Goal: Task Accomplishment & Management: Complete application form

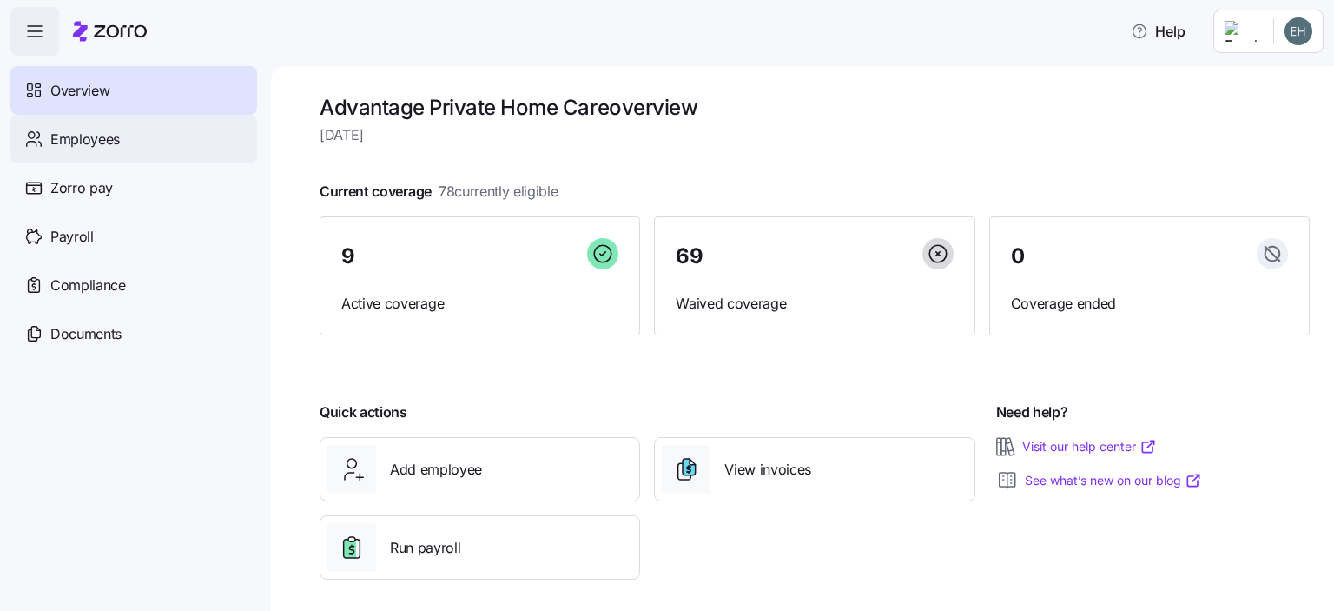
click at [74, 137] on span "Employees" at bounding box center [84, 140] width 69 height 22
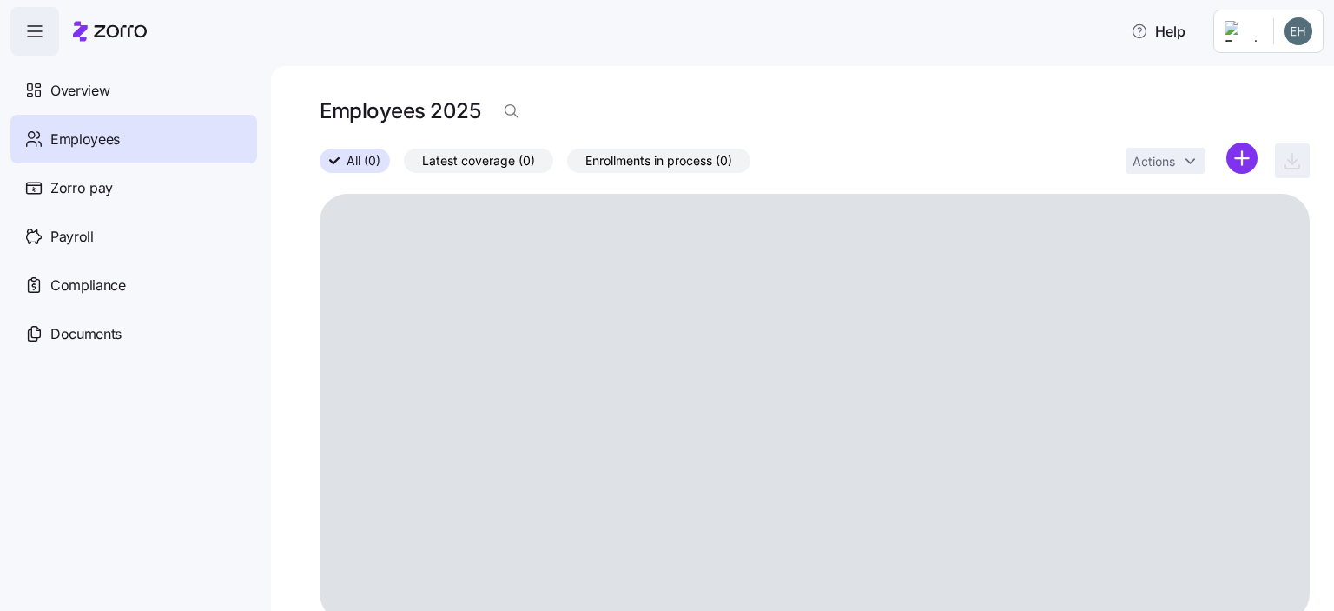
click at [1227, 159] on html "Help Overview Employees Zorro pay Payroll Compliance Documents Employees 2025 A…" at bounding box center [667, 300] width 1334 height 600
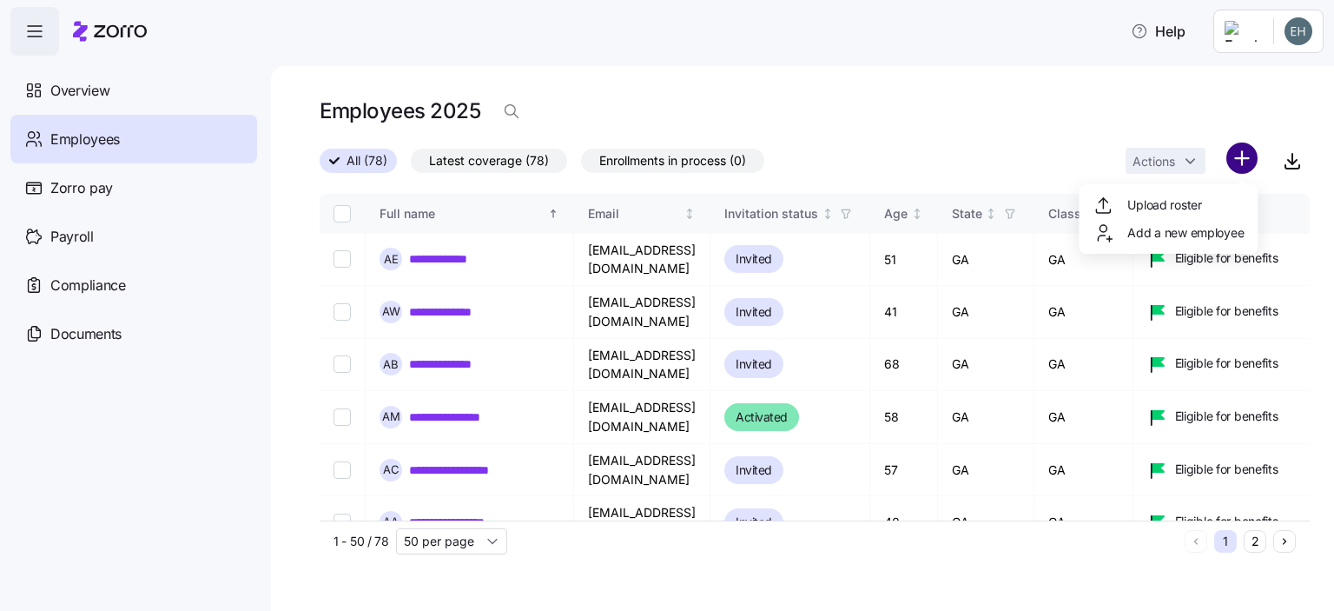
click at [1253, 161] on html "**********" at bounding box center [667, 300] width 1334 height 600
click at [1245, 155] on html "**********" at bounding box center [667, 300] width 1334 height 600
click at [1240, 155] on html "**********" at bounding box center [667, 300] width 1334 height 600
click at [1247, 152] on html "**********" at bounding box center [667, 300] width 1334 height 600
click at [1184, 233] on span "Add a new employee" at bounding box center [1186, 232] width 116 height 17
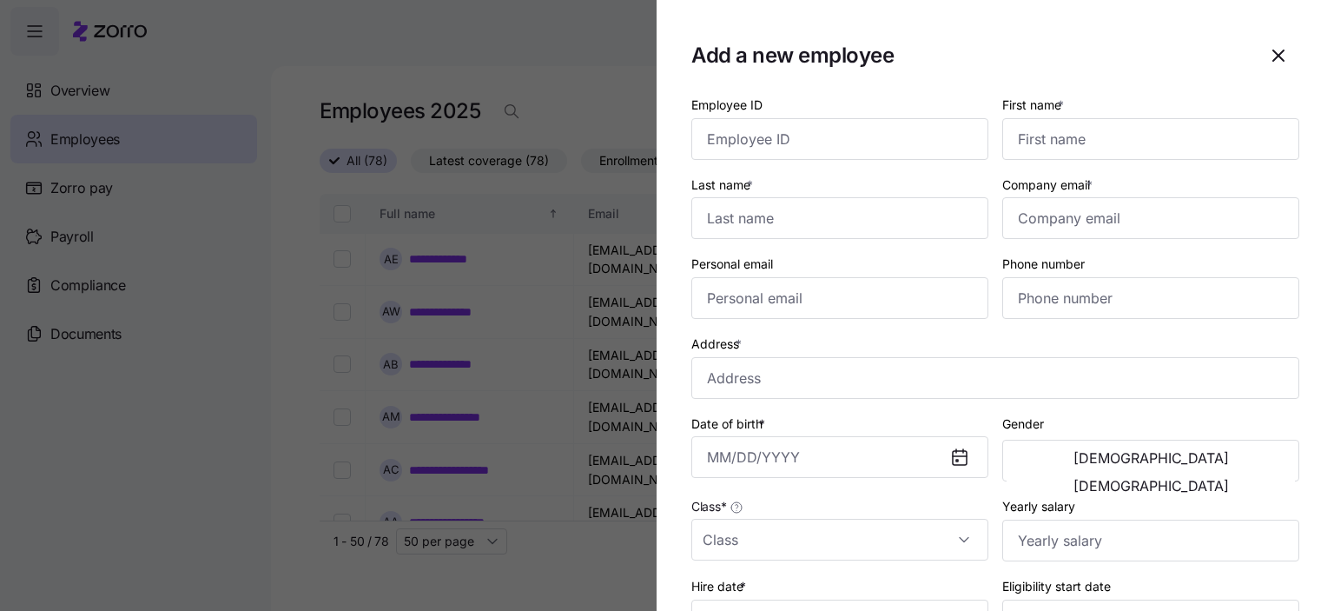
drag, startPoint x: 1270, startPoint y: 57, endPoint x: 1141, endPoint y: 74, distance: 129.6
click at [1270, 57] on icon "button" at bounding box center [1278, 55] width 21 height 21
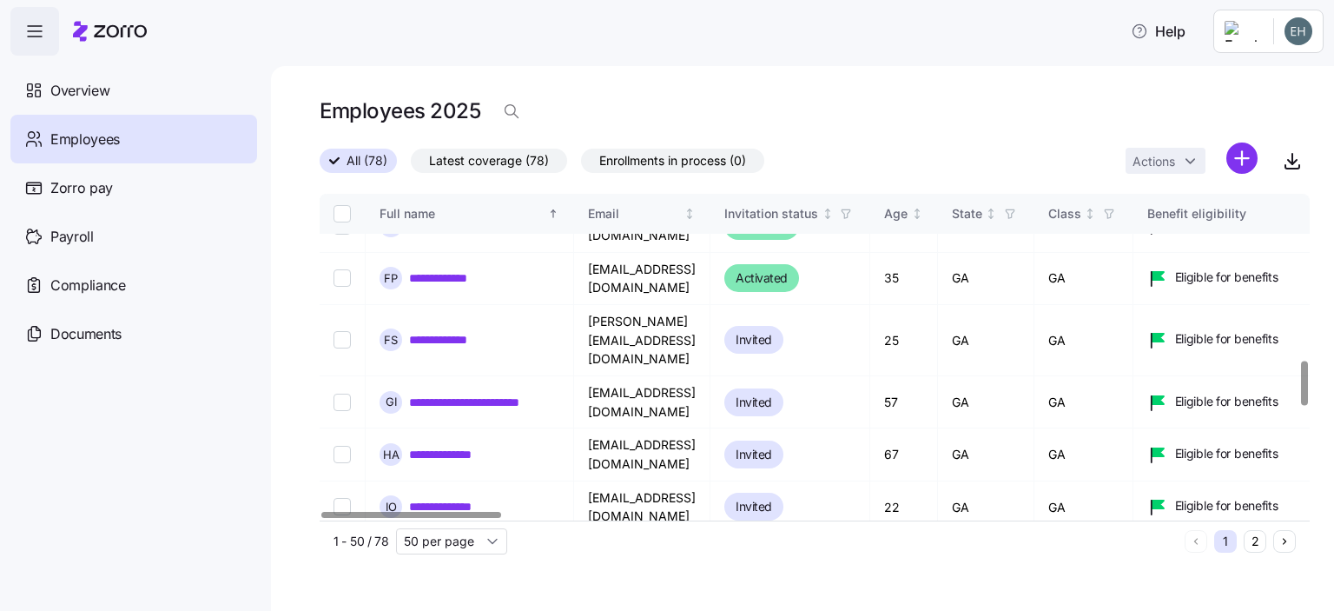
scroll to position [1216, 0]
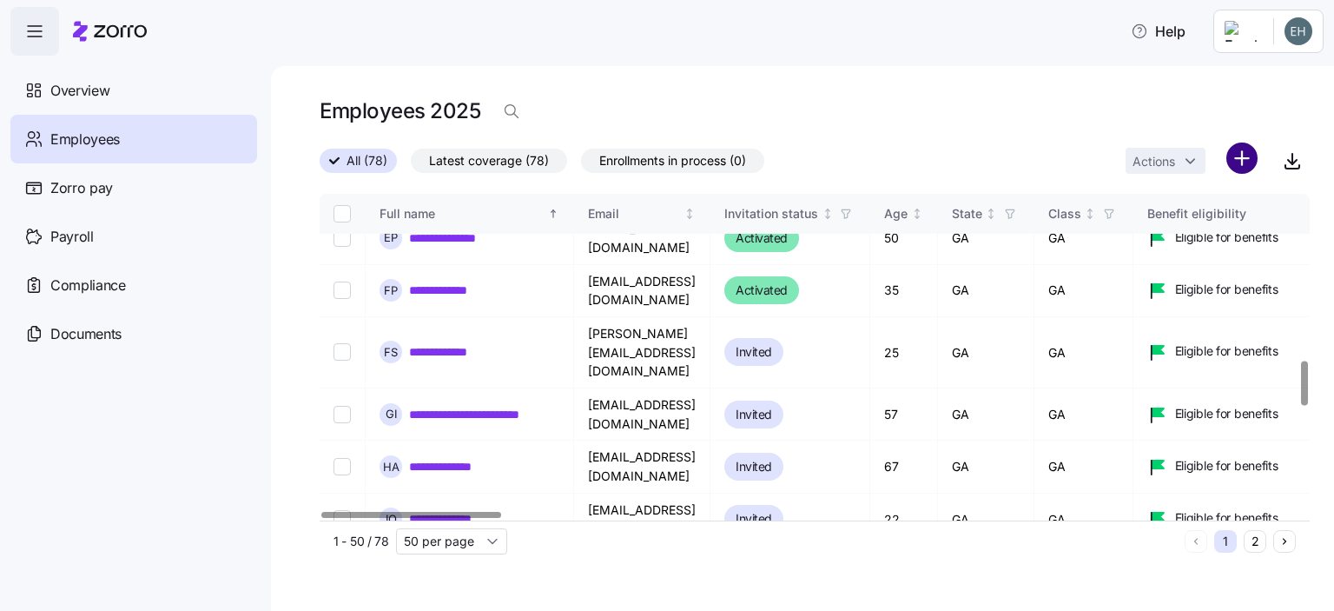
click at [1237, 155] on html "**********" at bounding box center [667, 300] width 1334 height 600
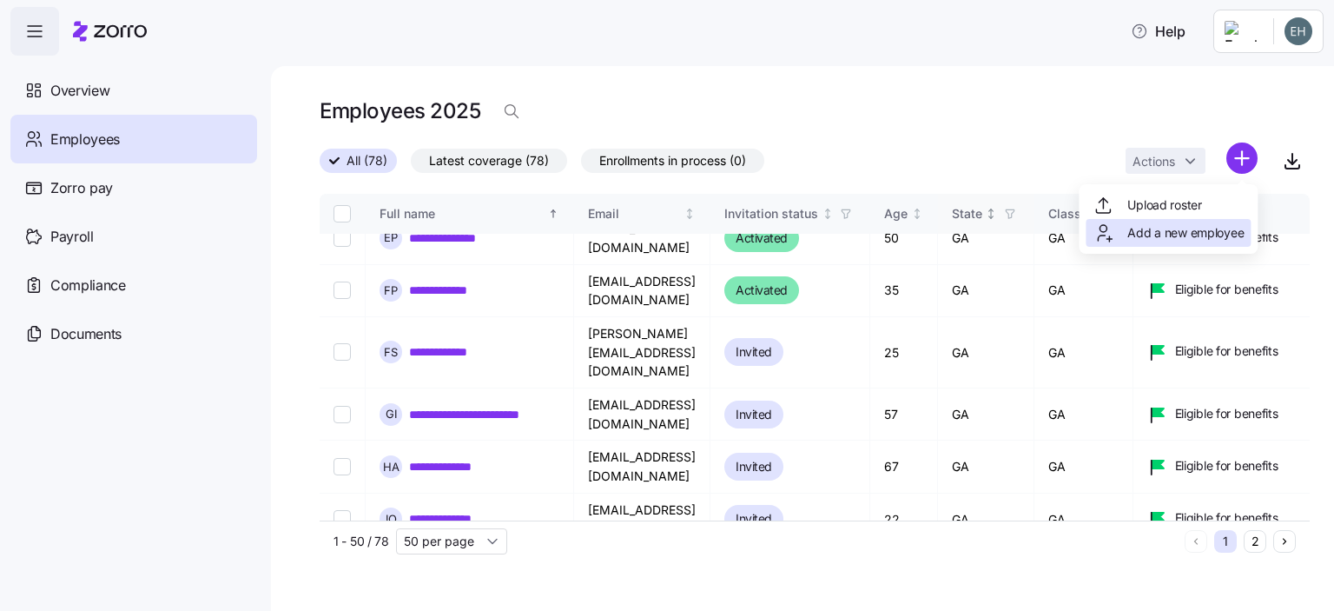
click at [1160, 235] on span "Add a new employee" at bounding box center [1186, 232] width 116 height 17
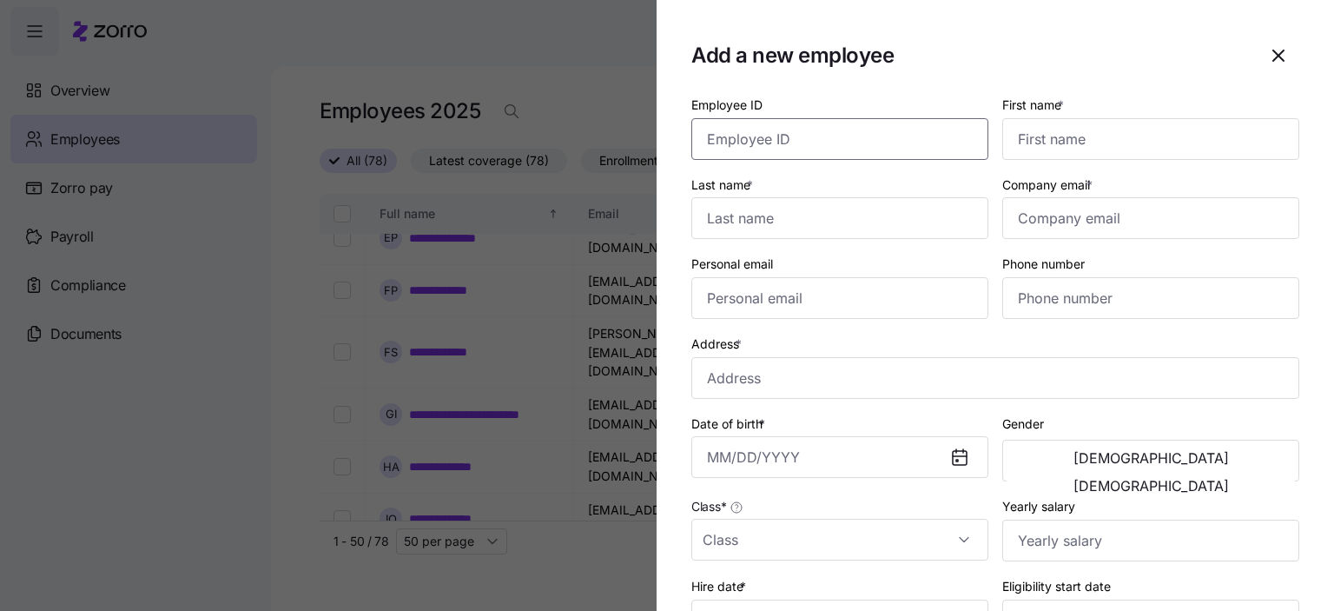
click at [762, 142] on input "Employee ID" at bounding box center [839, 139] width 297 height 42
drag, startPoint x: 1028, startPoint y: 142, endPoint x: 819, endPoint y: 142, distance: 209.3
click at [1029, 142] on input "First name *" at bounding box center [1150, 139] width 297 height 42
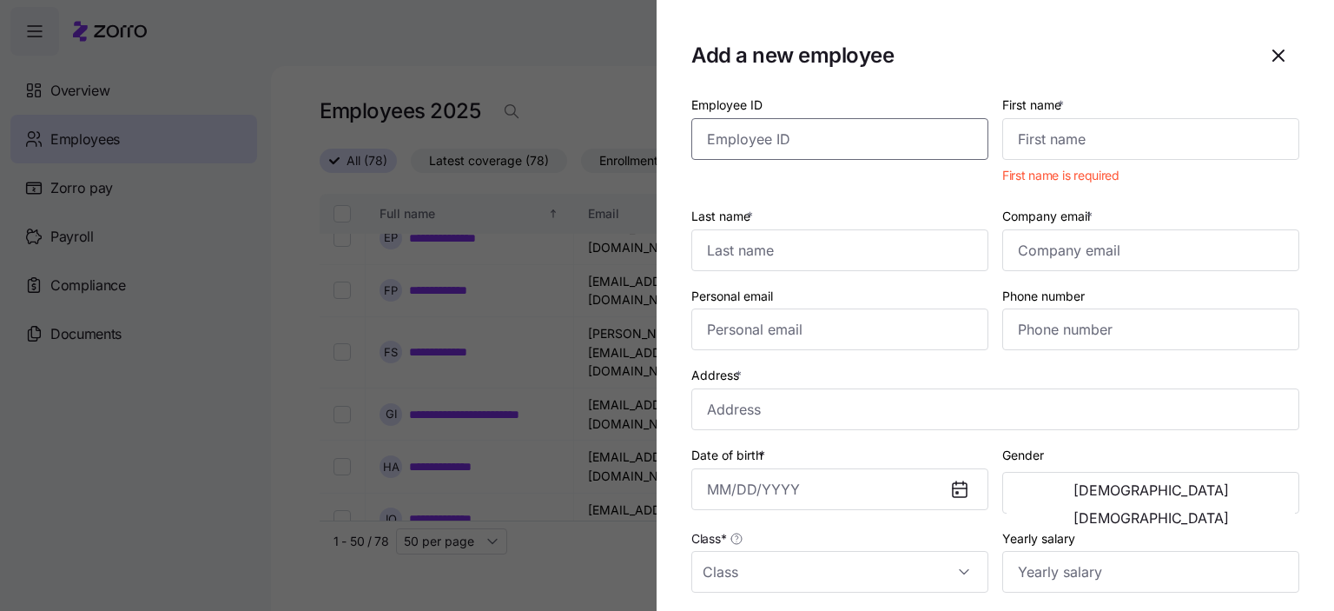
click at [742, 139] on input "Employee ID" at bounding box center [839, 139] width 297 height 42
click at [729, 137] on input "Employee ID" at bounding box center [839, 139] width 297 height 42
type input "2631"
click at [1042, 146] on input "First name *" at bounding box center [1150, 139] width 297 height 42
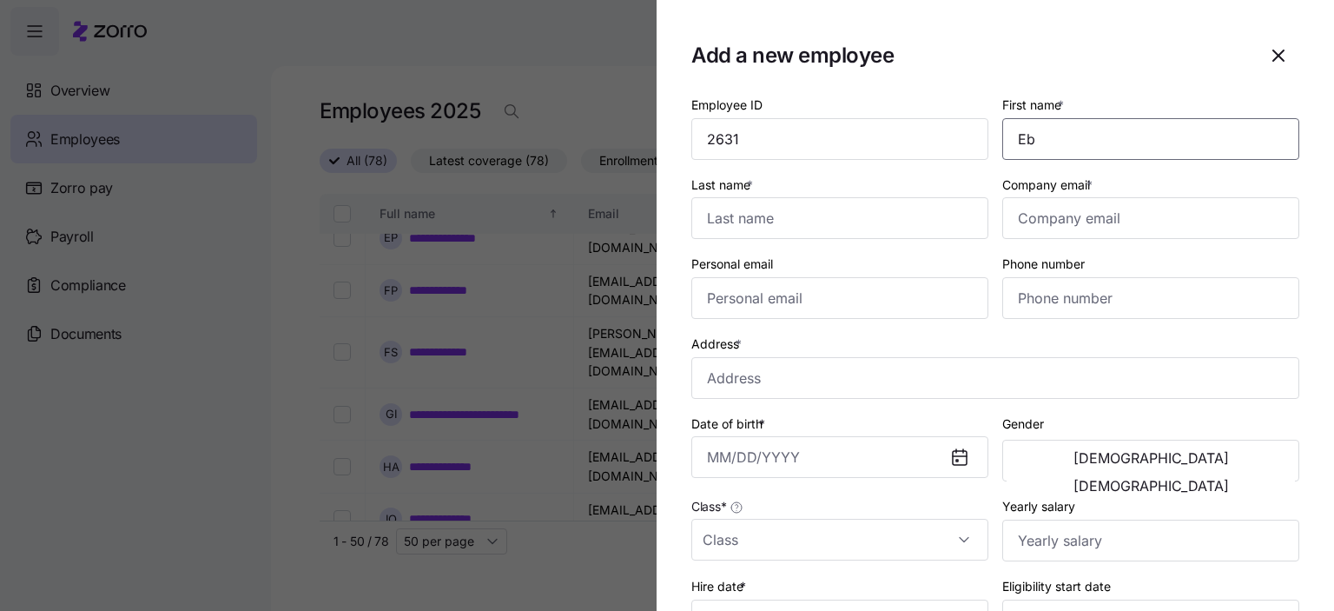
click at [1047, 147] on input "Eb" at bounding box center [1150, 139] width 297 height 42
type input "Ebony"
type input "Render"
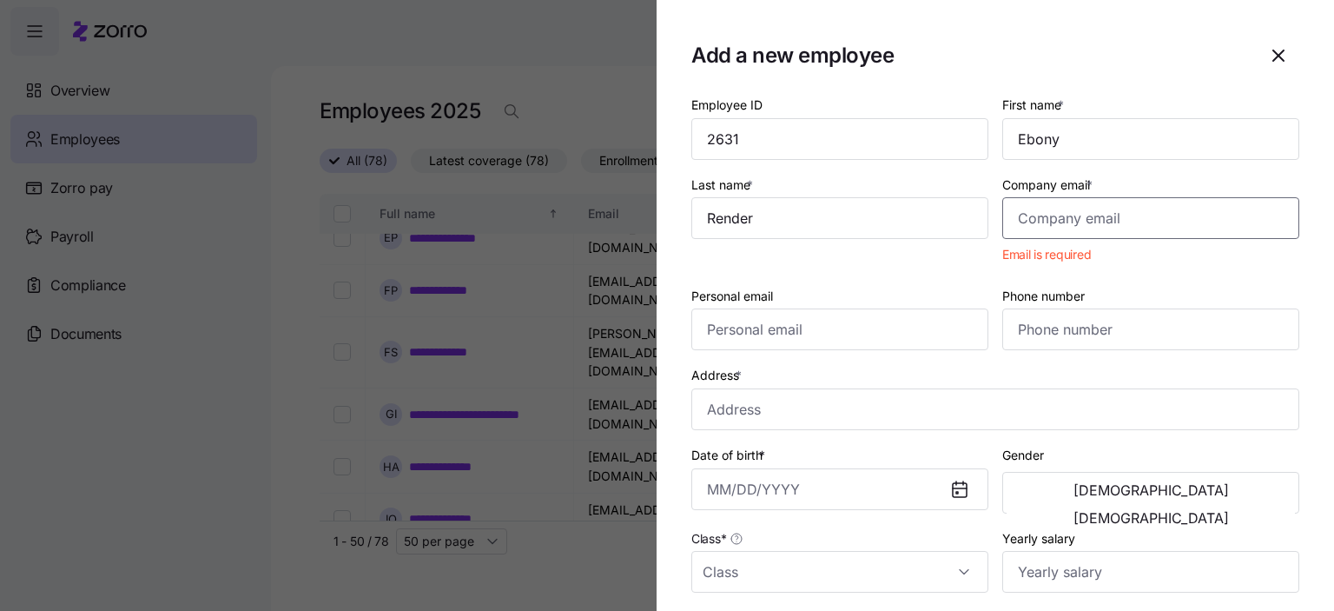
click at [1039, 227] on input "Company email *" at bounding box center [1150, 218] width 297 height 42
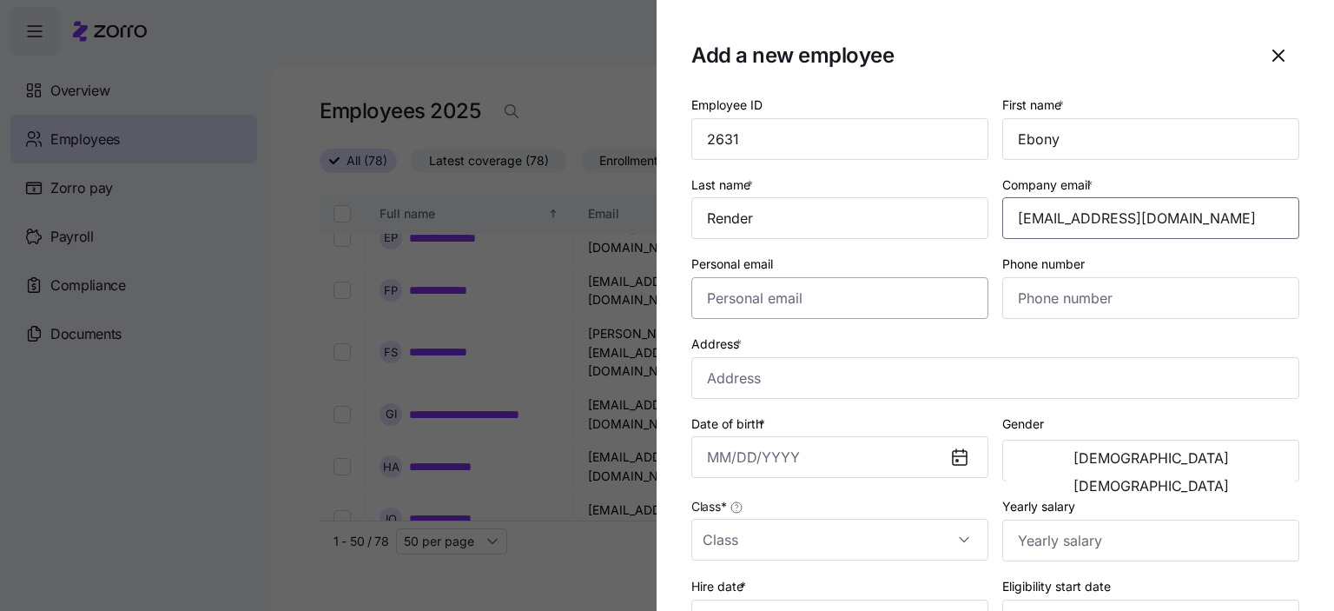
type input "[EMAIL_ADDRESS][DOMAIN_NAME]"
click at [734, 298] on input "Personal email" at bounding box center [839, 298] width 297 height 42
type input "[EMAIL_ADDRESS][DOMAIN_NAME]"
click at [1056, 297] on input "Phone number" at bounding box center [1150, 298] width 297 height 42
type input "[PHONE_NUMBER]"
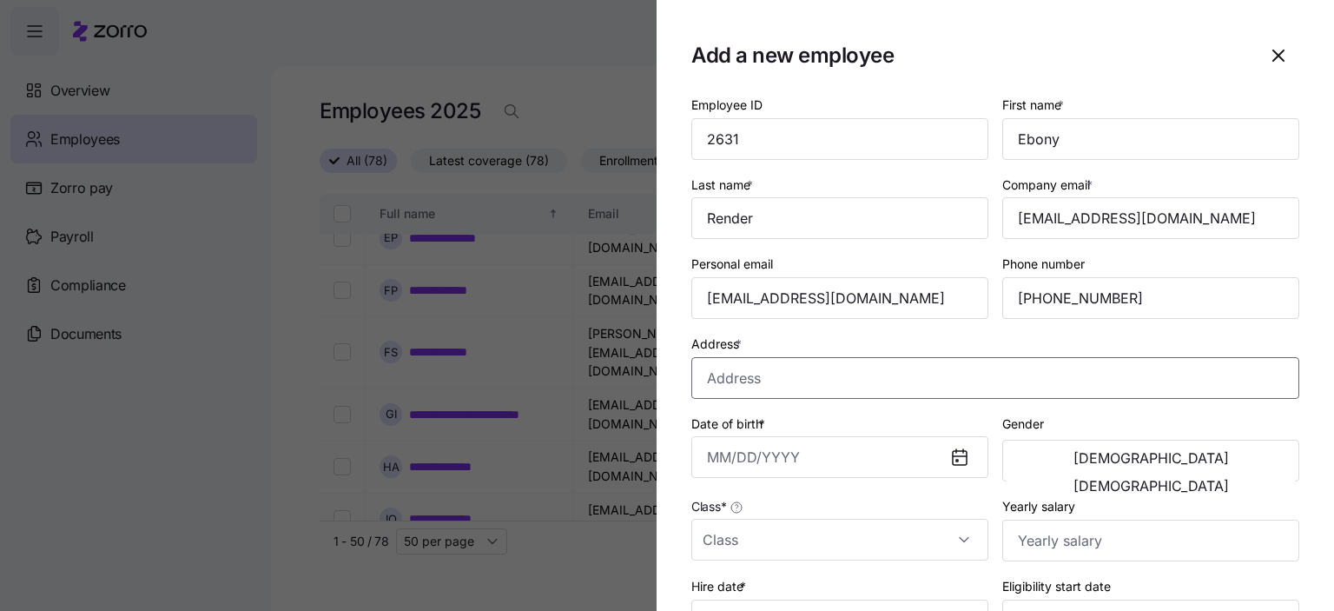
click at [730, 385] on input "Address *" at bounding box center [995, 378] width 608 height 42
type input "[STREET_ADDRESS]"
click at [720, 455] on input "Date of birth *" at bounding box center [839, 457] width 297 height 42
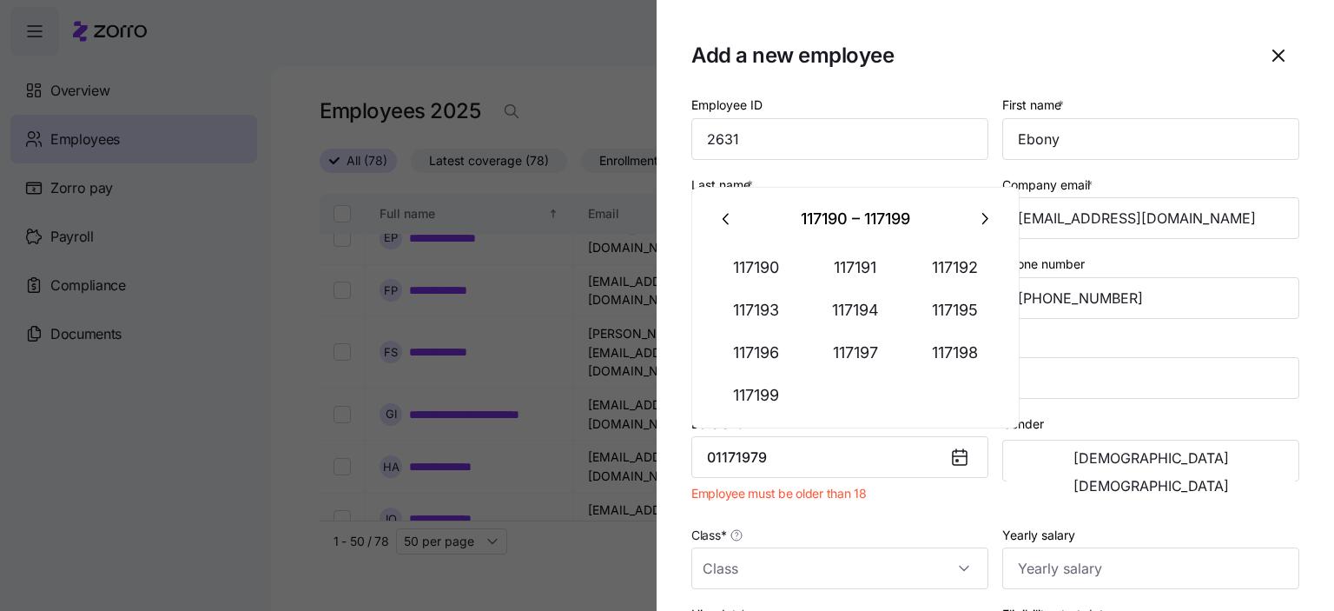
drag, startPoint x: 792, startPoint y: 454, endPoint x: 552, endPoint y: 433, distance: 240.7
click at [559, 600] on div "Add a new employee Employee ID 2631 First name * Ebony Last name * Render Compa…" at bounding box center [667, 600] width 1334 height 0
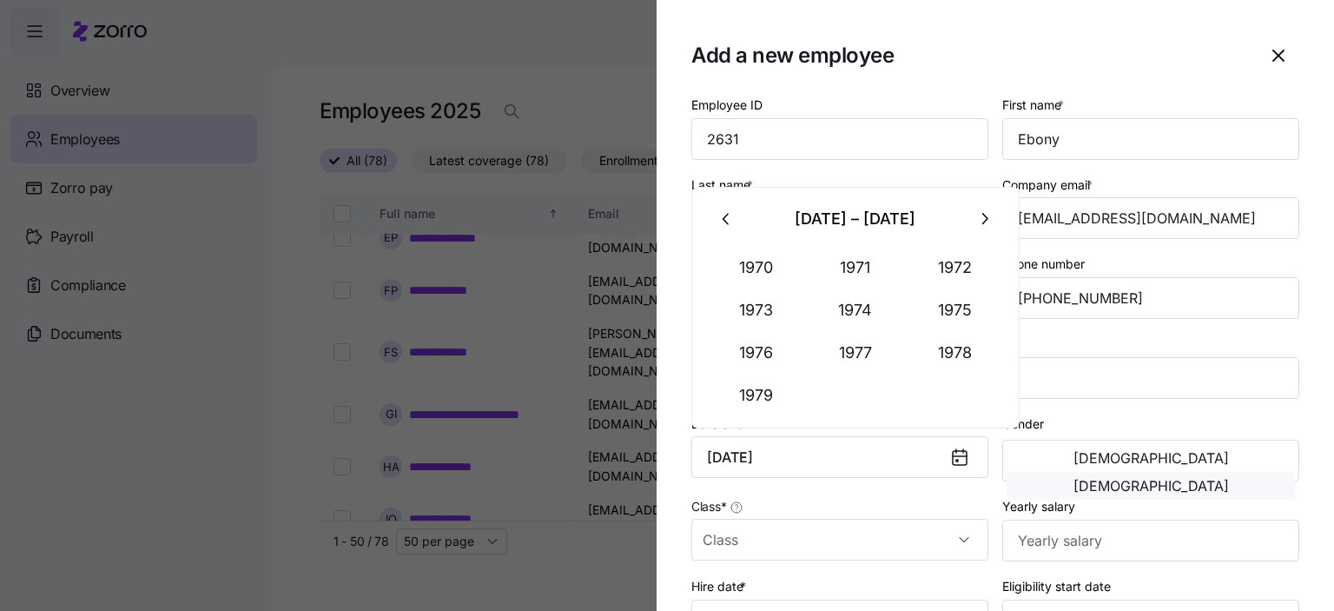
type input "[DATE]"
click at [1216, 479] on span "[DEMOGRAPHIC_DATA]" at bounding box center [1151, 486] width 155 height 14
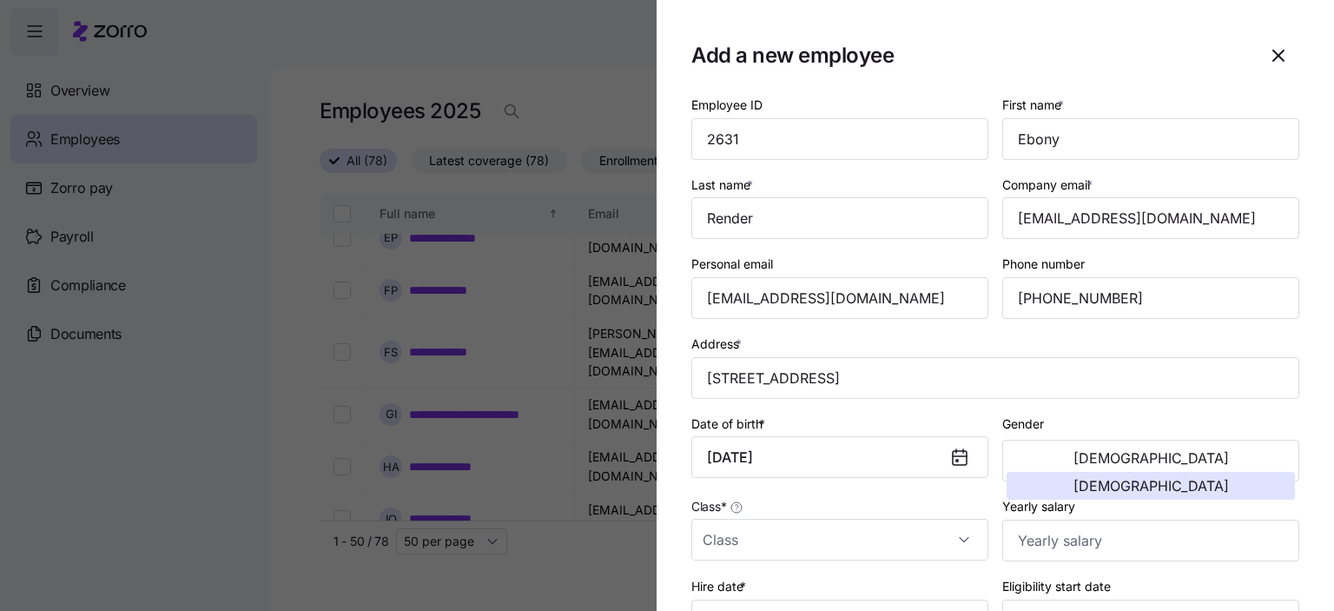
scroll to position [174, 0]
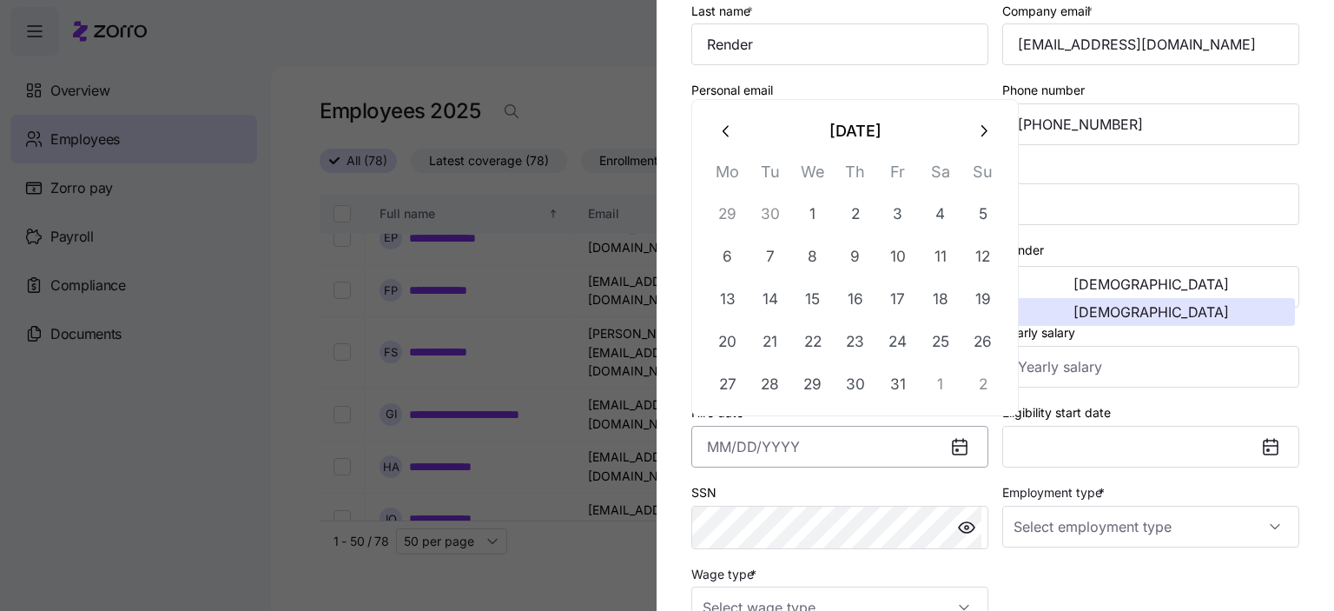
click at [716, 446] on input "Hire date *" at bounding box center [839, 447] width 297 height 42
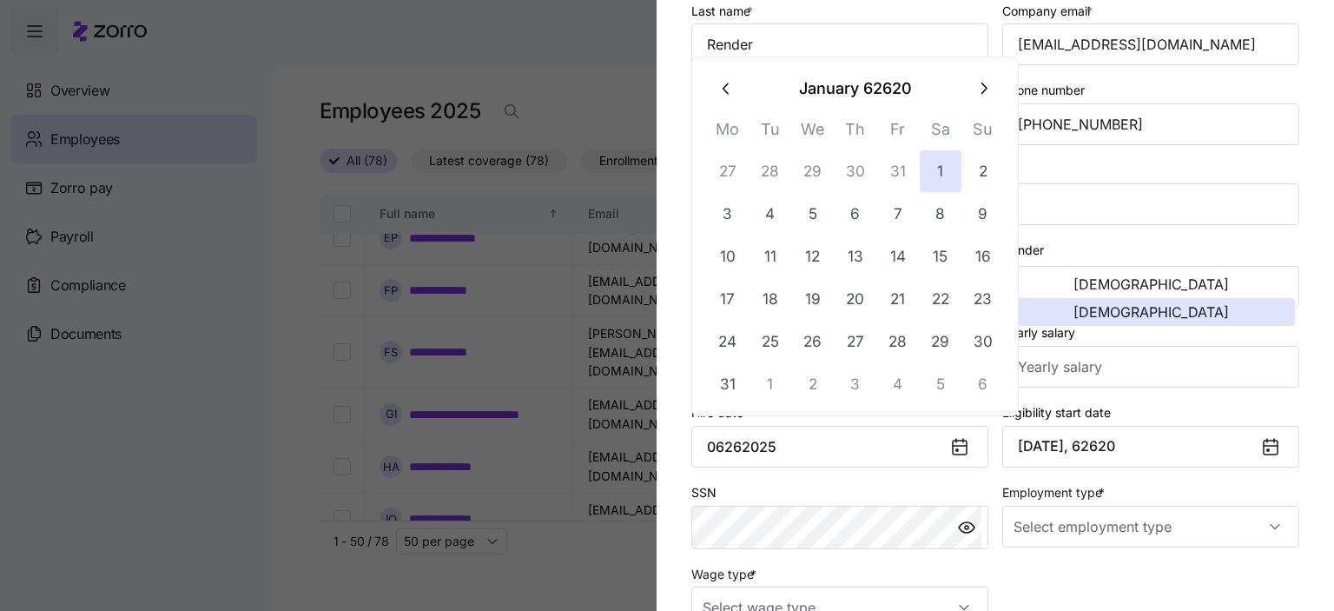
drag, startPoint x: 822, startPoint y: 453, endPoint x: 438, endPoint y: 432, distance: 384.6
click at [438, 600] on div "Add a new employee Employee ID 2631 First name * Ebony Last name * Render Compa…" at bounding box center [667, 600] width 1334 height 0
type input "[DATE]"
click at [1126, 449] on button "[DATE]" at bounding box center [1150, 447] width 297 height 42
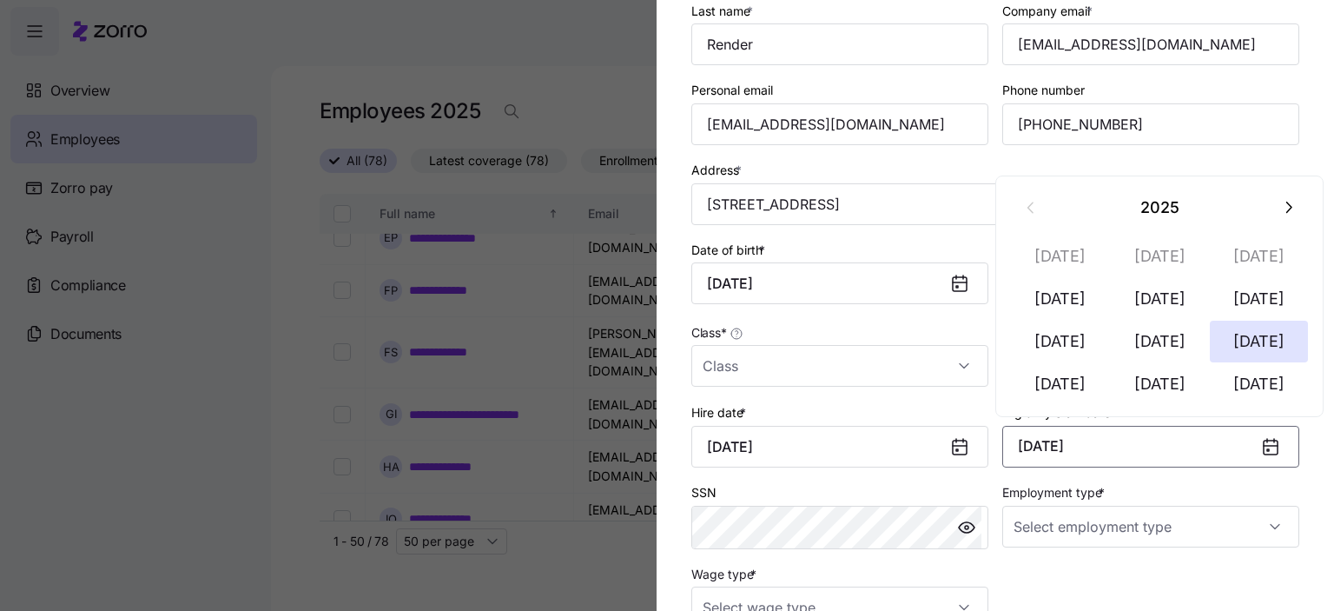
click at [1148, 443] on button "[DATE]" at bounding box center [1150, 447] width 297 height 42
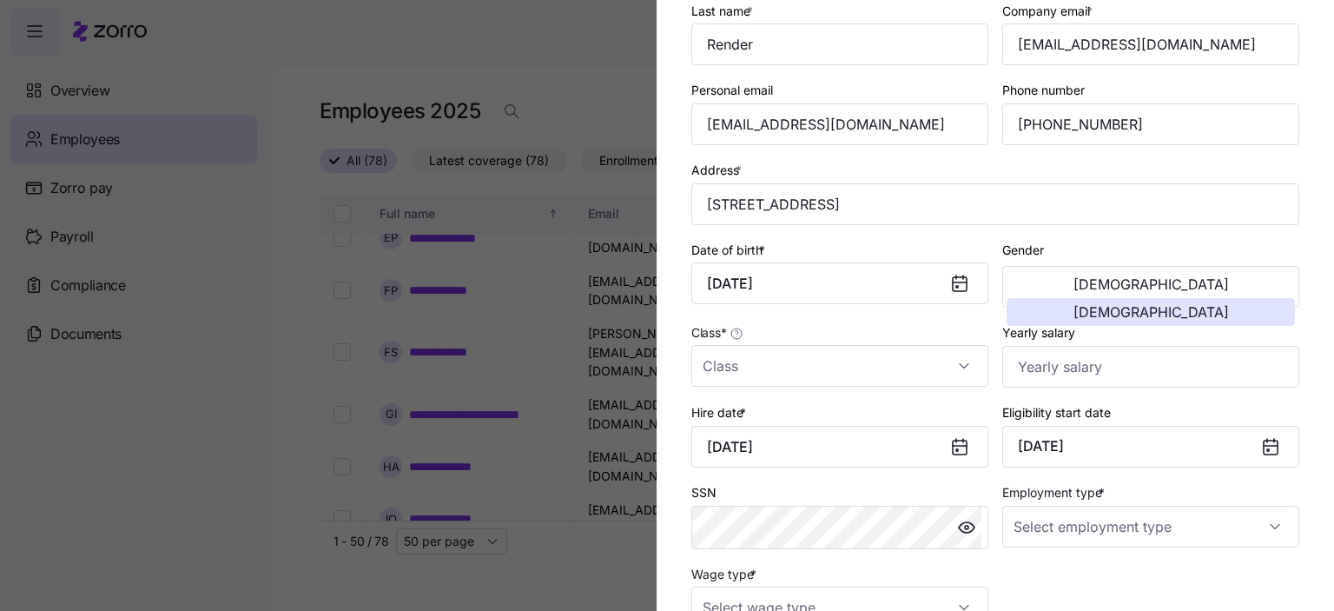
click at [1264, 444] on icon at bounding box center [1271, 447] width 14 height 14
drag, startPoint x: 1138, startPoint y: 442, endPoint x: 1036, endPoint y: 436, distance: 101.8
click at [1036, 436] on button "[DATE]" at bounding box center [1150, 447] width 297 height 42
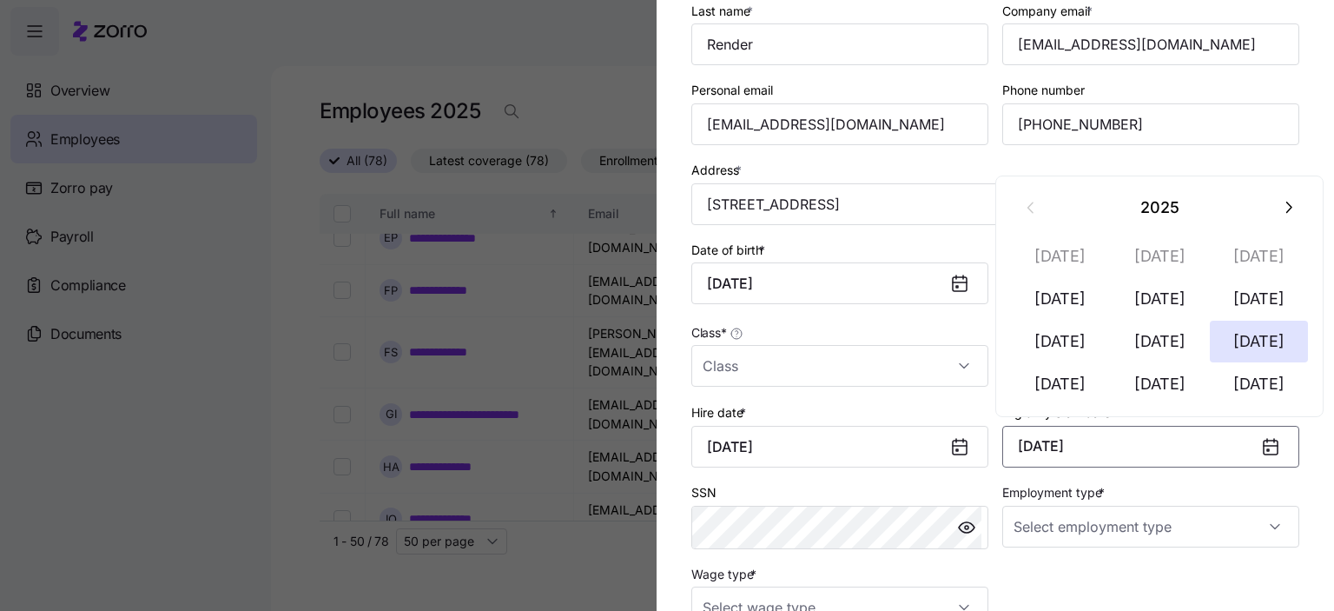
drag, startPoint x: 1101, startPoint y: 453, endPoint x: 1167, endPoint y: 449, distance: 66.1
click at [1102, 451] on button "[DATE]" at bounding box center [1150, 447] width 297 height 42
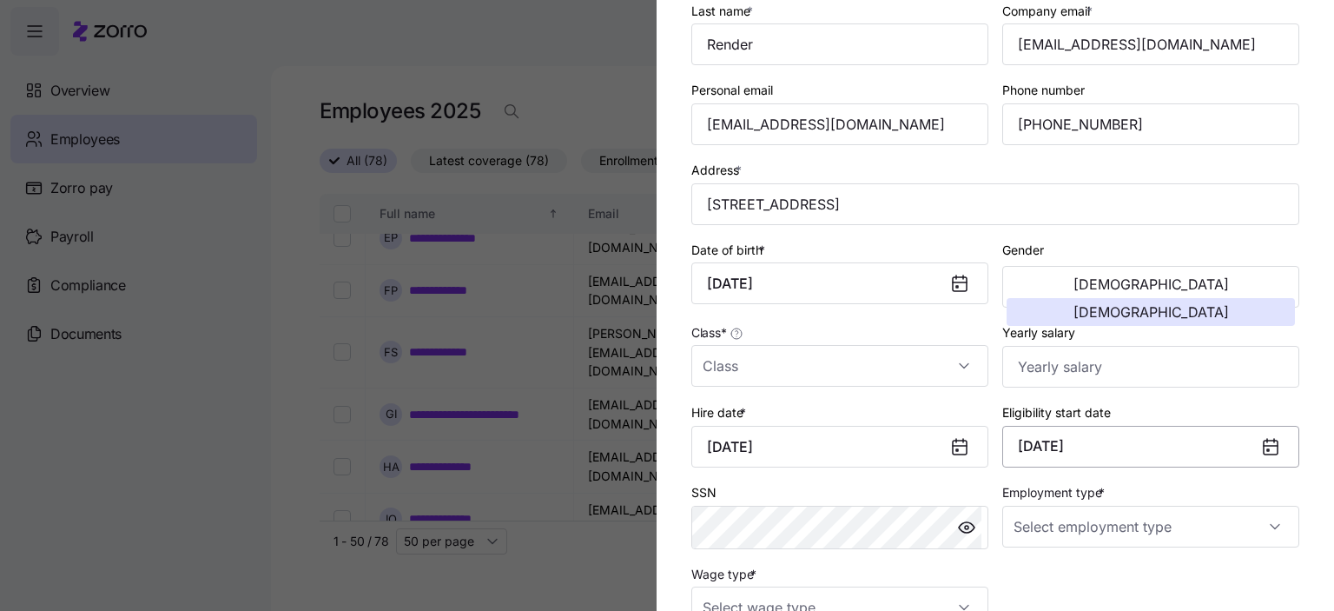
click at [1164, 442] on button "[DATE]" at bounding box center [1150, 447] width 297 height 42
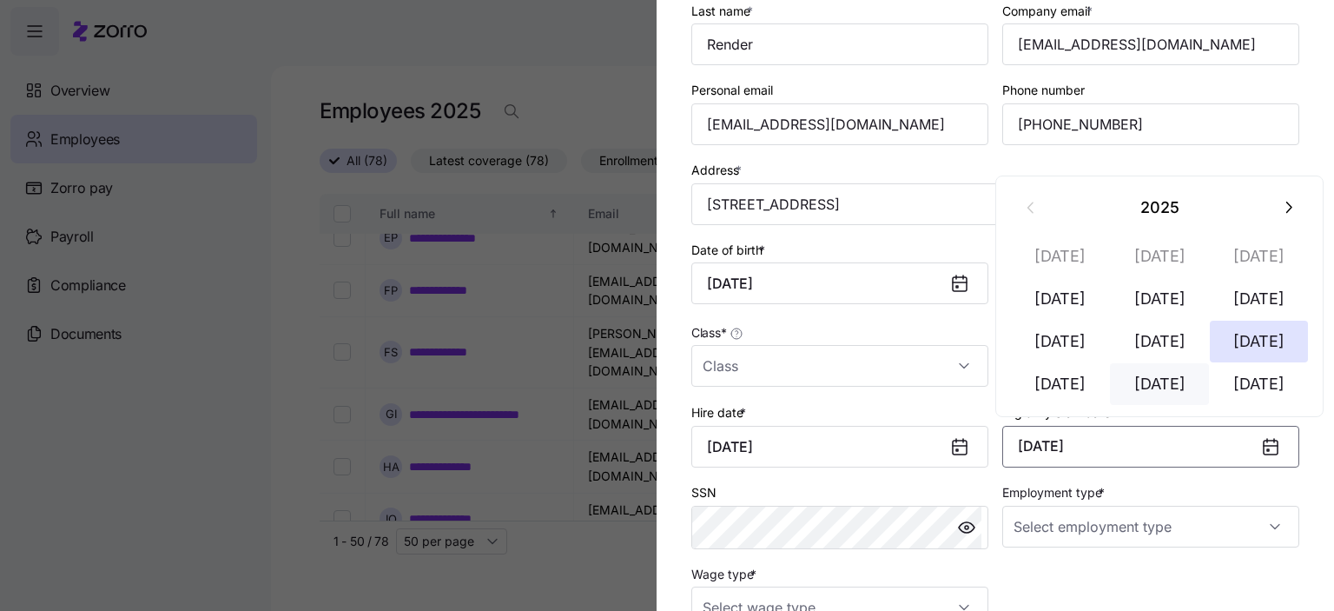
click at [1154, 381] on button "[DATE]" at bounding box center [1159, 384] width 99 height 42
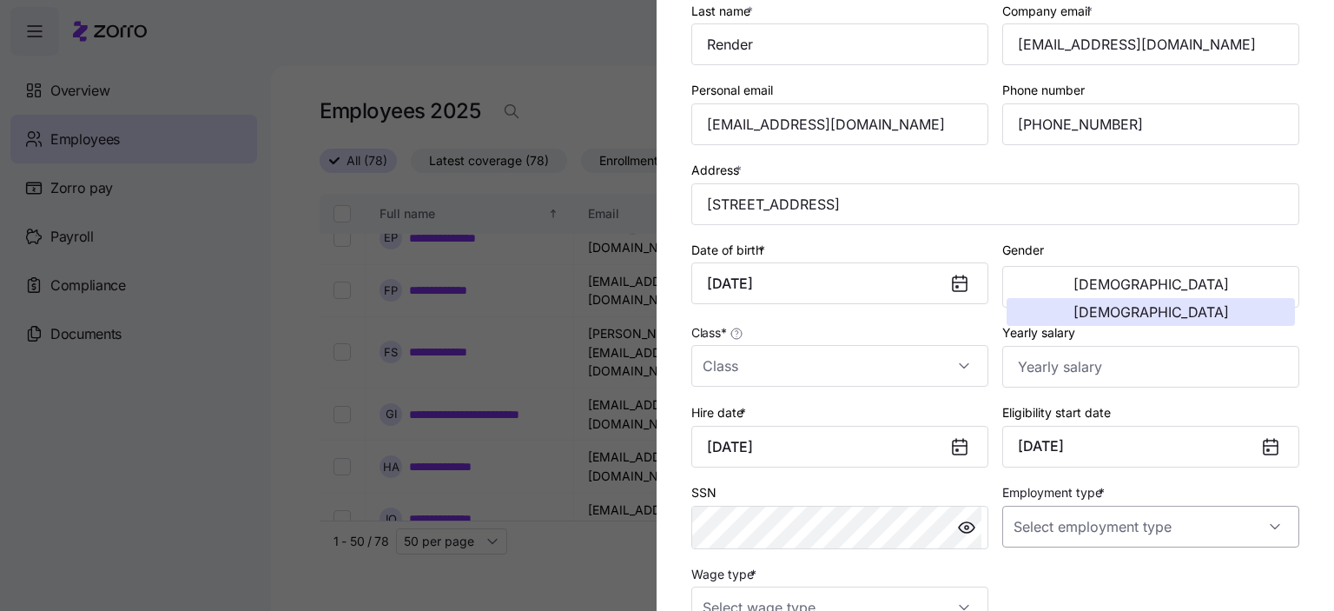
click at [1167, 519] on input "Employment type *" at bounding box center [1150, 527] width 297 height 42
click at [1065, 440] on span "Full Time" at bounding box center [1041, 434] width 50 height 19
type input "Full Time"
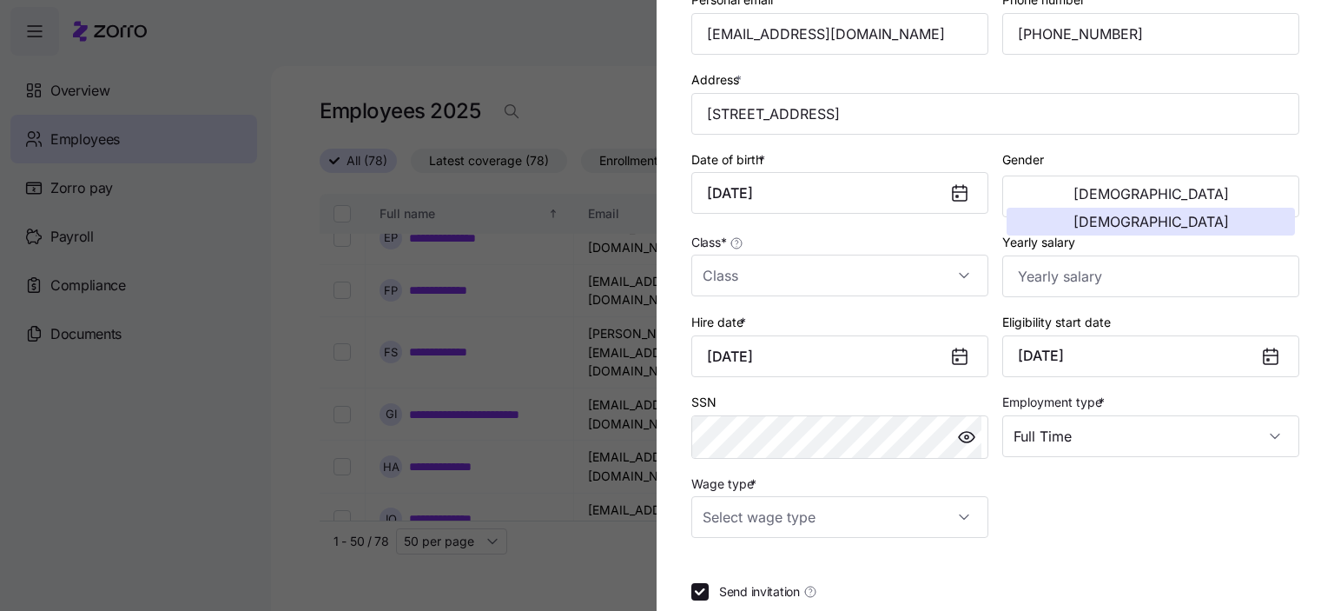
scroll to position [347, 0]
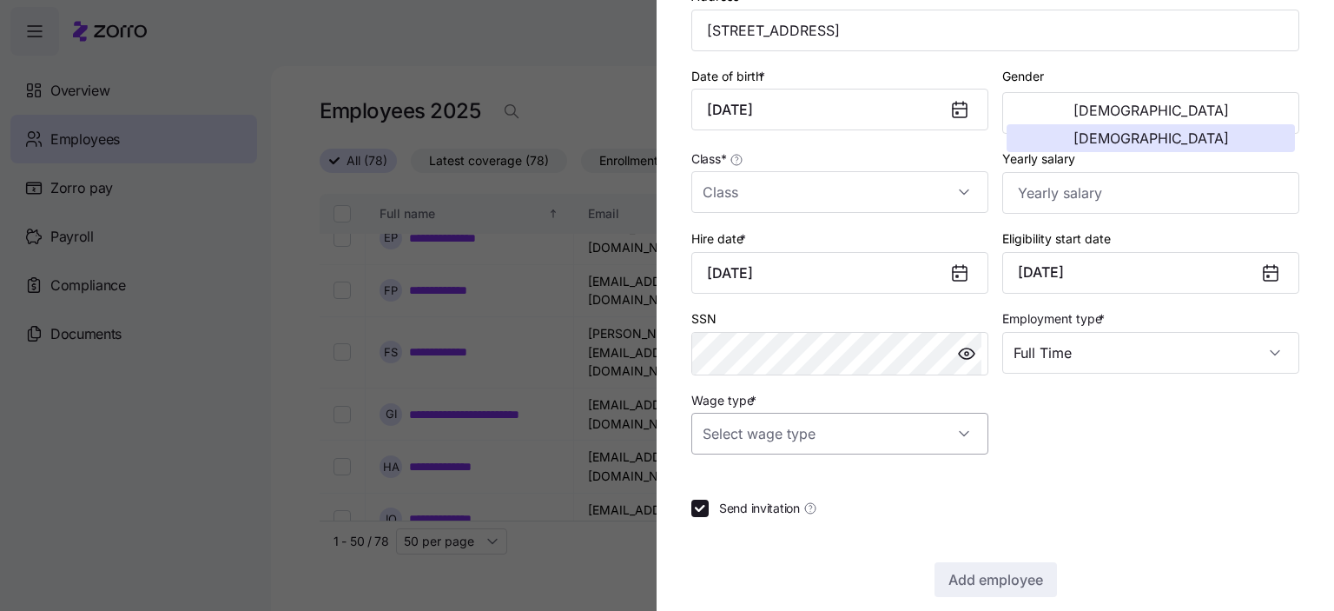
click at [948, 424] on input "Wage type *" at bounding box center [839, 434] width 297 height 42
click at [738, 517] on span "Hourly" at bounding box center [730, 519] width 36 height 19
type input "Hourly"
click at [1089, 478] on div at bounding box center [995, 476] width 608 height 17
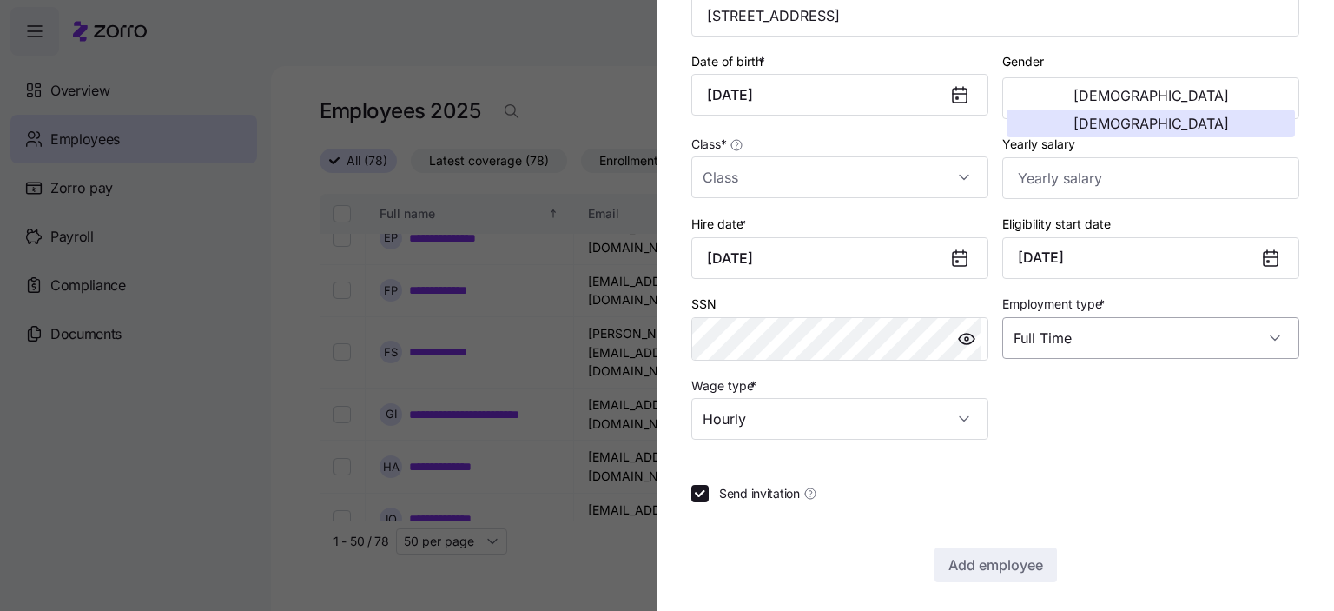
scroll to position [365, 0]
click at [707, 488] on input "Send invitation" at bounding box center [699, 490] width 17 height 17
click at [704, 486] on input "Send invitation" at bounding box center [699, 490] width 17 height 17
checkbox input "true"
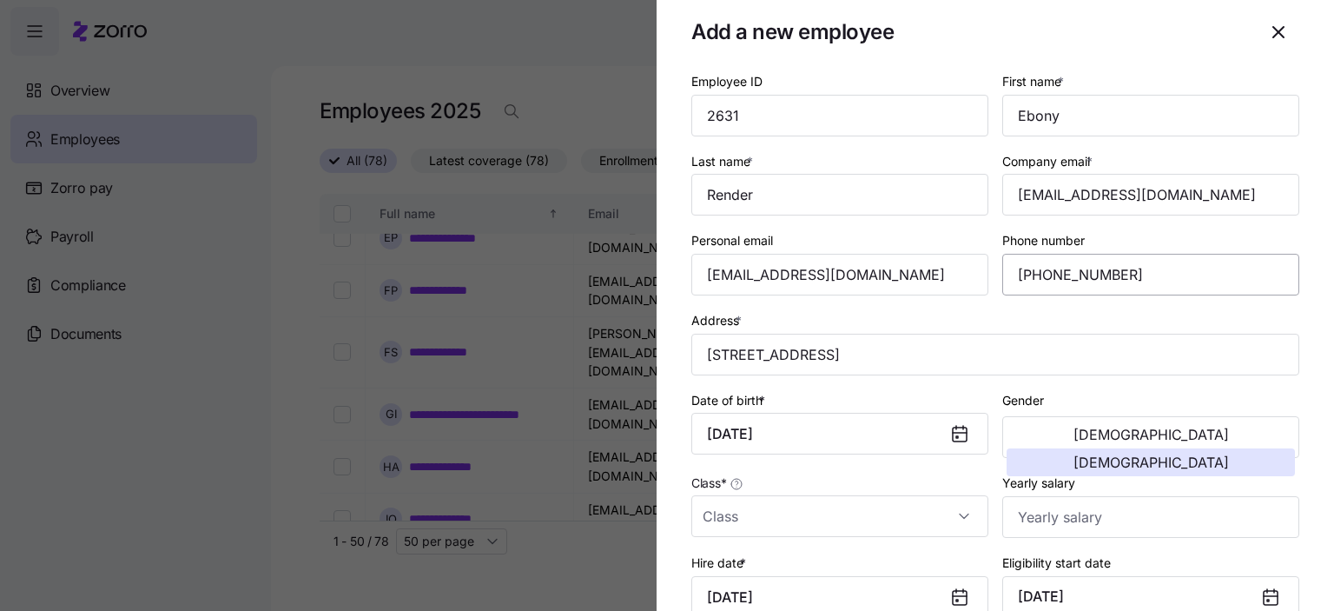
scroll to position [0, 0]
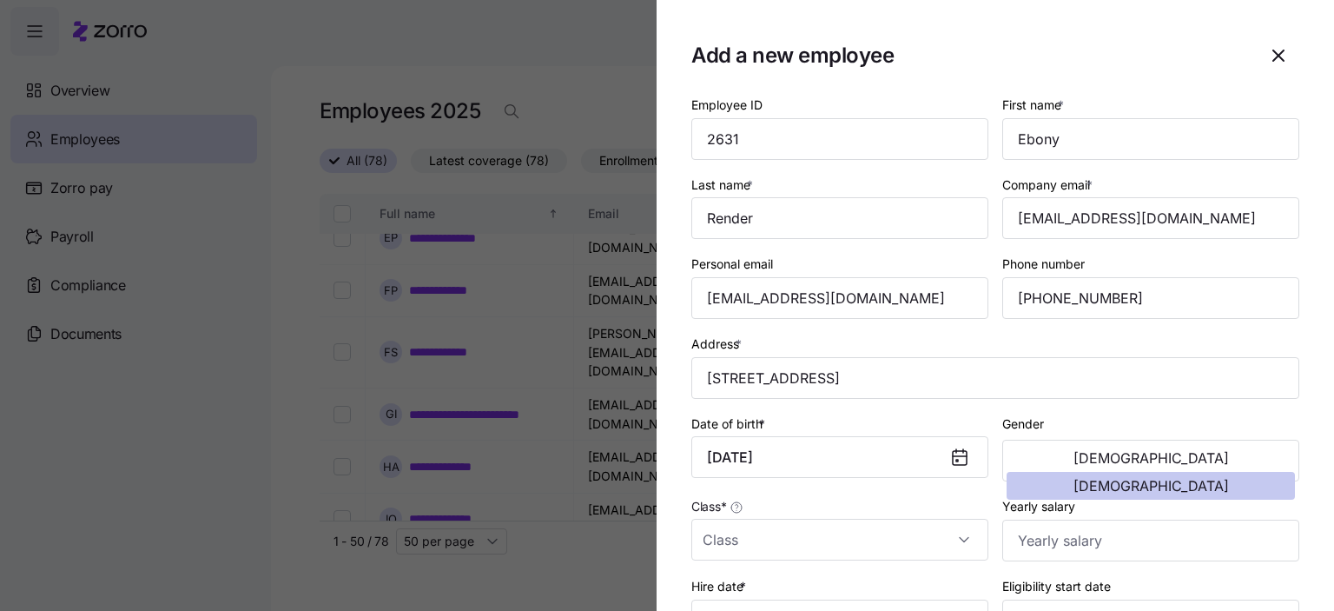
click at [1188, 479] on span "[DEMOGRAPHIC_DATA]" at bounding box center [1151, 486] width 155 height 14
click at [830, 534] on input "Class *" at bounding box center [839, 540] width 297 height 42
click at [1226, 572] on div "Eligibility start date [DATE]" at bounding box center [1150, 608] width 311 height 80
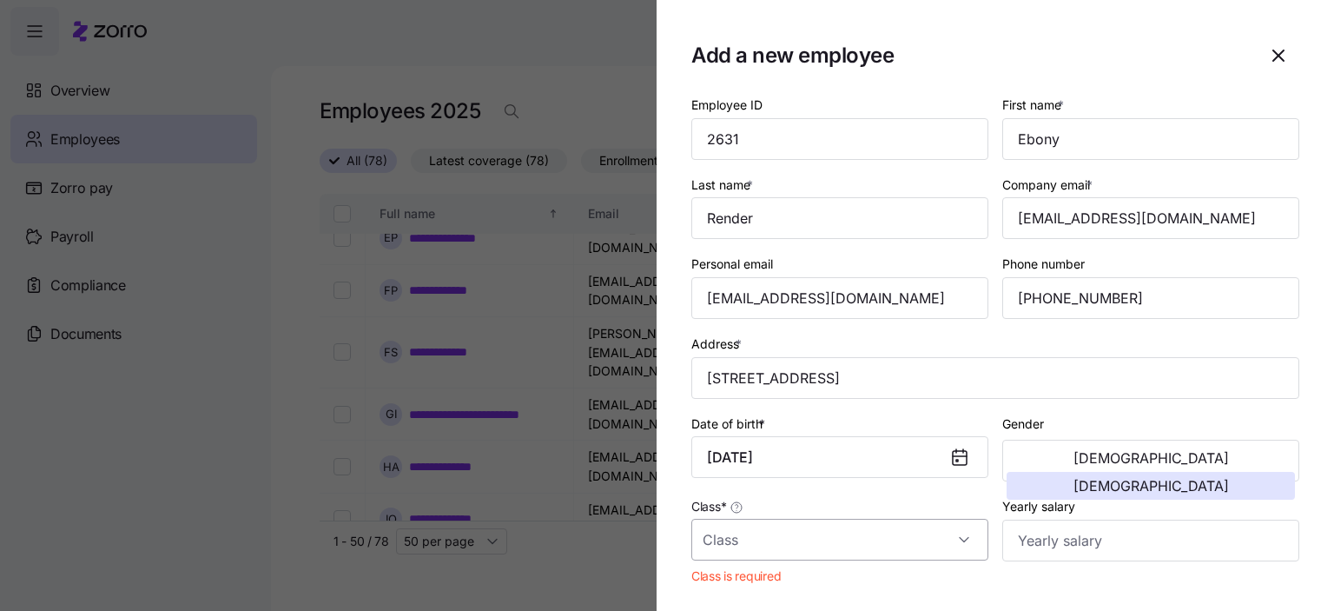
click at [958, 540] on input "Class *" at bounding box center [839, 540] width 297 height 42
click at [731, 480] on div "GA" at bounding box center [836, 484] width 276 height 36
type input "GA"
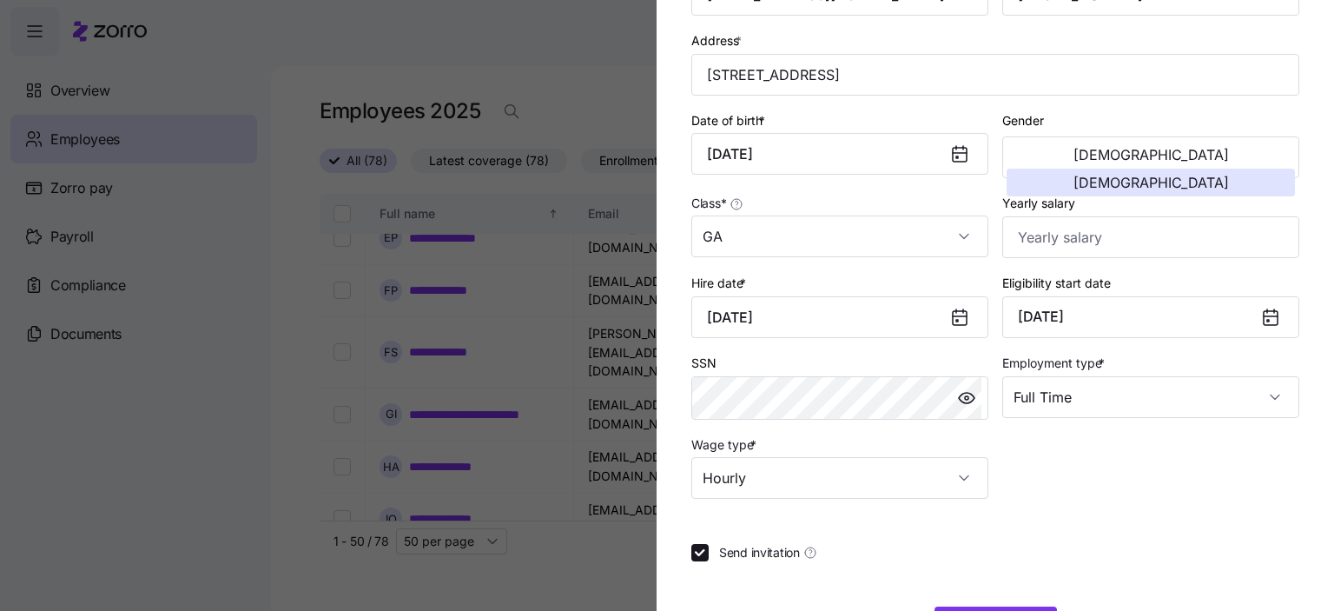
scroll to position [365, 0]
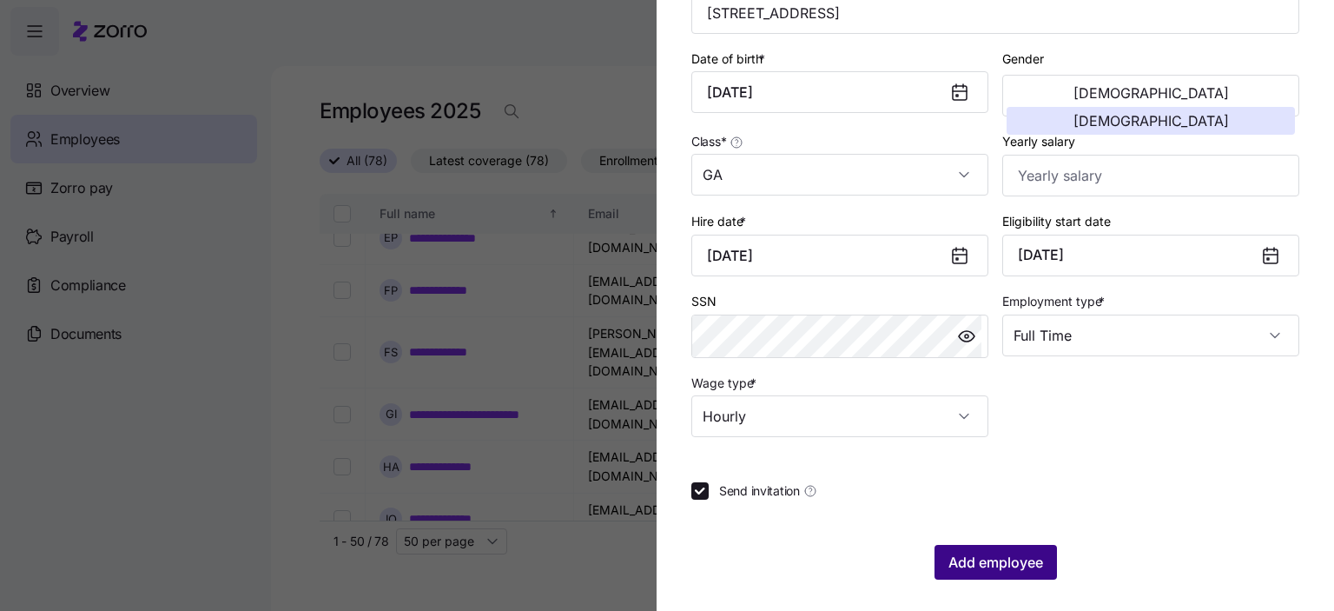
click at [977, 561] on span "Add employee" at bounding box center [996, 562] width 95 height 21
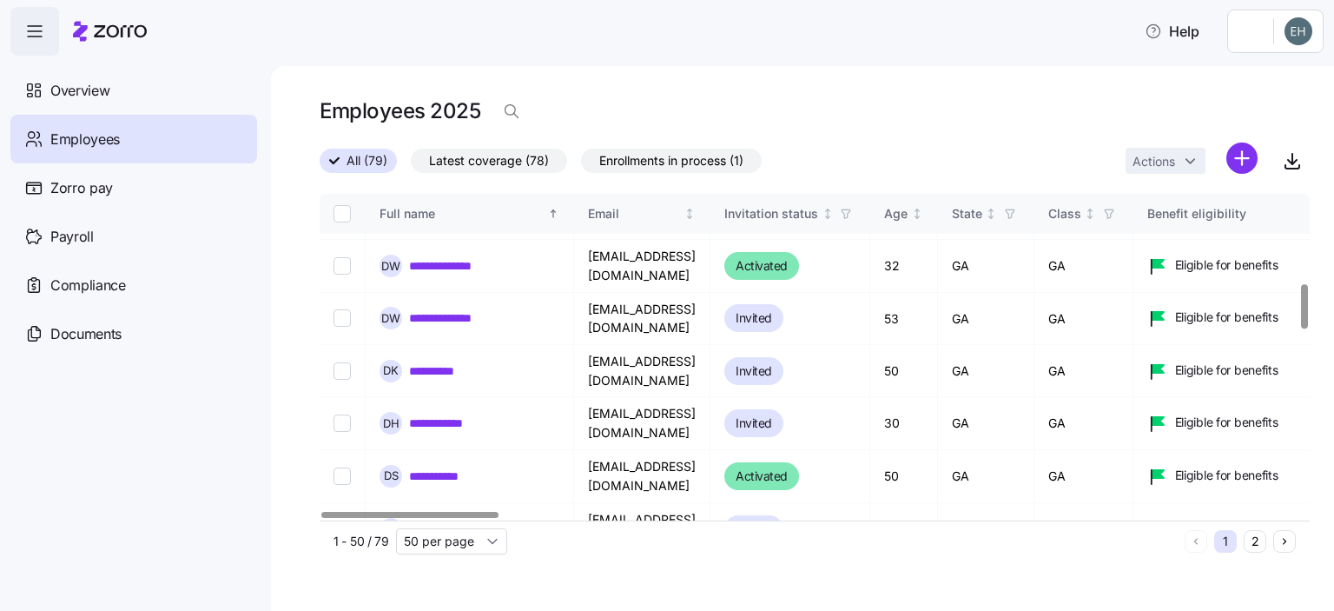
scroll to position [652, 0]
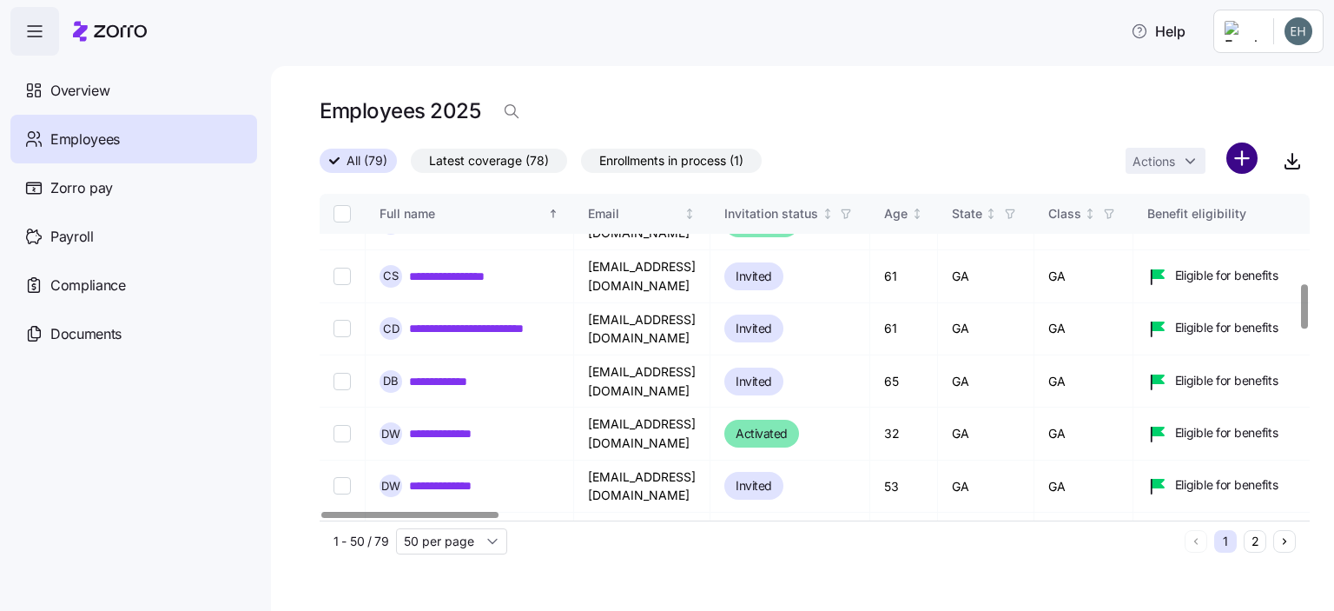
click at [1247, 155] on html "**********" at bounding box center [667, 300] width 1334 height 600
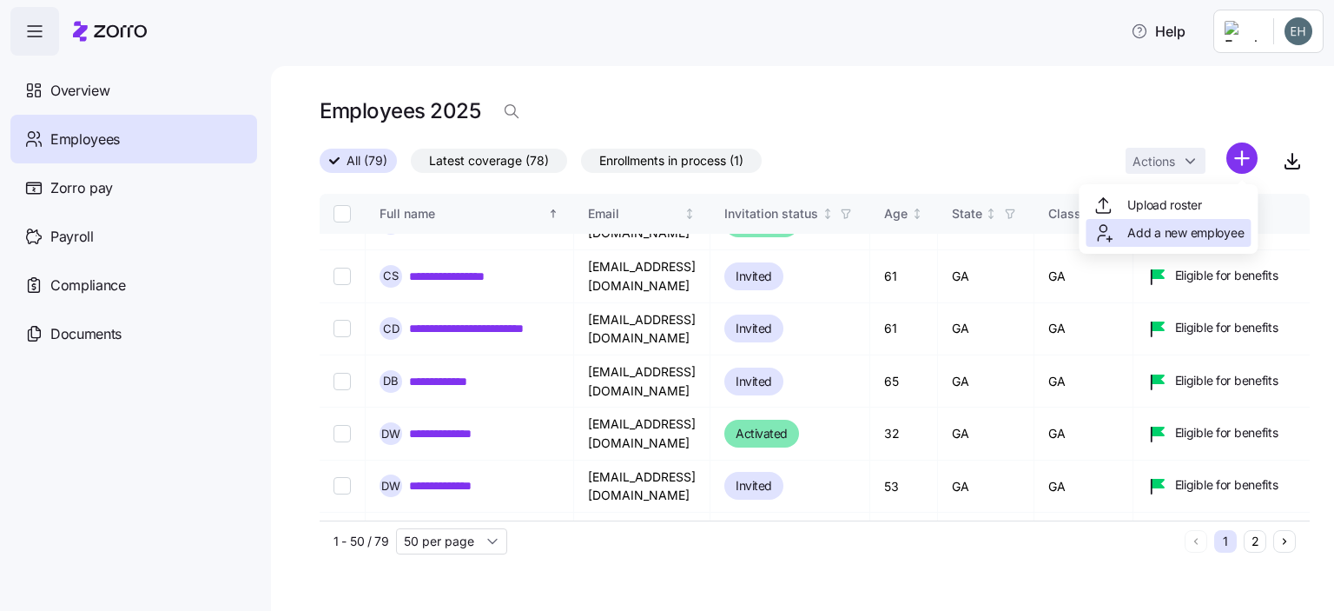
click at [1189, 239] on span "Add a new employee" at bounding box center [1186, 232] width 116 height 17
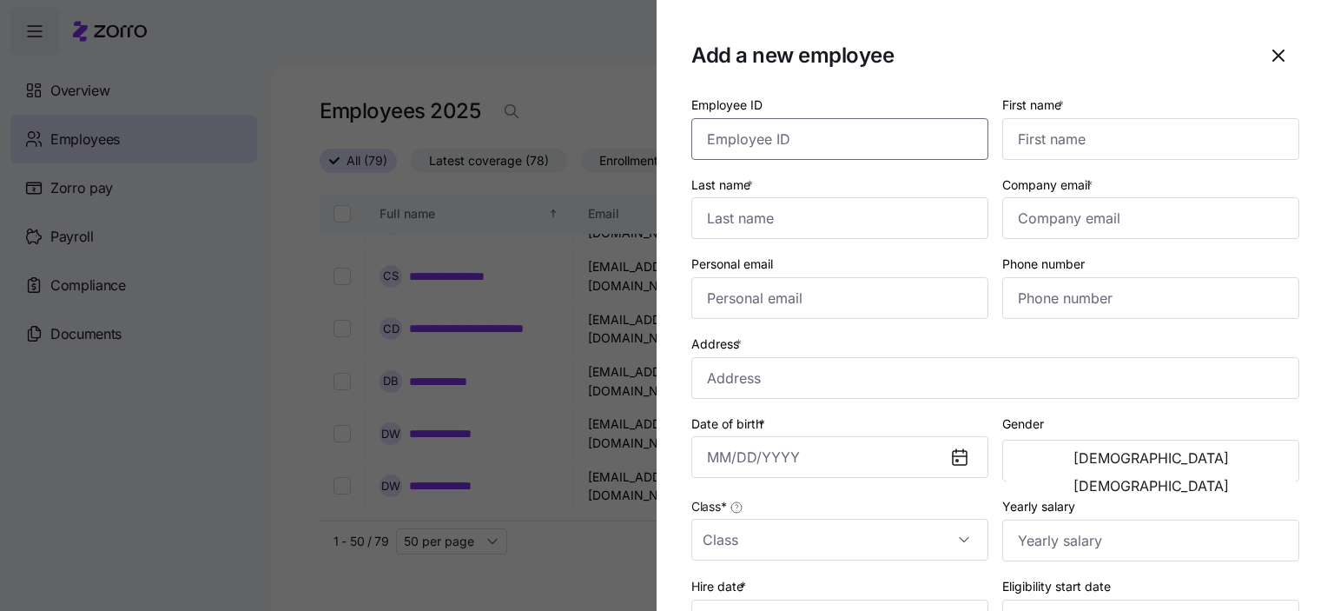
click at [767, 138] on input "Employee ID" at bounding box center [839, 139] width 297 height 42
drag, startPoint x: 785, startPoint y: 140, endPoint x: 771, endPoint y: 142, distance: 14.0
click at [785, 140] on input "Employee ID" at bounding box center [839, 139] width 297 height 42
type input "3887"
click at [1057, 145] on input "First name *" at bounding box center [1150, 139] width 297 height 42
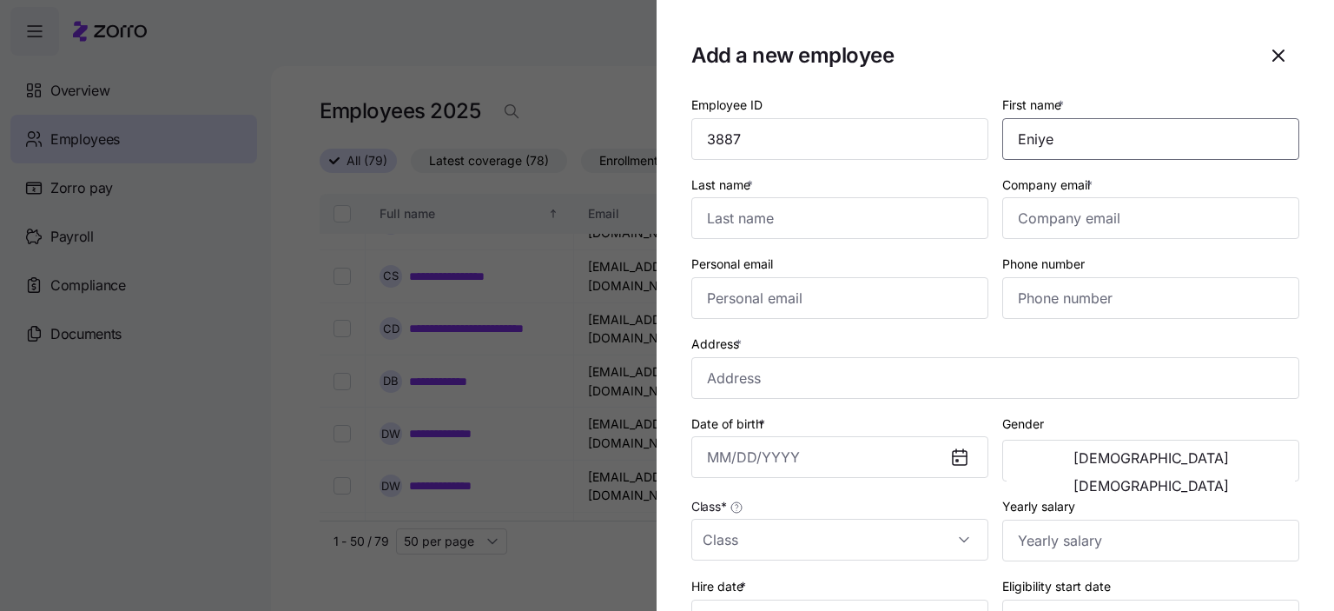
type input "Eniye"
type input "G"
type input "[PERSON_NAME]"
type input "[EMAIL_ADDRESS][DOMAIN_NAME]"
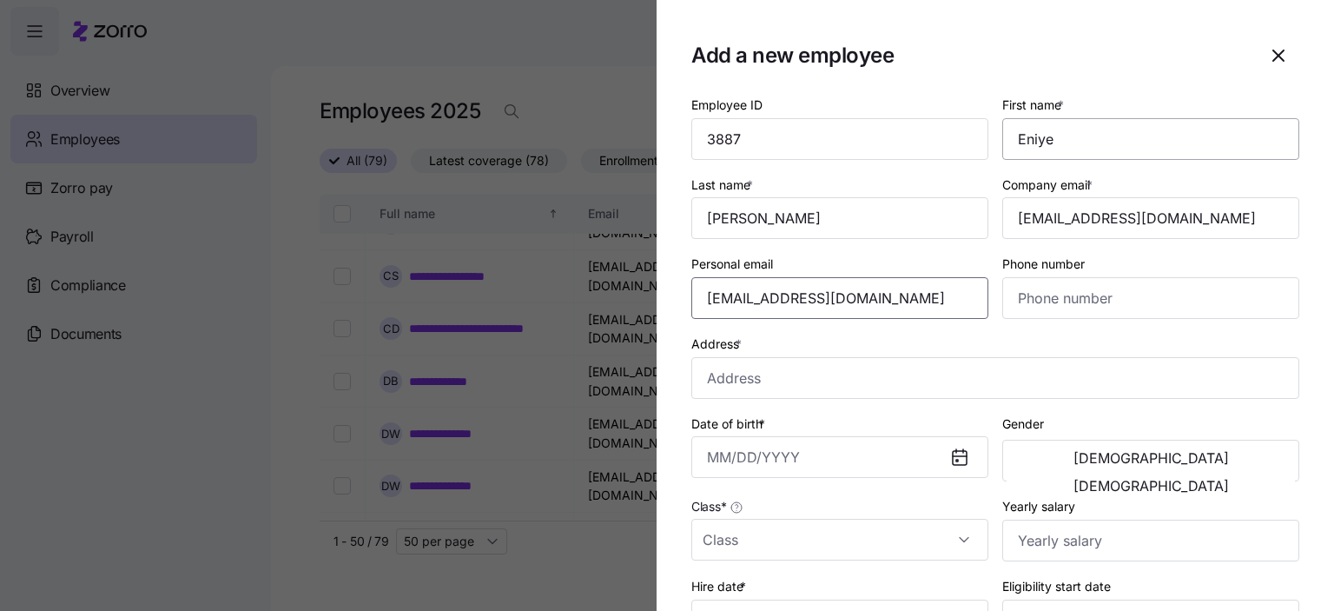
type input "[EMAIL_ADDRESS][DOMAIN_NAME]"
type input "[PHONE_NUMBER]"
click at [782, 374] on input "Address *" at bounding box center [995, 378] width 608 height 42
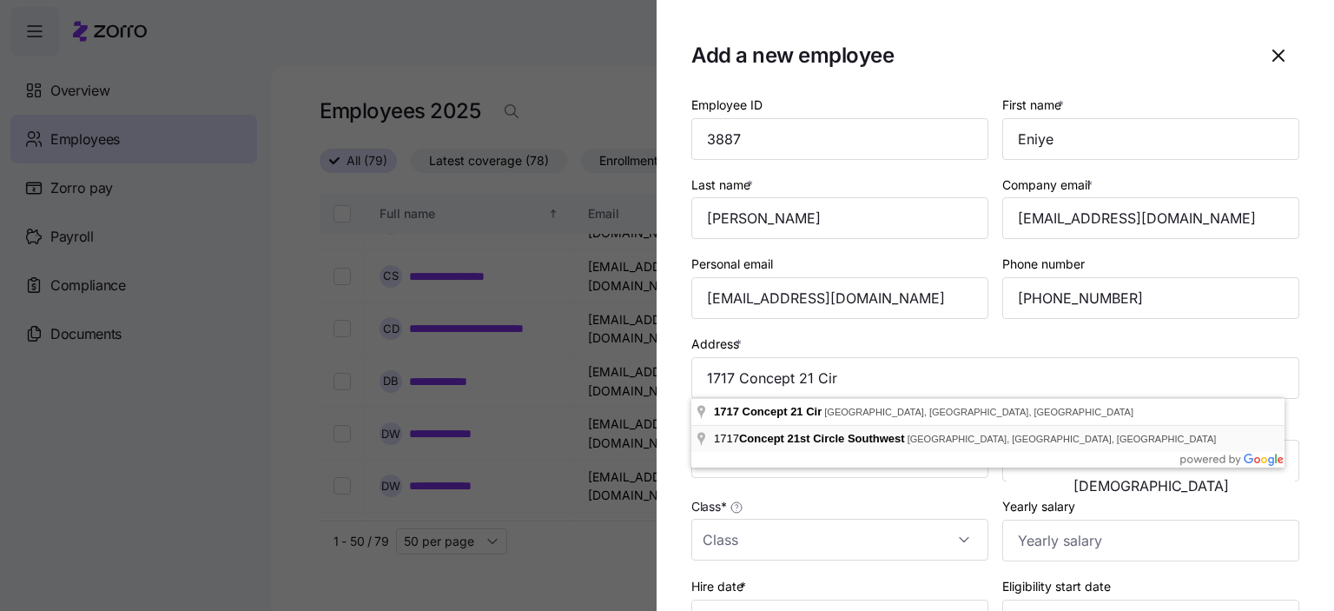
type input "Concept [STREET_ADDRESS]"
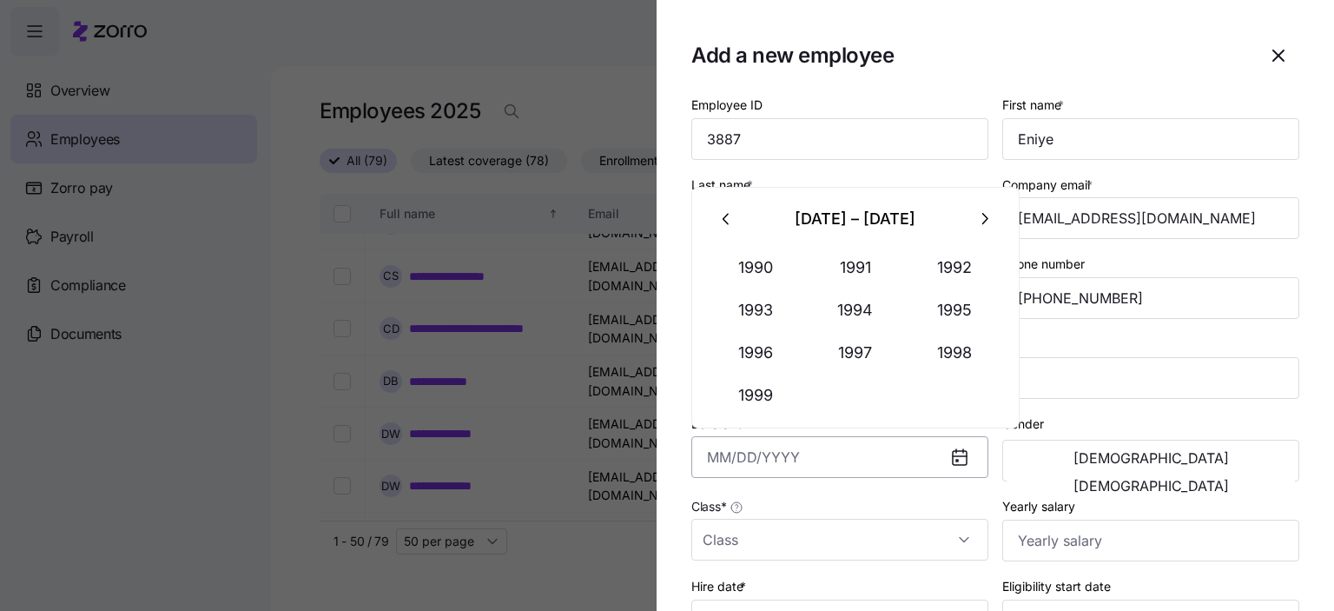
click at [741, 461] on input "Date of birth *" at bounding box center [839, 457] width 297 height 42
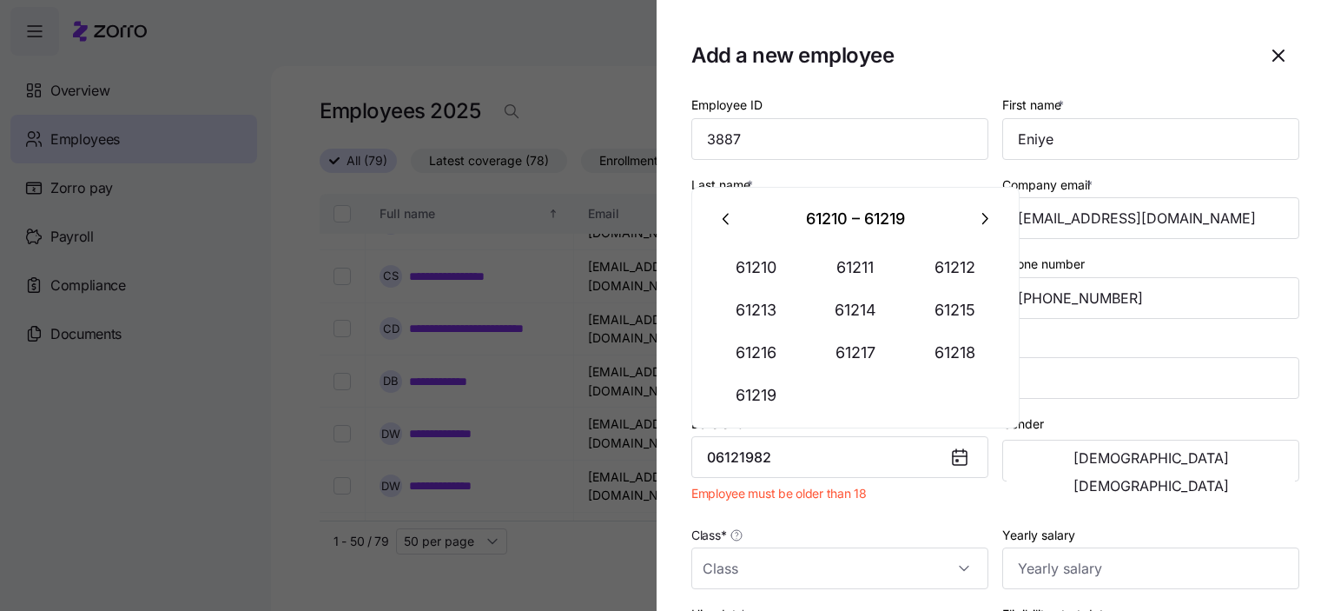
drag, startPoint x: 771, startPoint y: 455, endPoint x: 421, endPoint y: 424, distance: 351.5
click at [433, 600] on div "Add a new employee Employee ID 3887 First name * Eniye Last name * [PERSON_NAME…" at bounding box center [667, 600] width 1334 height 0
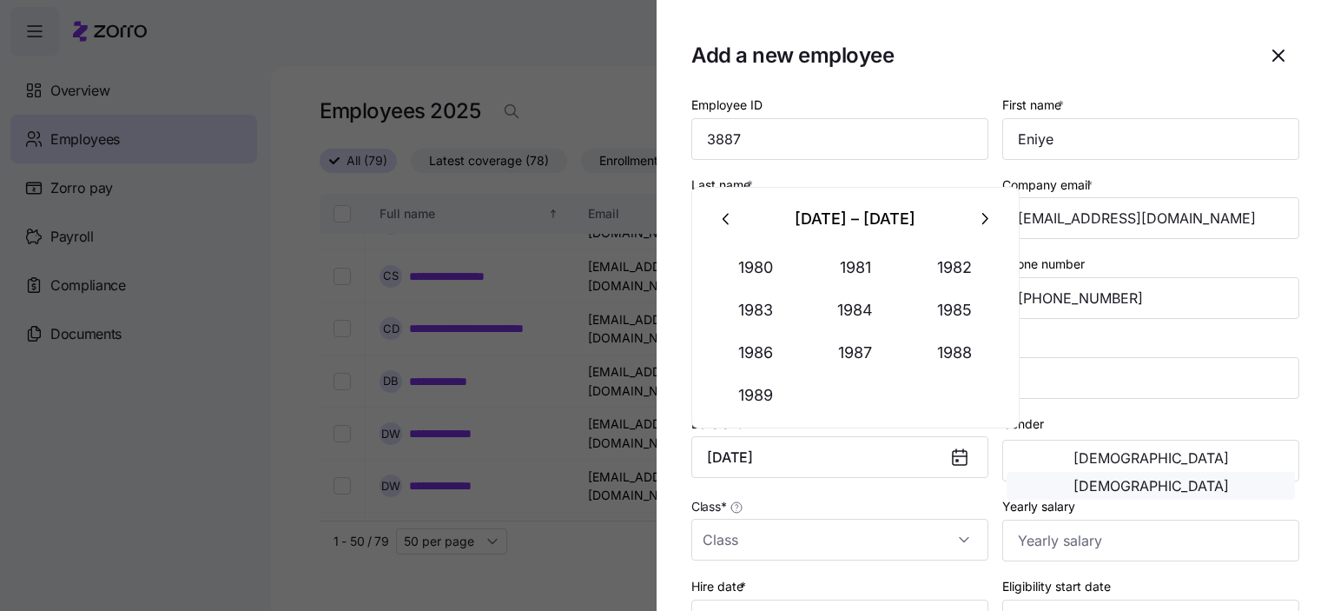
type input "[DATE]"
click at [1224, 479] on span "[DEMOGRAPHIC_DATA]" at bounding box center [1151, 486] width 155 height 14
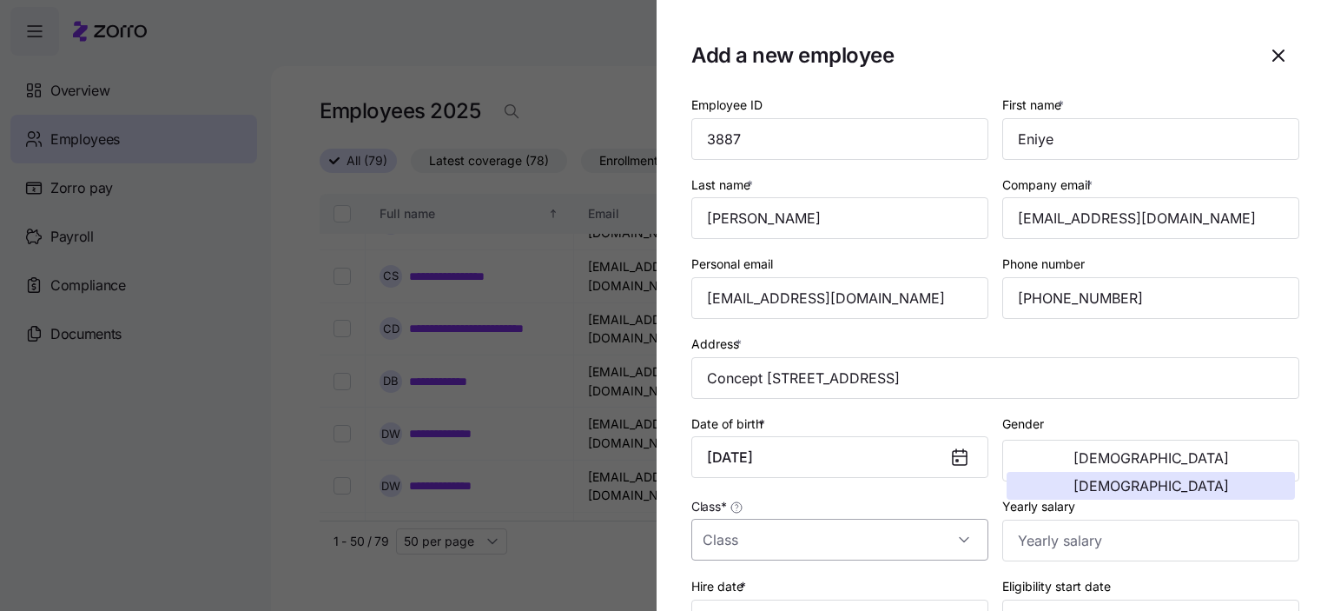
click at [740, 541] on input "Class *" at bounding box center [839, 540] width 297 height 42
click at [719, 485] on span "GA" at bounding box center [720, 484] width 17 height 19
type input "GA"
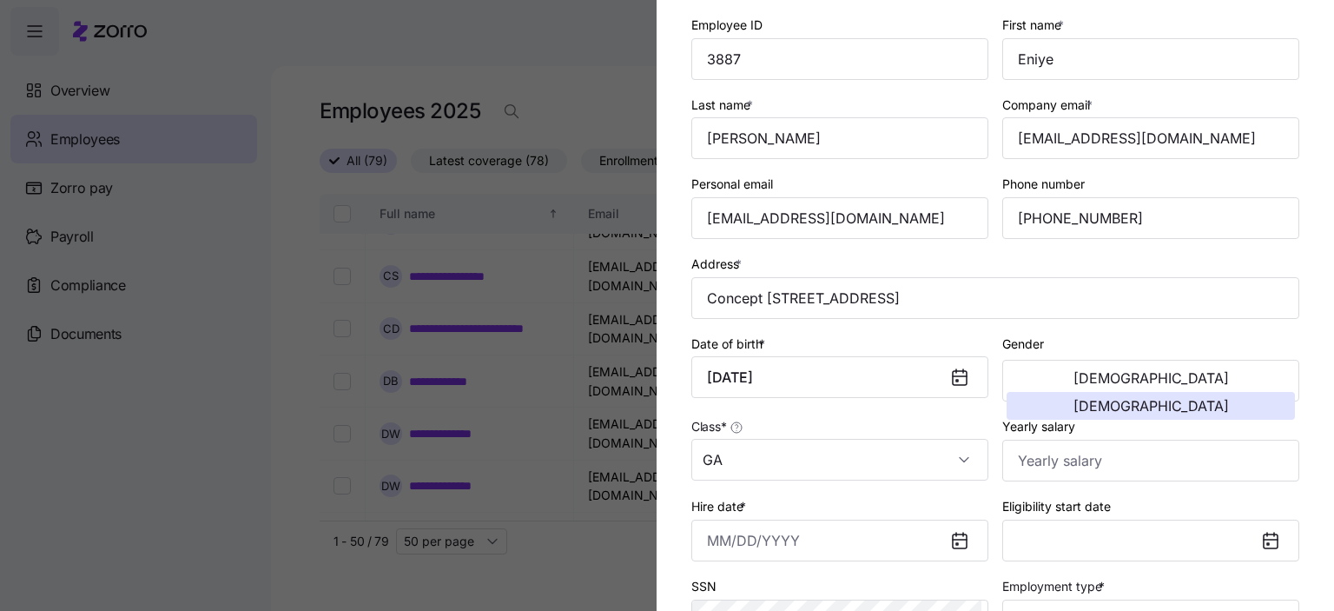
scroll to position [261, 0]
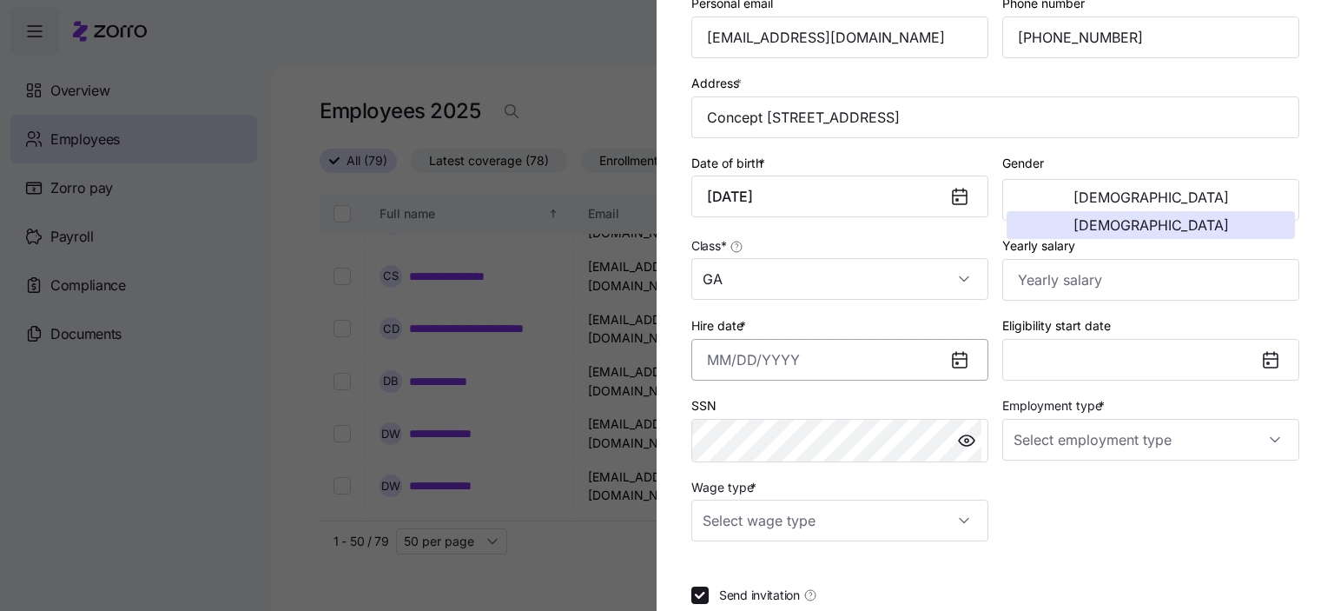
click at [737, 364] on input "Hire date *" at bounding box center [839, 360] width 297 height 42
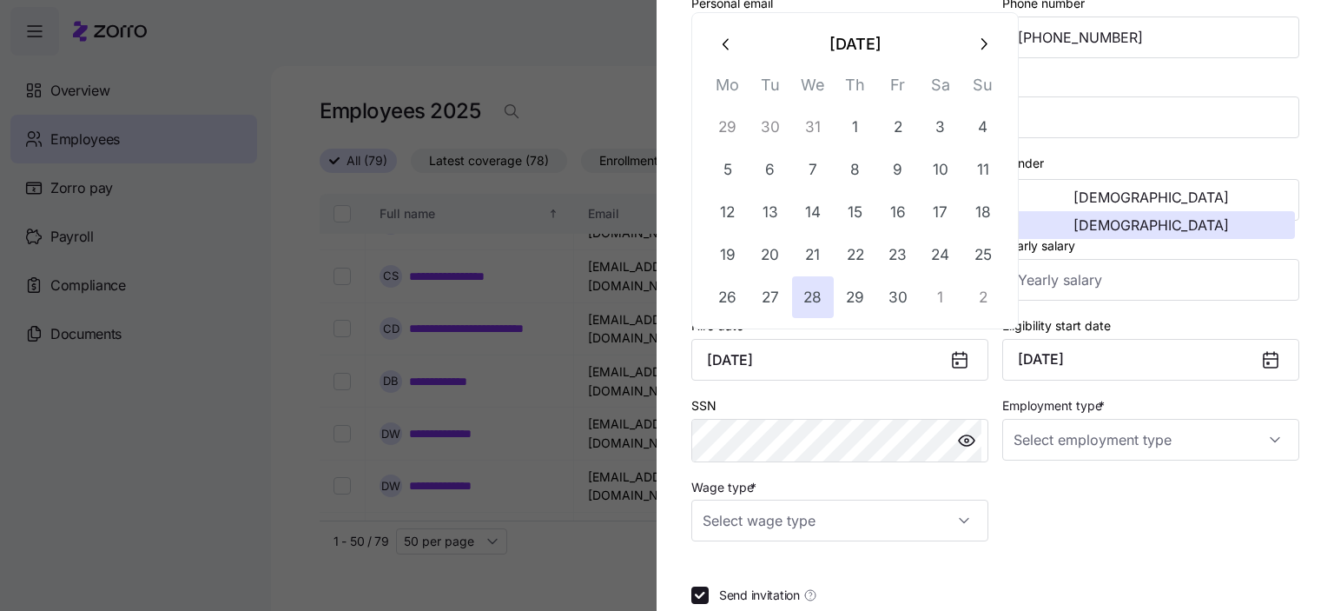
type input "[DATE]"
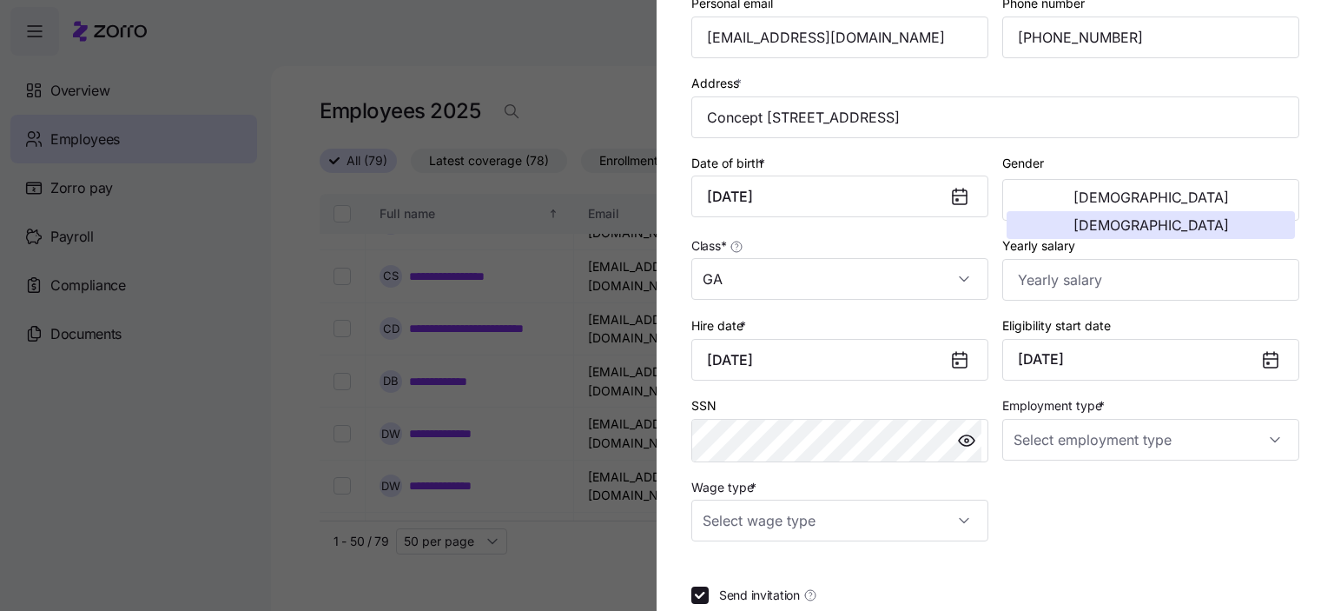
click at [1264, 354] on icon at bounding box center [1271, 361] width 14 height 14
click at [1260, 354] on icon at bounding box center [1270, 359] width 21 height 21
drag, startPoint x: 1108, startPoint y: 349, endPoint x: 1094, endPoint y: 357, distance: 16.7
click at [1108, 350] on button "[DATE]" at bounding box center [1150, 360] width 297 height 42
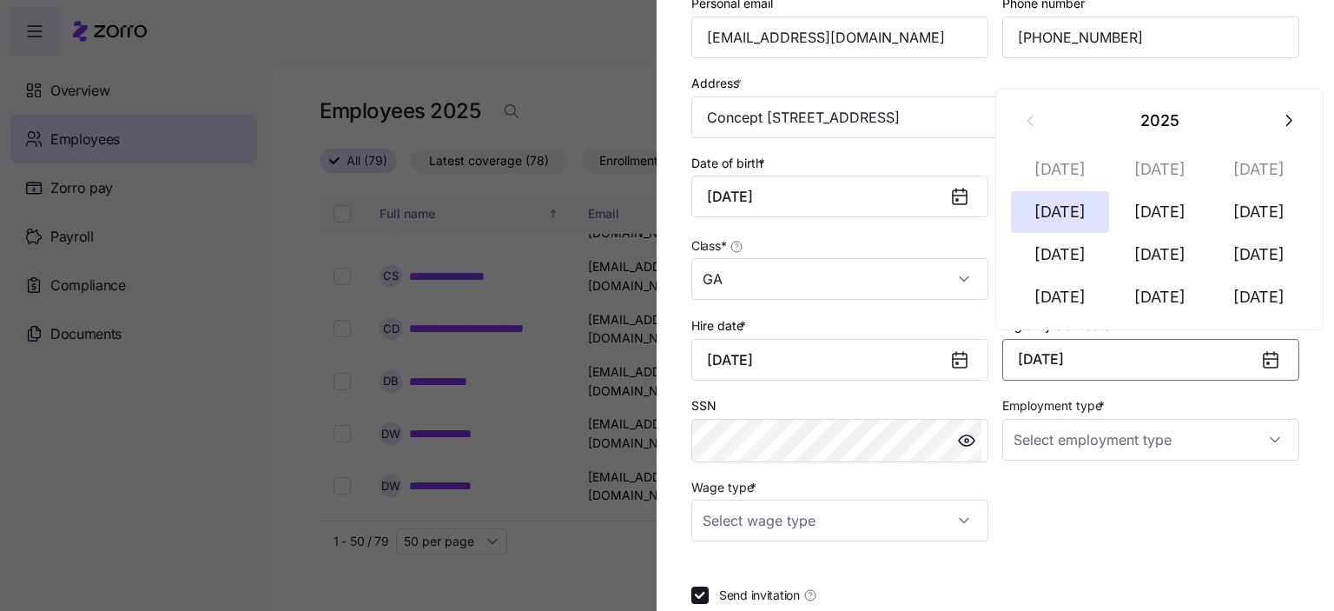
click at [1091, 357] on button "[DATE]" at bounding box center [1150, 360] width 297 height 42
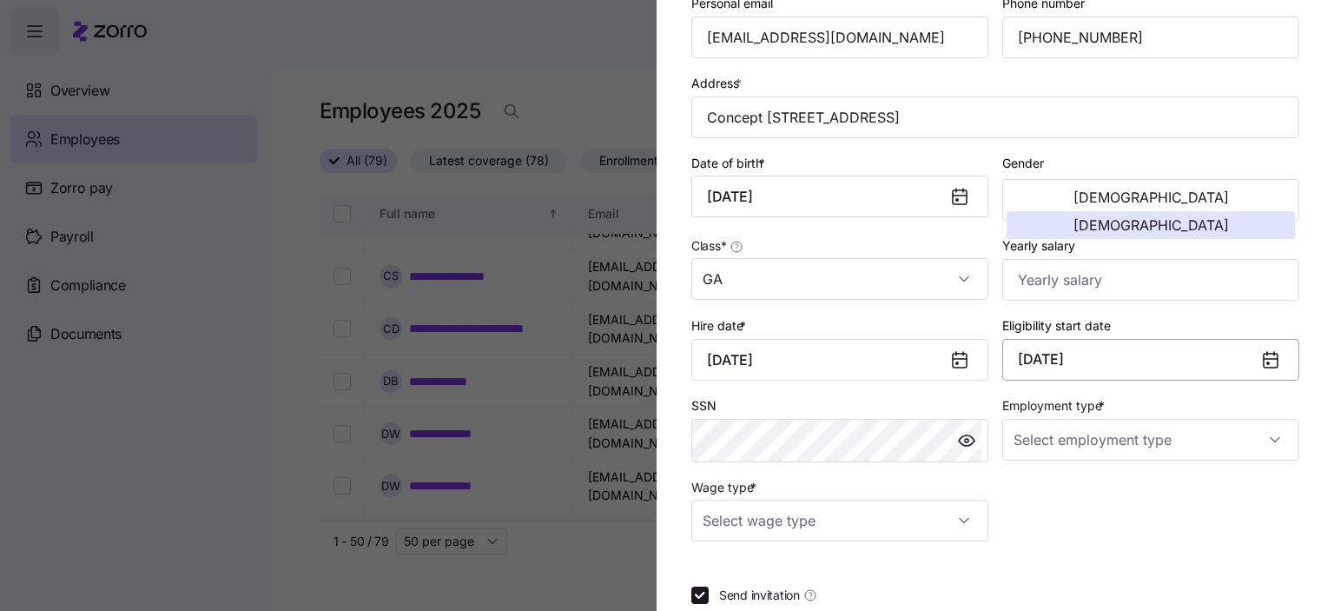
click at [1090, 357] on button "[DATE]" at bounding box center [1150, 360] width 297 height 42
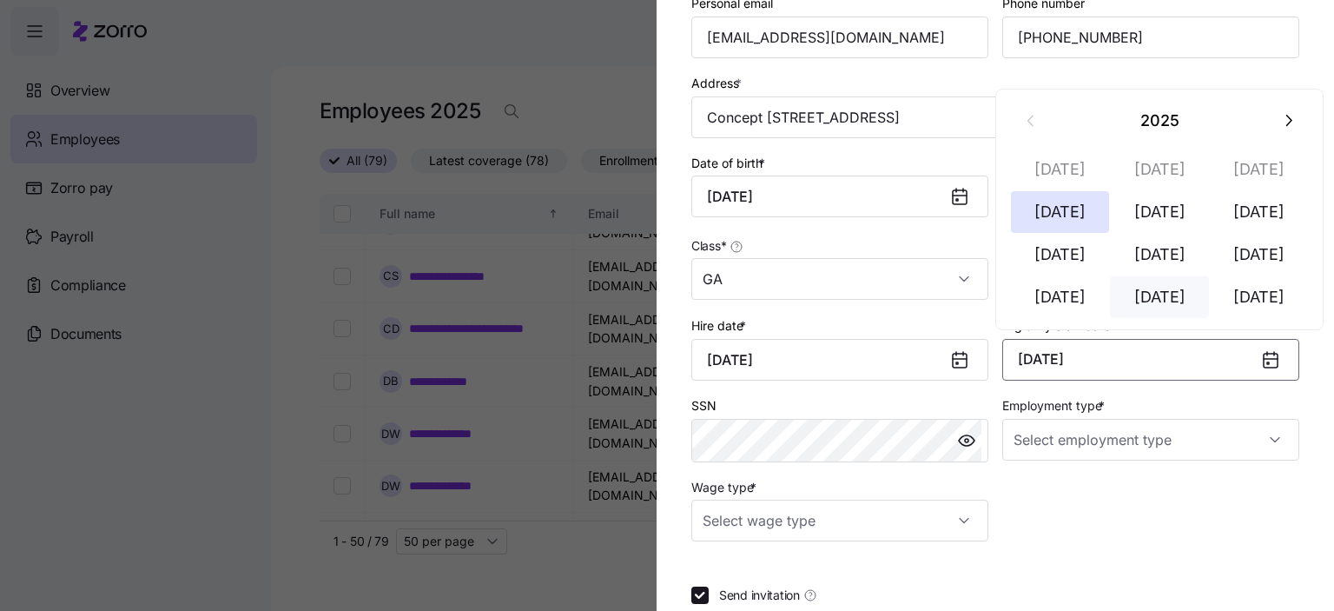
click at [1167, 295] on button "[DATE]" at bounding box center [1159, 297] width 99 height 42
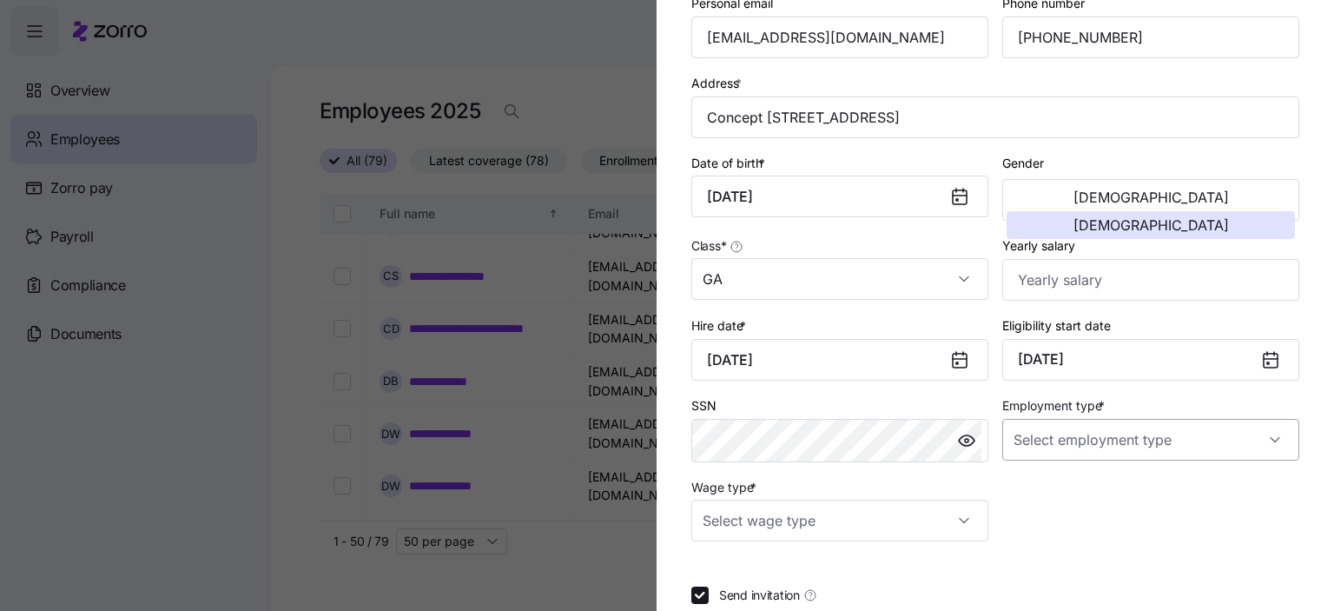
click at [1103, 447] on input "Employment type *" at bounding box center [1150, 440] width 297 height 42
click at [1051, 493] on span "Full Time" at bounding box center [1041, 488] width 50 height 19
type input "Full Time"
click at [866, 512] on input "Wage type *" at bounding box center [839, 520] width 297 height 42
click at [903, 517] on input "Wage type *" at bounding box center [839, 520] width 297 height 42
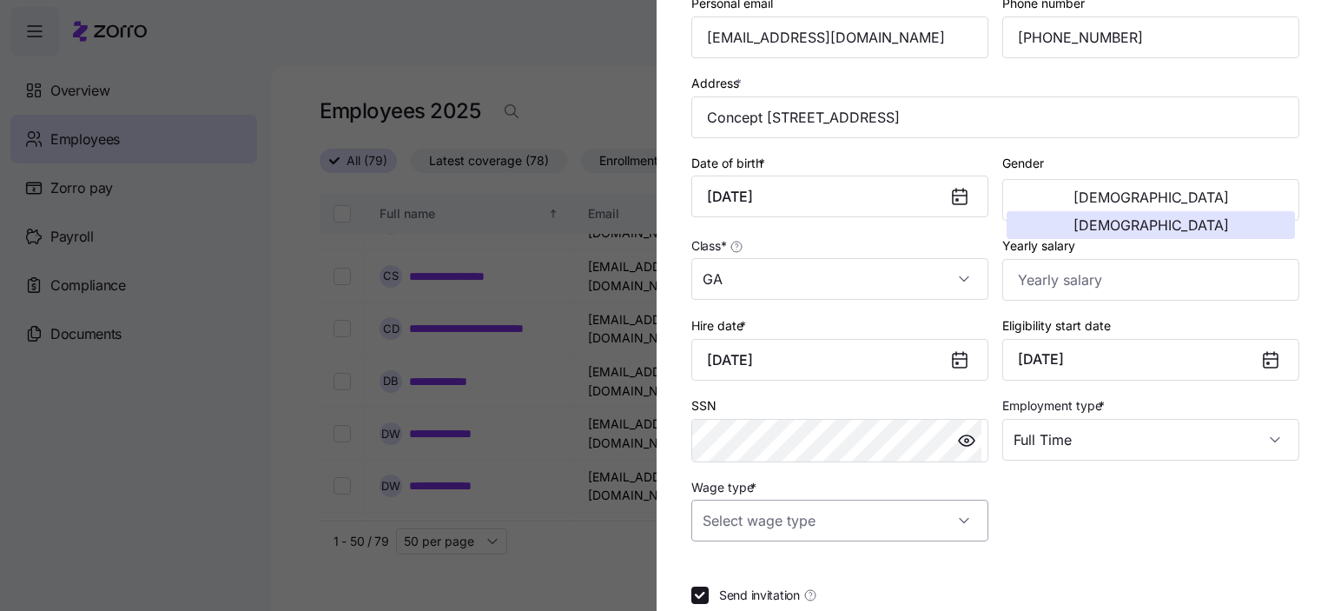
click at [840, 515] on input "Wage type *" at bounding box center [839, 520] width 297 height 42
click at [745, 462] on span "Hourly" at bounding box center [730, 464] width 36 height 19
type input "Hourly"
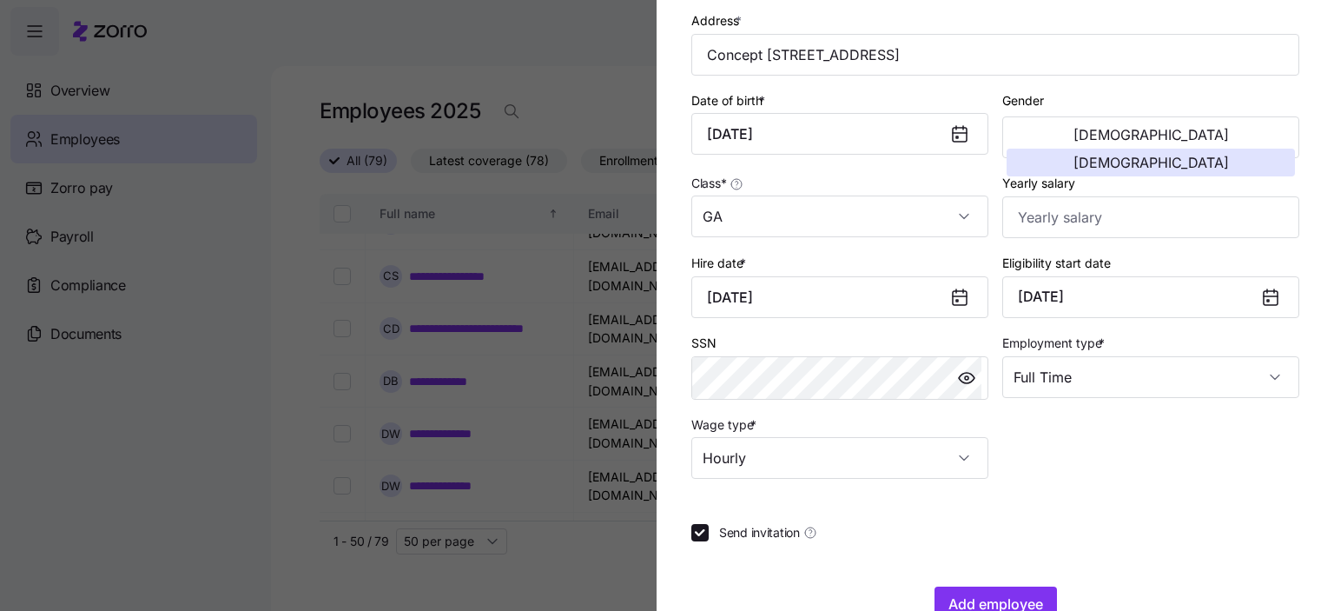
scroll to position [365, 0]
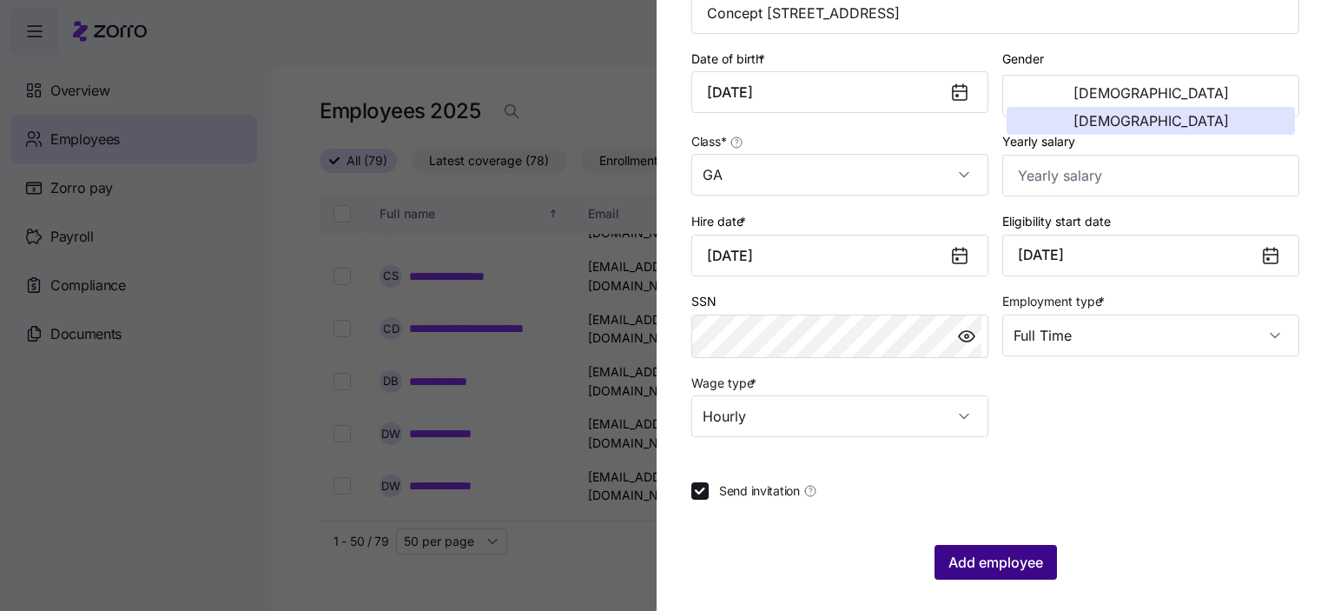
click at [976, 565] on span "Add employee" at bounding box center [996, 562] width 95 height 21
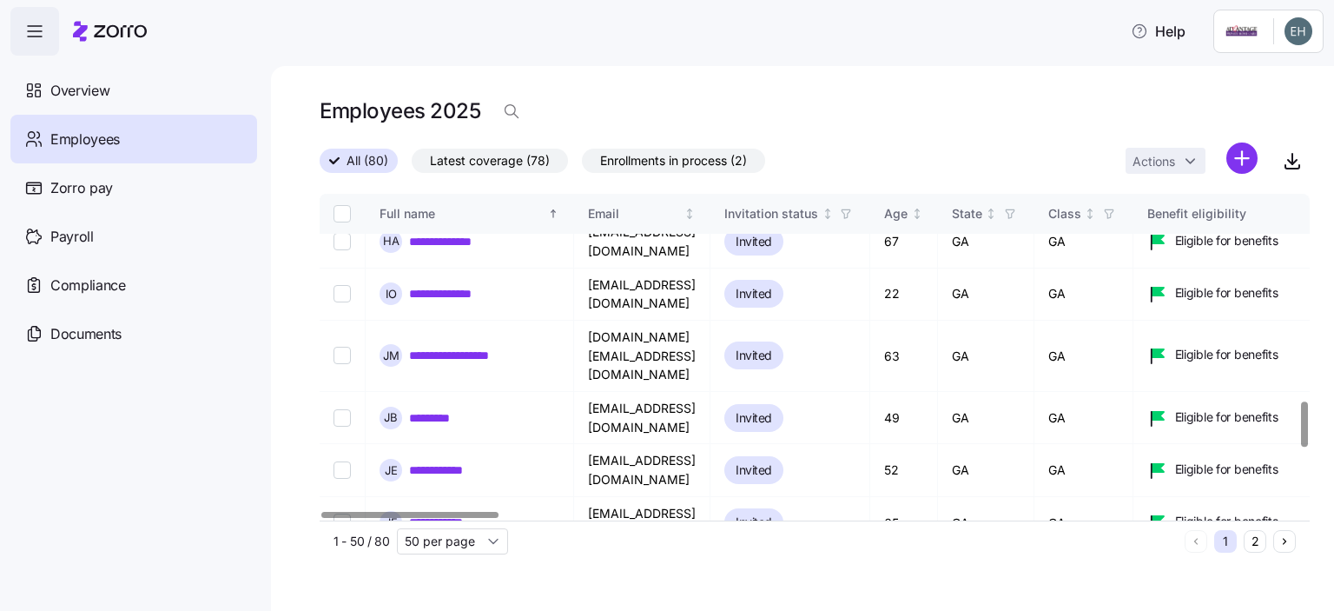
scroll to position [1434, 0]
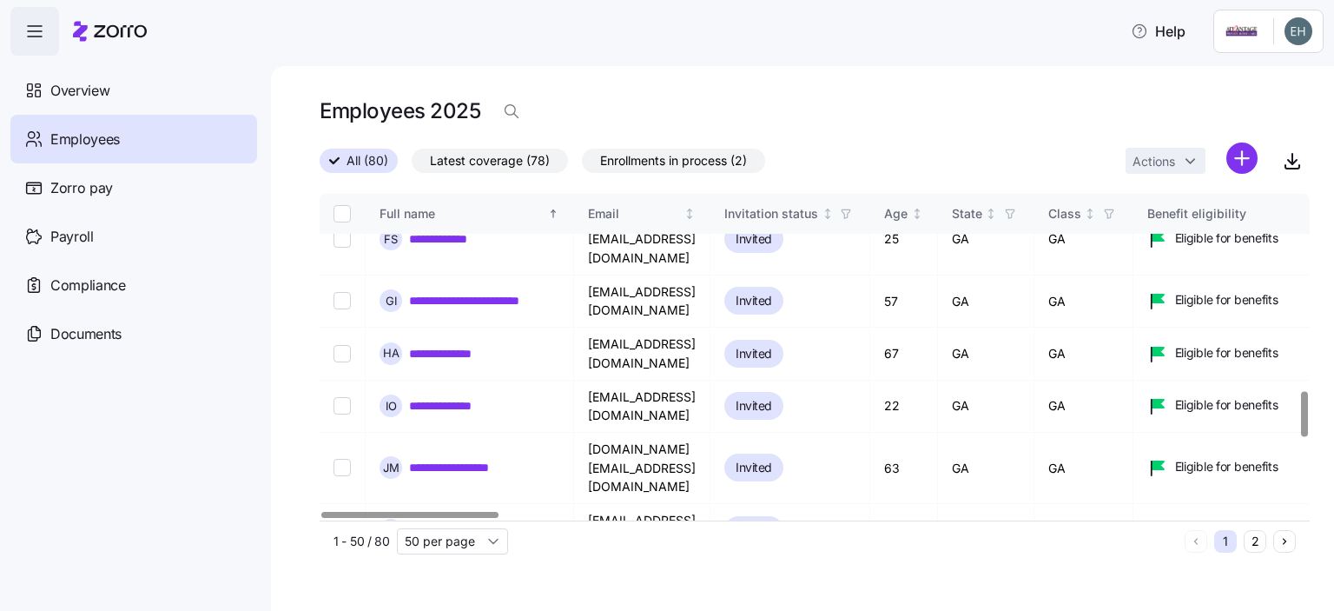
click at [1235, 159] on html "**********" at bounding box center [667, 300] width 1334 height 600
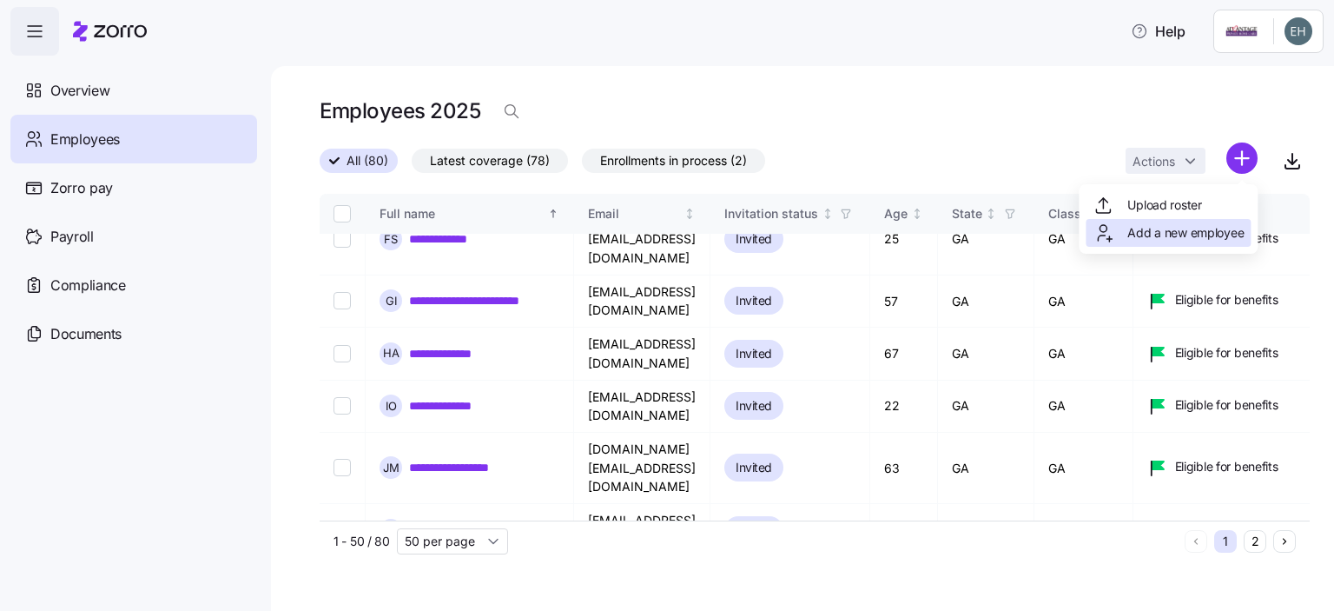
click at [1147, 237] on span "Add a new employee" at bounding box center [1186, 232] width 116 height 17
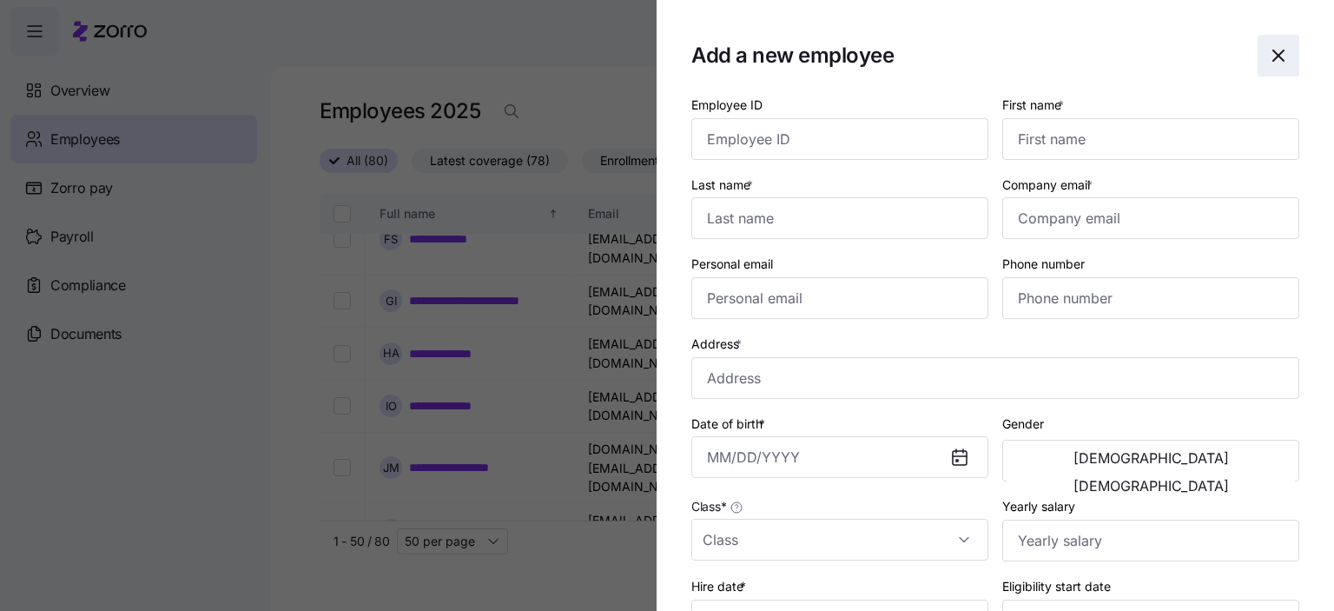
click at [1273, 53] on icon "button" at bounding box center [1278, 55] width 21 height 21
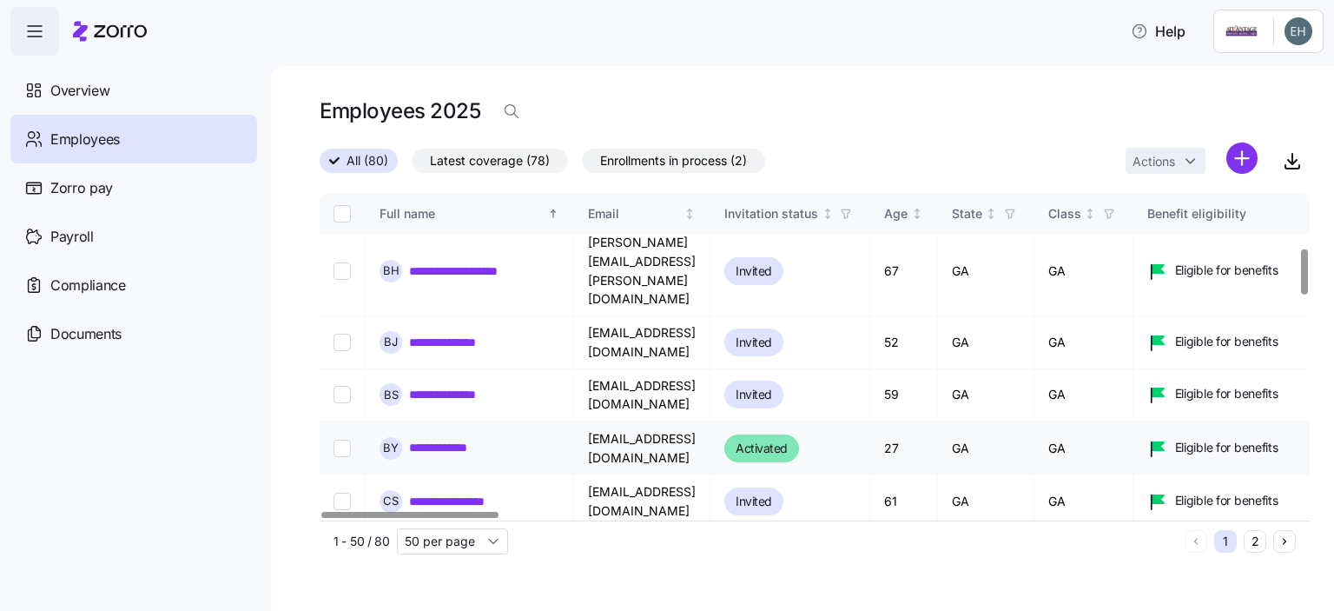
scroll to position [392, 0]
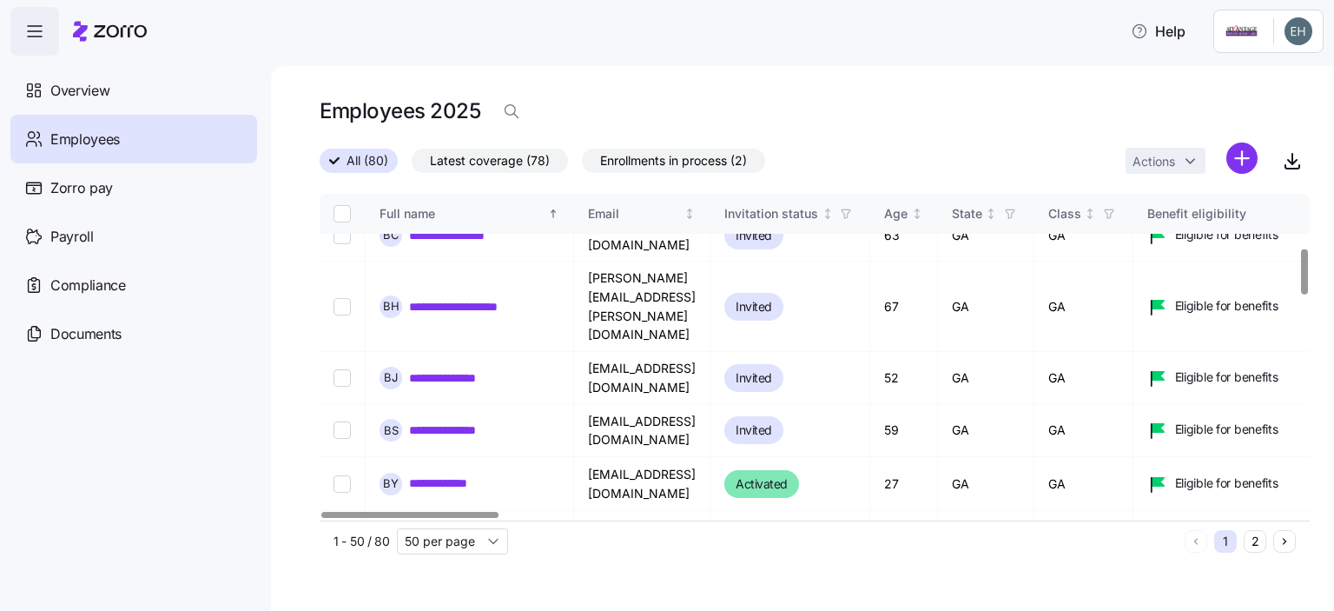
click at [1240, 158] on html "**********" at bounding box center [667, 300] width 1334 height 600
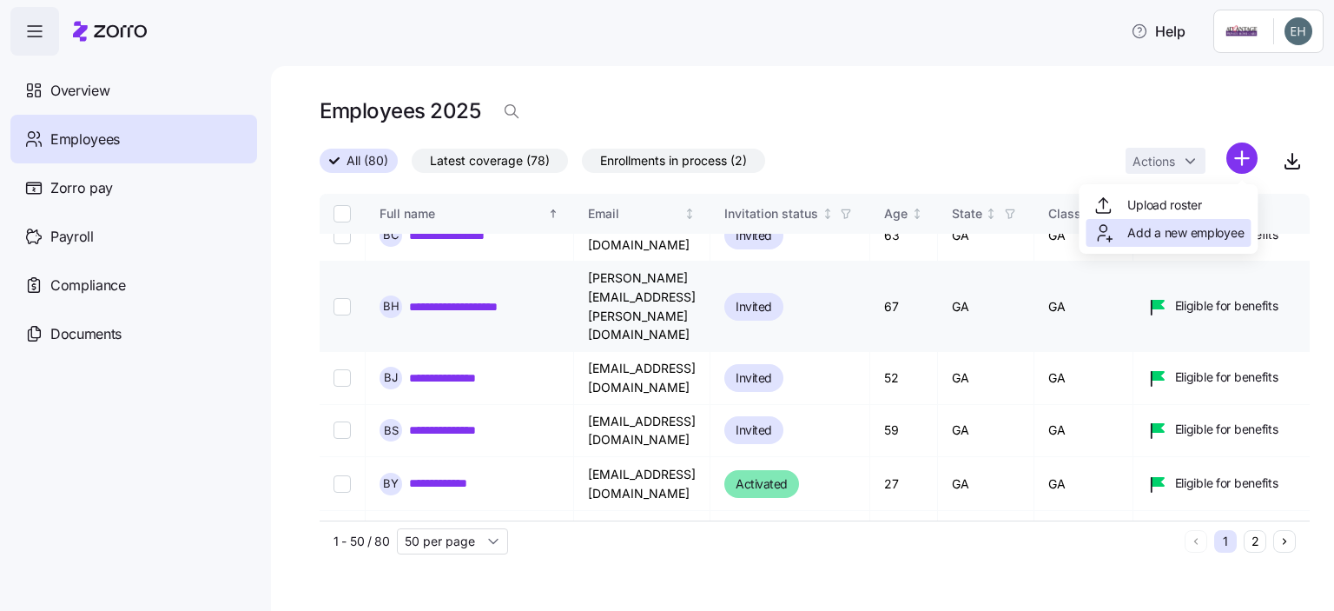
click at [1173, 235] on span "Add a new employee" at bounding box center [1186, 232] width 116 height 17
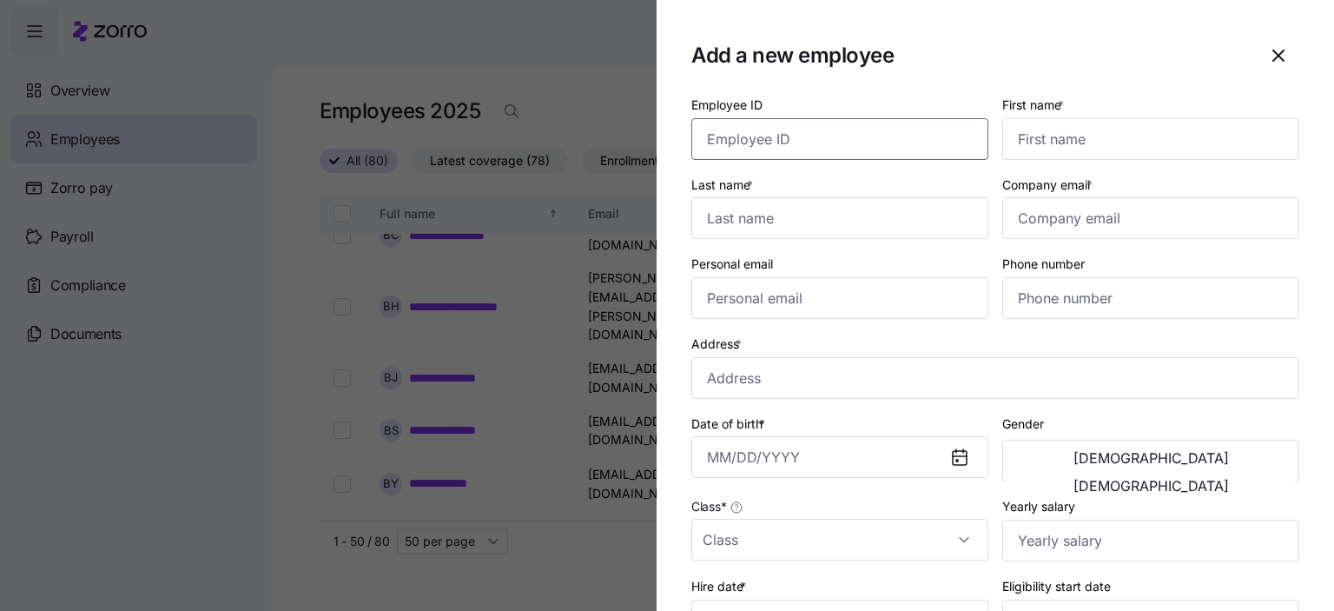
click at [768, 138] on input "Employee ID" at bounding box center [839, 139] width 297 height 42
type input "2763"
click at [1075, 142] on input "First name *" at bounding box center [1150, 139] width 297 height 42
type input "[PERSON_NAME]"
type input "Maore"
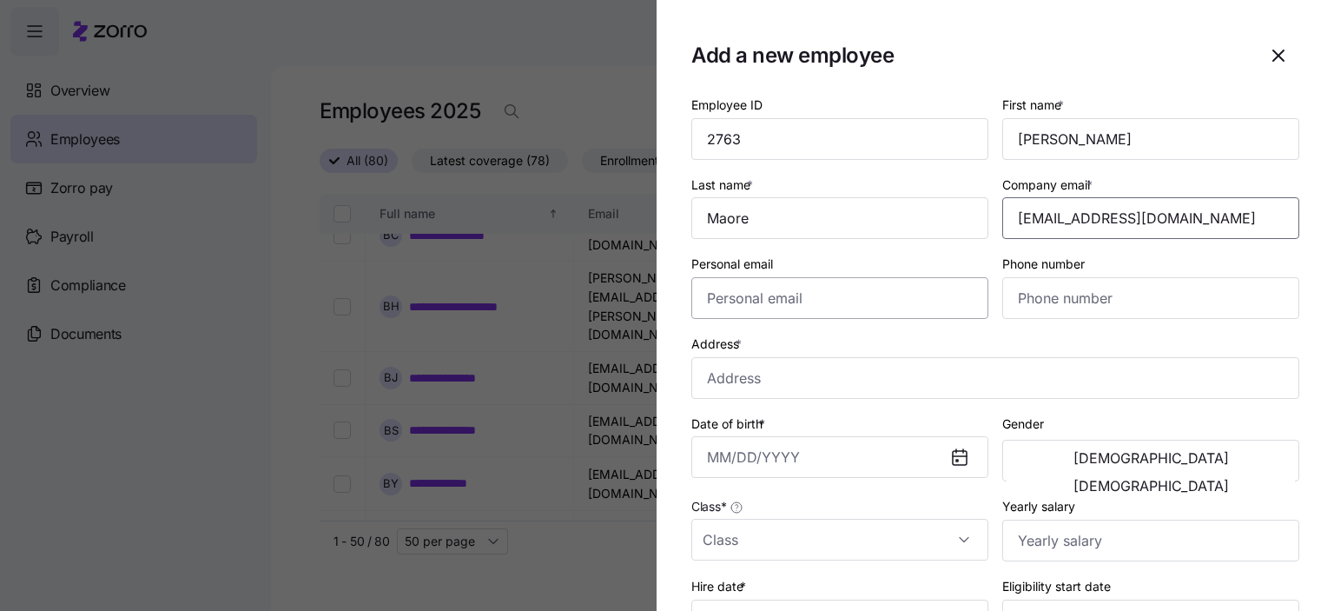
type input "[EMAIL_ADDRESS][DOMAIN_NAME]"
drag, startPoint x: 726, startPoint y: 300, endPoint x: 736, endPoint y: 298, distance: 9.7
click at [731, 298] on input "Personal email" at bounding box center [839, 298] width 297 height 42
type input "[EMAIL_ADDRESS][DOMAIN_NAME]"
click at [1051, 299] on input "Phone number" at bounding box center [1150, 298] width 297 height 42
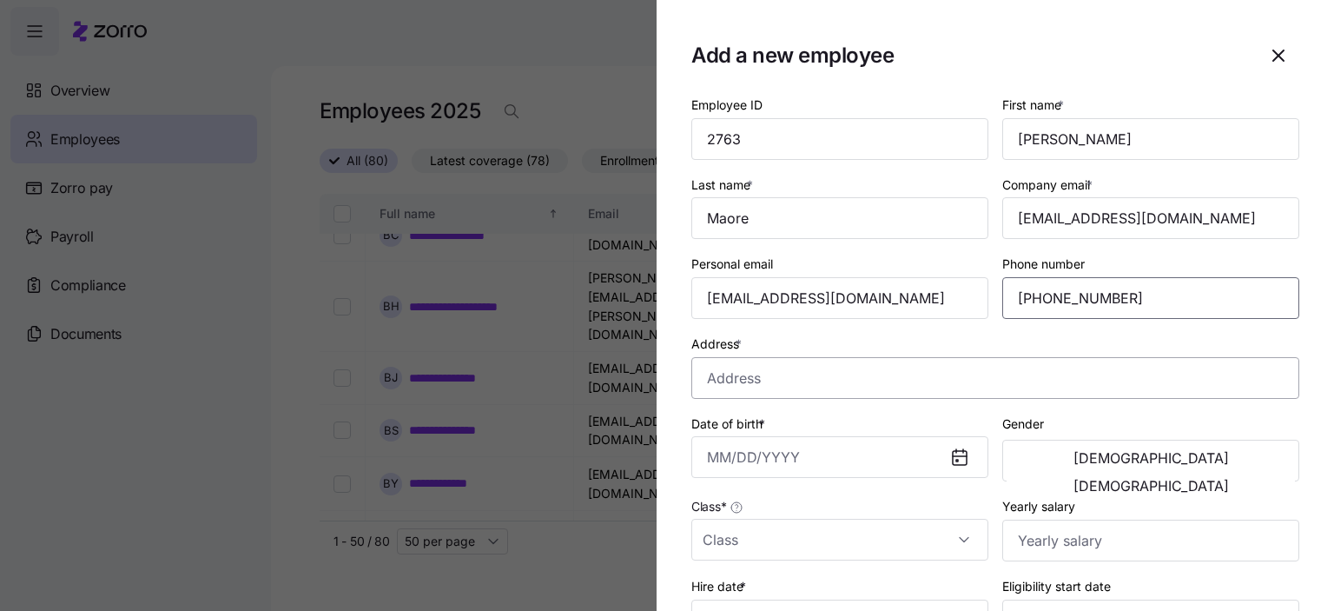
type input "[PHONE_NUMBER]"
click at [712, 385] on input "Address *" at bounding box center [995, 378] width 608 height 42
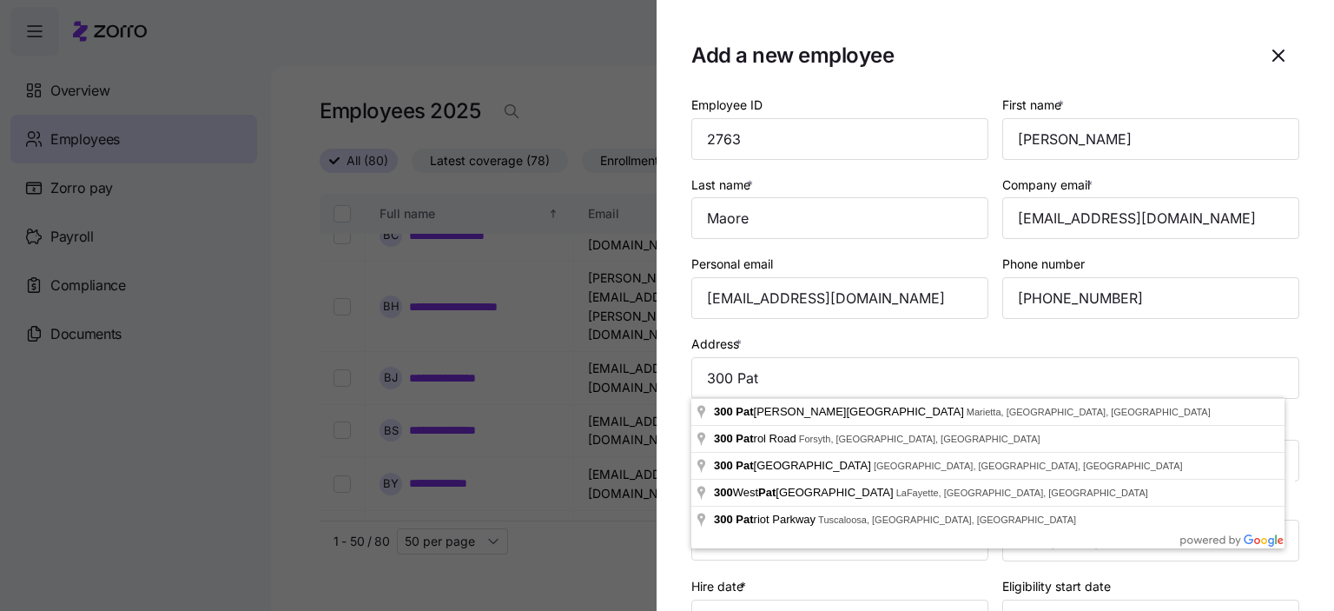
type input "[STREET_ADDRESS][PERSON_NAME][PERSON_NAME]"
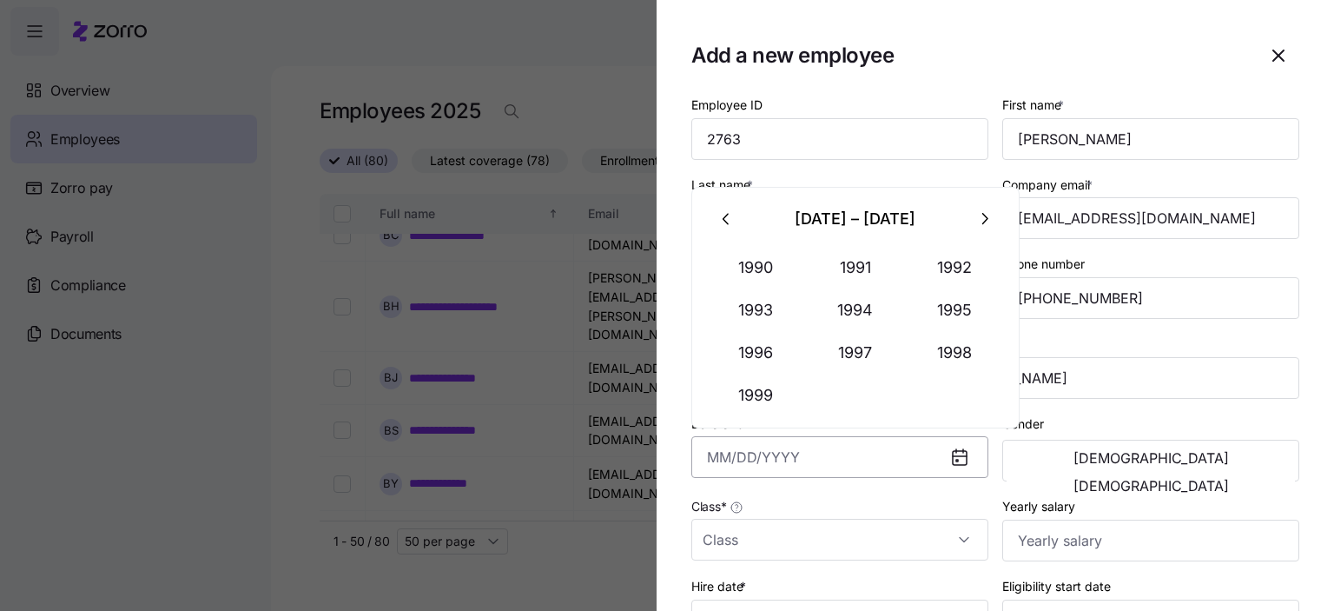
click at [734, 458] on input "Date of birth *" at bounding box center [839, 457] width 297 height 42
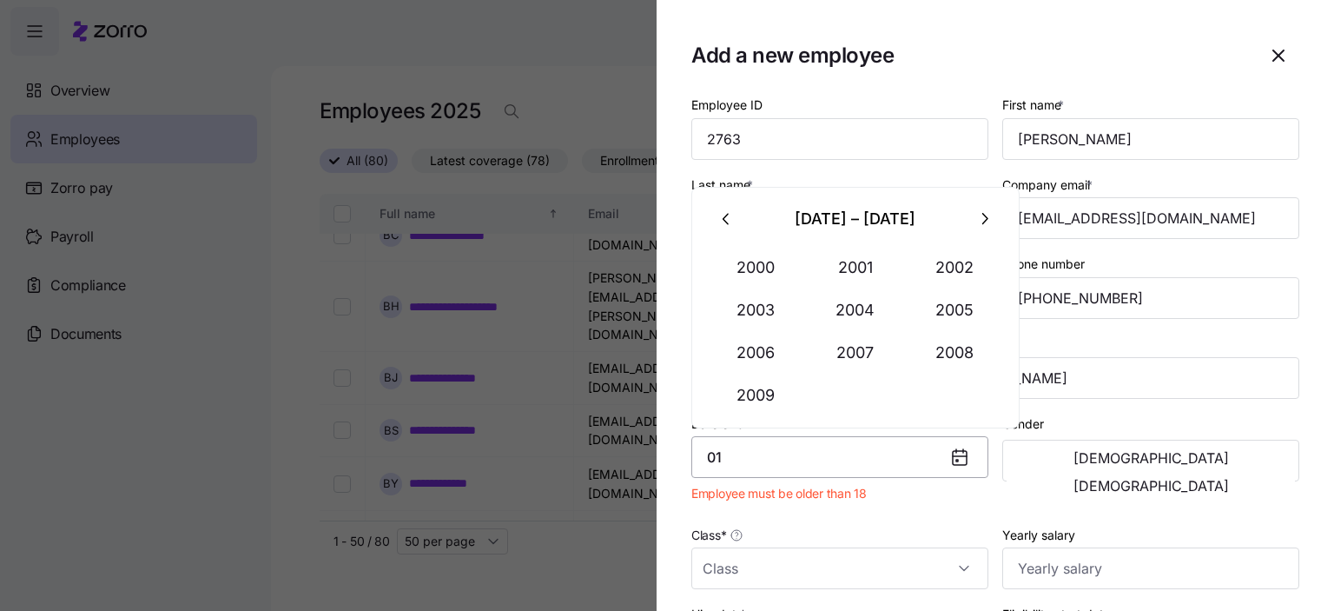
type input "0"
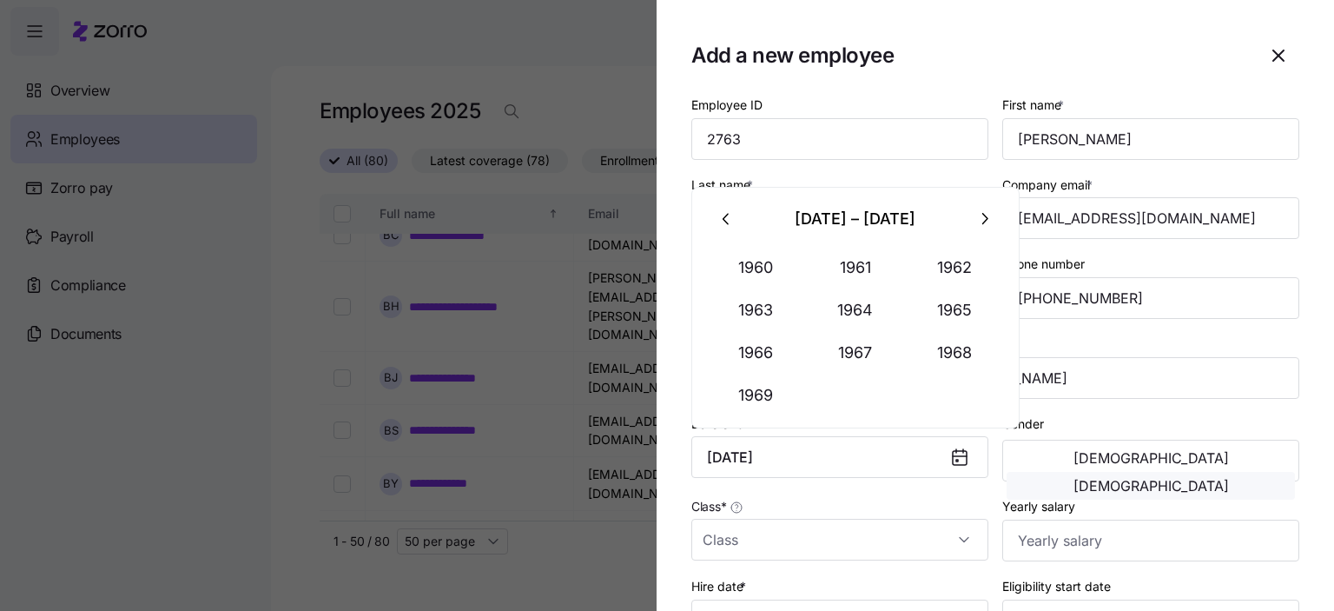
type input "[DATE]"
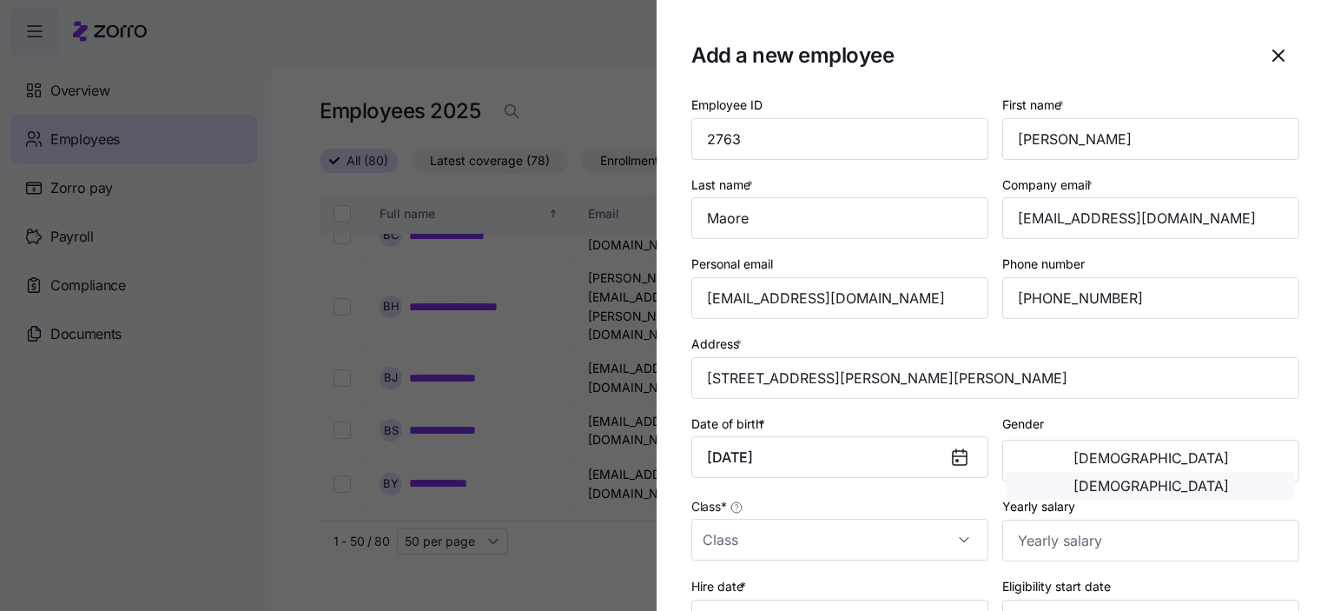
click at [1222, 479] on span "[DEMOGRAPHIC_DATA]" at bounding box center [1151, 486] width 155 height 14
click at [762, 538] on input "Class *" at bounding box center [839, 540] width 297 height 42
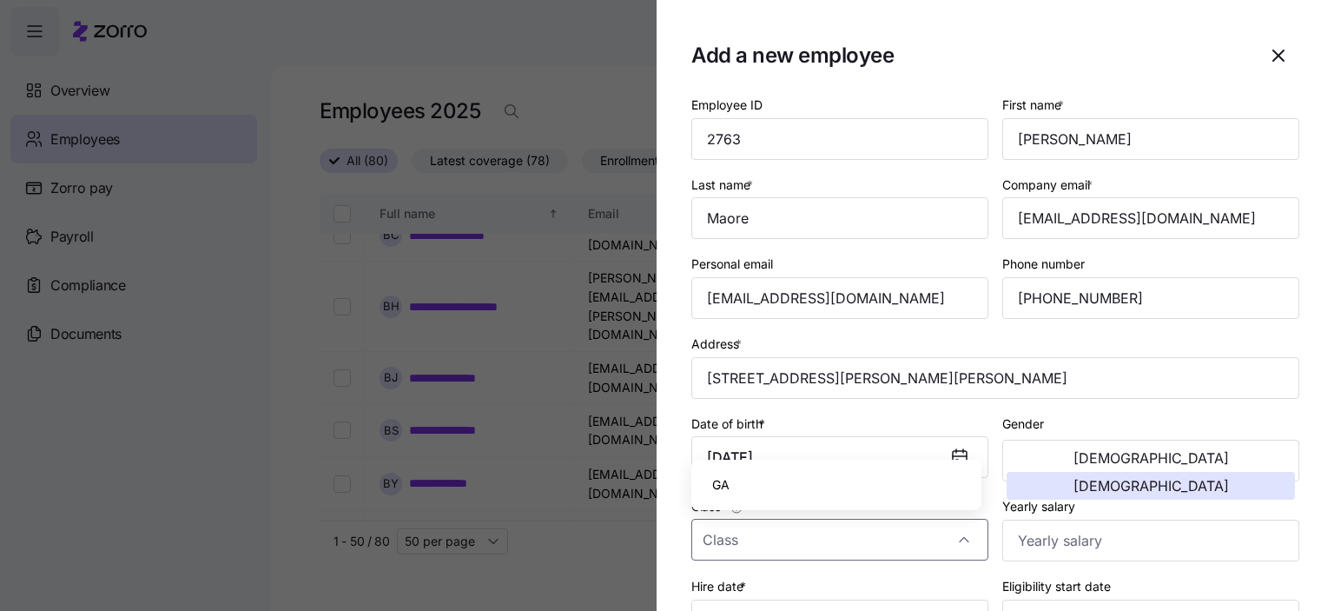
click at [729, 491] on span "GA" at bounding box center [720, 484] width 17 height 19
type input "GA"
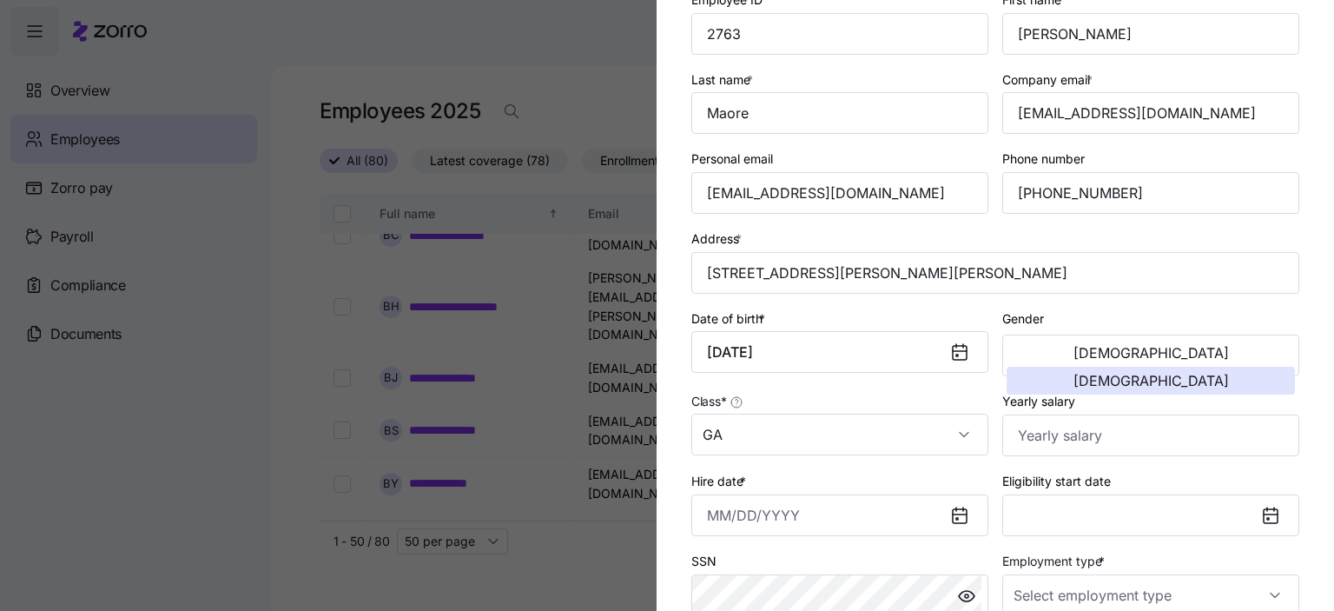
scroll to position [174, 0]
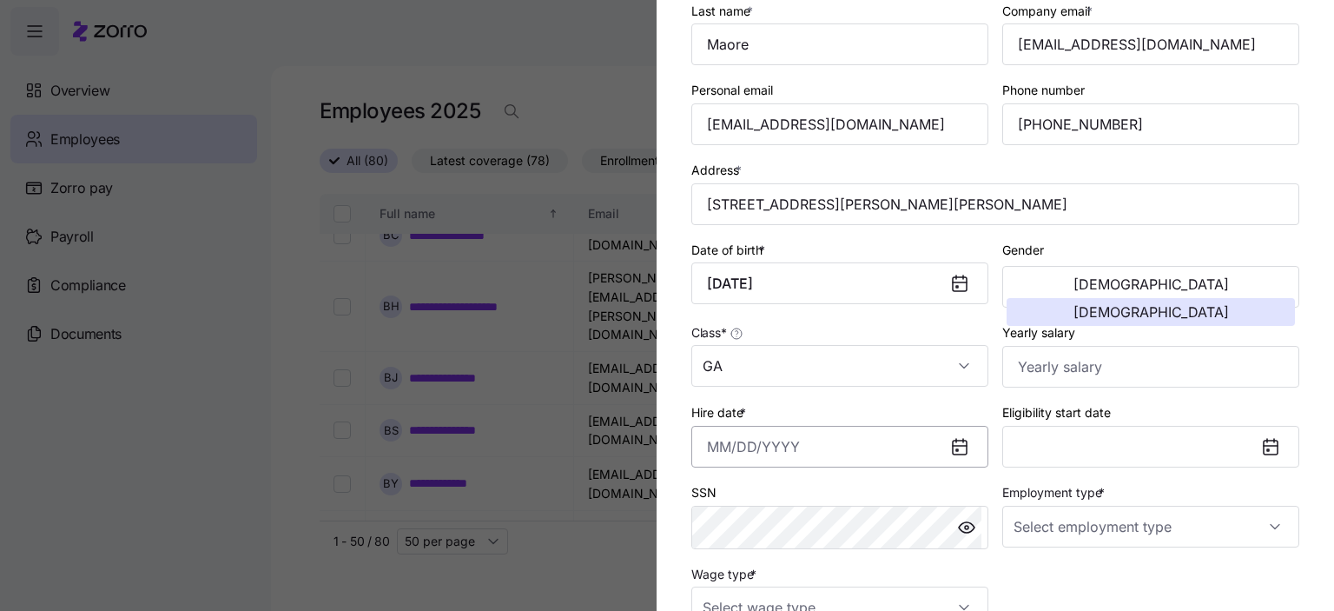
click at [742, 440] on input "Hire date *" at bounding box center [839, 447] width 297 height 42
type input "[DATE]"
click at [1128, 447] on button "[DATE]" at bounding box center [1150, 447] width 297 height 42
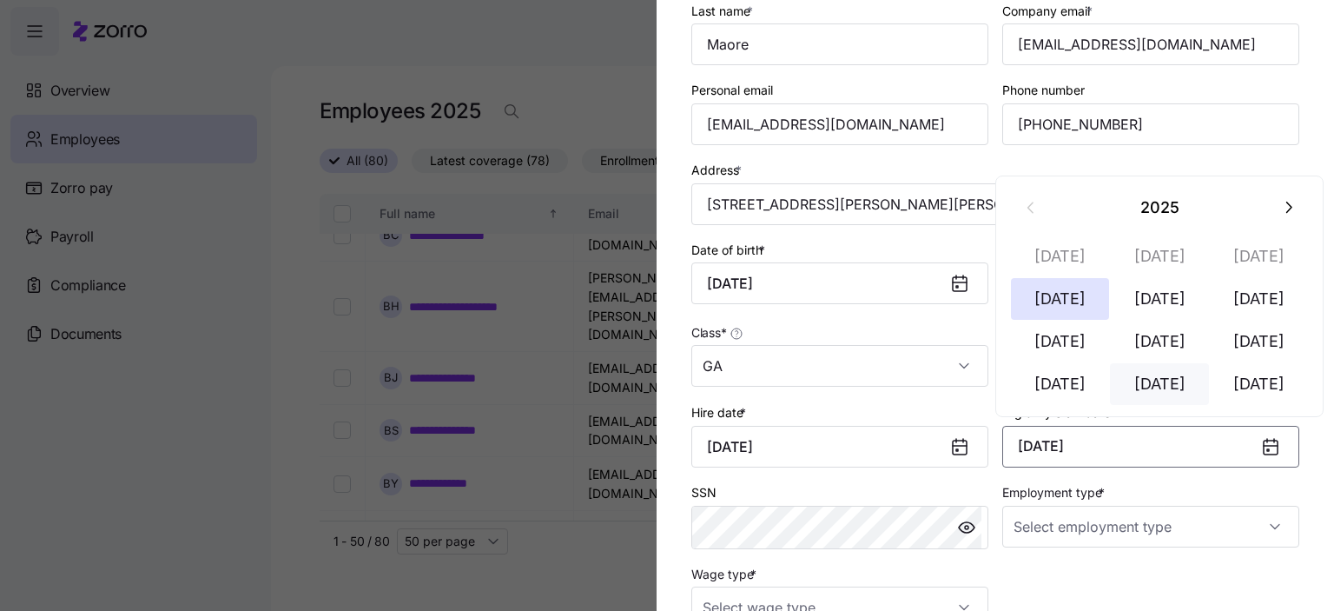
click at [1174, 385] on button "[DATE]" at bounding box center [1159, 384] width 99 height 42
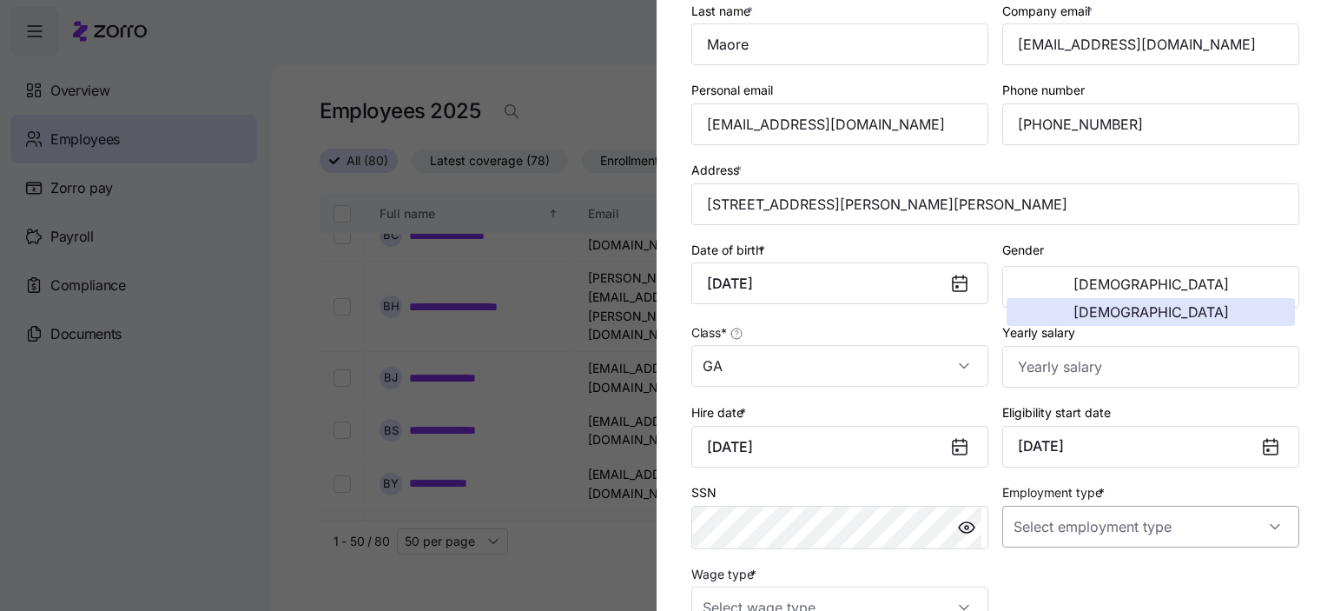
click at [1206, 520] on input "Employment type *" at bounding box center [1150, 527] width 297 height 42
drag, startPoint x: 1061, startPoint y: 433, endPoint x: 1029, endPoint y: 439, distance: 31.9
click at [1059, 433] on span "Full Time" at bounding box center [1041, 434] width 50 height 19
type input "Full Time"
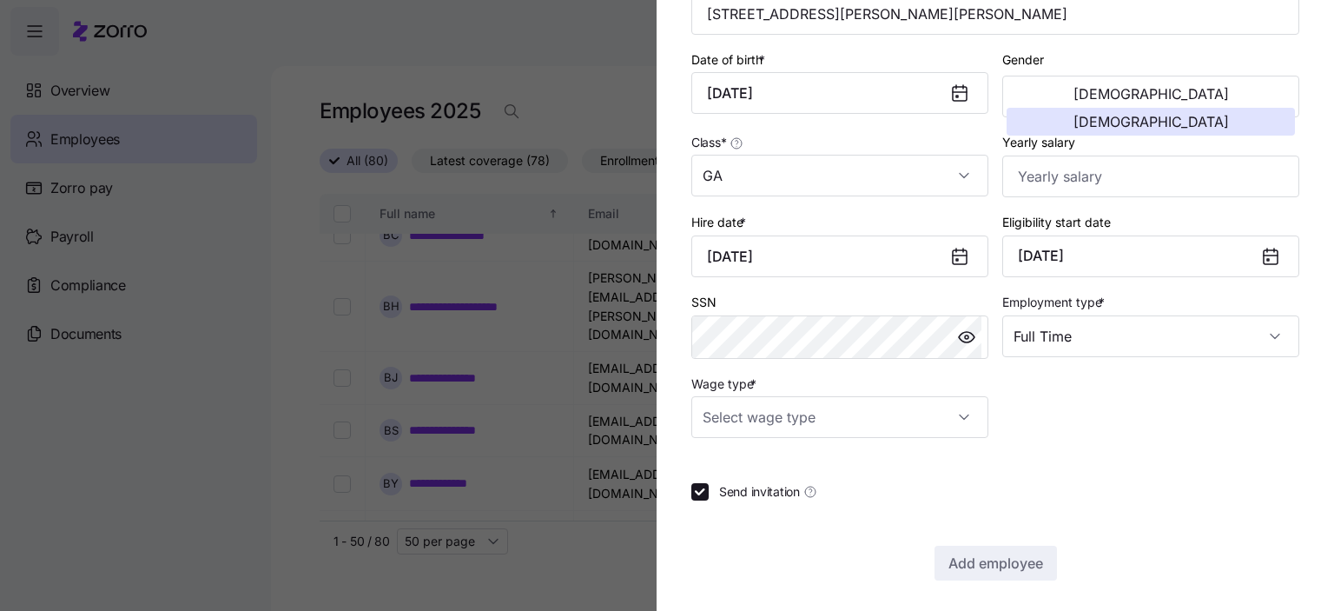
scroll to position [365, 0]
click at [880, 420] on input "Wage type *" at bounding box center [839, 416] width 297 height 42
click at [733, 506] on span "Hourly" at bounding box center [730, 502] width 36 height 19
type input "Hourly"
click at [987, 559] on span "Add employee" at bounding box center [996, 562] width 95 height 21
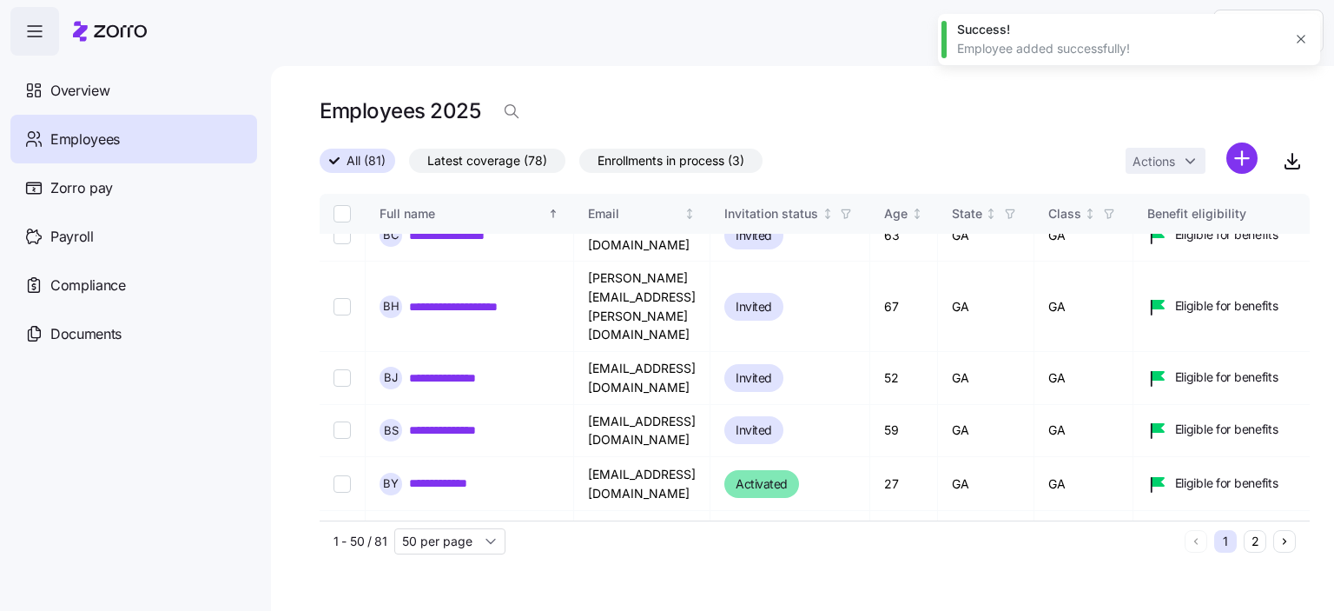
click at [1240, 159] on html "**********" at bounding box center [667, 300] width 1334 height 600
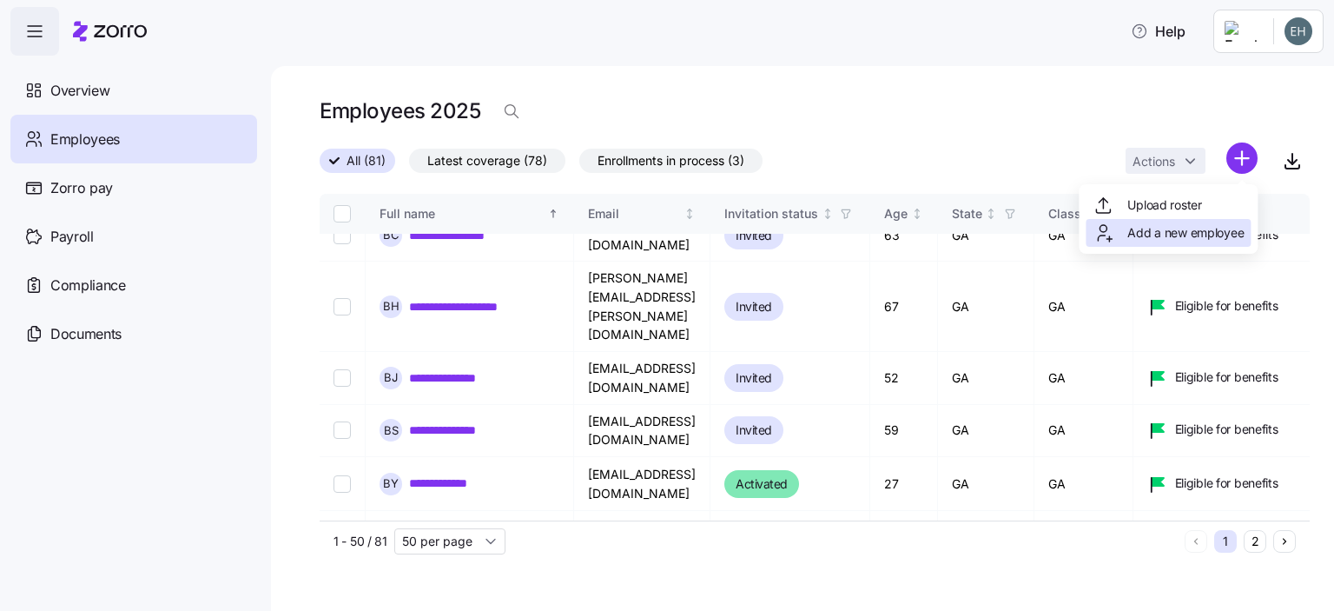
drag, startPoint x: 1166, startPoint y: 234, endPoint x: 1333, endPoint y: 159, distance: 183.5
click at [1167, 234] on span "Add a new employee" at bounding box center [1186, 232] width 116 height 17
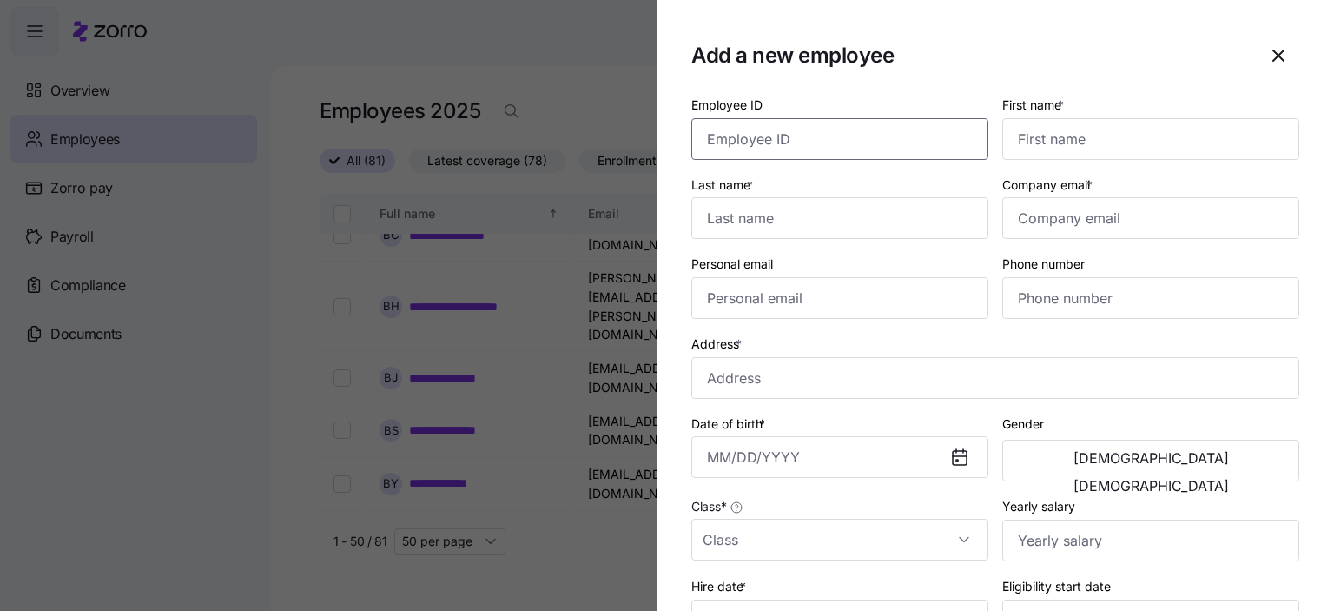
click at [790, 142] on input "Employee ID" at bounding box center [839, 139] width 297 height 42
type input "9798"
click at [1034, 132] on input "First name *" at bounding box center [1150, 139] width 297 height 42
type input "[PERSON_NAME]"
type input "Banks"
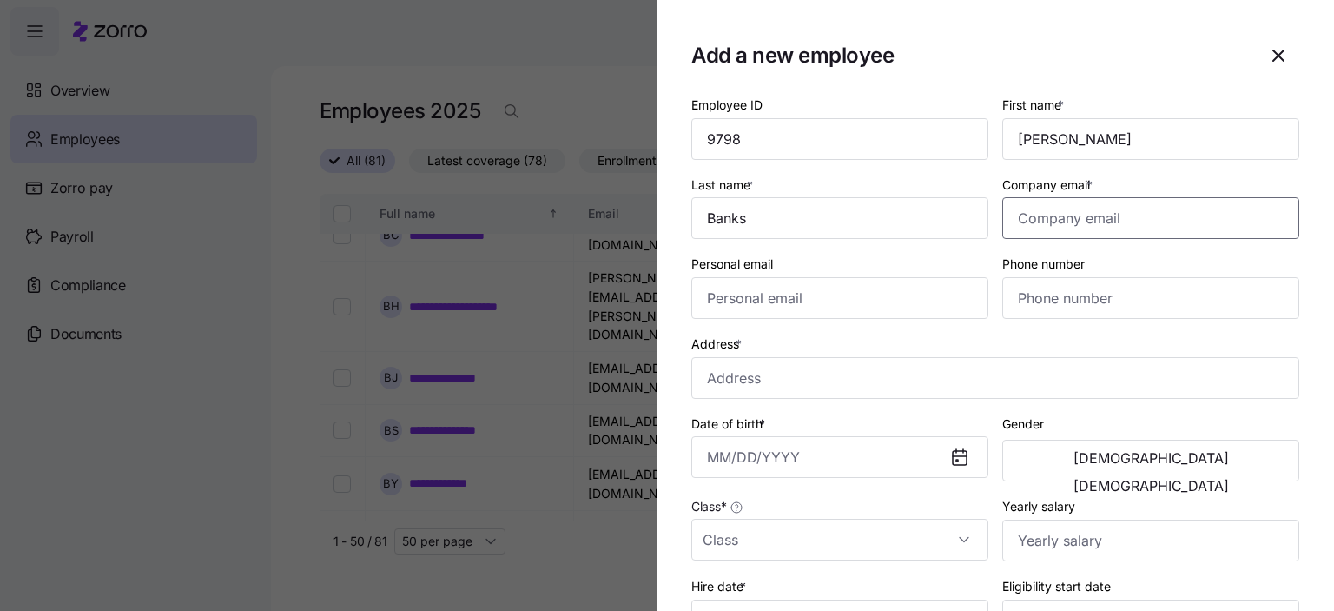
click at [1020, 215] on input "Company email *" at bounding box center [1150, 218] width 297 height 42
type input "[PERSON_NAME][EMAIL_ADDRESS][DOMAIN_NAME]"
click at [817, 295] on input "Personal email" at bounding box center [839, 298] width 297 height 42
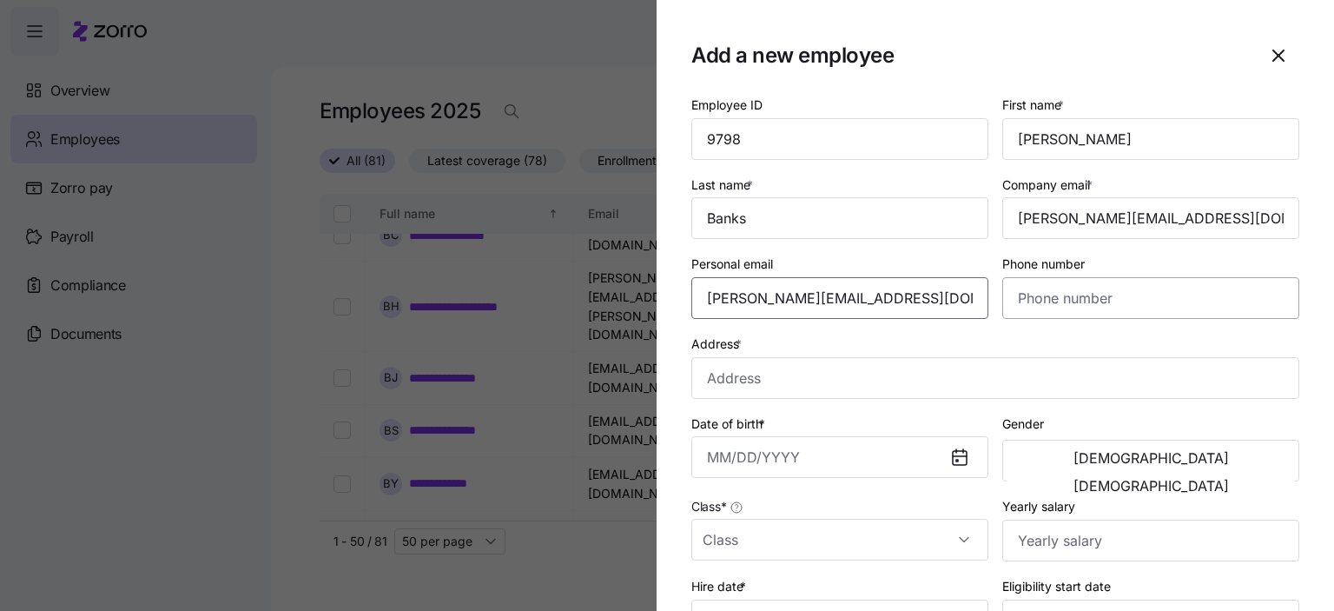
type input "[PERSON_NAME][EMAIL_ADDRESS][DOMAIN_NAME]"
click at [1038, 301] on input "Phone number" at bounding box center [1150, 298] width 297 height 42
type input "[PHONE_NUMBER]"
click at [848, 374] on input "Address *" at bounding box center [995, 378] width 608 height 42
type input "[STREET_ADDRESS][PERSON_NAME]"
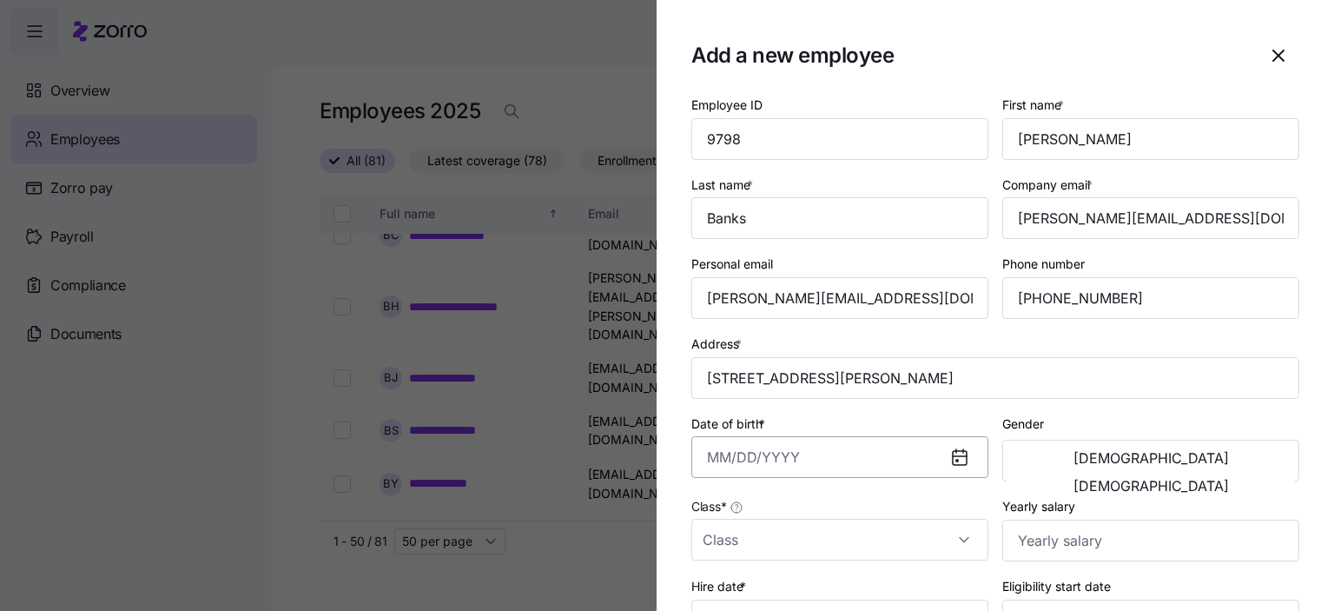
click at [757, 460] on input "Date of birth *" at bounding box center [839, 457] width 297 height 42
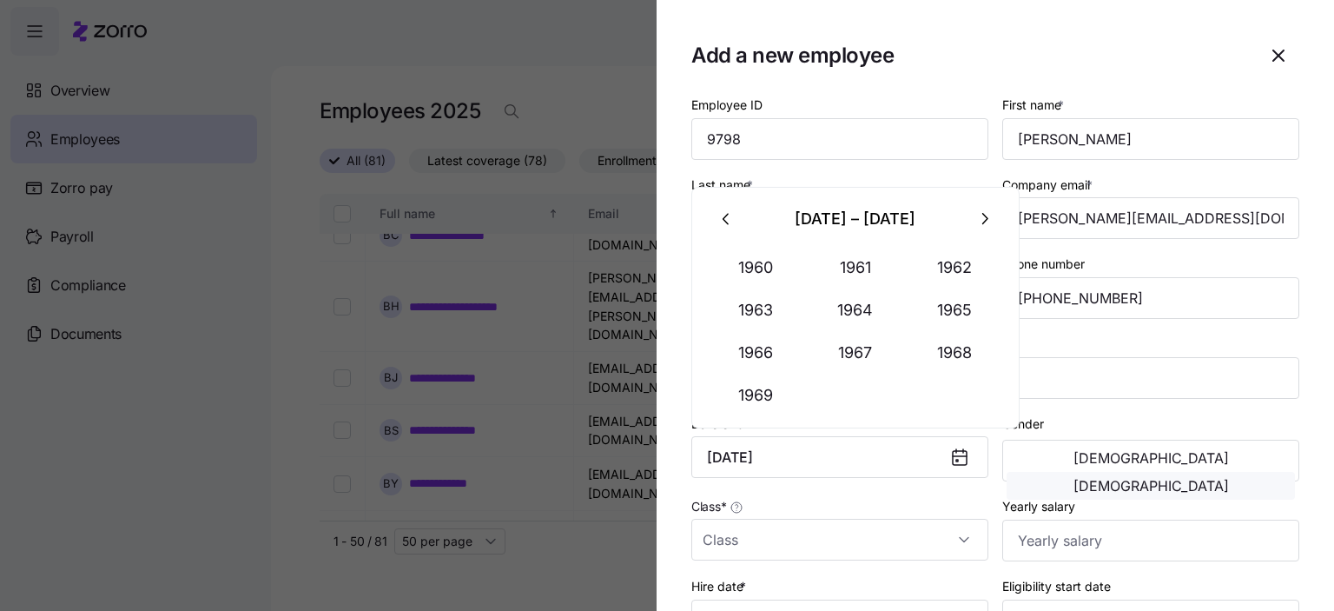
type input "[DATE]"
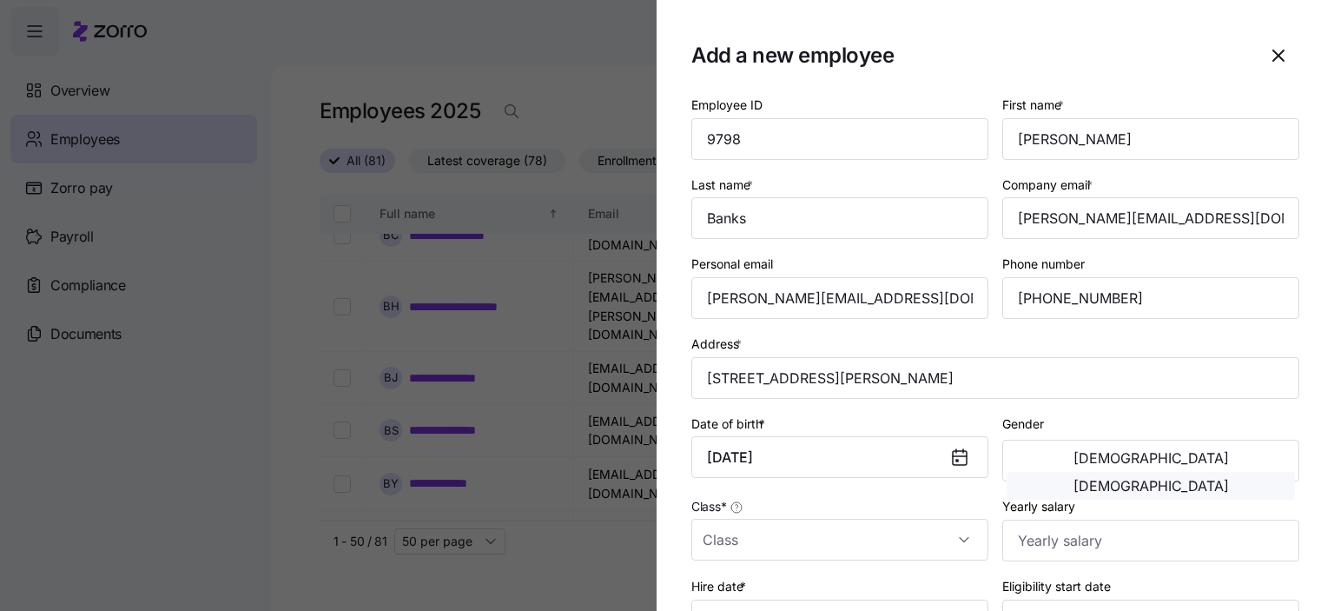
click at [1214, 479] on span "[DEMOGRAPHIC_DATA]" at bounding box center [1151, 486] width 155 height 14
click at [796, 536] on input "Class *" at bounding box center [839, 540] width 297 height 42
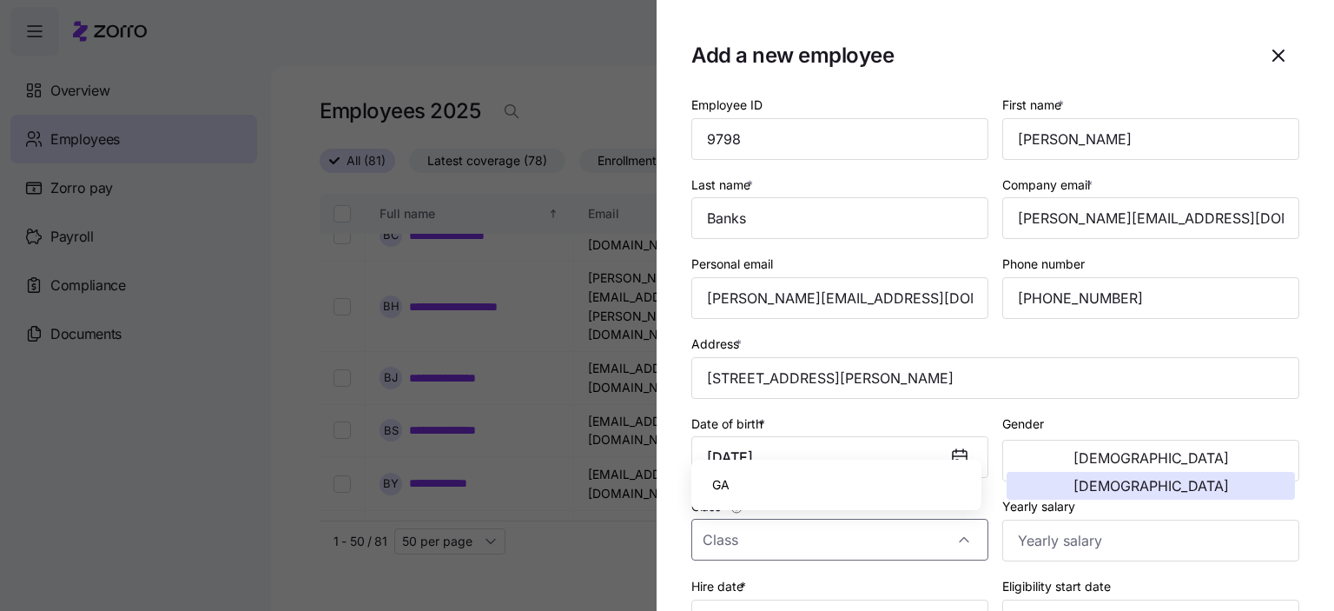
click at [743, 482] on div "GA" at bounding box center [836, 484] width 276 height 36
type input "GA"
click at [1063, 545] on input "Yearly salary" at bounding box center [1150, 540] width 297 height 42
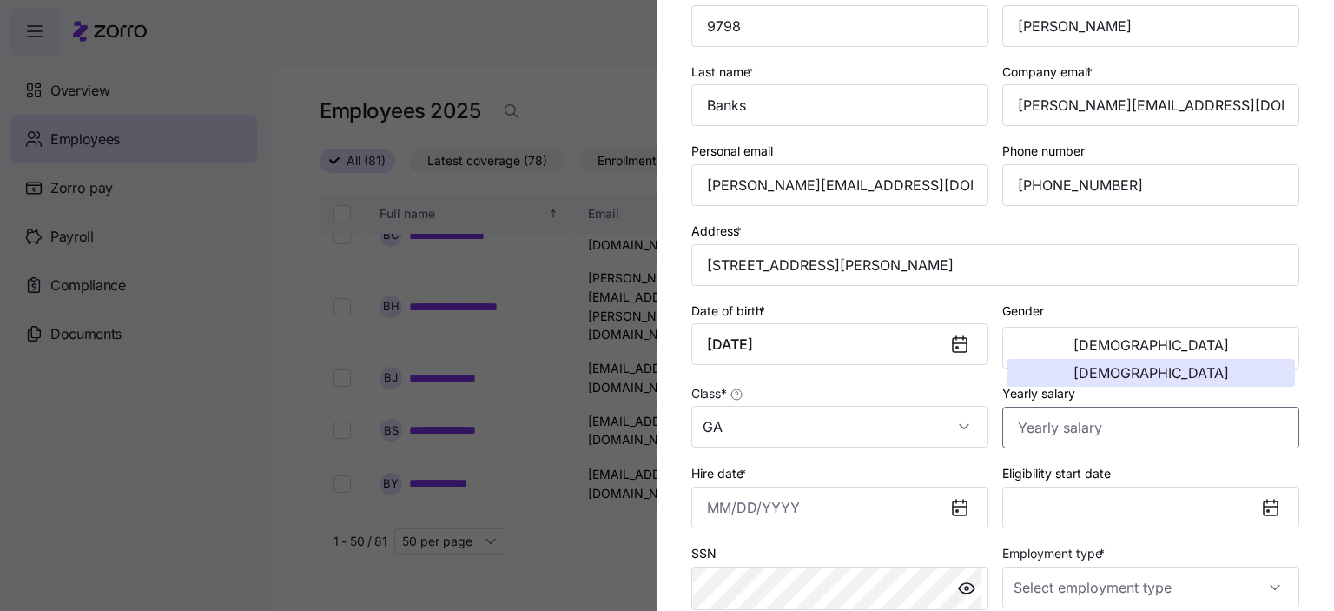
scroll to position [174, 0]
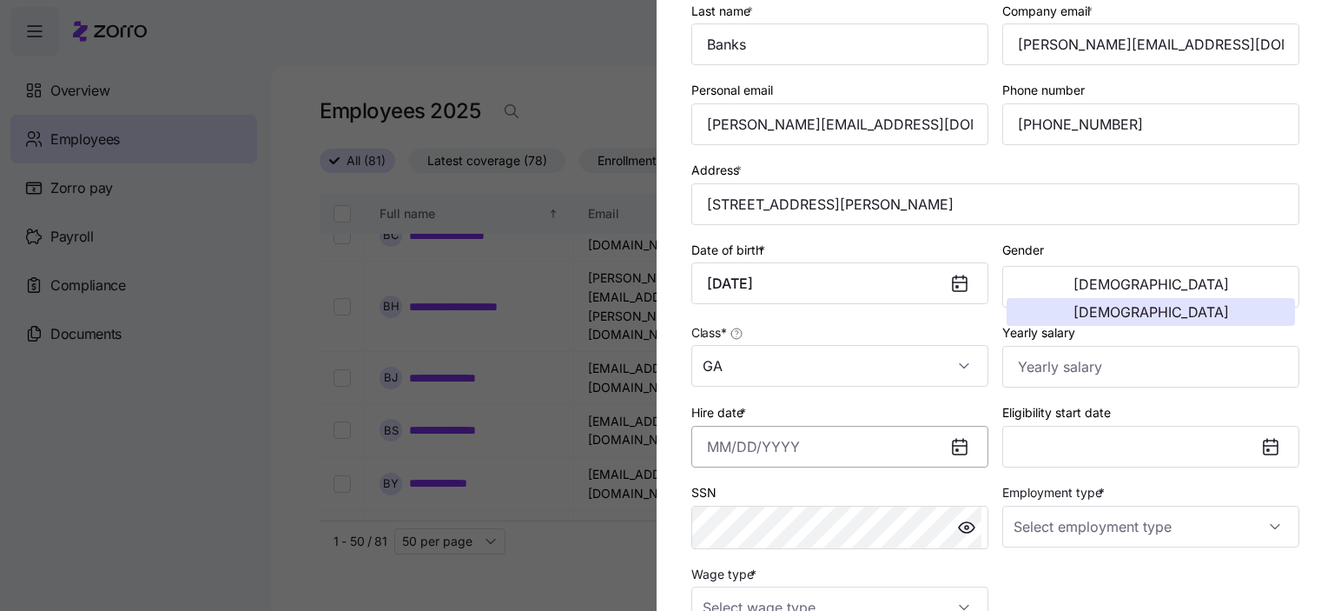
click at [834, 446] on input "Hire date *" at bounding box center [839, 447] width 297 height 42
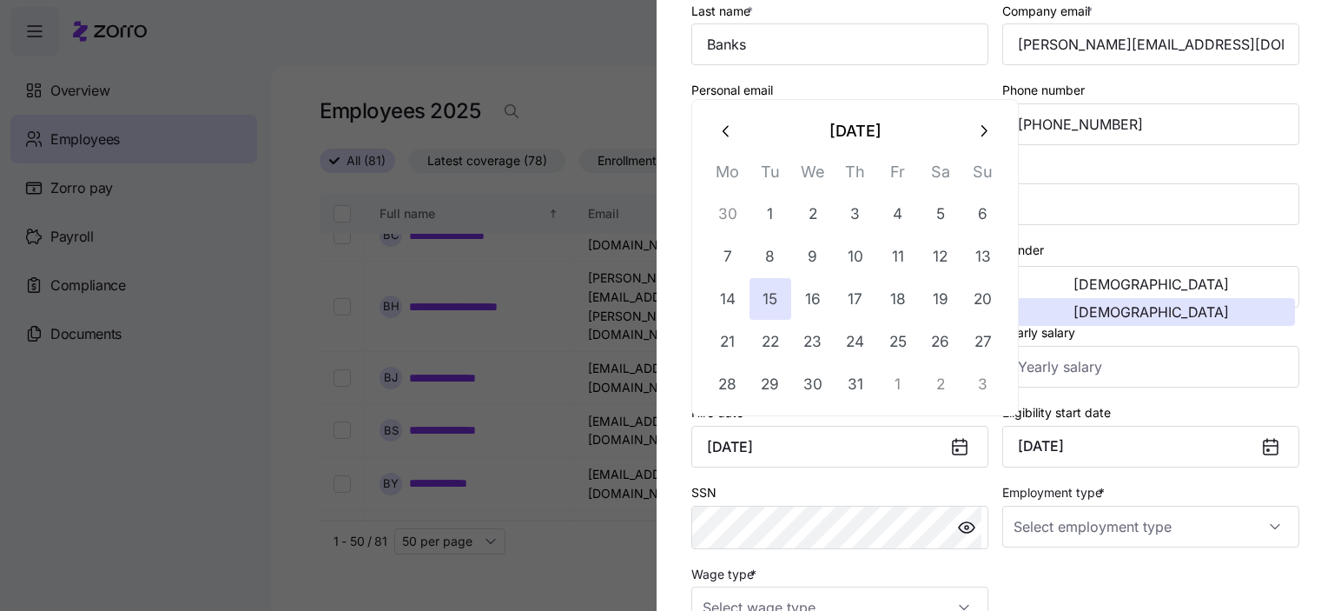
type input "[DATE]"
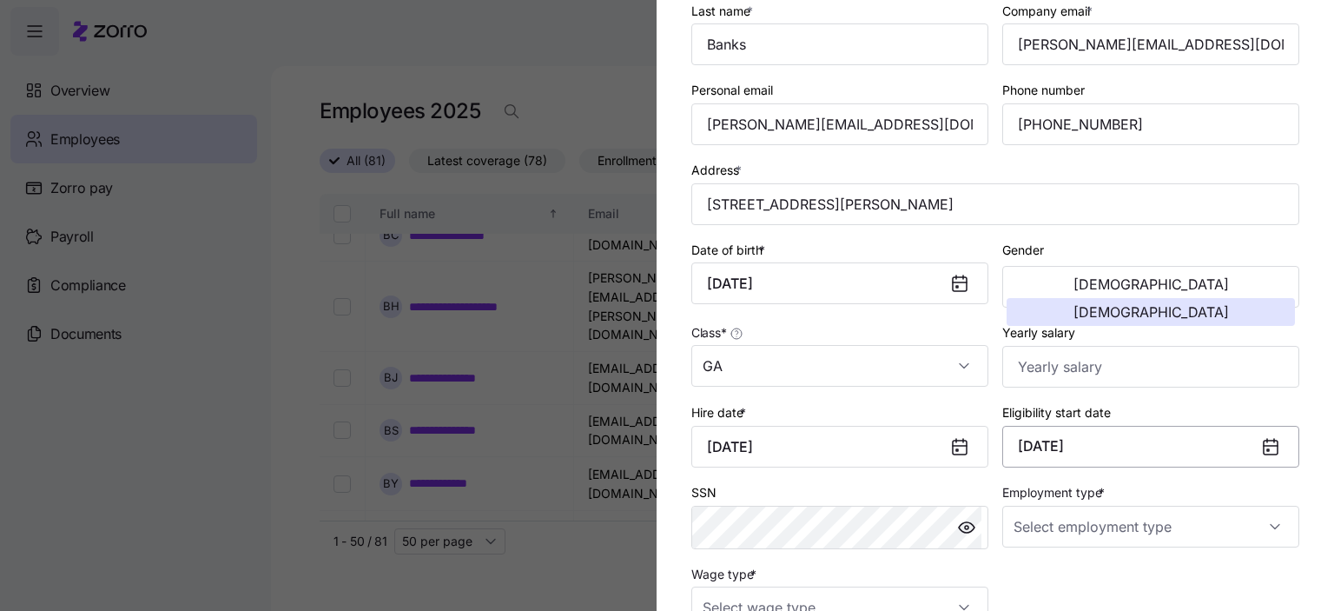
drag, startPoint x: 1261, startPoint y: 446, endPoint x: 1241, endPoint y: 446, distance: 20.0
click at [1264, 446] on icon at bounding box center [1271, 447] width 14 height 14
click at [1260, 445] on icon at bounding box center [1270, 446] width 21 height 21
click at [1078, 439] on button "[DATE]" at bounding box center [1150, 447] width 297 height 42
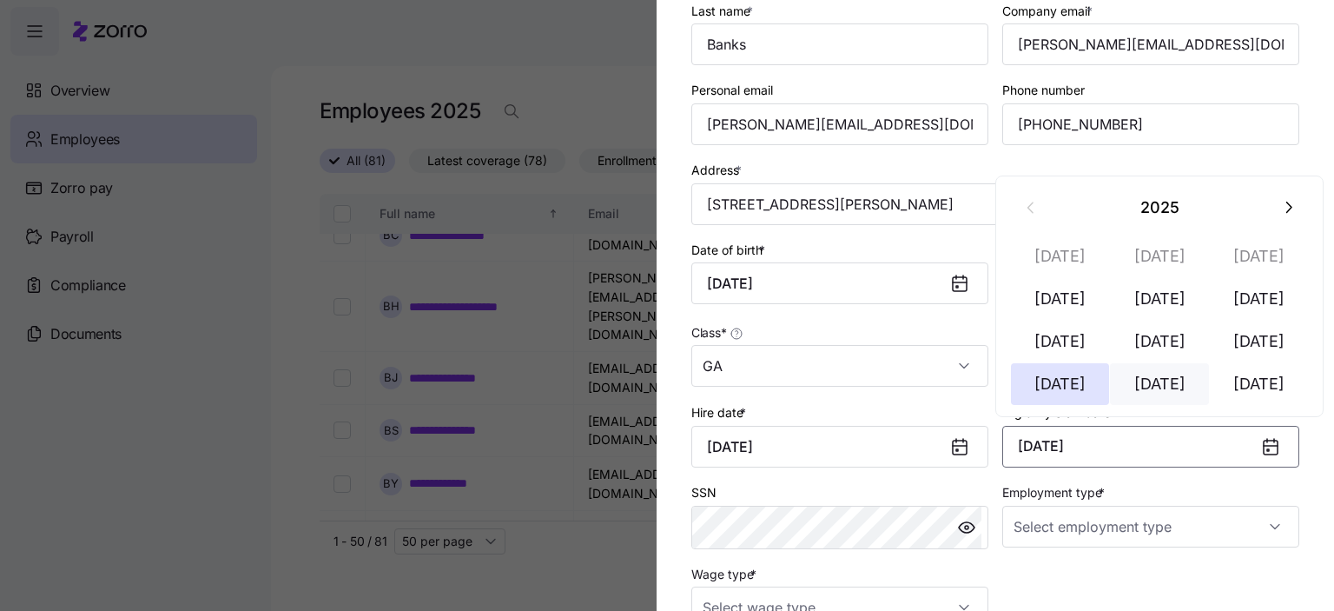
click at [1167, 382] on button "[DATE]" at bounding box center [1159, 384] width 99 height 42
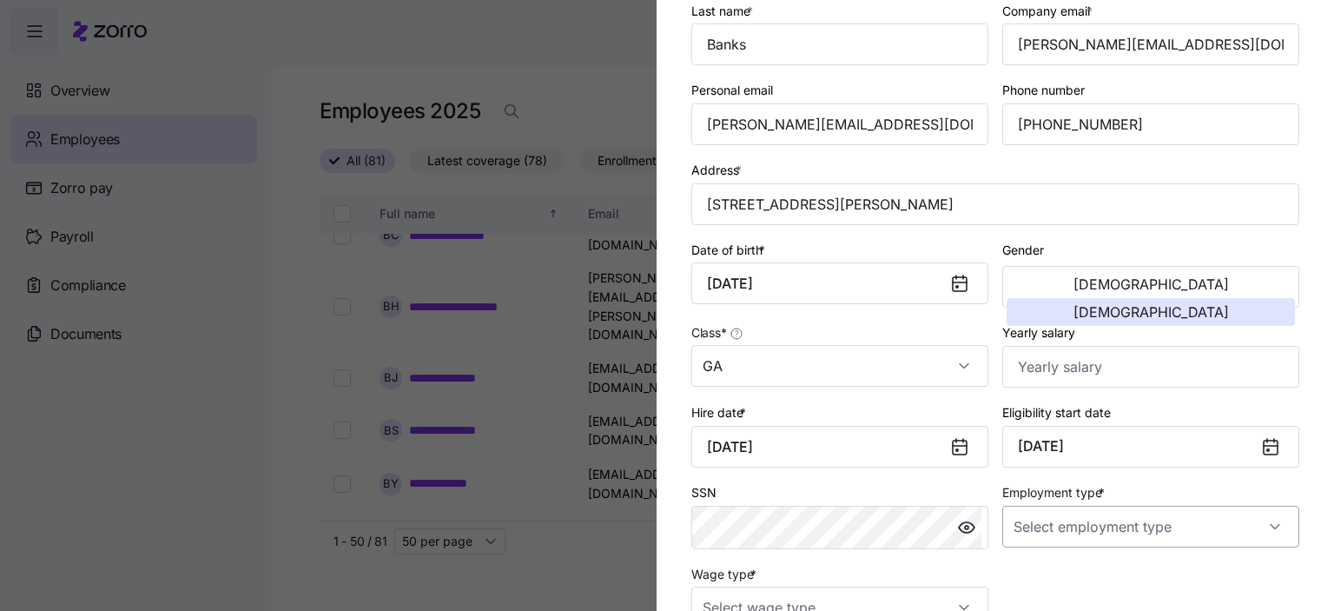
click at [1070, 513] on input "Employment type *" at bounding box center [1150, 527] width 297 height 42
drag, startPoint x: 1053, startPoint y: 430, endPoint x: 962, endPoint y: 437, distance: 91.5
click at [1048, 431] on span "Full Time" at bounding box center [1041, 434] width 50 height 19
type input "Full Time"
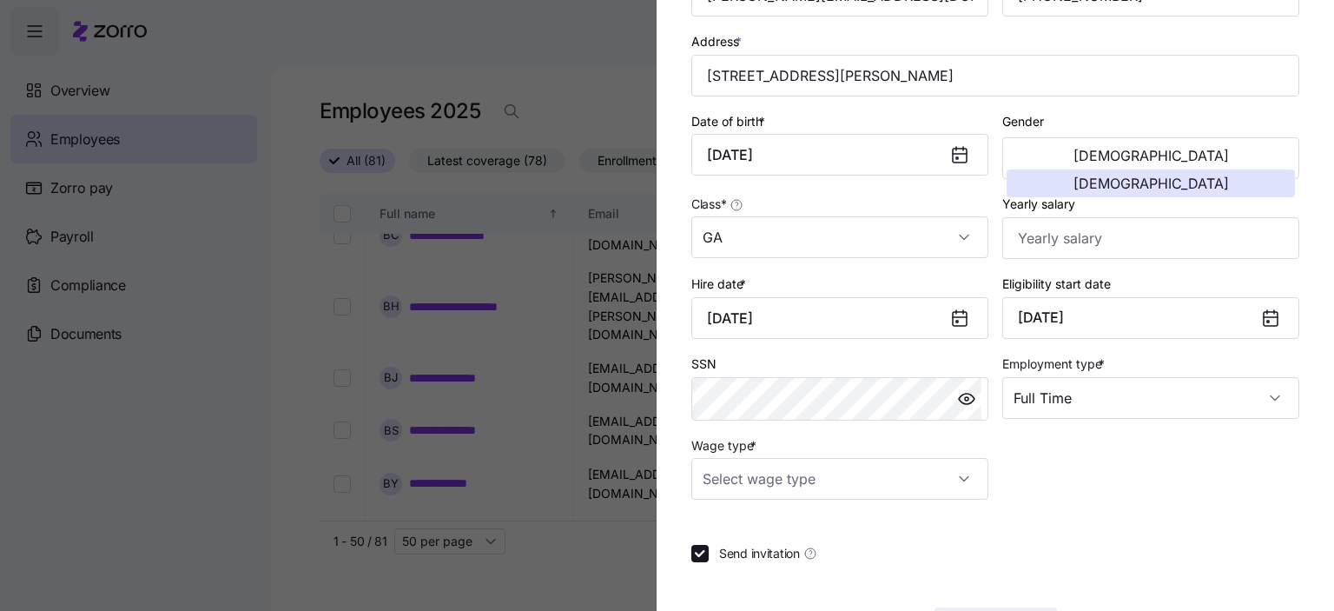
scroll to position [365, 0]
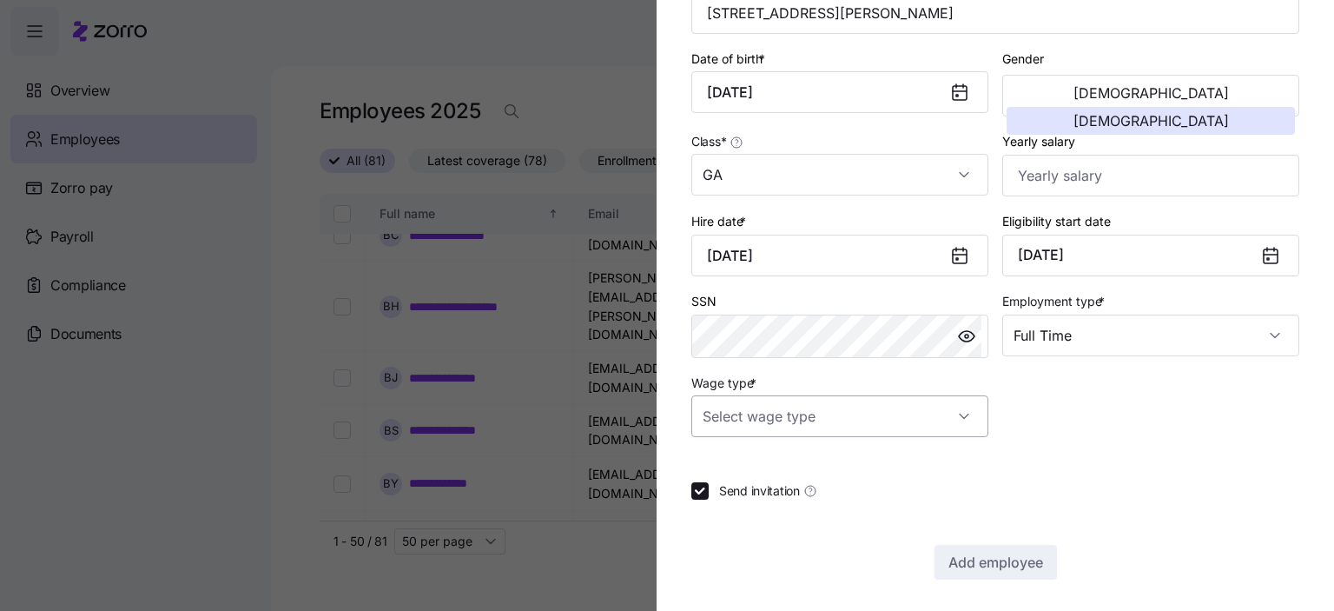
drag, startPoint x: 950, startPoint y: 414, endPoint x: 938, endPoint y: 417, distance: 12.4
click at [945, 416] on input "Wage type *" at bounding box center [839, 416] width 297 height 42
click at [738, 502] on span "Hourly" at bounding box center [730, 502] width 36 height 19
type input "Hourly"
click at [1015, 559] on span "Add employee" at bounding box center [996, 562] width 95 height 21
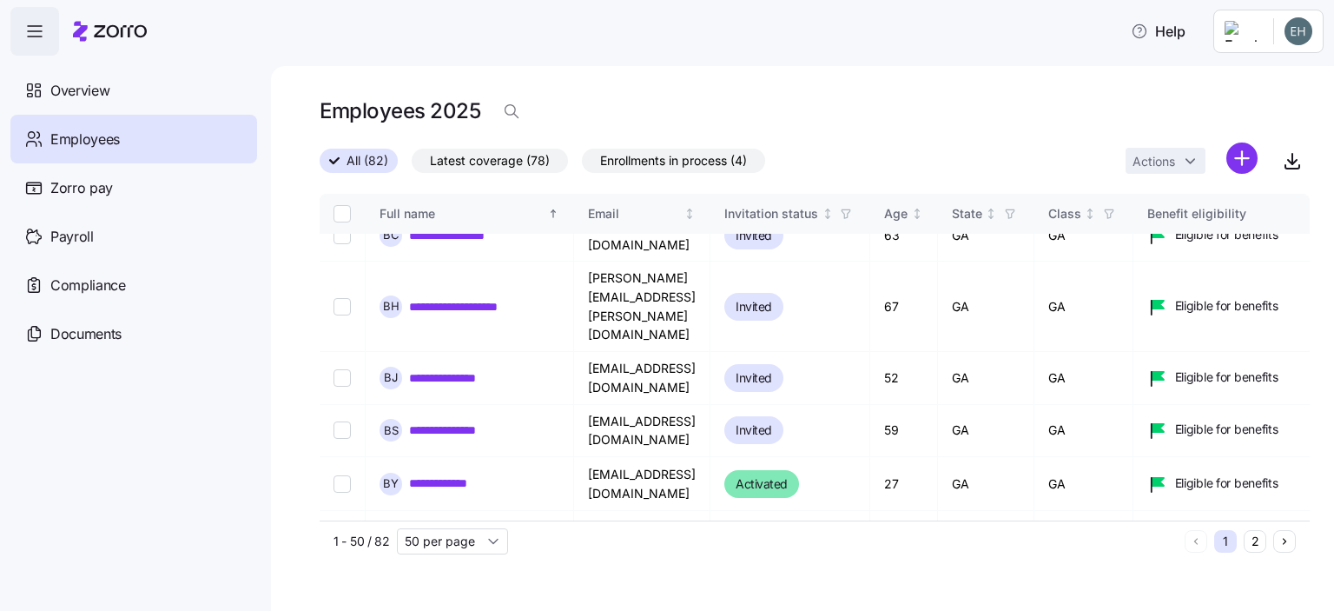
click at [1241, 156] on html "**********" at bounding box center [667, 300] width 1334 height 600
click at [1177, 232] on span "Add a new employee" at bounding box center [1186, 232] width 116 height 17
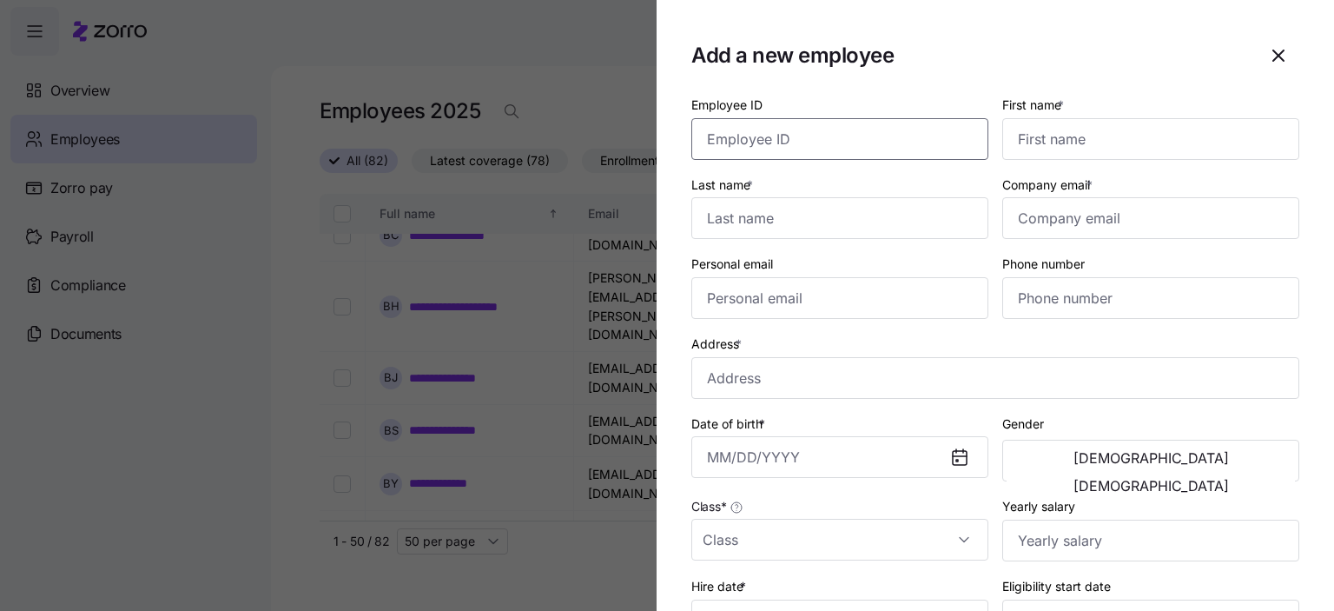
click at [766, 142] on input "Employee ID" at bounding box center [839, 139] width 297 height 42
click at [753, 139] on input "Employee ID" at bounding box center [839, 139] width 297 height 42
type input "3114"
click at [1044, 137] on input "First name *" at bounding box center [1150, 139] width 297 height 42
type input "[PERSON_NAME]"
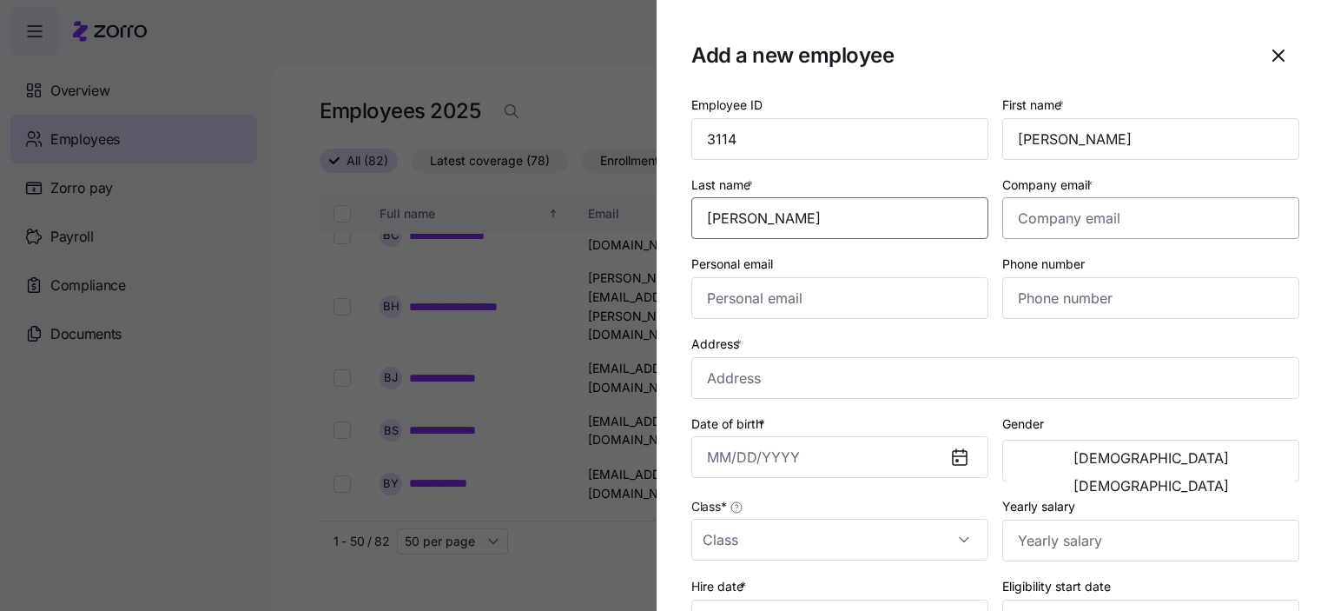
type input "[PERSON_NAME]"
click at [1047, 222] on input "Company email *" at bounding box center [1150, 218] width 297 height 42
type input "[EMAIL_ADDRESS][DOMAIN_NAME]"
click at [721, 301] on input "Personal email" at bounding box center [839, 298] width 297 height 42
type input "[EMAIL_ADDRESS][DOMAIN_NAME]"
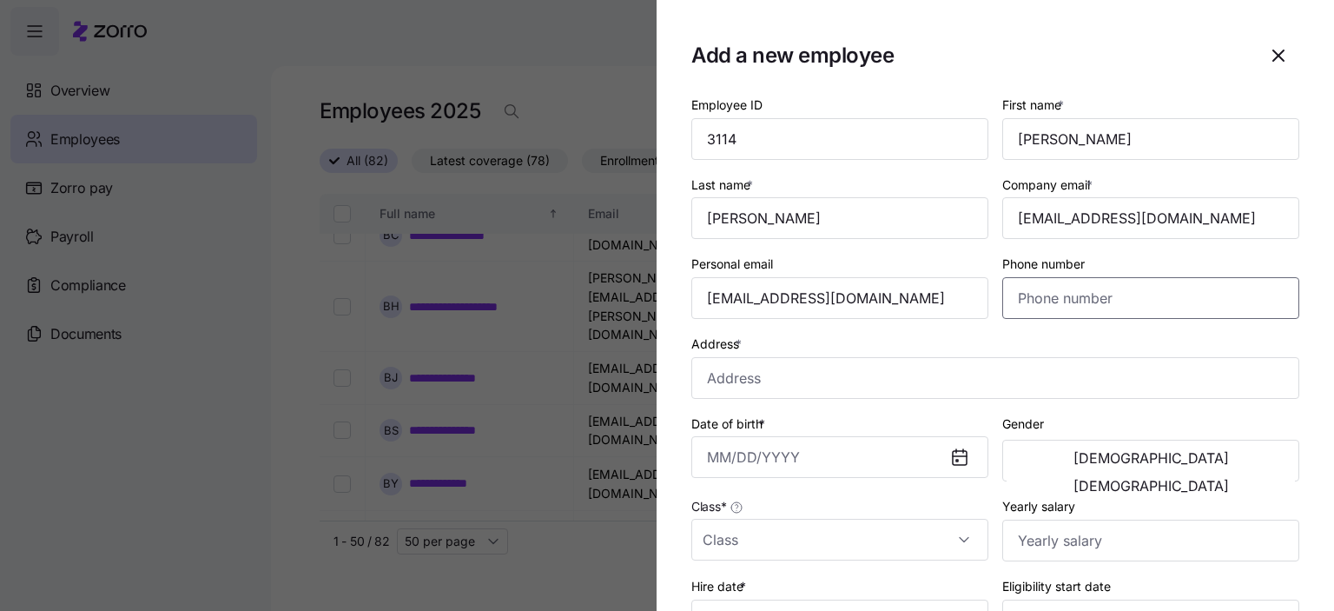
click at [1060, 294] on input "Phone number" at bounding box center [1150, 298] width 297 height 42
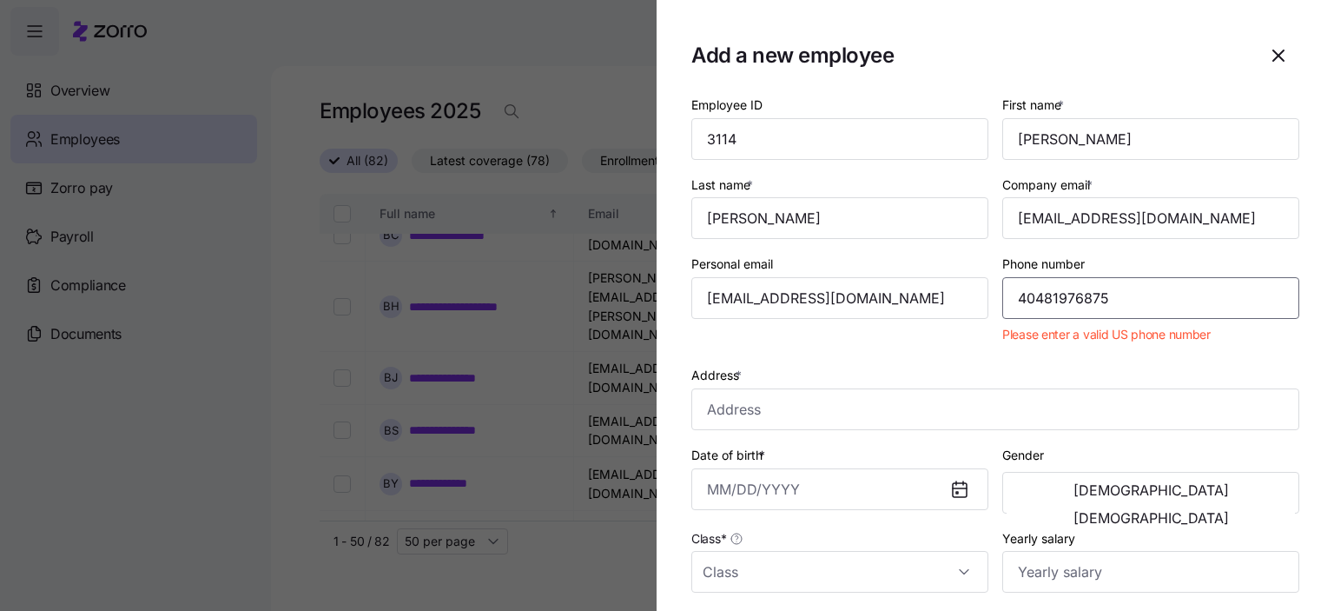
drag, startPoint x: 1108, startPoint y: 297, endPoint x: 848, endPoint y: 259, distance: 262.5
click at [848, 259] on div "Employee ID 3114 First name * [PERSON_NAME] Last name * [PERSON_NAME] Company e…" at bounding box center [995, 463] width 622 height 753
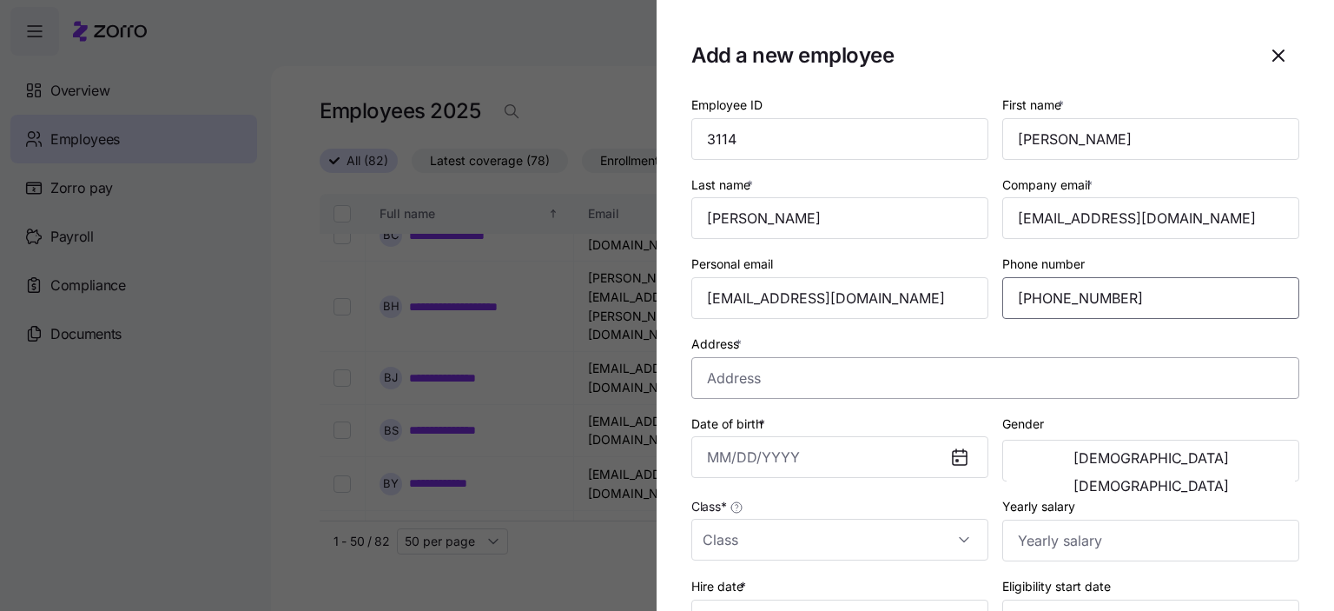
type input "[PHONE_NUMBER]"
click at [739, 381] on input "Address *" at bounding box center [995, 378] width 608 height 42
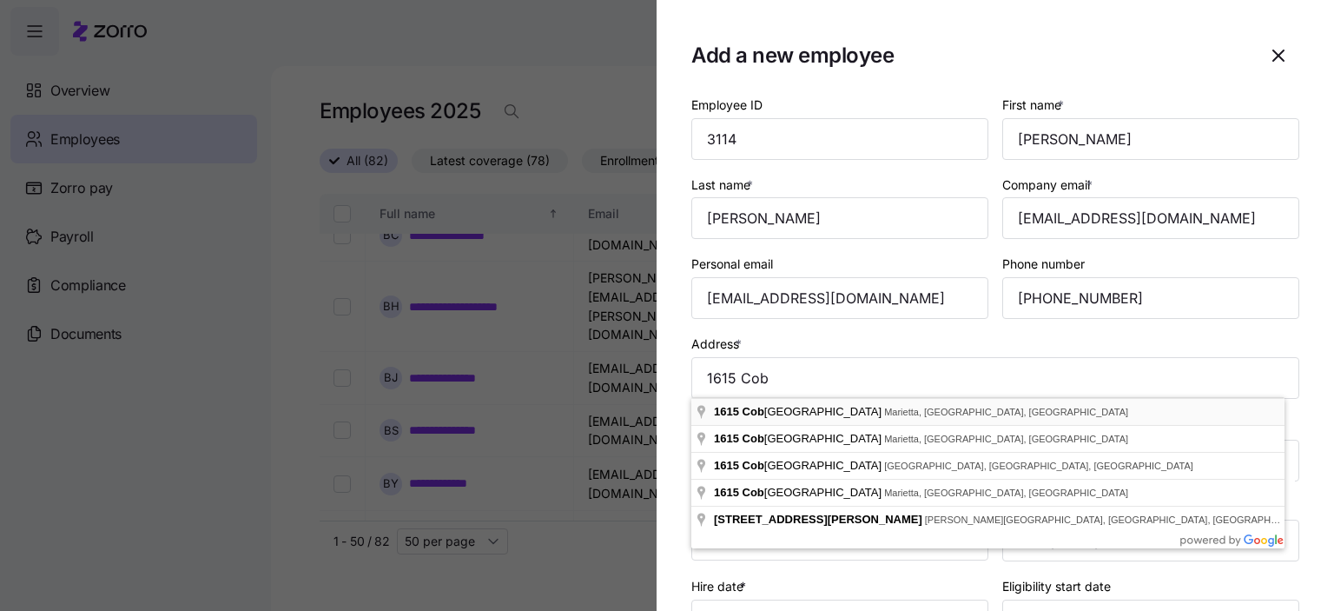
type input "[STREET_ADDRESS][PERSON_NAME]"
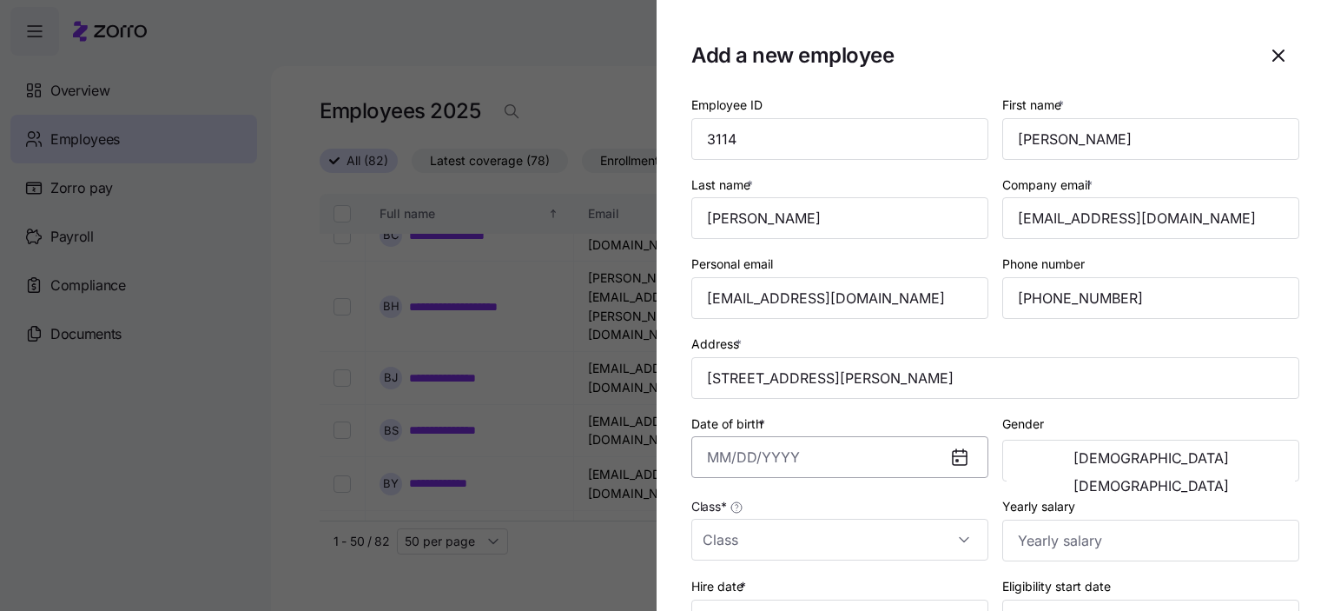
click at [738, 453] on input "Date of birth *" at bounding box center [839, 457] width 297 height 42
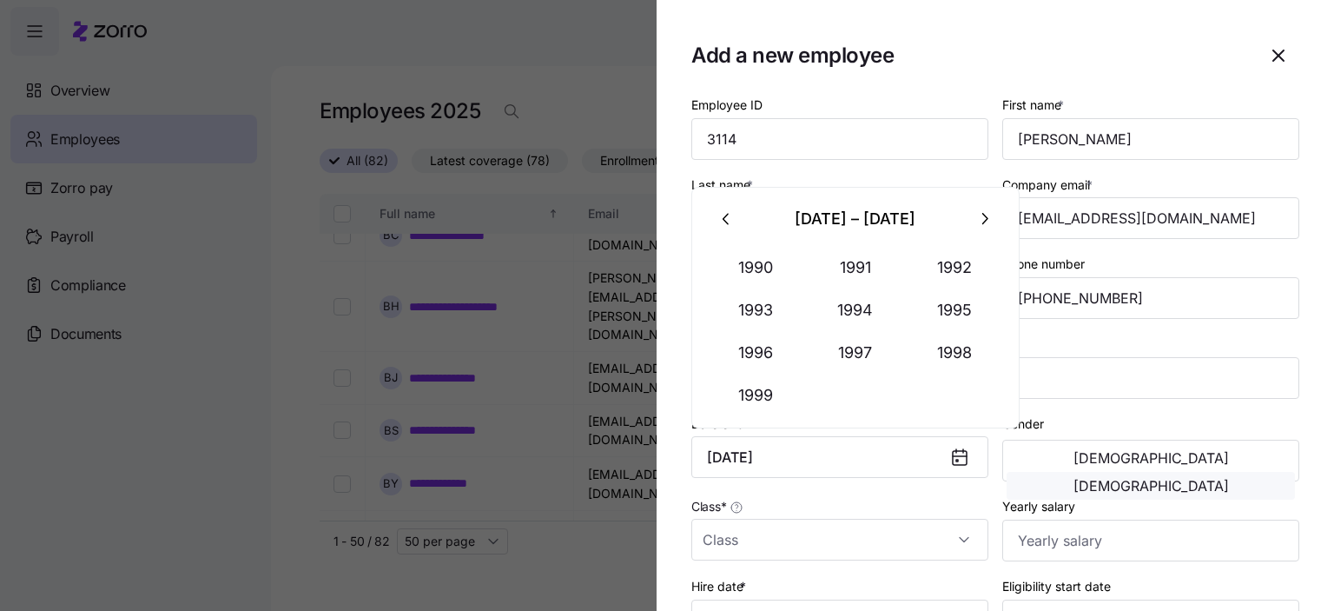
type input "[DATE]"
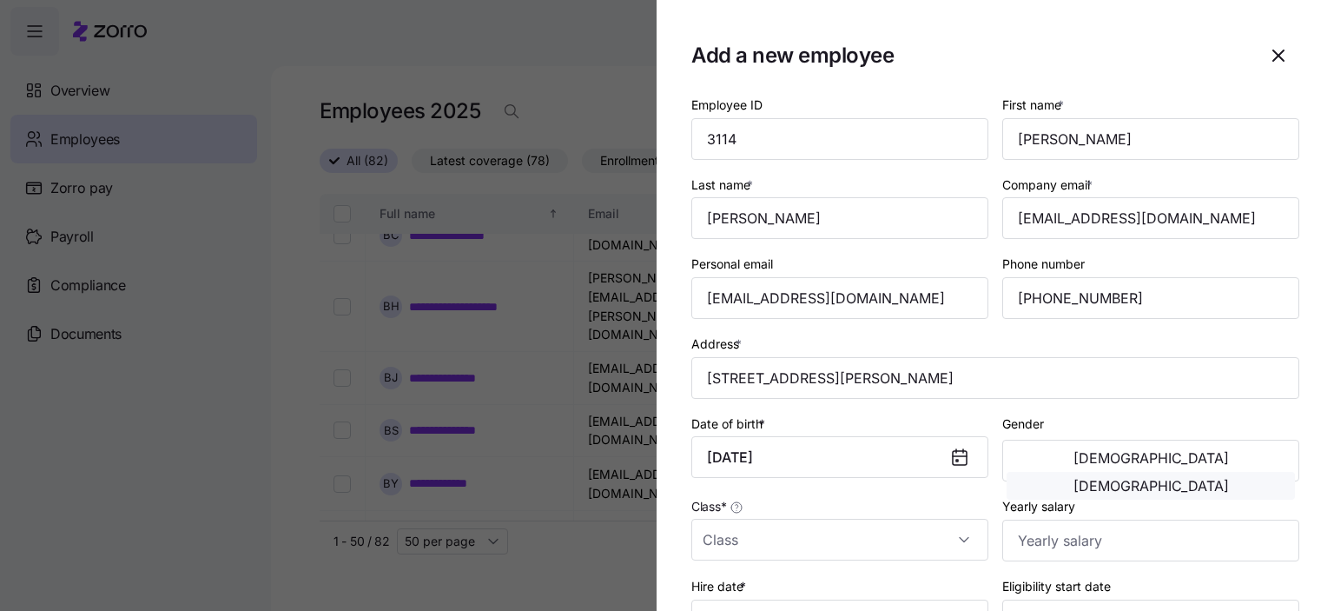
click at [1225, 479] on span "[DEMOGRAPHIC_DATA]" at bounding box center [1151, 486] width 155 height 14
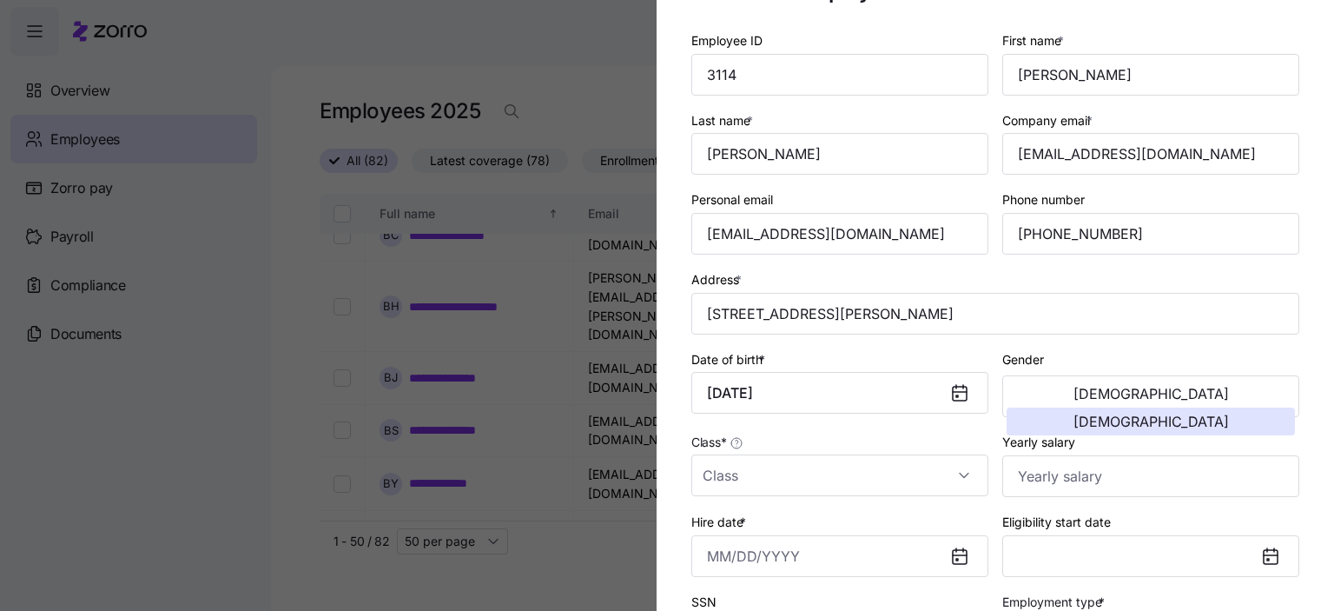
scroll to position [87, 0]
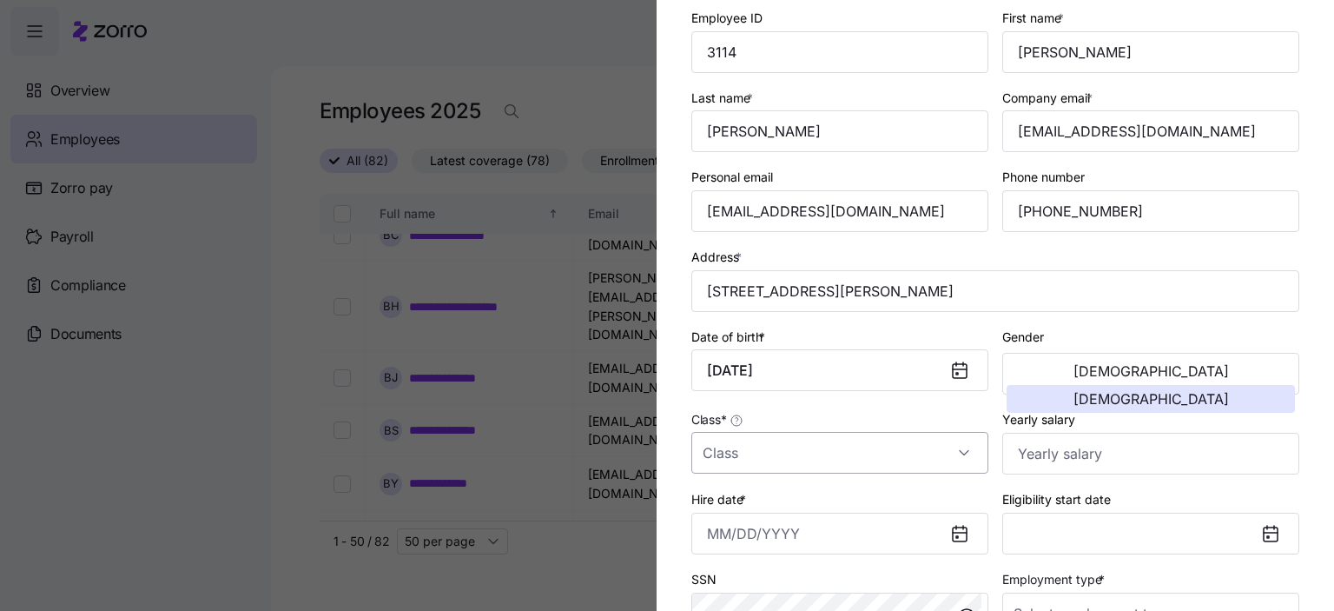
drag, startPoint x: 948, startPoint y: 446, endPoint x: 919, endPoint y: 447, distance: 28.7
click at [945, 446] on input "Class *" at bounding box center [839, 453] width 297 height 42
click at [746, 496] on div "GA" at bounding box center [836, 504] width 276 height 36
type input "GA"
click at [796, 538] on input "Hire date *" at bounding box center [839, 534] width 297 height 42
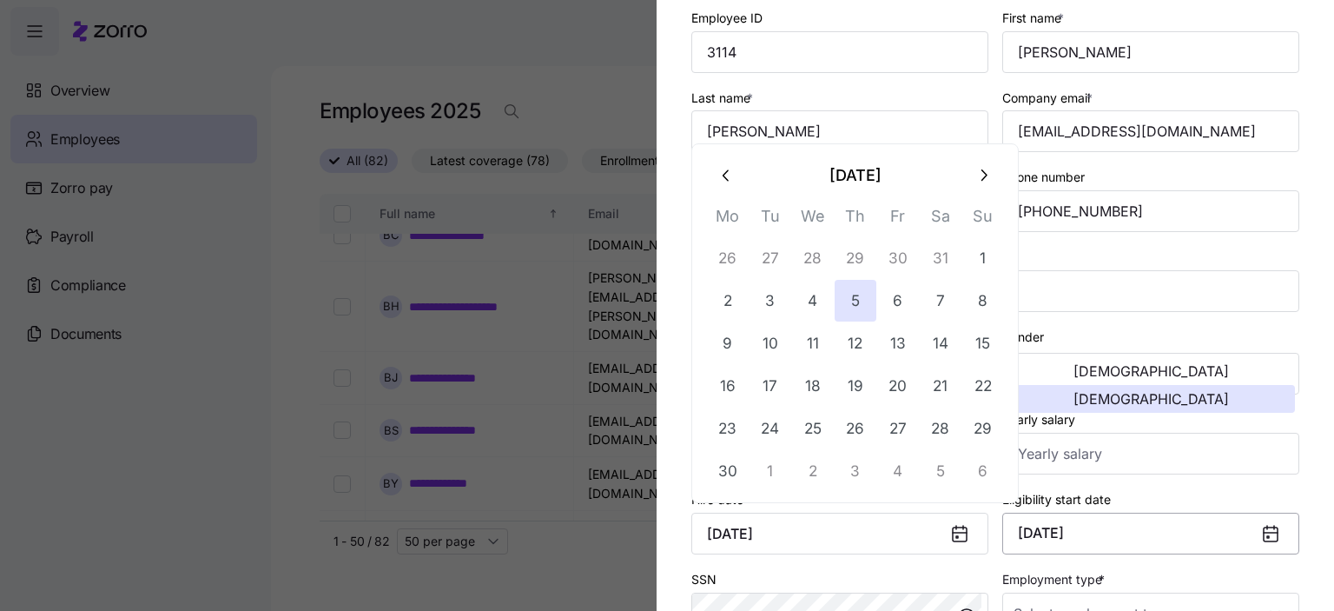
type input "[DATE]"
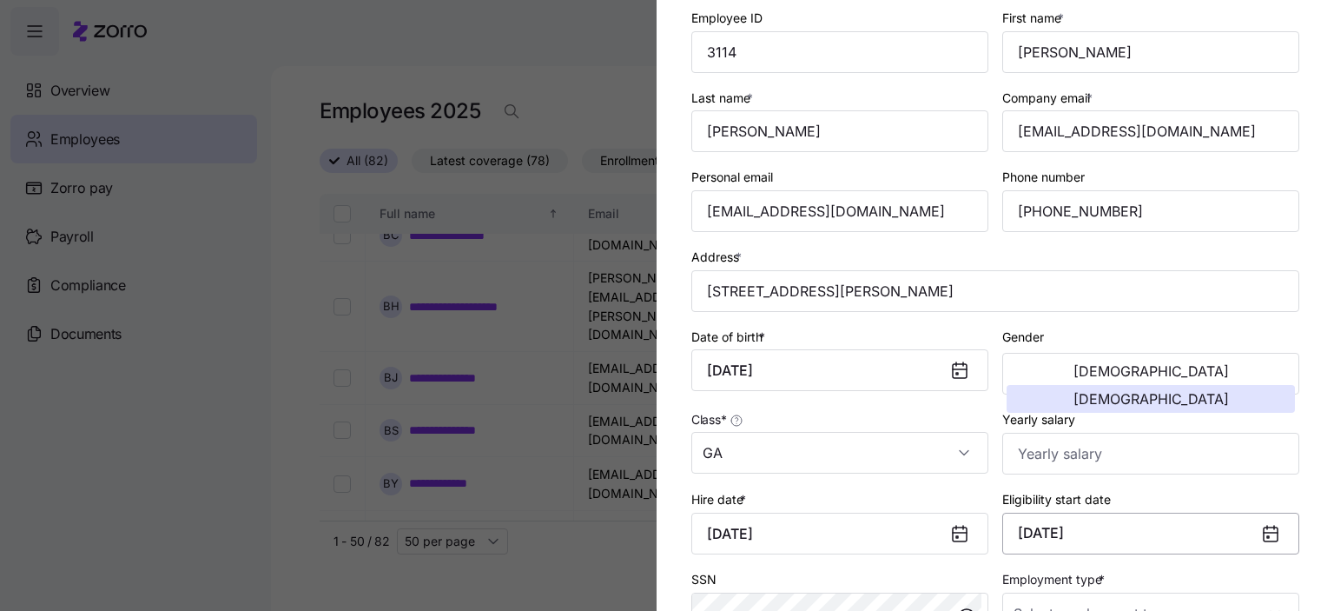
click at [1128, 534] on button "[DATE]" at bounding box center [1150, 534] width 297 height 42
click at [1264, 532] on icon at bounding box center [1271, 532] width 14 height 0
click at [1264, 527] on icon at bounding box center [1271, 534] width 14 height 14
click at [1109, 527] on button "[DATE]" at bounding box center [1150, 534] width 297 height 42
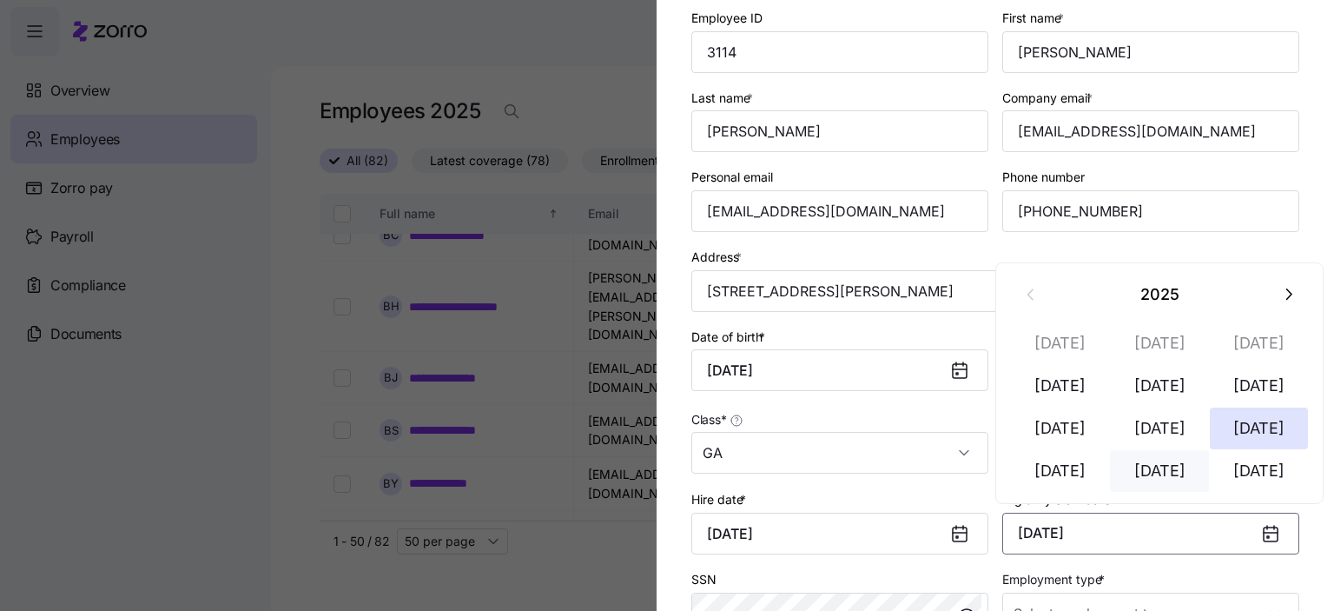
click at [1163, 474] on button "[DATE]" at bounding box center [1159, 471] width 99 height 42
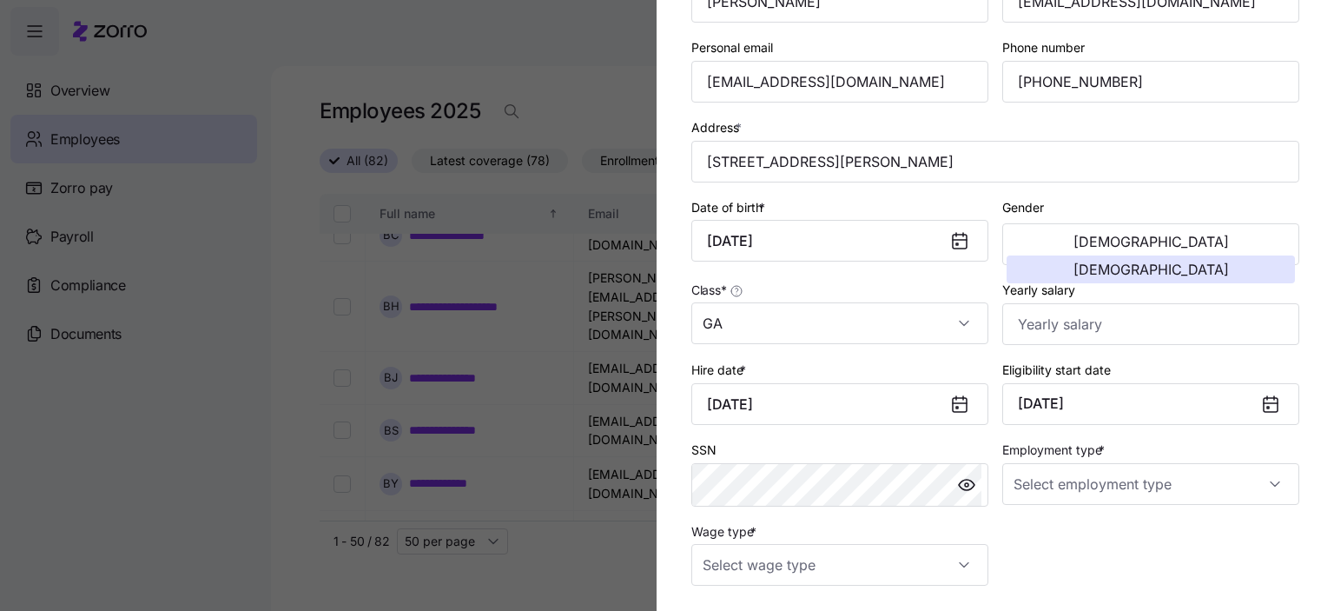
scroll to position [261, 0]
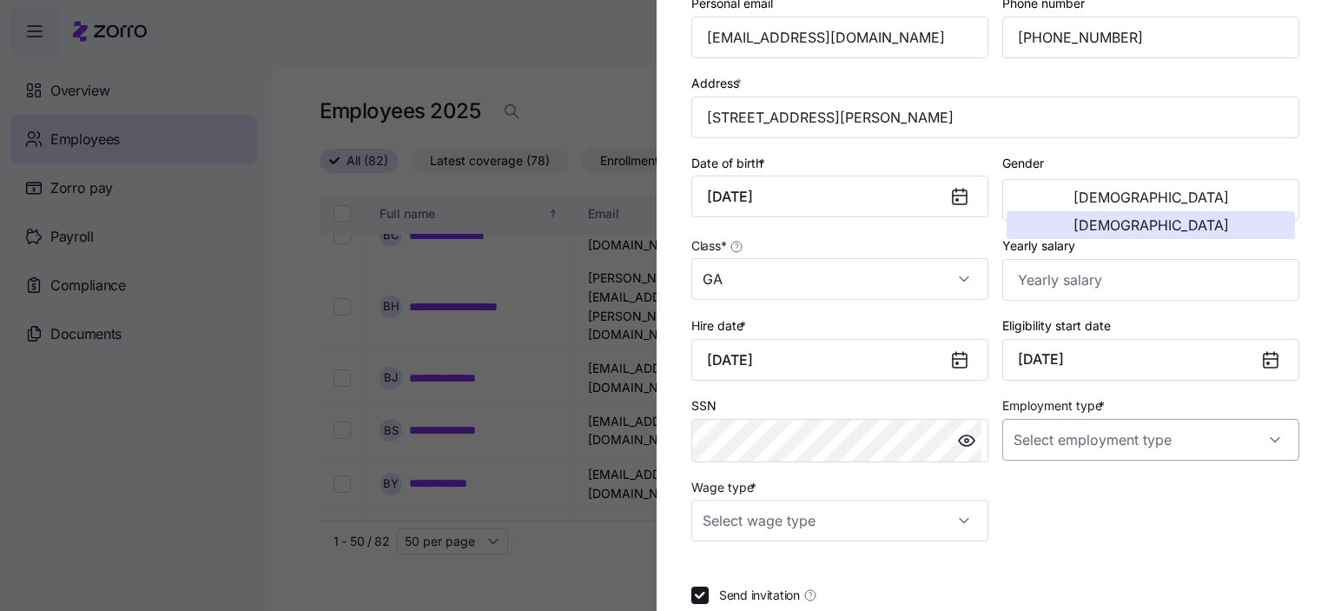
click at [1237, 444] on input "Employment type *" at bounding box center [1150, 440] width 297 height 42
click at [1037, 495] on span "Full Time" at bounding box center [1041, 488] width 50 height 19
type input "Full Time"
click at [952, 515] on input "Wage type *" at bounding box center [839, 520] width 297 height 42
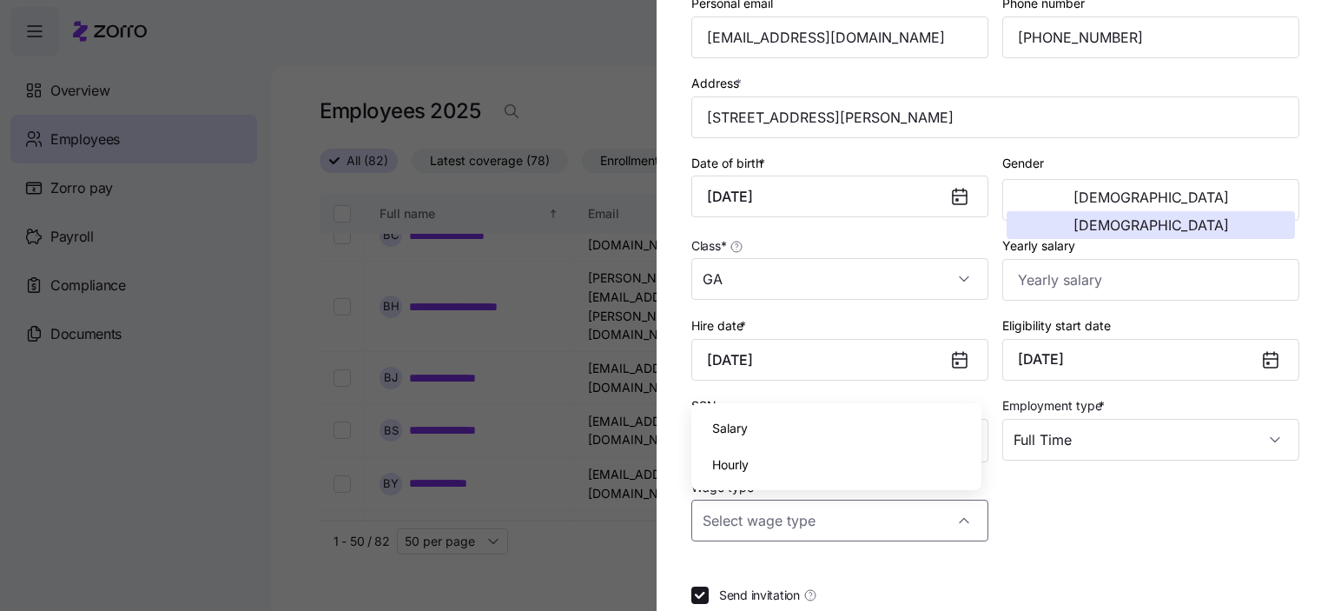
click at [747, 465] on span "Hourly" at bounding box center [730, 464] width 36 height 19
type input "Hourly"
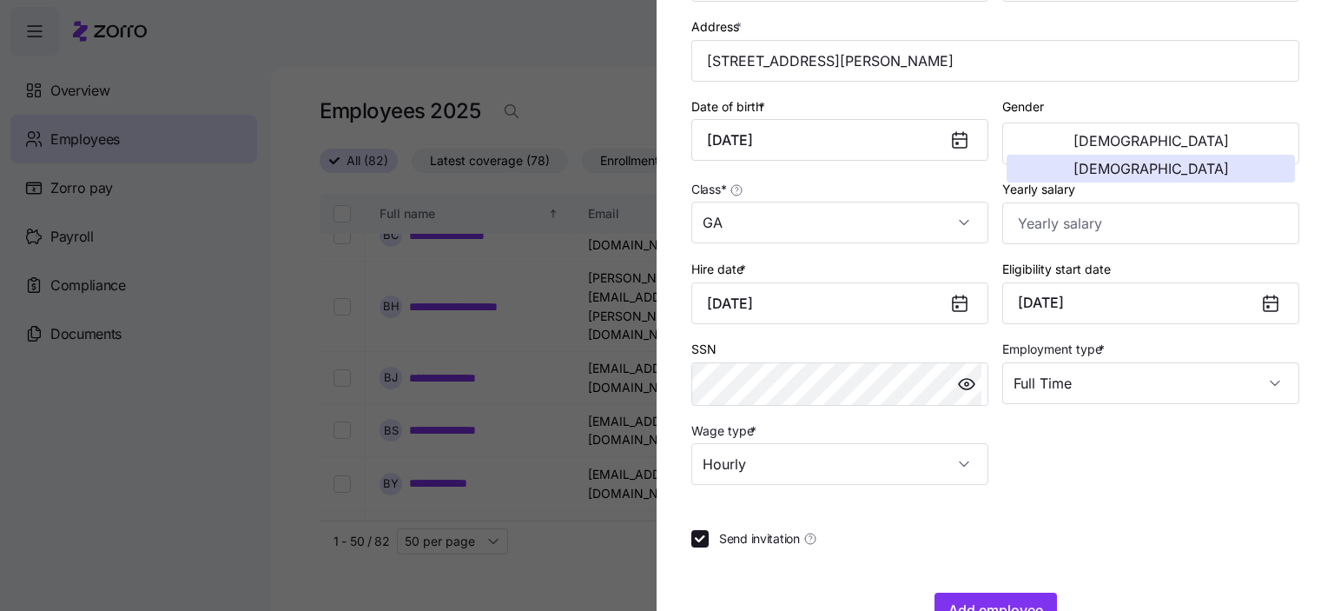
scroll to position [365, 0]
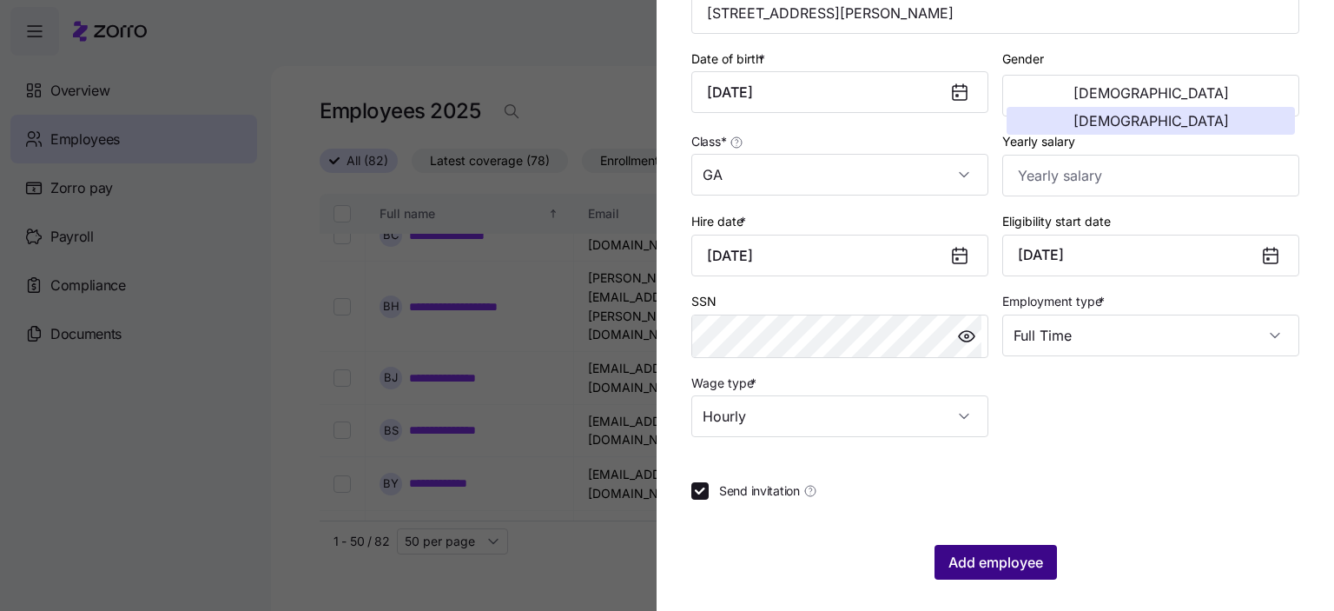
click at [964, 570] on button "Add employee" at bounding box center [996, 562] width 122 height 35
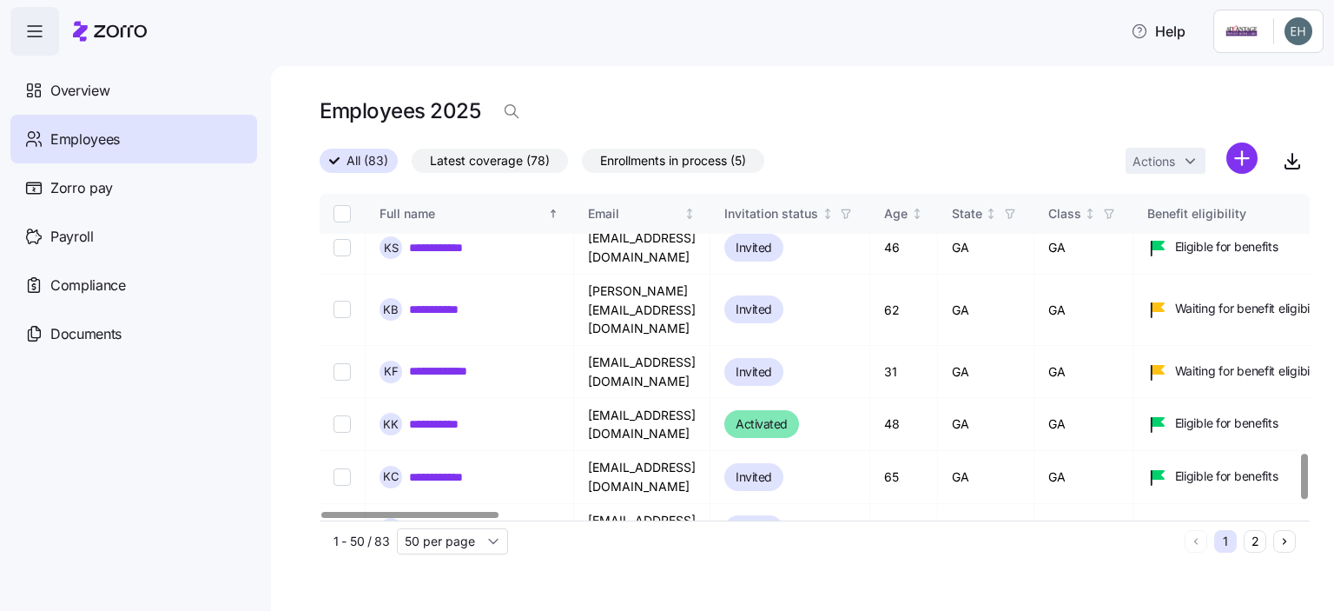
scroll to position [1962, 0]
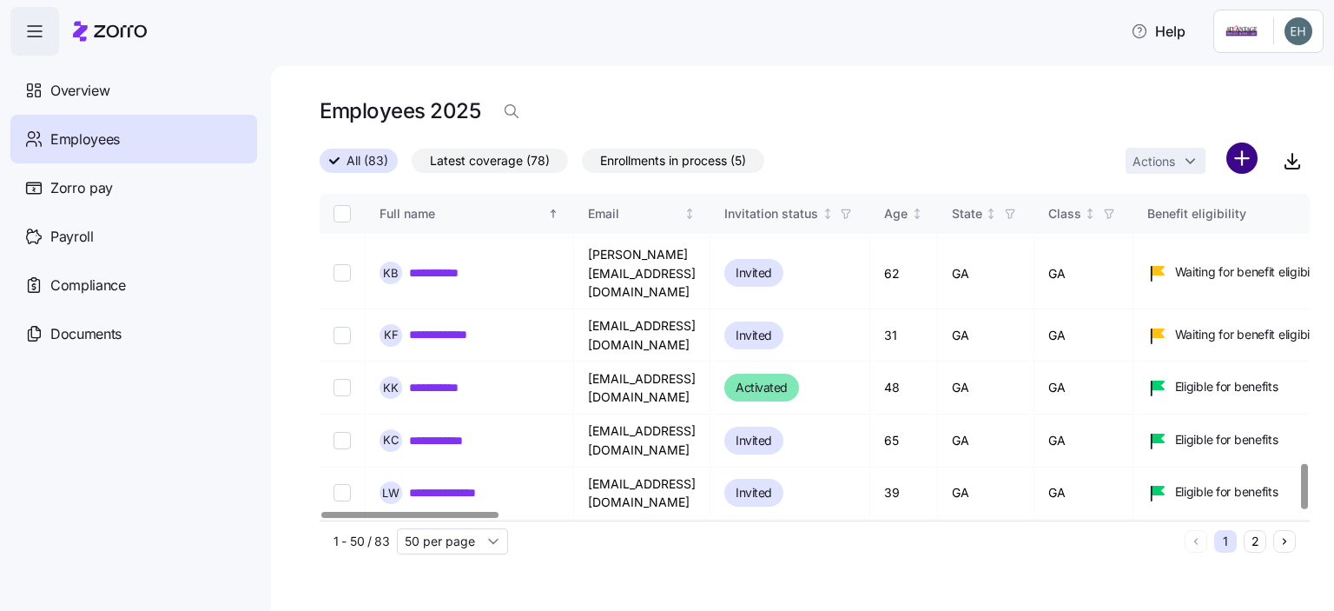
click at [1247, 162] on html "**********" at bounding box center [667, 300] width 1334 height 600
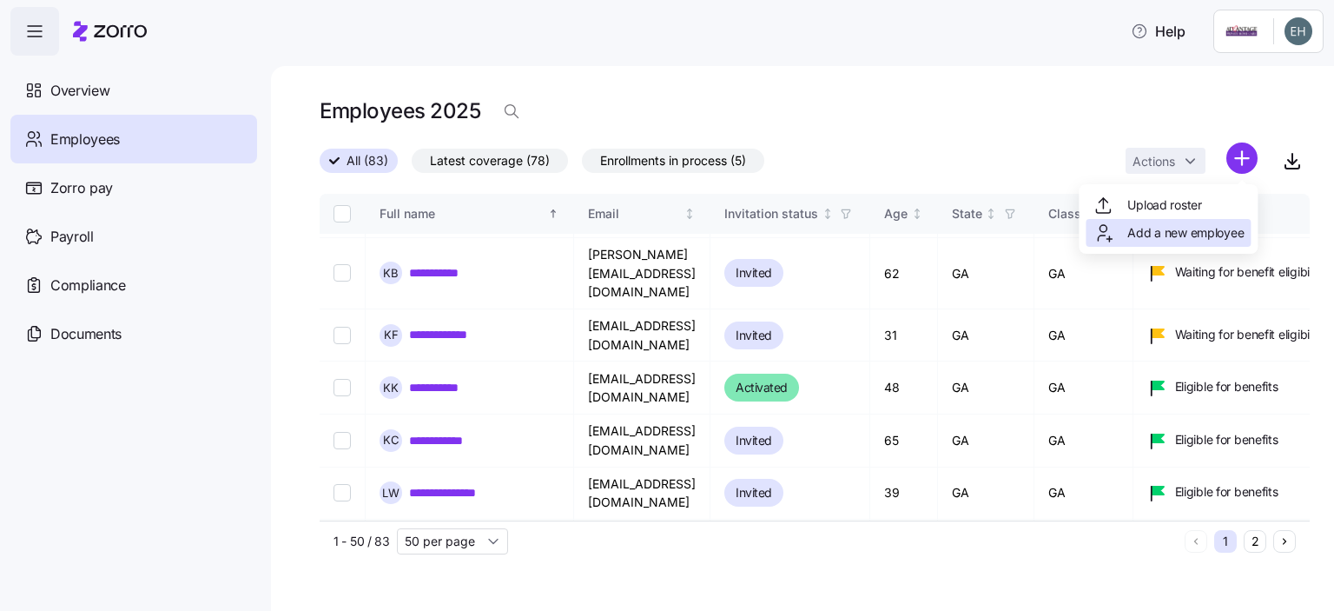
click at [1188, 238] on span "Add a new employee" at bounding box center [1186, 232] width 116 height 17
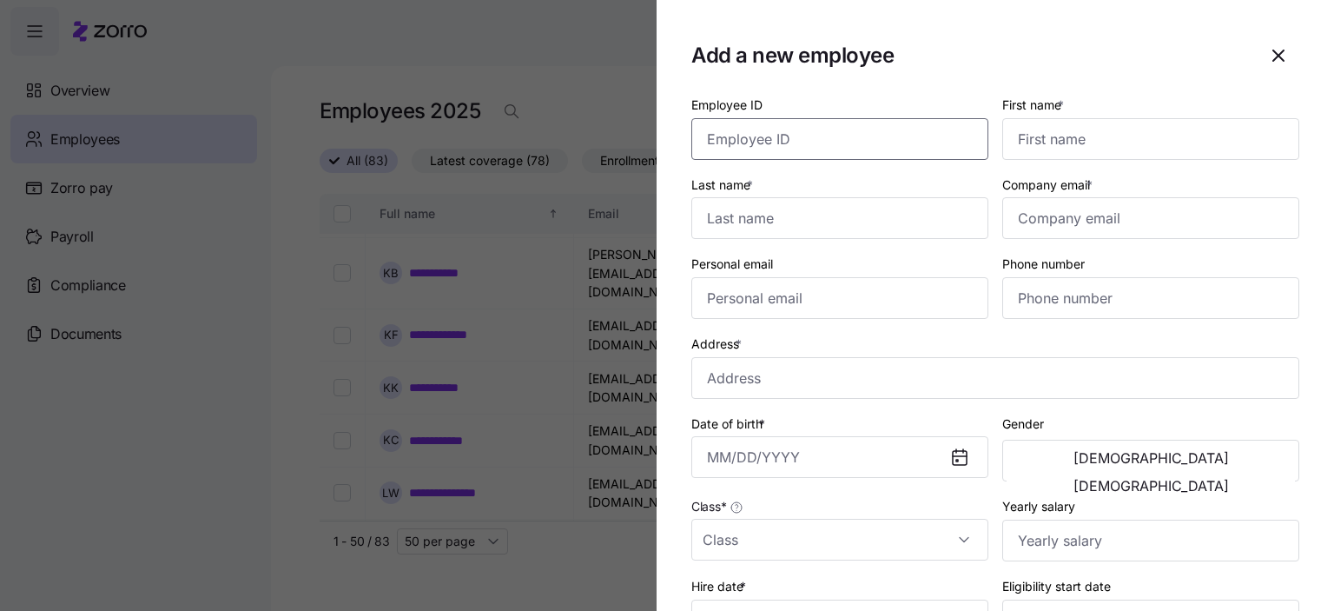
click at [753, 145] on input "Employee ID" at bounding box center [839, 139] width 297 height 42
type input "123468"
click at [1035, 140] on input "First name *" at bounding box center [1150, 139] width 297 height 42
type input "[PERSON_NAME]"
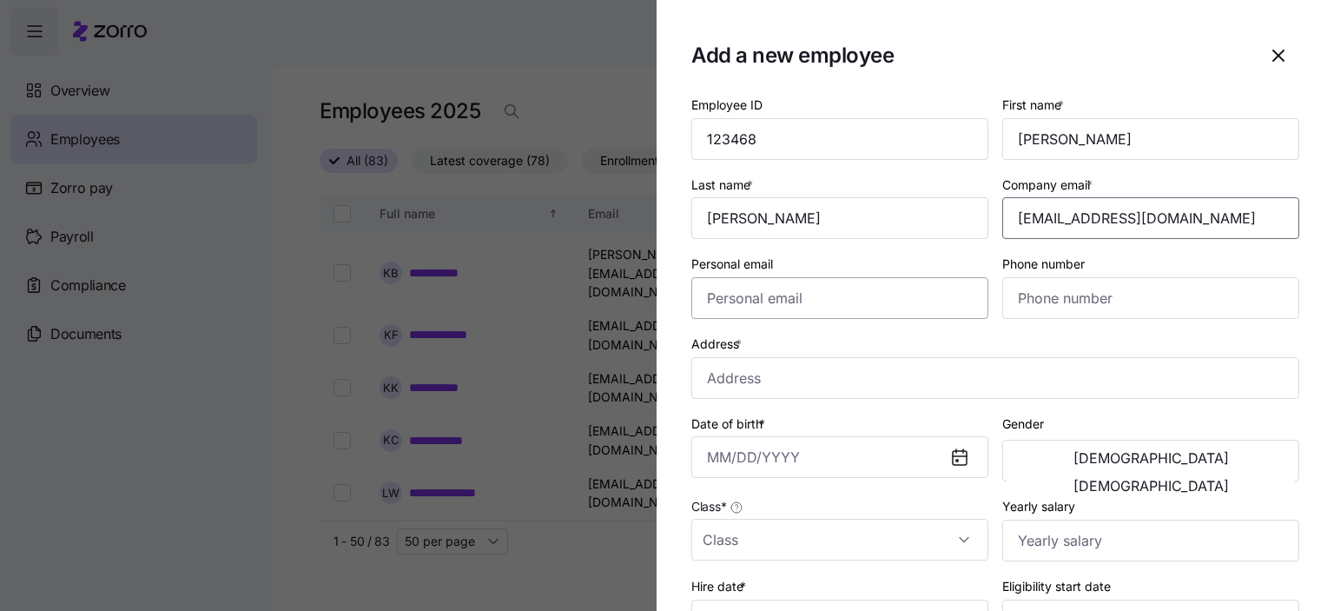
type input "[EMAIL_ADDRESS][DOMAIN_NAME]"
click at [725, 296] on input "Personal email" at bounding box center [839, 298] width 297 height 42
type input "[EMAIL_ADDRESS][DOMAIN_NAME]"
drag, startPoint x: 1041, startPoint y: 309, endPoint x: 1031, endPoint y: 299, distance: 14.1
click at [1041, 308] on input "Phone number" at bounding box center [1150, 298] width 297 height 42
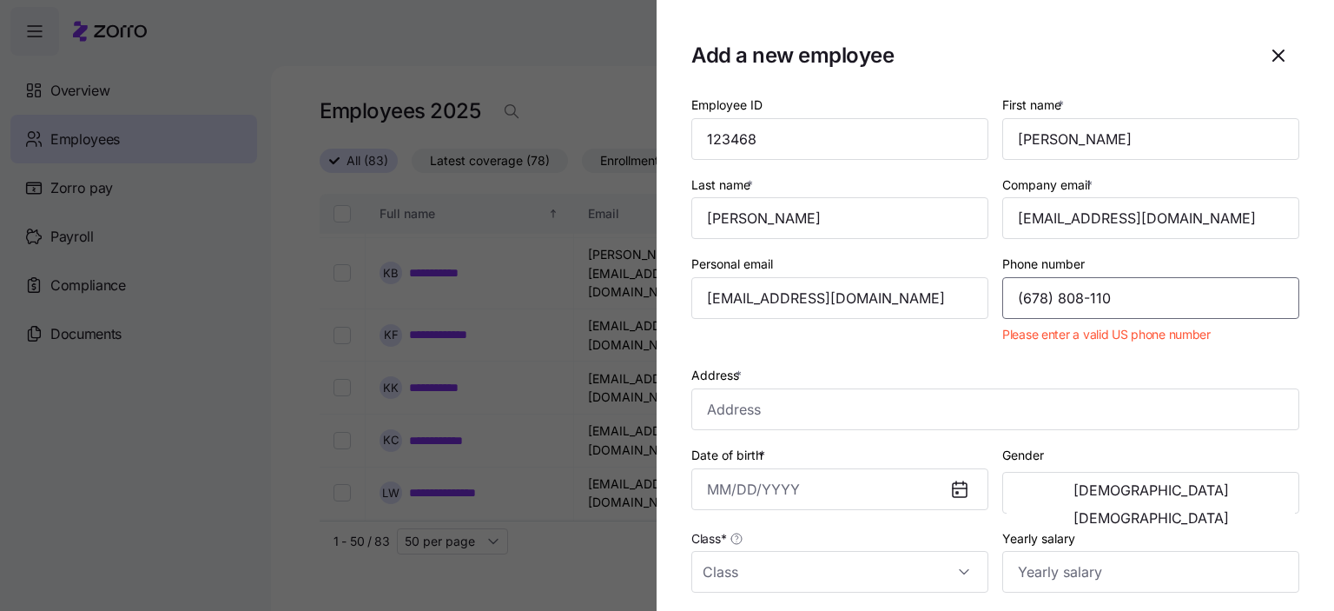
drag, startPoint x: 1092, startPoint y: 298, endPoint x: 1136, endPoint y: 305, distance: 44.8
click at [1136, 305] on input "(678) 808-110" at bounding box center [1150, 298] width 297 height 42
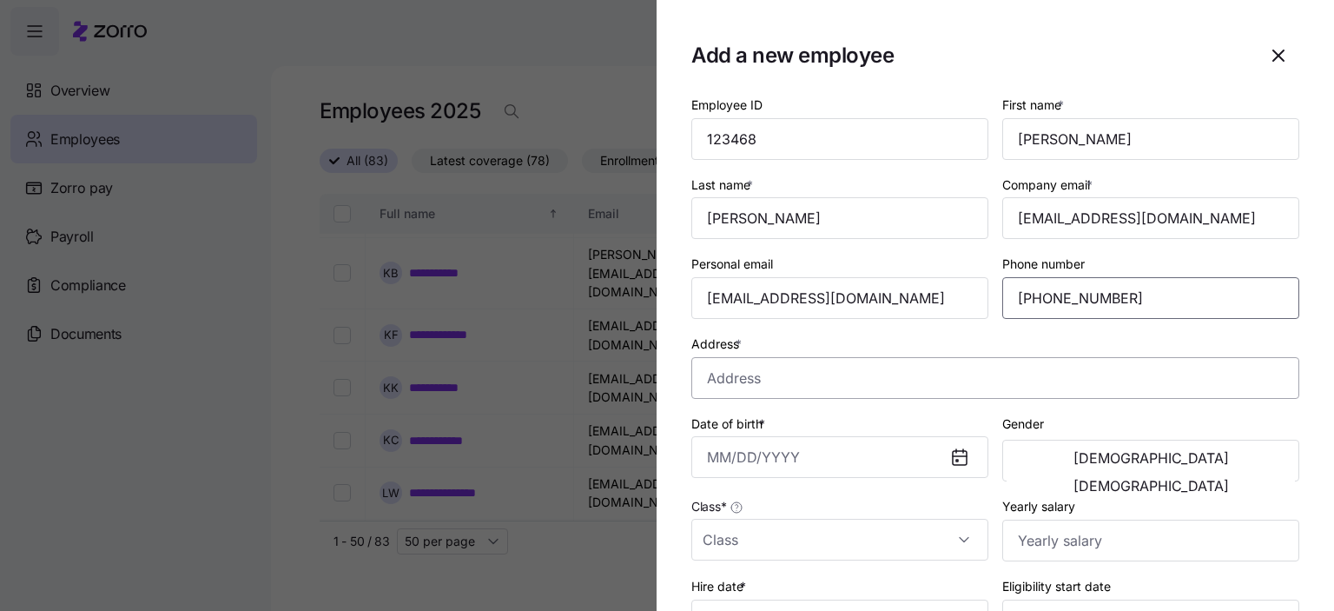
type input "[PHONE_NUMBER]"
click at [718, 387] on input "Address *" at bounding box center [995, 378] width 608 height 42
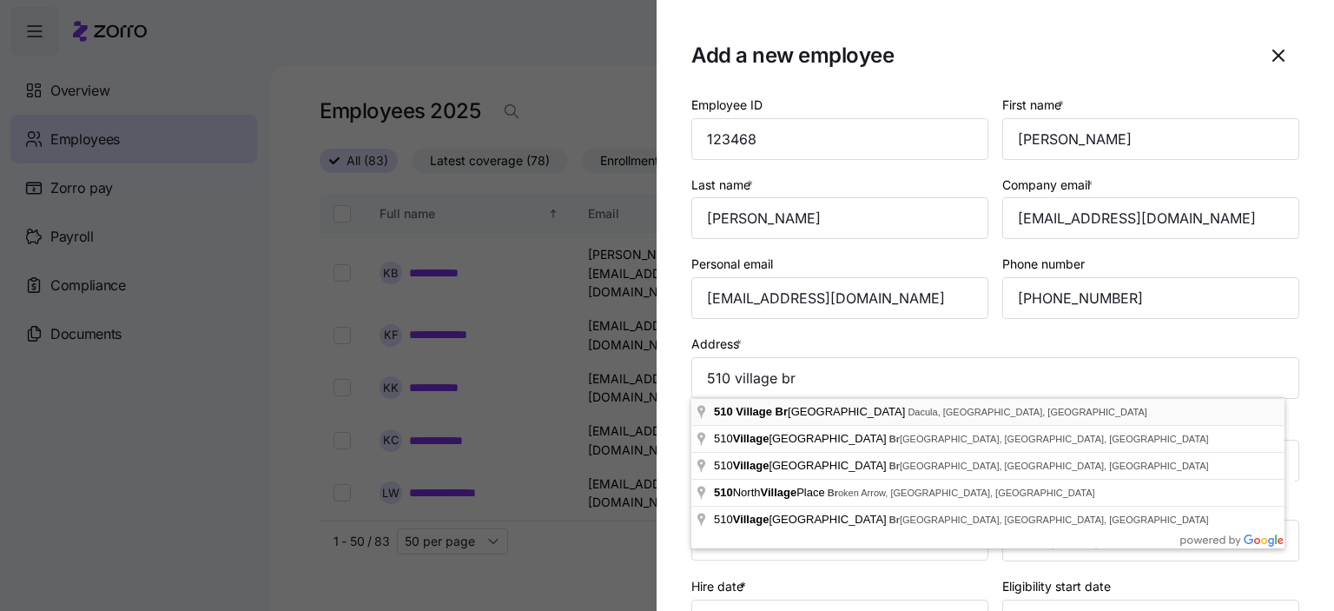
type input "[STREET_ADDRESS]"
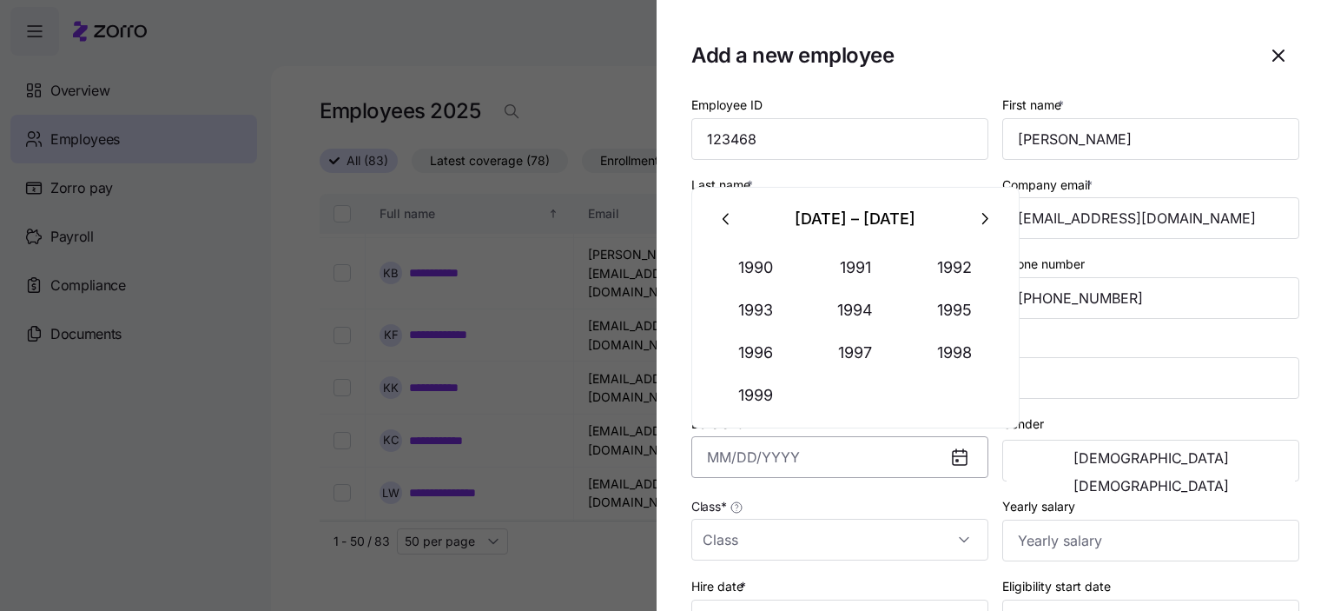
click at [711, 454] on input "Date of birth *" at bounding box center [839, 457] width 297 height 42
type input "[DATE]"
click at [1210, 479] on span "[DEMOGRAPHIC_DATA]" at bounding box center [1151, 486] width 155 height 14
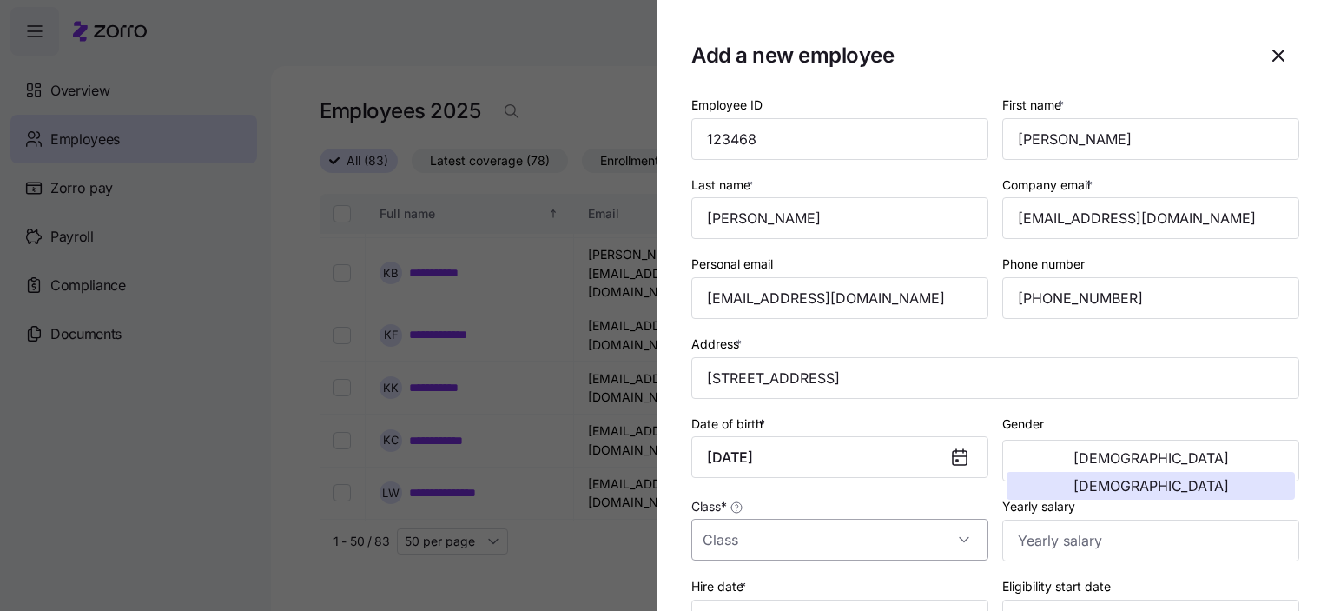
click at [731, 540] on input "Class *" at bounding box center [839, 540] width 297 height 42
click at [730, 485] on div "GA" at bounding box center [836, 484] width 276 height 36
type input "GA"
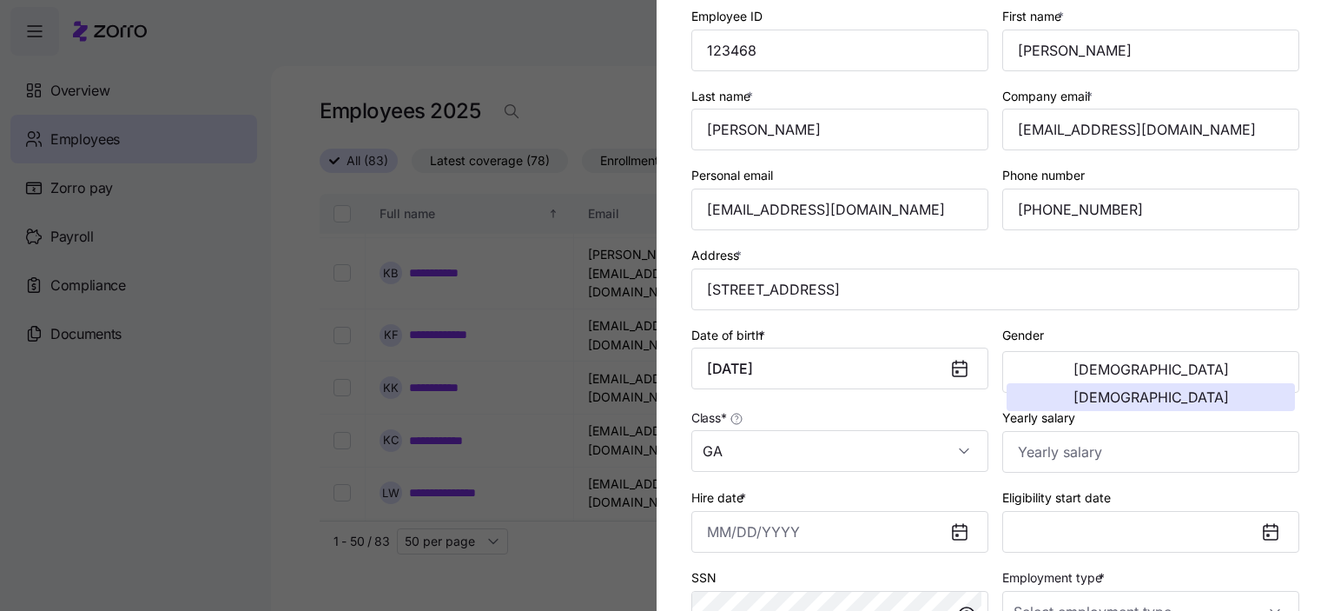
scroll to position [174, 0]
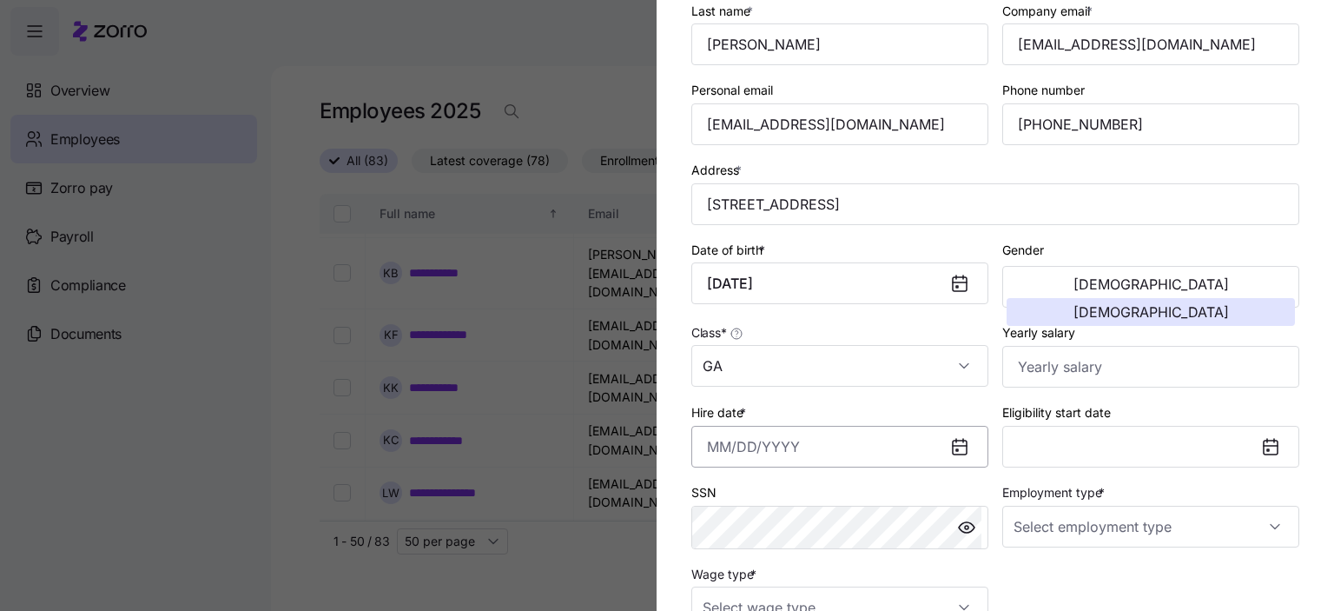
click at [730, 443] on input "Hire date *" at bounding box center [839, 447] width 297 height 42
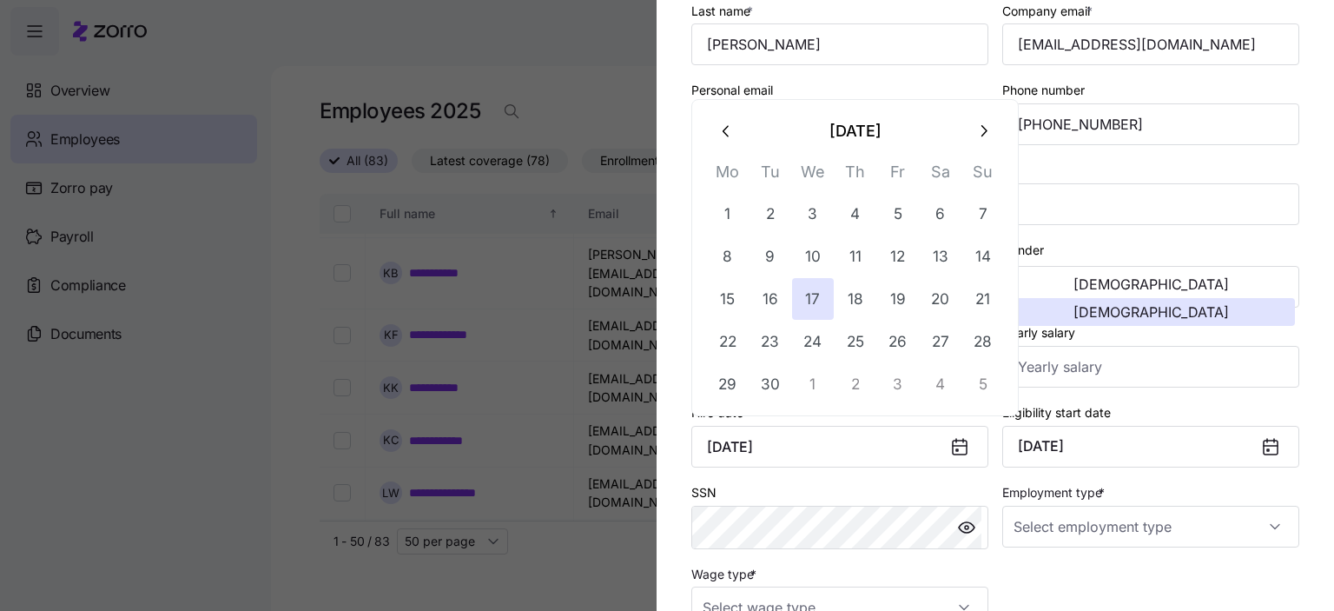
type input "[DATE]"
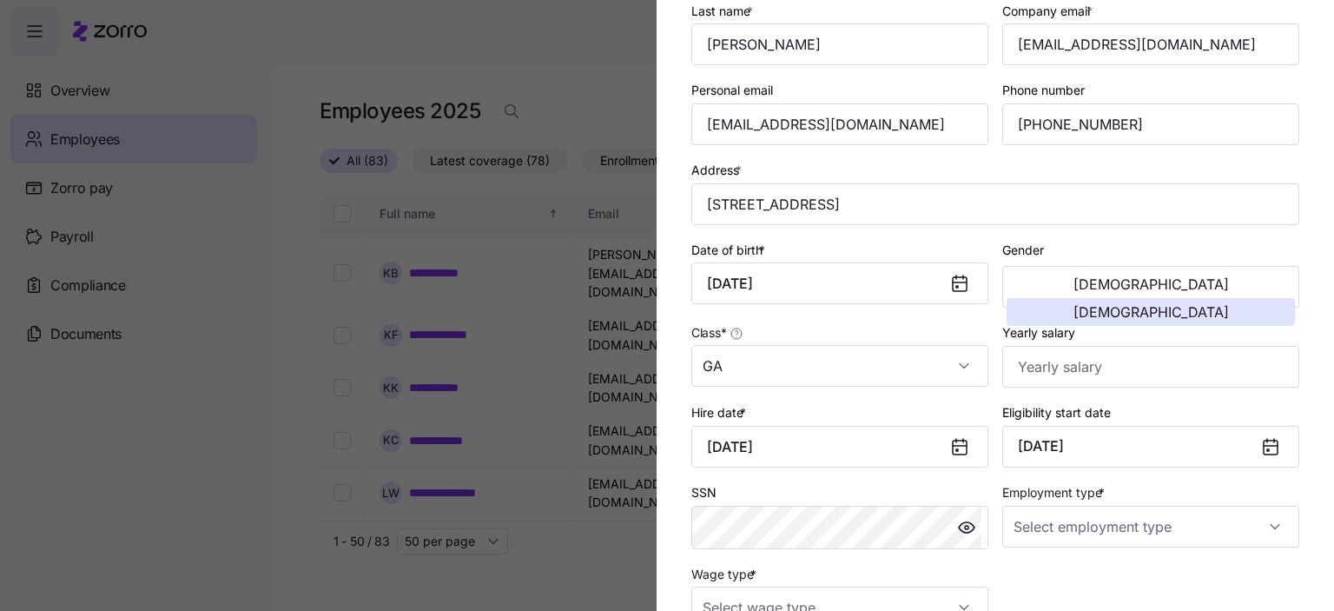
click at [1264, 440] on icon at bounding box center [1271, 447] width 14 height 14
click at [1264, 441] on icon at bounding box center [1271, 447] width 14 height 14
drag, startPoint x: 1154, startPoint y: 447, endPoint x: 1104, endPoint y: 445, distance: 49.6
click at [1152, 447] on button "[DATE]" at bounding box center [1150, 447] width 297 height 42
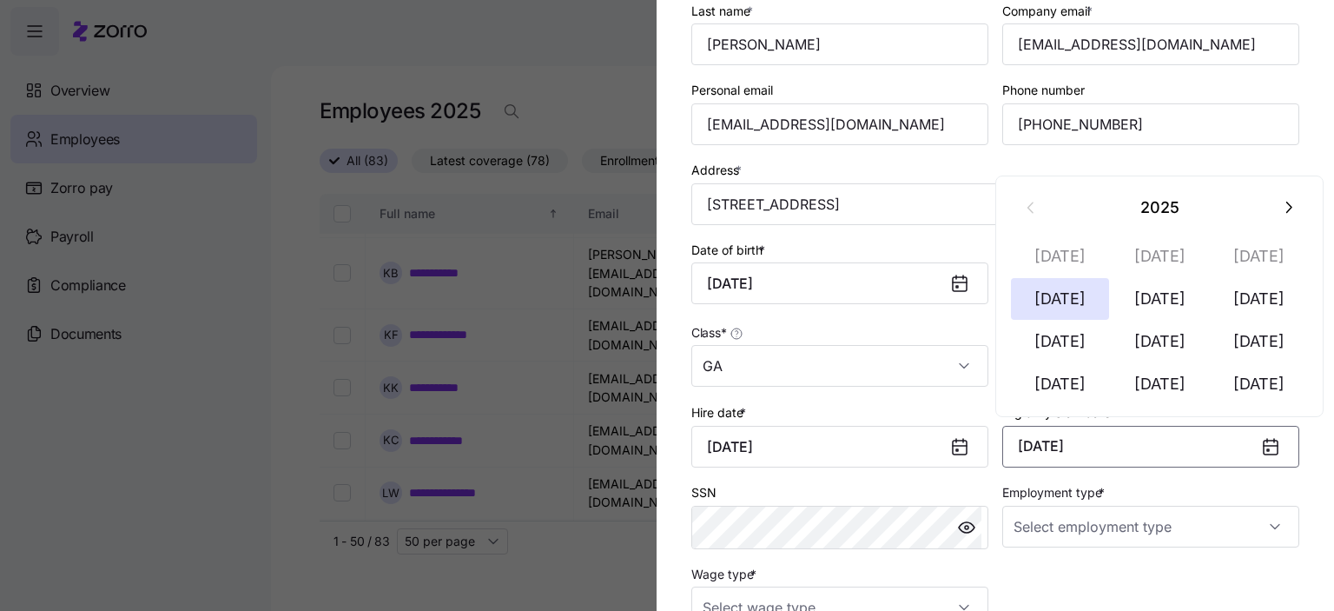
drag, startPoint x: 1077, startPoint y: 443, endPoint x: 1105, endPoint y: 437, distance: 28.5
click at [1077, 441] on button "[DATE]" at bounding box center [1150, 447] width 297 height 42
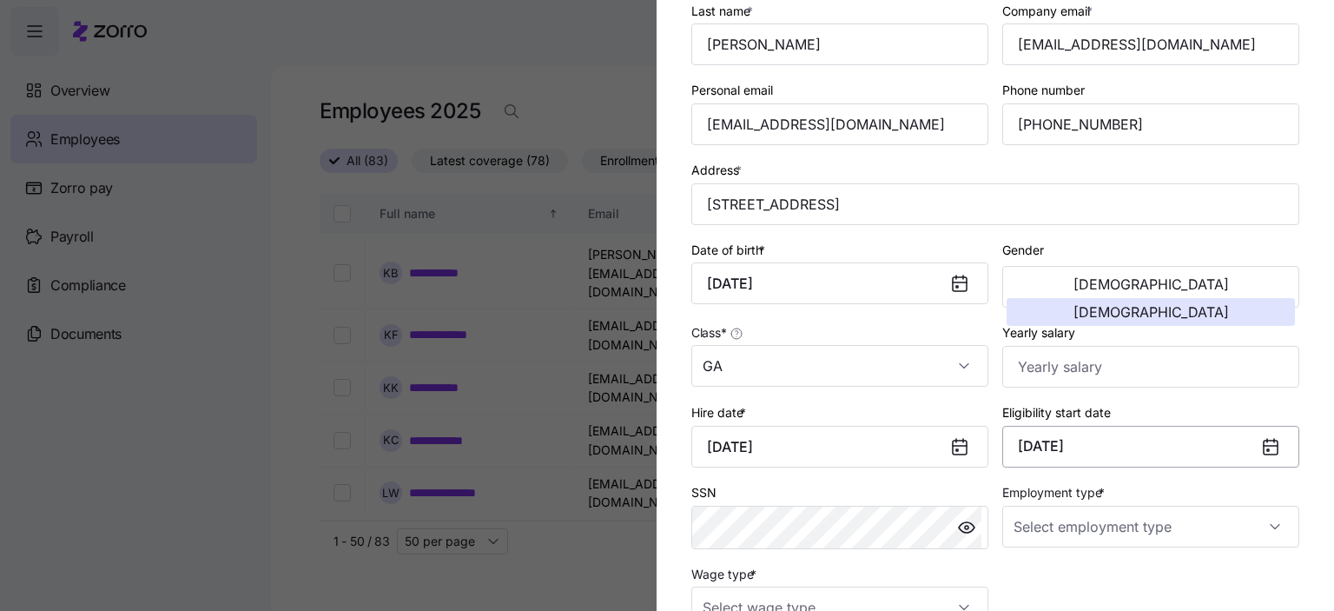
click at [1093, 440] on button "[DATE]" at bounding box center [1150, 447] width 297 height 42
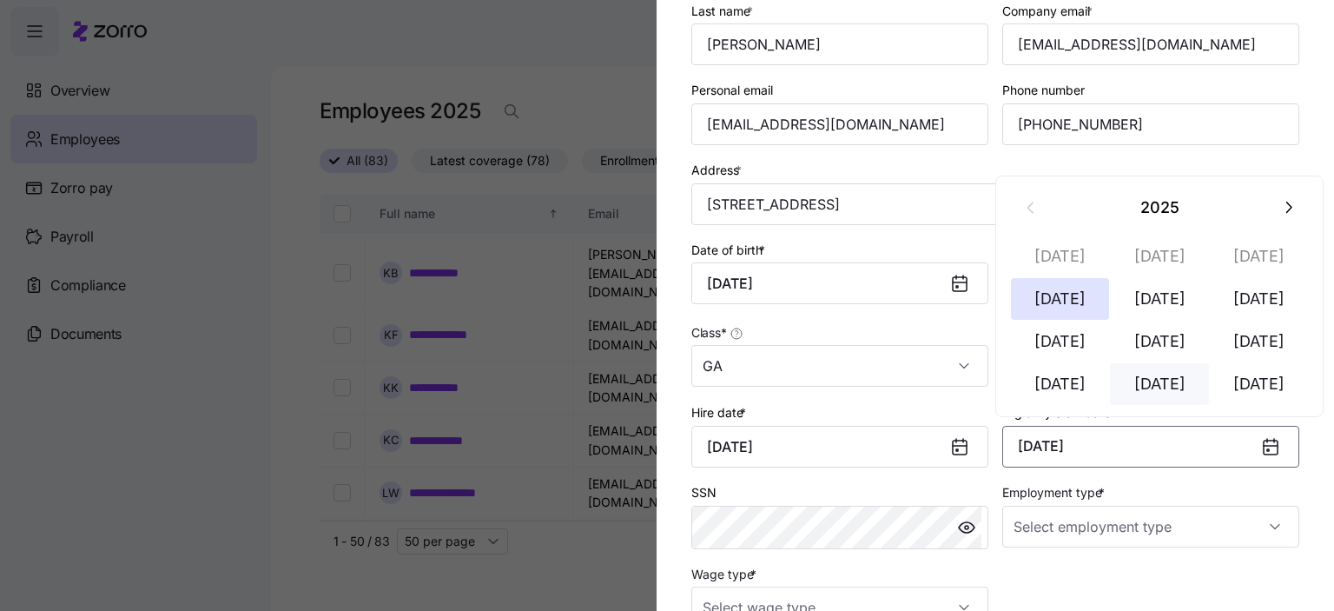
click at [1174, 391] on button "[DATE]" at bounding box center [1159, 384] width 99 height 42
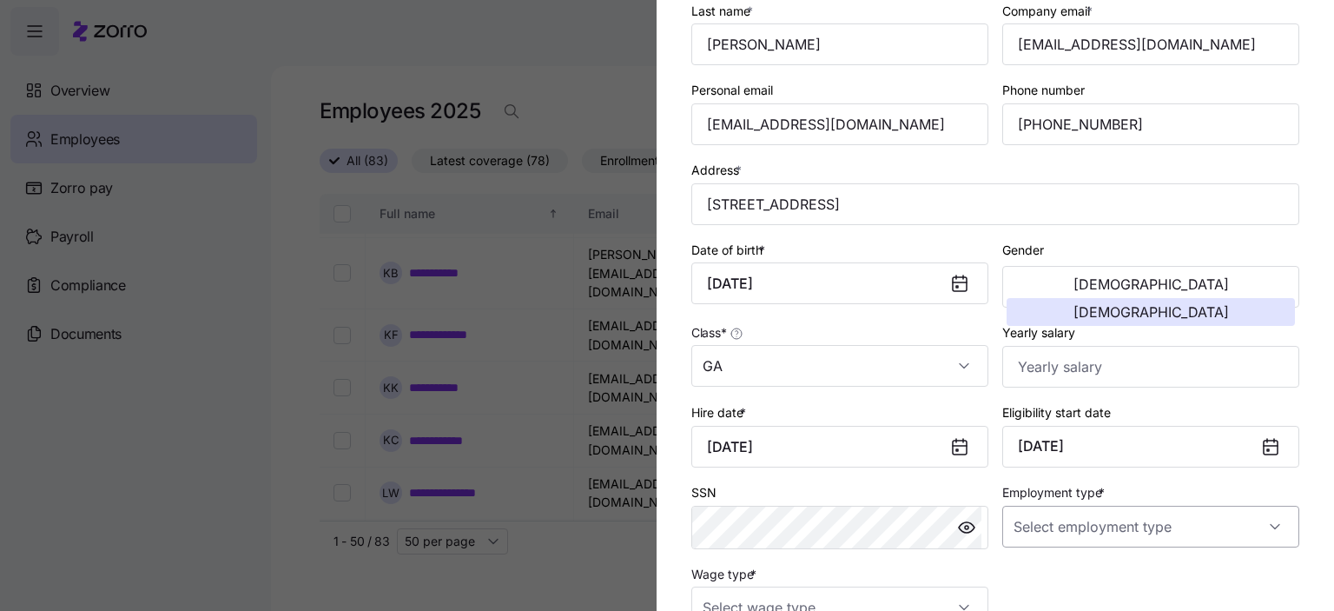
click at [1108, 524] on input "Employment type *" at bounding box center [1150, 527] width 297 height 42
click at [1044, 434] on span "Full Time" at bounding box center [1041, 434] width 50 height 19
type input "Full Time"
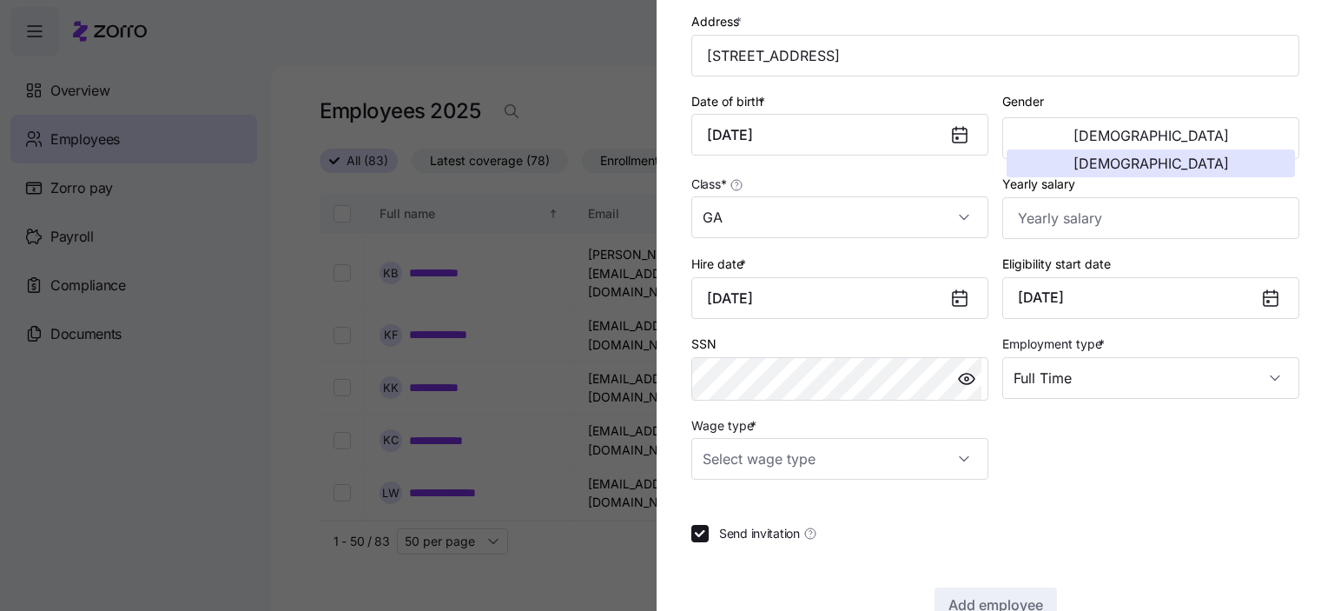
scroll to position [347, 0]
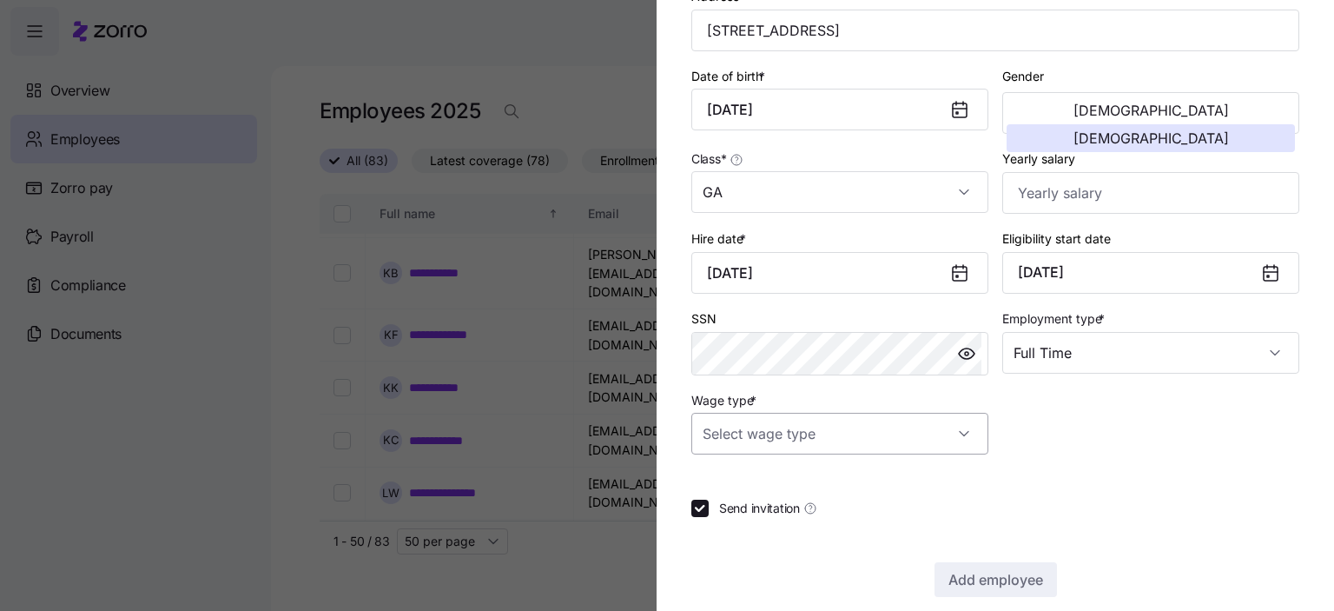
drag, startPoint x: 780, startPoint y: 433, endPoint x: 754, endPoint y: 439, distance: 26.6
click at [781, 433] on input "Wage type *" at bounding box center [839, 434] width 297 height 42
click at [733, 517] on span "Hourly" at bounding box center [730, 519] width 36 height 19
type input "Hourly"
click at [1020, 583] on span "Add employee" at bounding box center [996, 579] width 95 height 21
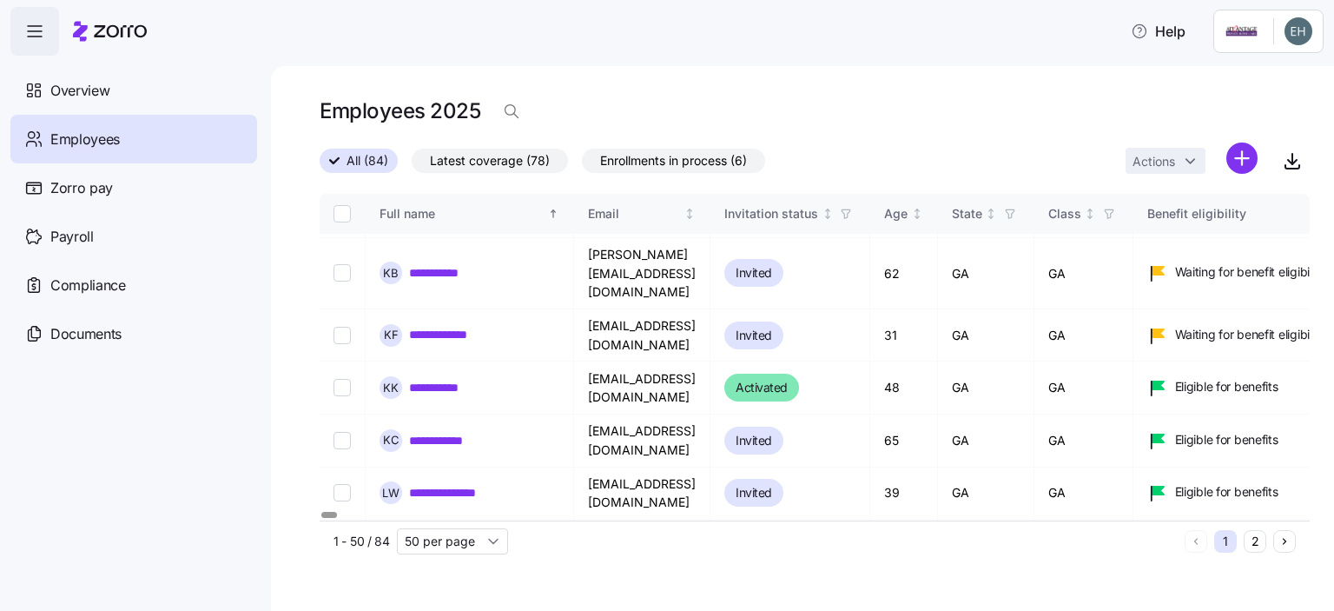
click at [1244, 160] on html "**********" at bounding box center [667, 300] width 1334 height 600
click at [1165, 234] on span "Add a new employee" at bounding box center [1186, 232] width 116 height 17
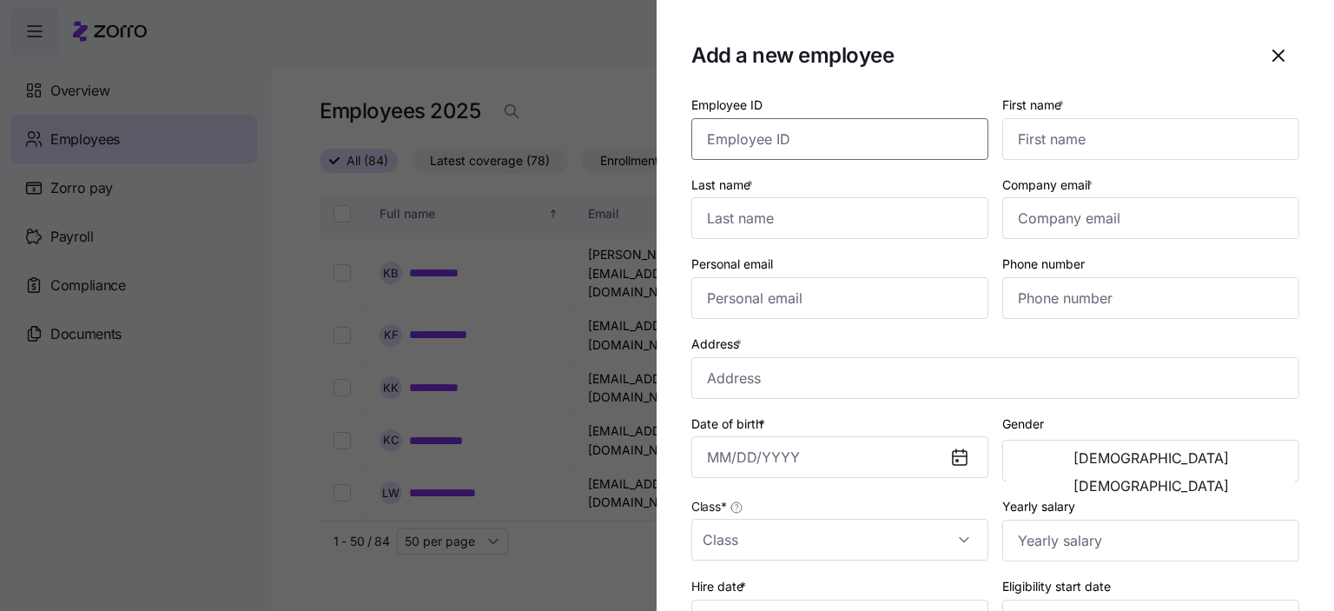
click at [755, 136] on input "Employee ID" at bounding box center [839, 139] width 297 height 42
type input "3682"
click at [1063, 143] on input "First name *" at bounding box center [1150, 139] width 297 height 42
type input "Omouwa"
click at [716, 222] on input "Last name *" at bounding box center [839, 218] width 297 height 42
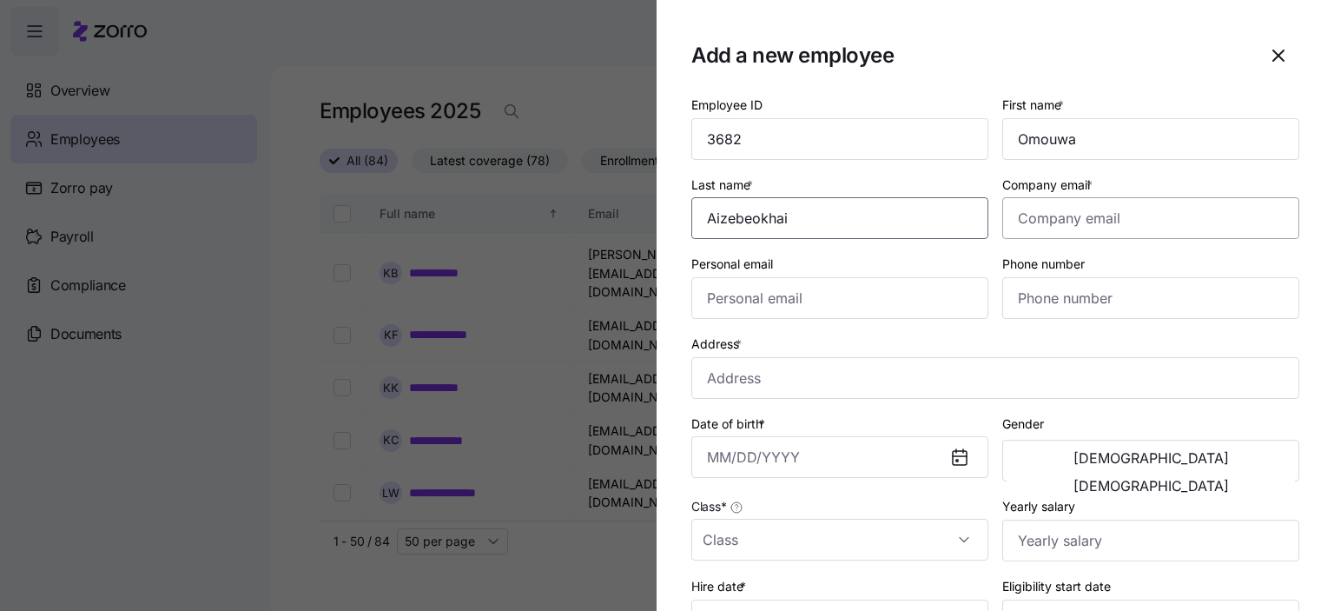
type input "Aizebeokhai"
click at [1050, 218] on input "Company email *" at bounding box center [1150, 218] width 297 height 42
type input "[EMAIL_ADDRESS][DOMAIN_NAME]"
click at [743, 303] on input "Personal email" at bounding box center [839, 298] width 297 height 42
type input "[EMAIL_ADDRESS][DOMAIN_NAME]"
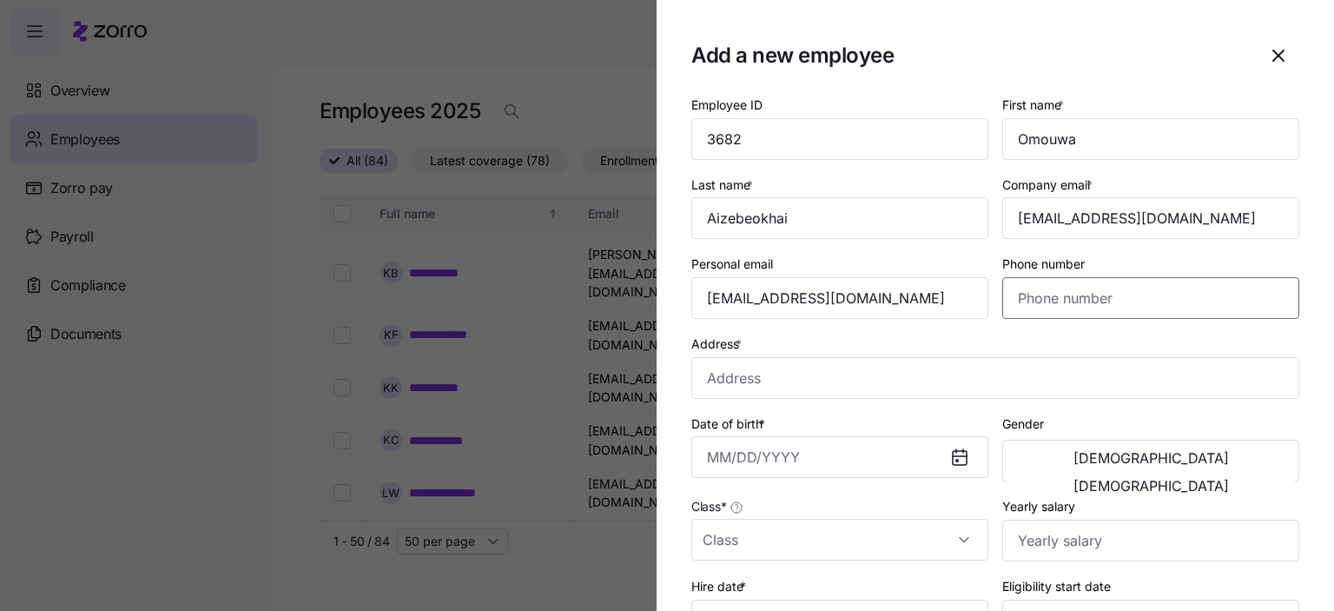
click at [1043, 291] on input "Phone number" at bounding box center [1150, 298] width 297 height 42
type input "[PHONE_NUMBER]"
click at [718, 374] on input "Address *" at bounding box center [995, 378] width 608 height 42
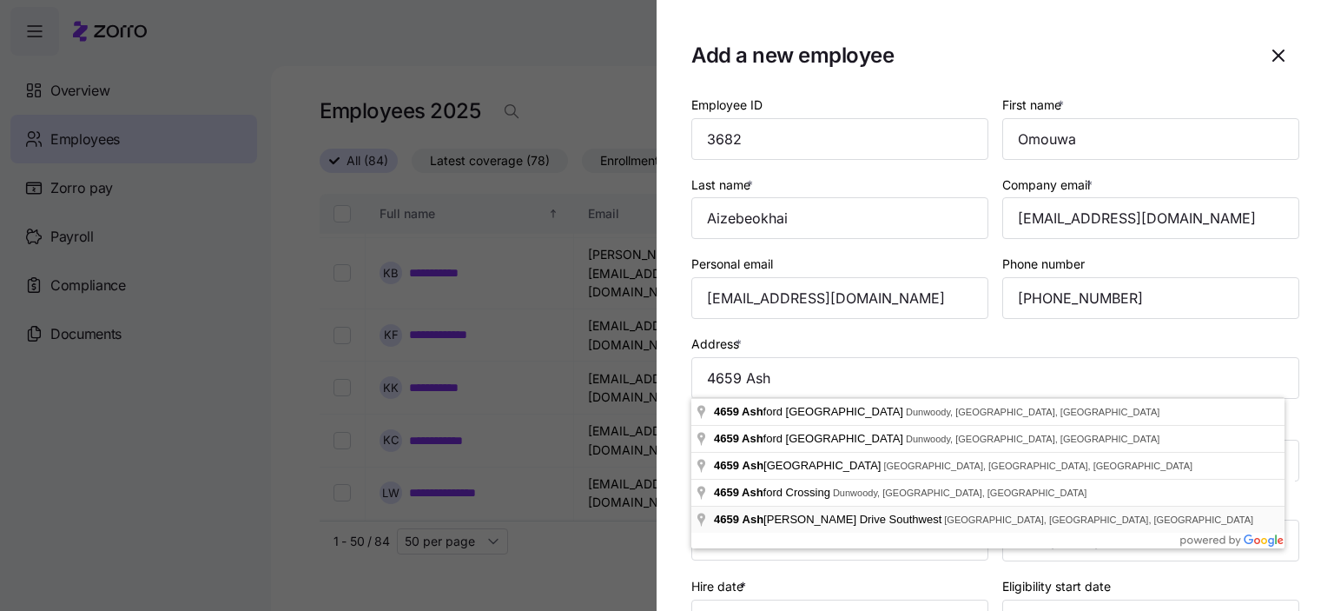
type input "[STREET_ADDRESS][PERSON_NAME][PERSON_NAME][PERSON_NAME]"
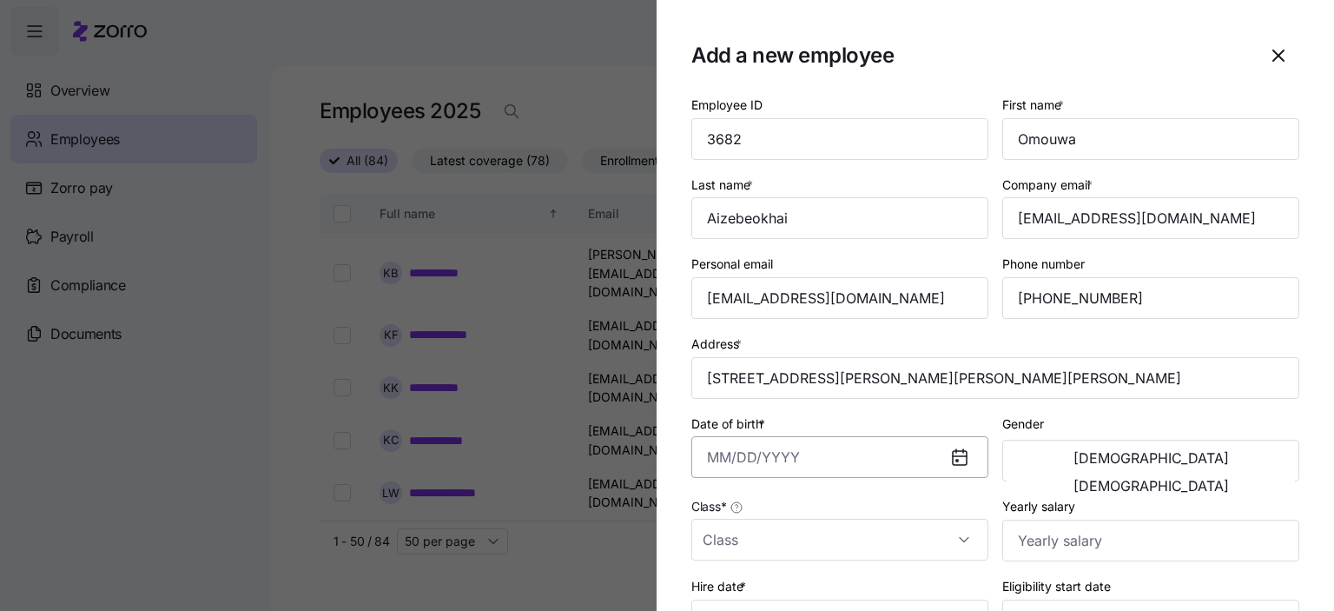
click at [761, 460] on input "Date of birth *" at bounding box center [839, 457] width 297 height 42
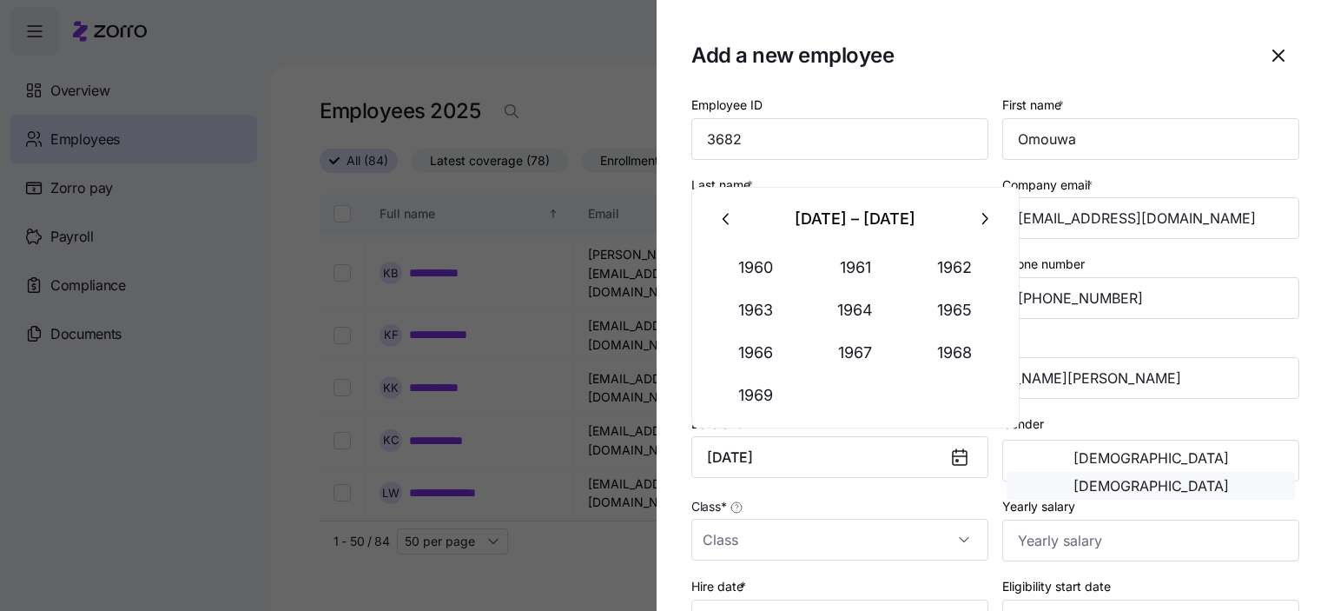
type input "[DATE]"
click at [1206, 479] on span "[DEMOGRAPHIC_DATA]" at bounding box center [1151, 486] width 155 height 14
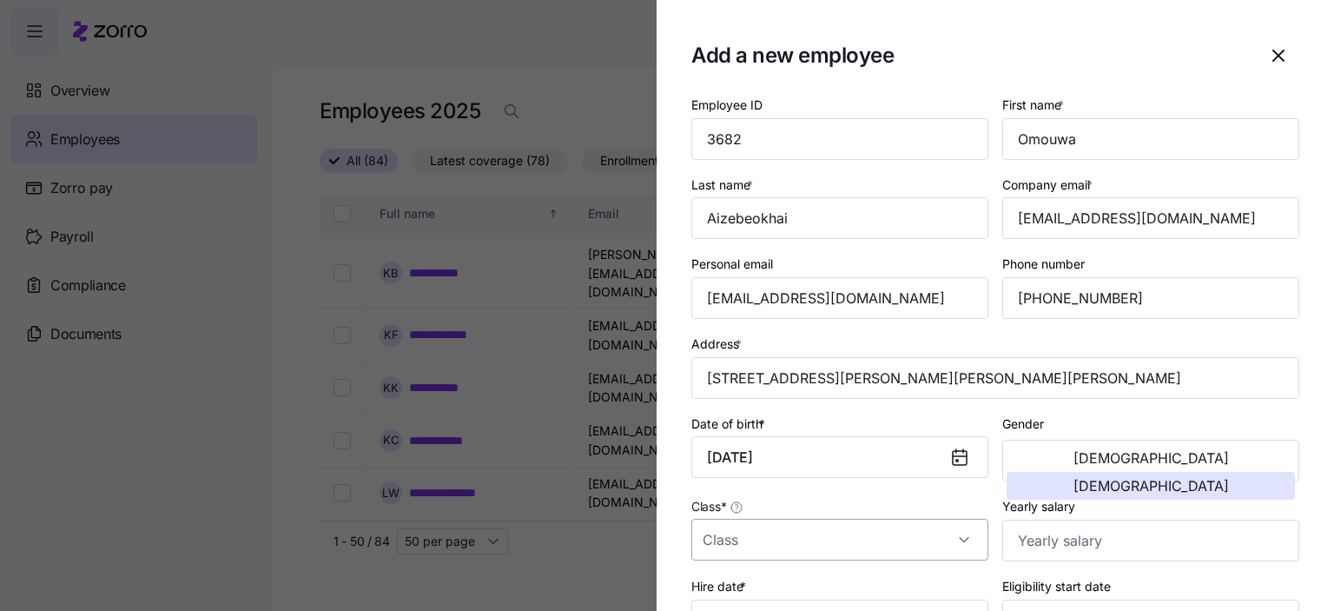
click at [747, 541] on input "Class *" at bounding box center [839, 540] width 297 height 42
click at [735, 493] on div "GA" at bounding box center [836, 484] width 276 height 36
type input "GA"
click at [1064, 542] on input "Yearly salary" at bounding box center [1150, 540] width 297 height 42
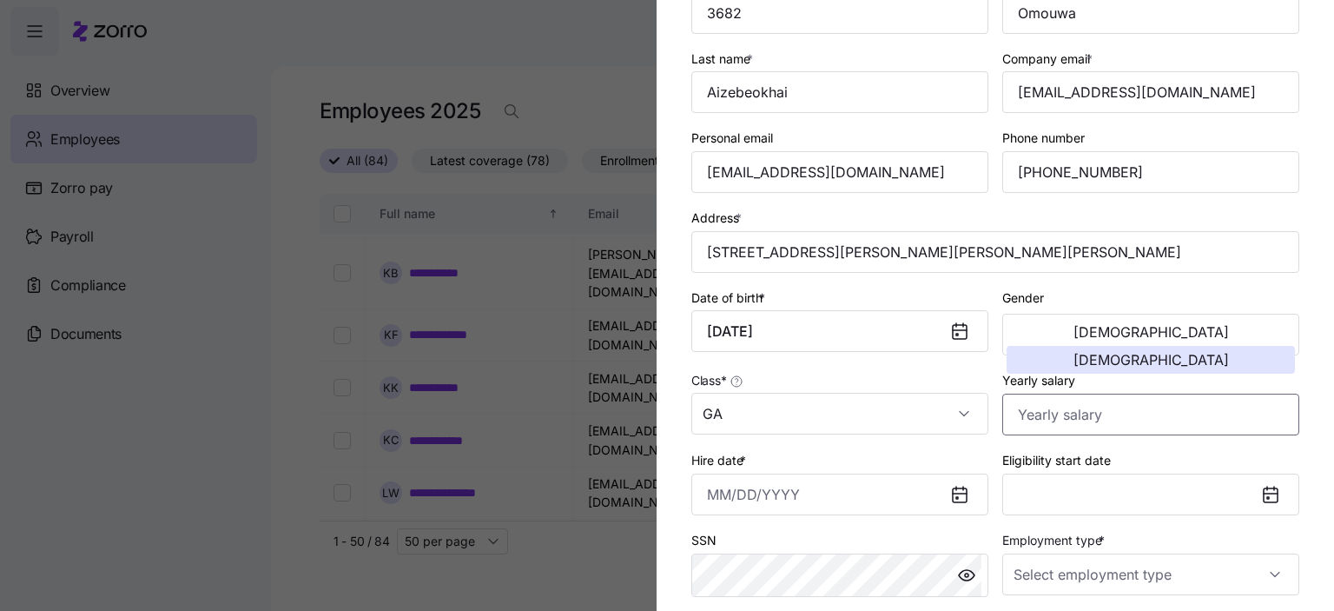
scroll to position [174, 0]
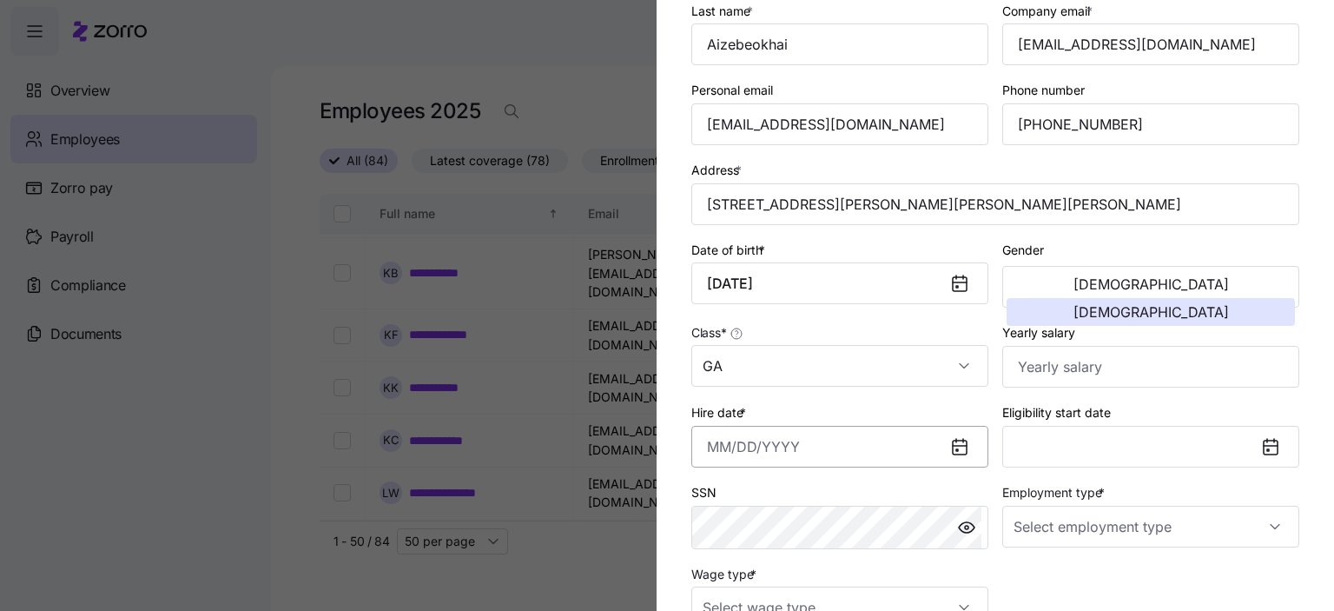
click at [733, 448] on input "Hire date *" at bounding box center [839, 447] width 297 height 42
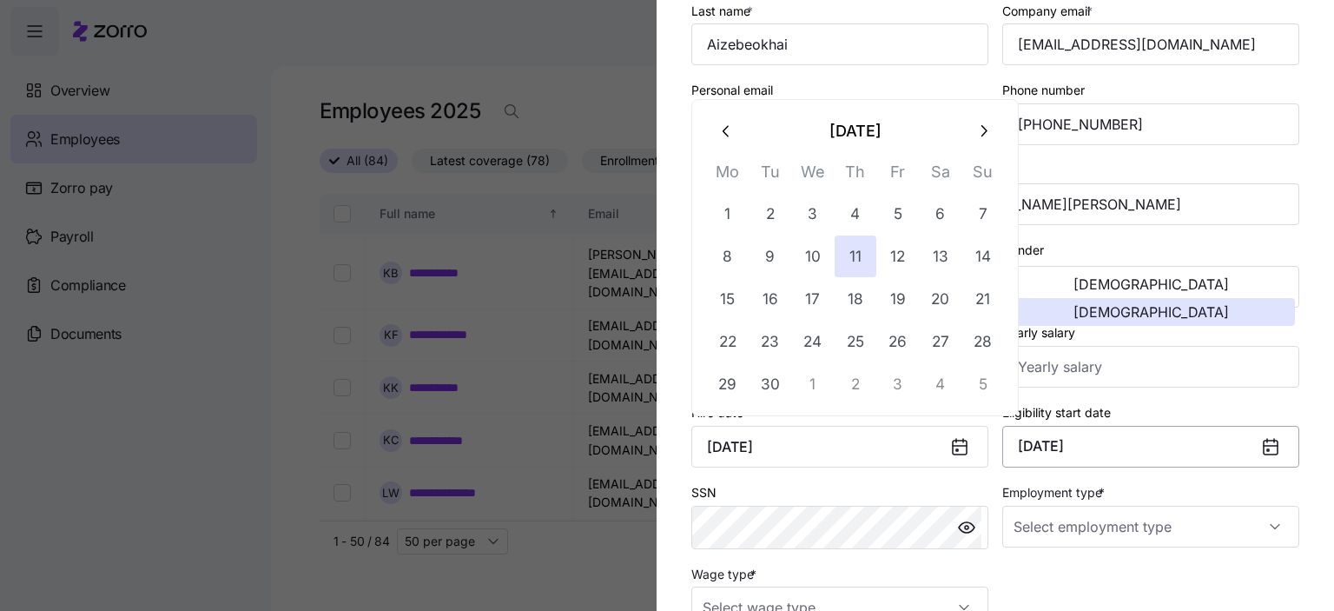
type input "[DATE]"
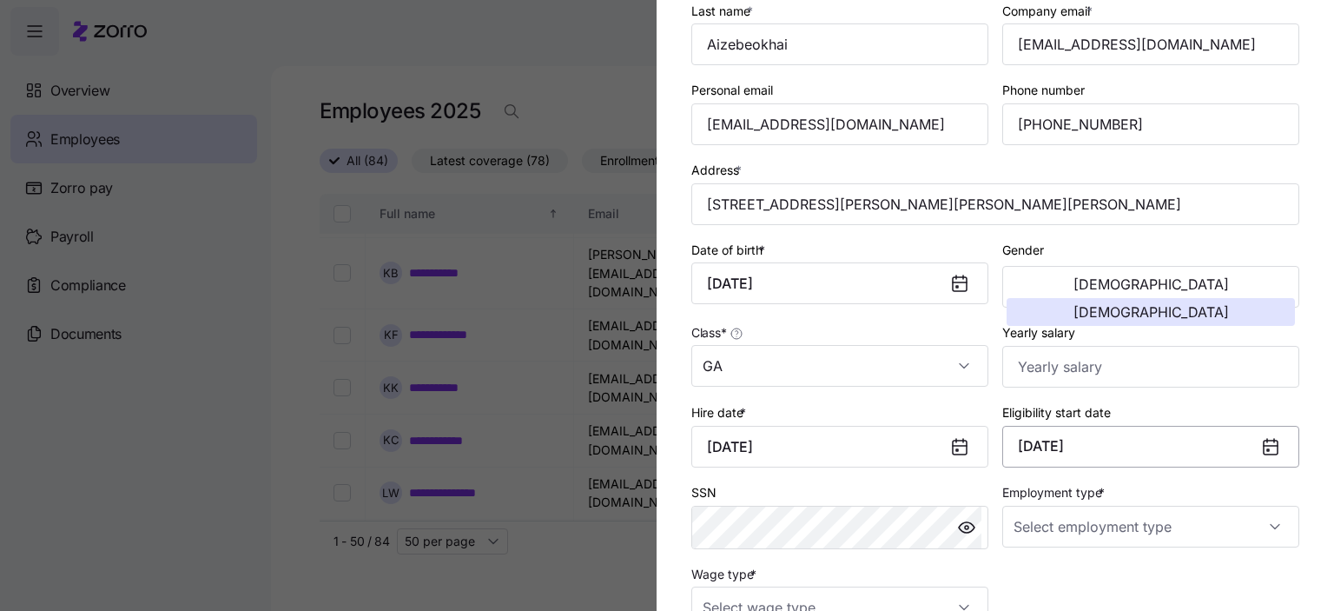
drag, startPoint x: 1189, startPoint y: 445, endPoint x: 1230, endPoint y: 452, distance: 41.4
click at [1188, 446] on button "[DATE]" at bounding box center [1150, 447] width 297 height 42
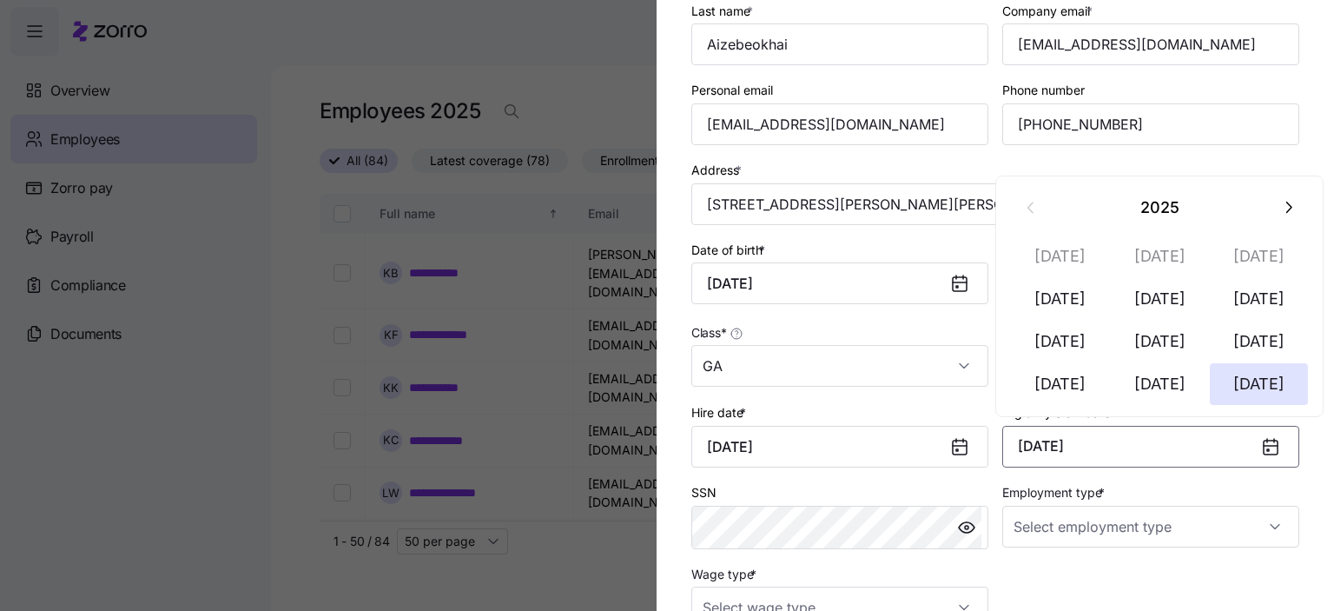
click at [1260, 452] on icon at bounding box center [1270, 446] width 21 height 21
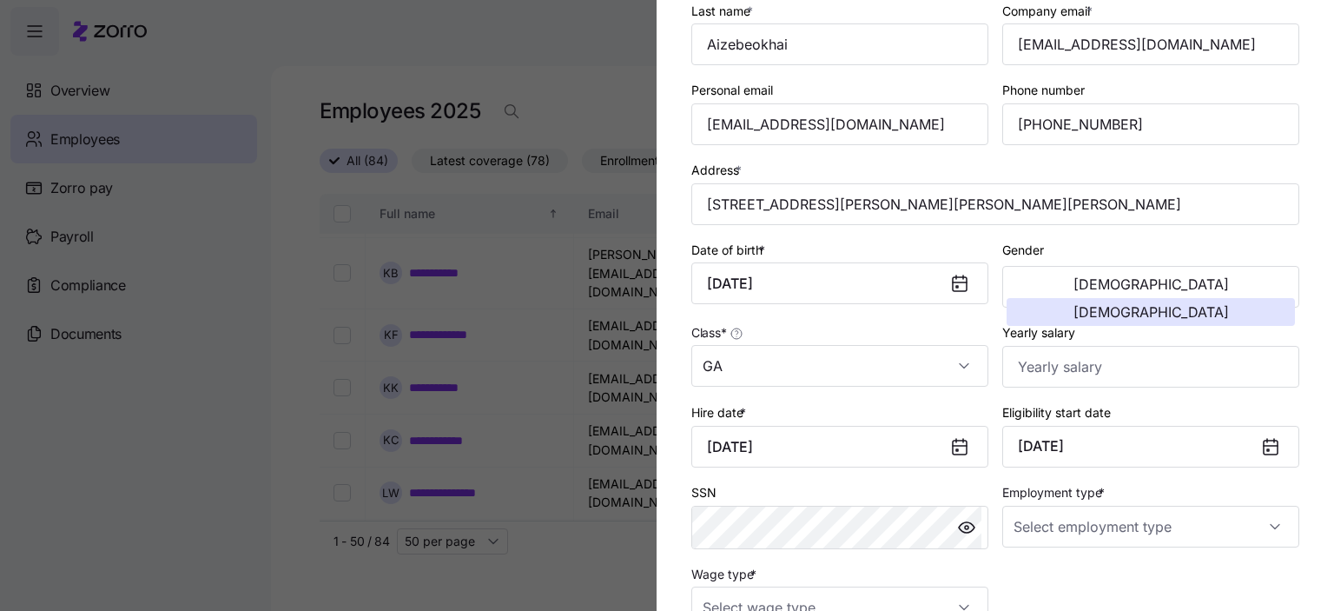
click at [1264, 441] on icon at bounding box center [1271, 447] width 14 height 14
click at [1085, 440] on button "[DATE]" at bounding box center [1150, 447] width 297 height 42
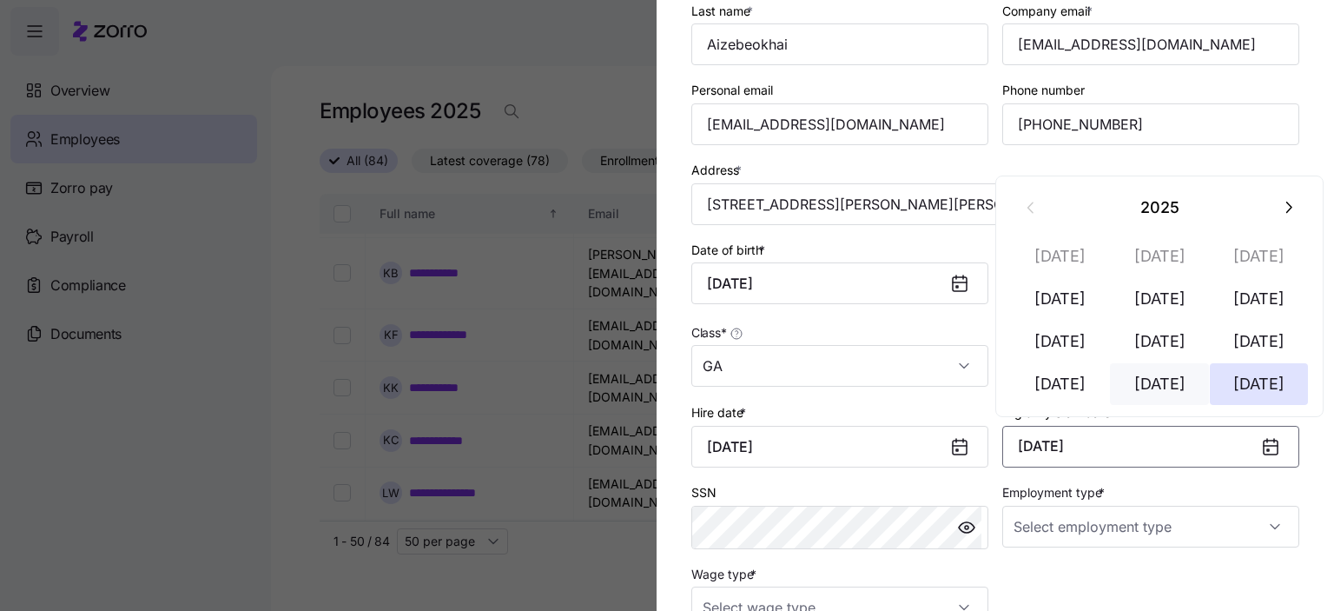
click at [1157, 380] on button "[DATE]" at bounding box center [1159, 384] width 99 height 42
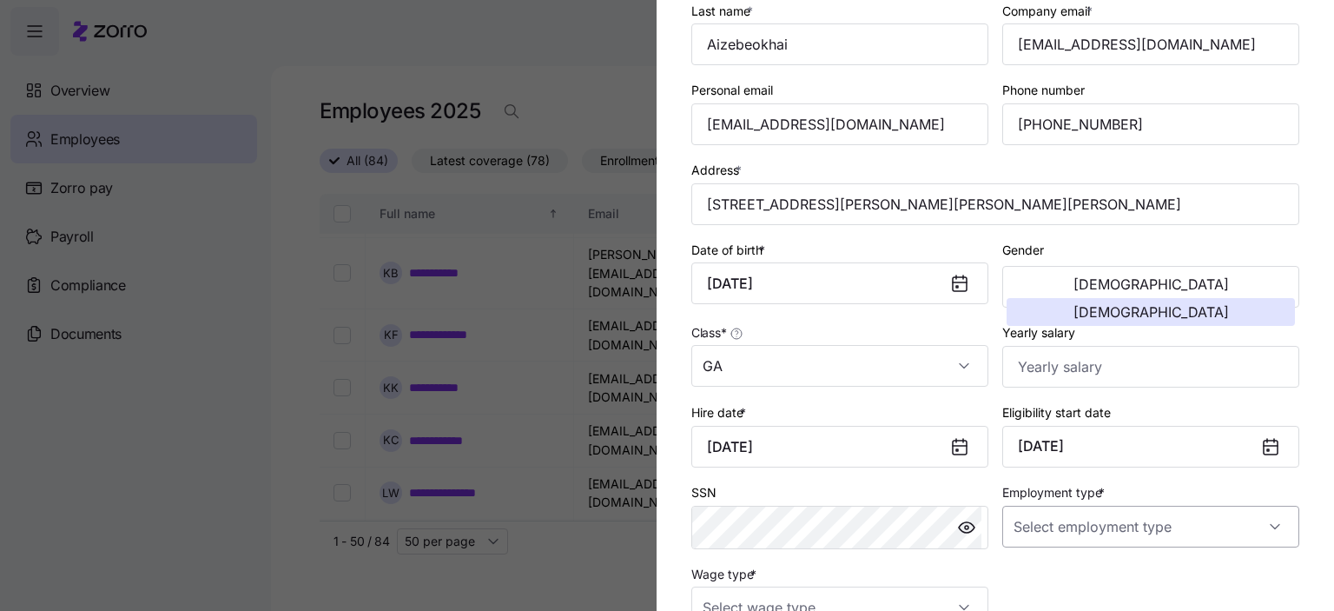
click at [1062, 520] on input "Employment type *" at bounding box center [1150, 527] width 297 height 42
click at [1043, 435] on span "Full Time" at bounding box center [1041, 434] width 50 height 19
type input "Full Time"
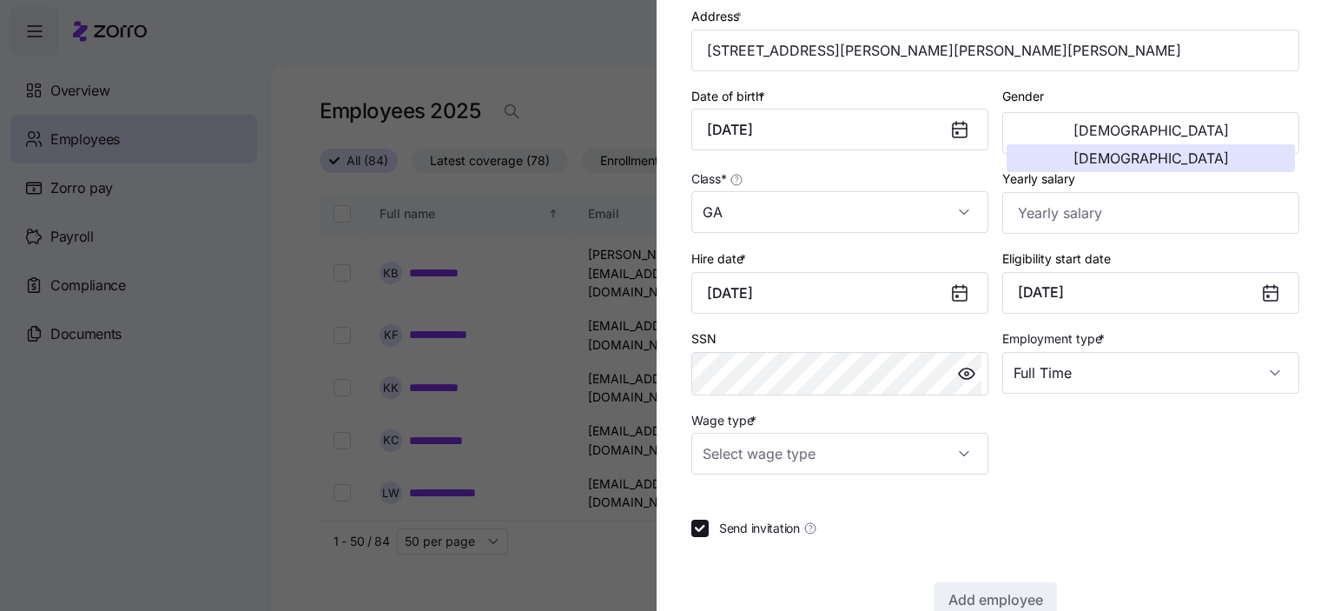
scroll to position [347, 0]
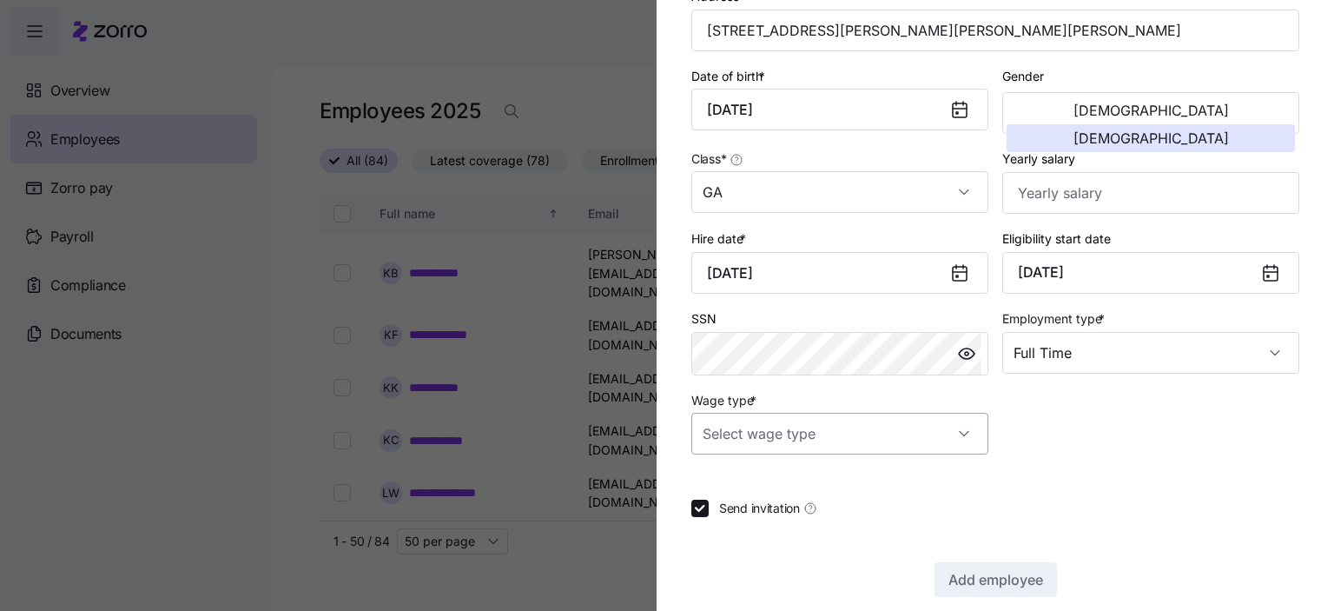
click at [864, 423] on input "Wage type *" at bounding box center [839, 434] width 297 height 42
click at [738, 520] on span "Hourly" at bounding box center [730, 519] width 36 height 19
type input "Hourly"
click at [982, 573] on span "Add employee" at bounding box center [996, 579] width 95 height 21
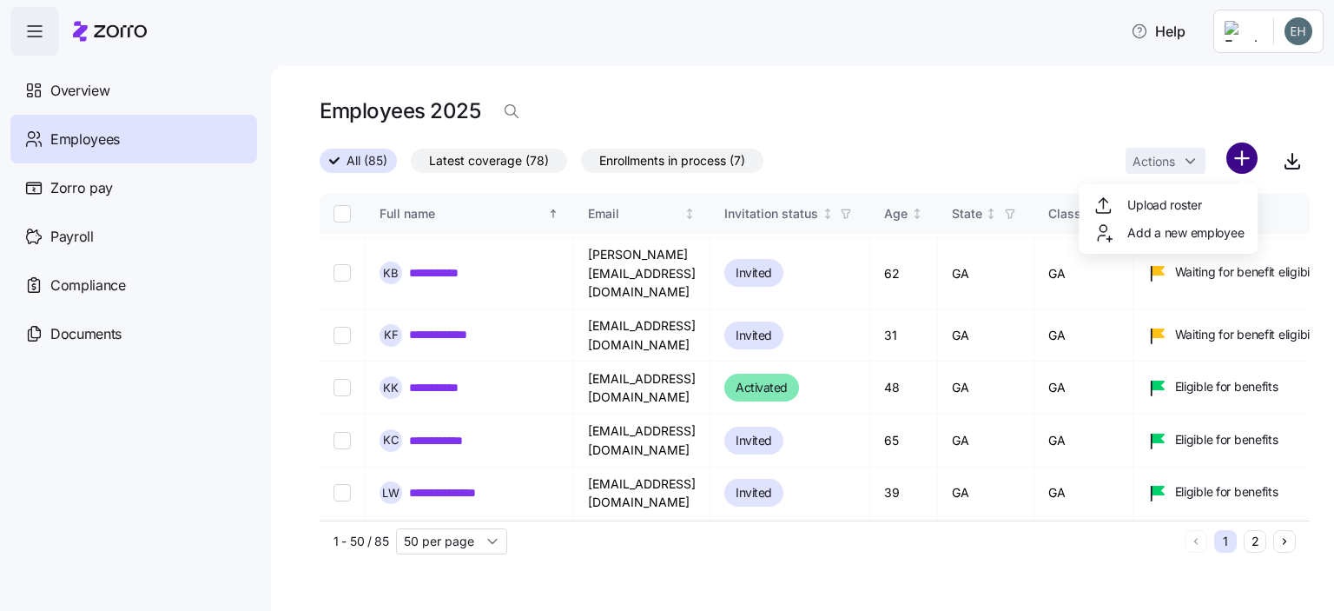
click at [1245, 168] on html "**********" at bounding box center [667, 300] width 1334 height 600
click at [1155, 235] on span "Add a new employee" at bounding box center [1186, 232] width 116 height 17
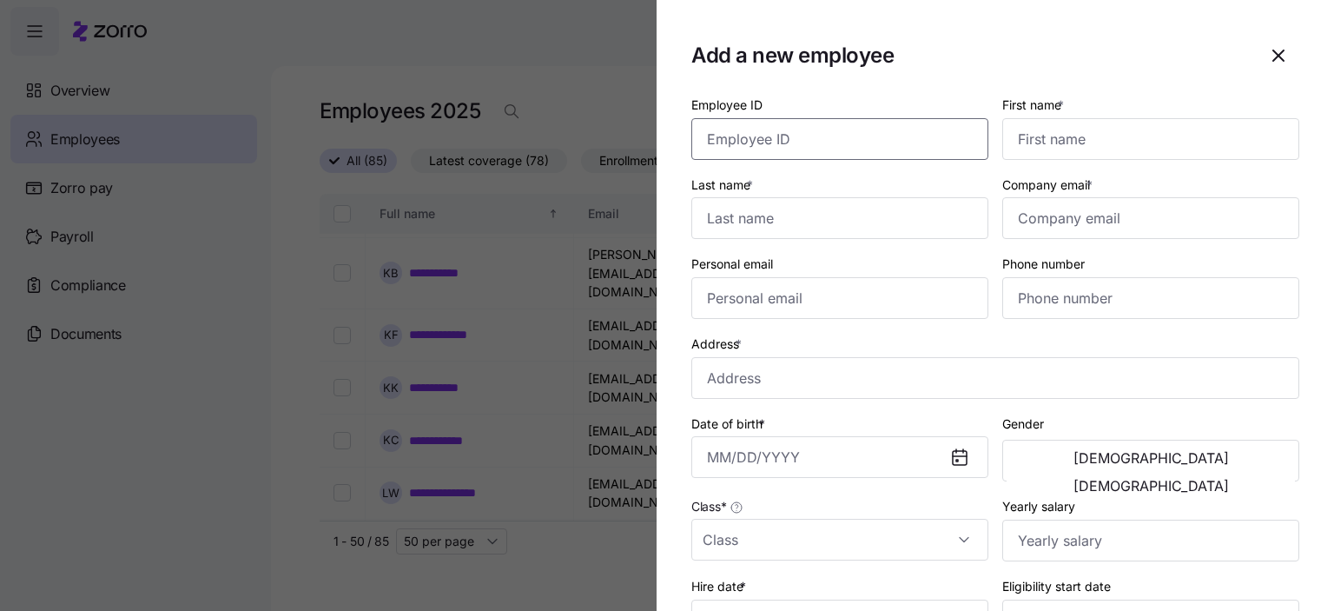
click at [751, 142] on input "Employee ID" at bounding box center [839, 139] width 297 height 42
type input "1137"
click at [1056, 138] on input "First name *" at bounding box center [1150, 139] width 297 height 42
type input "[PERSON_NAME]"
type input "Elaigwu"
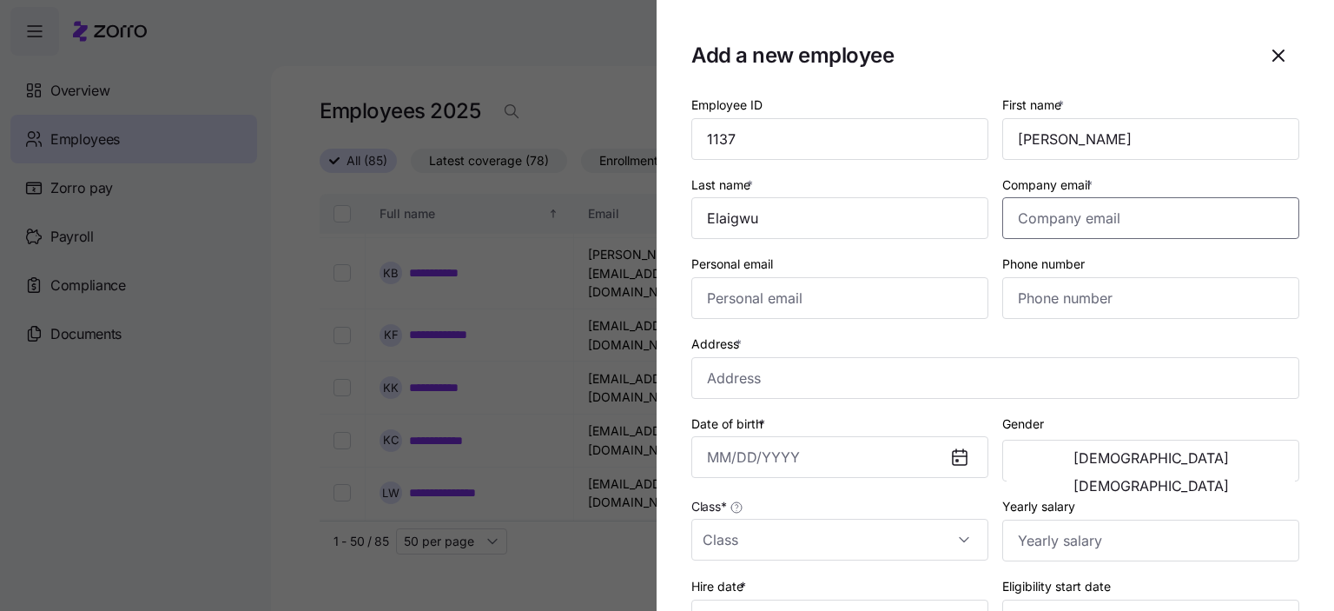
click at [1055, 225] on input "Company email *" at bounding box center [1150, 218] width 297 height 42
type input "[EMAIL_ADDRESS][DOMAIN_NAME]"
click at [1019, 296] on input "Phone number" at bounding box center [1150, 298] width 297 height 42
type input "[PHONE_NUMBER]"
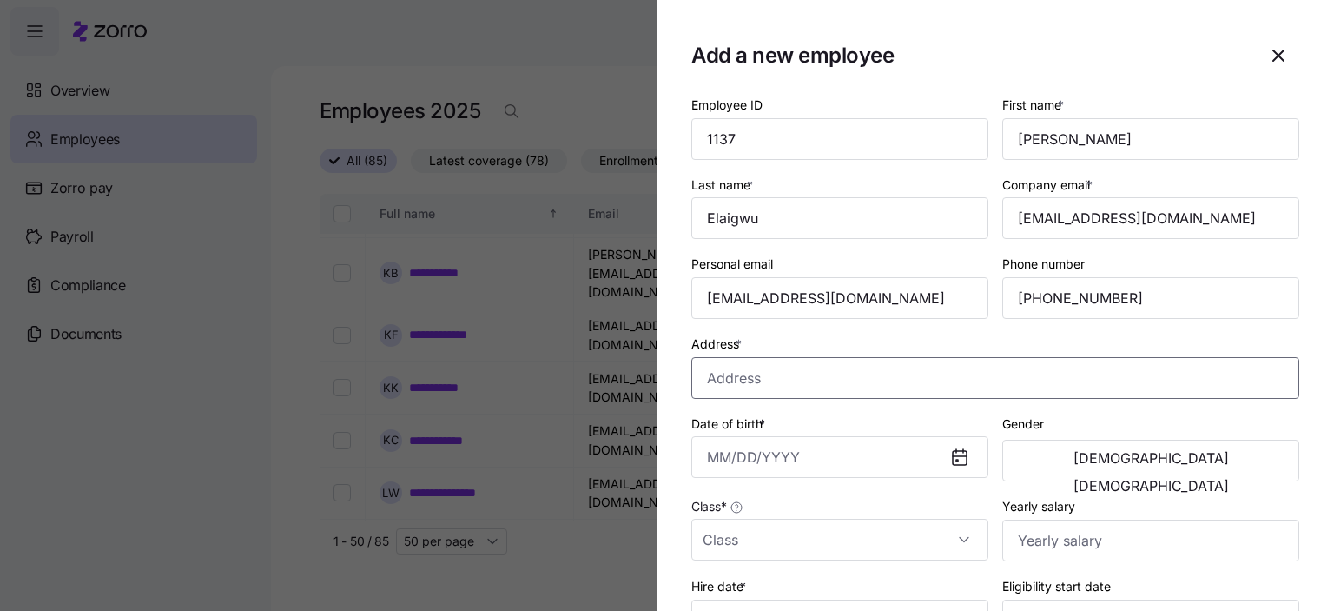
click at [716, 379] on input "Address *" at bounding box center [995, 378] width 608 height 42
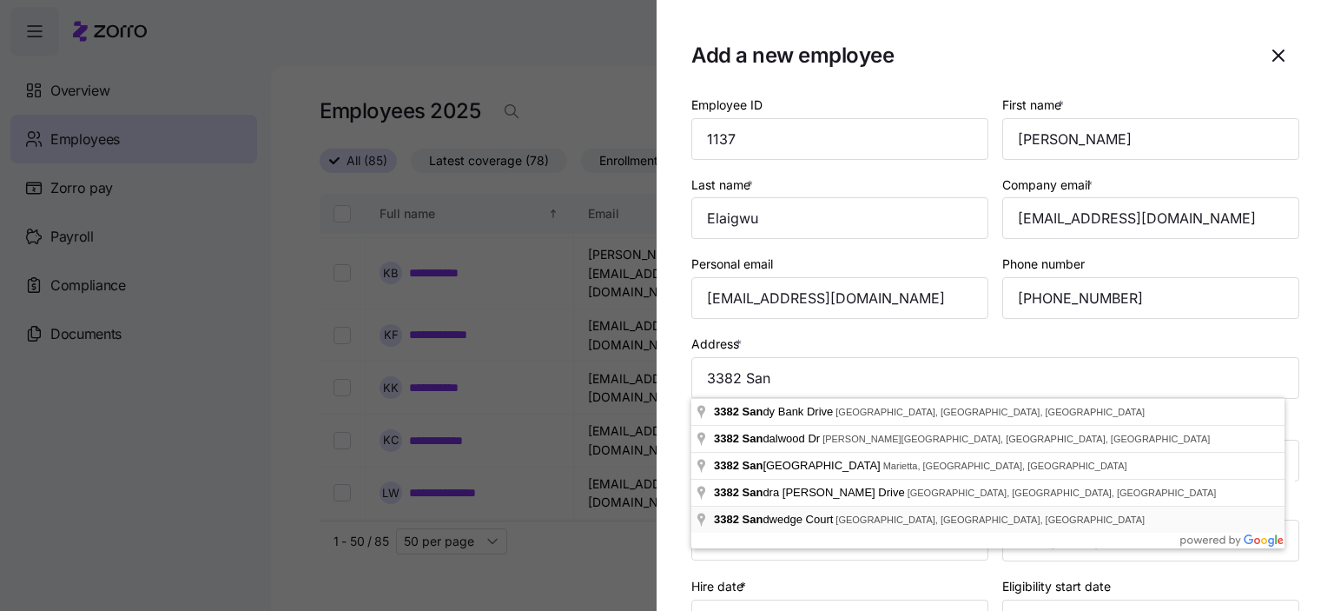
type input "[STREET_ADDRESS]"
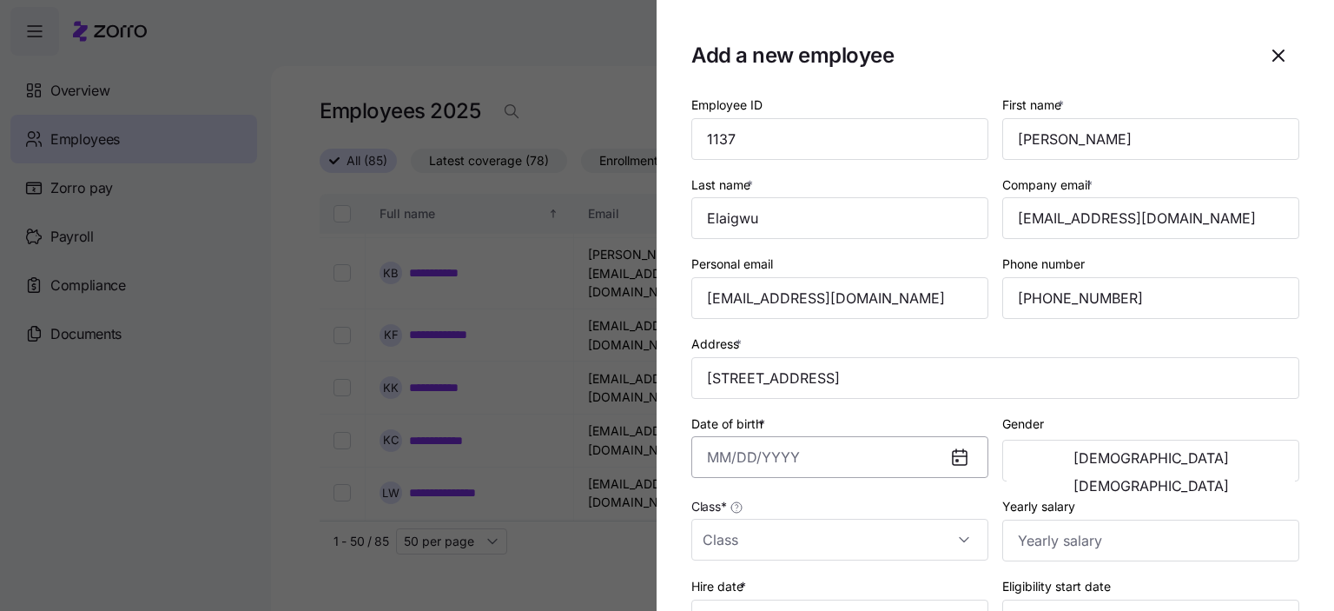
click at [723, 453] on input "Date of birth *" at bounding box center [839, 457] width 297 height 42
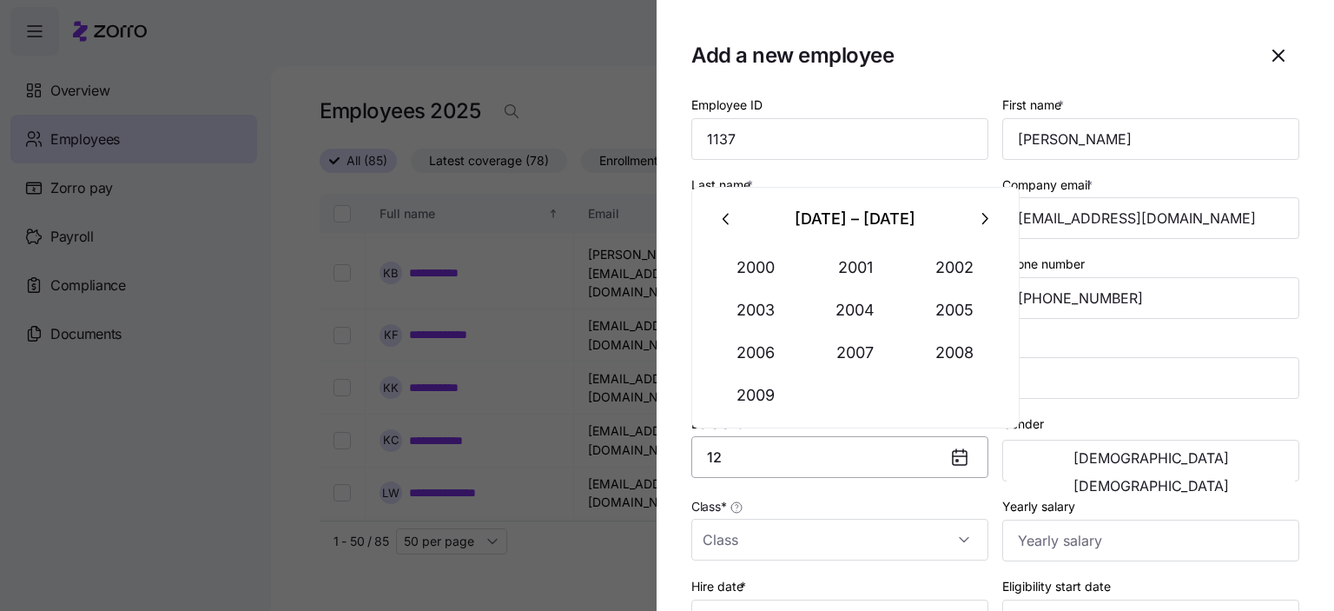
type input "1"
type input "[DATE]"
click at [1207, 479] on span "[DEMOGRAPHIC_DATA]" at bounding box center [1151, 486] width 155 height 14
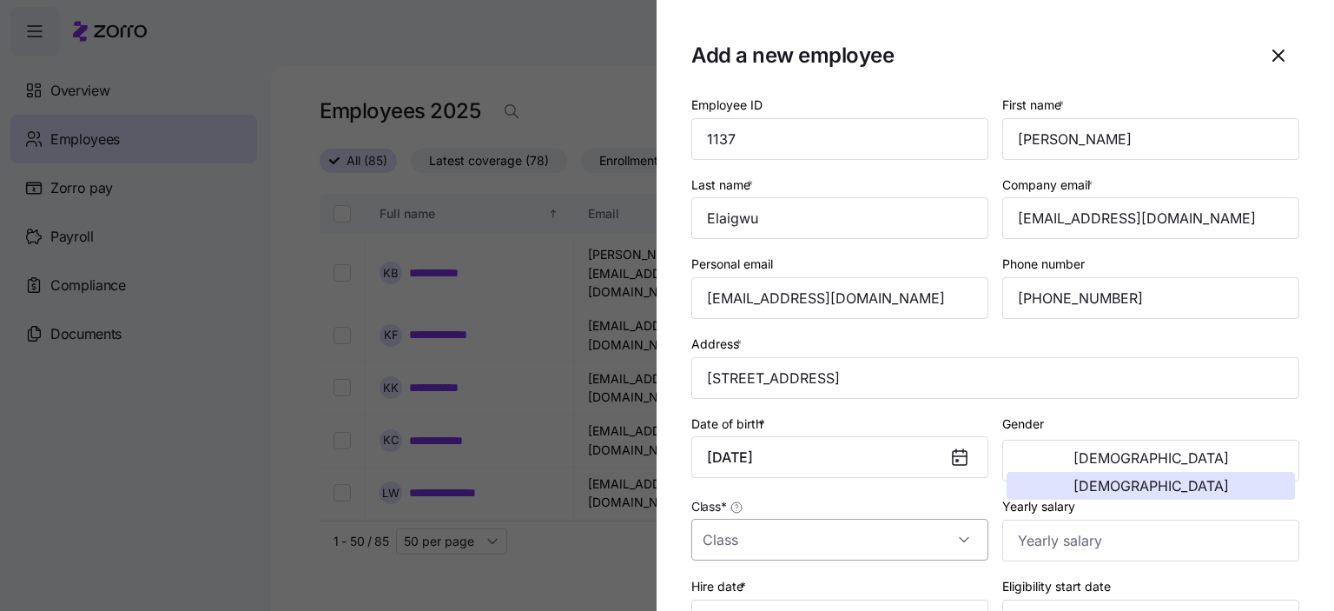
click at [719, 542] on input "Class *" at bounding box center [839, 540] width 297 height 42
click at [724, 486] on span "GA" at bounding box center [720, 484] width 17 height 19
type input "GA"
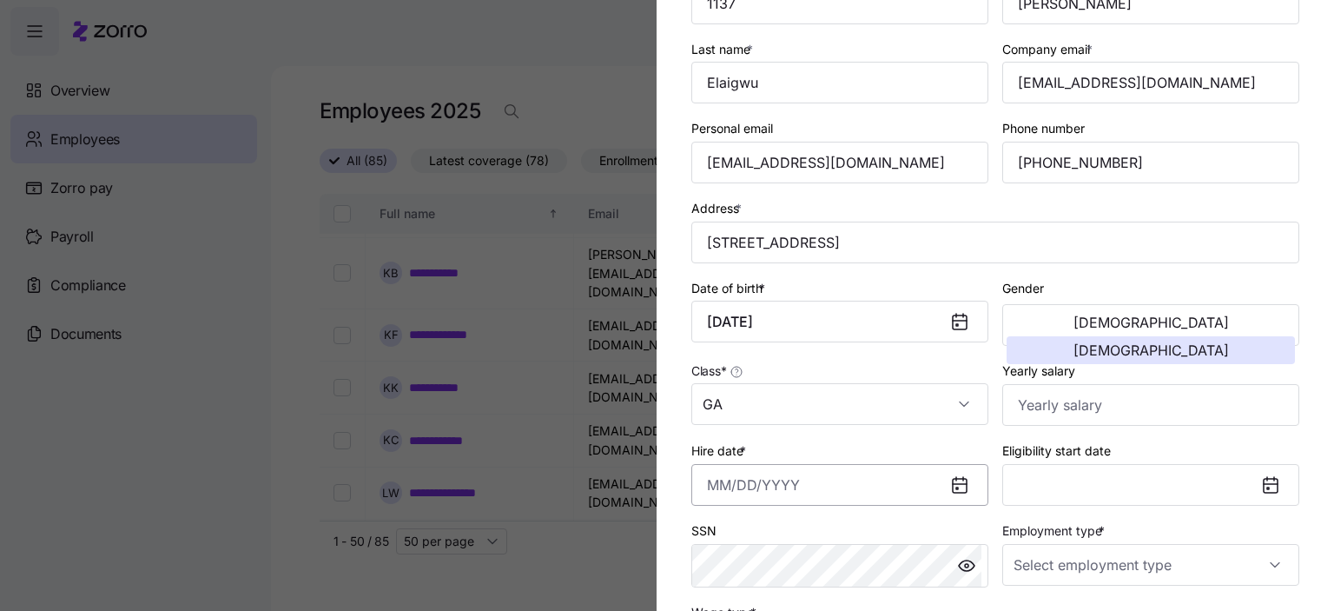
scroll to position [174, 0]
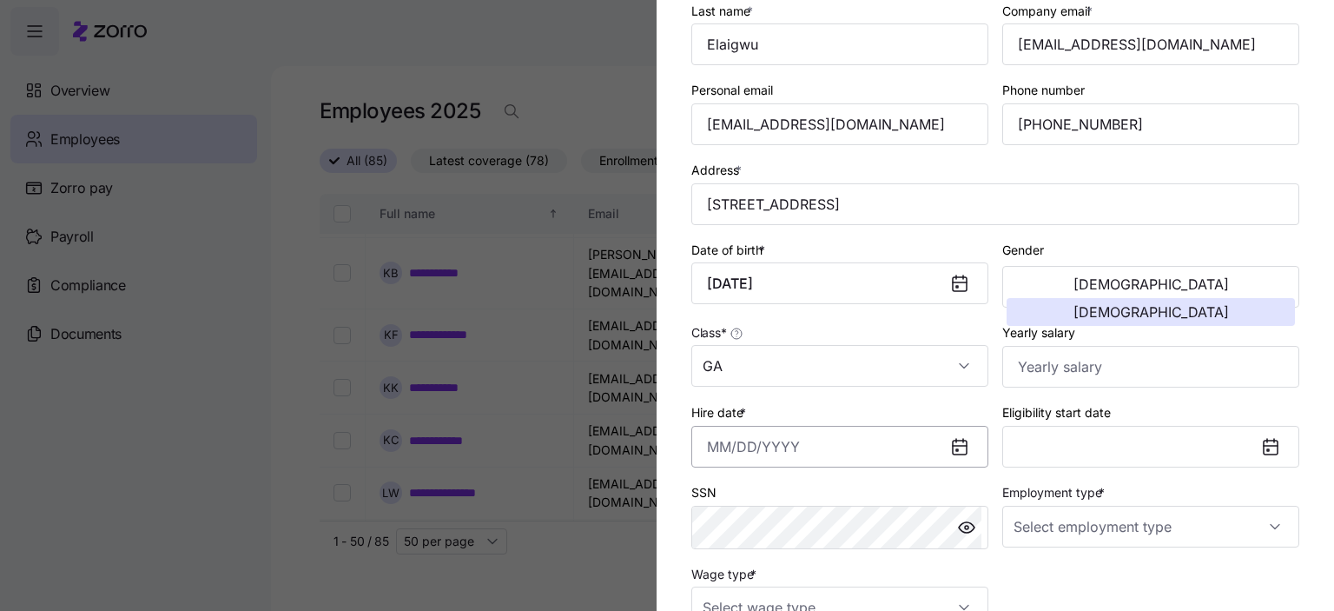
click at [730, 439] on input "Hire date *" at bounding box center [839, 447] width 297 height 42
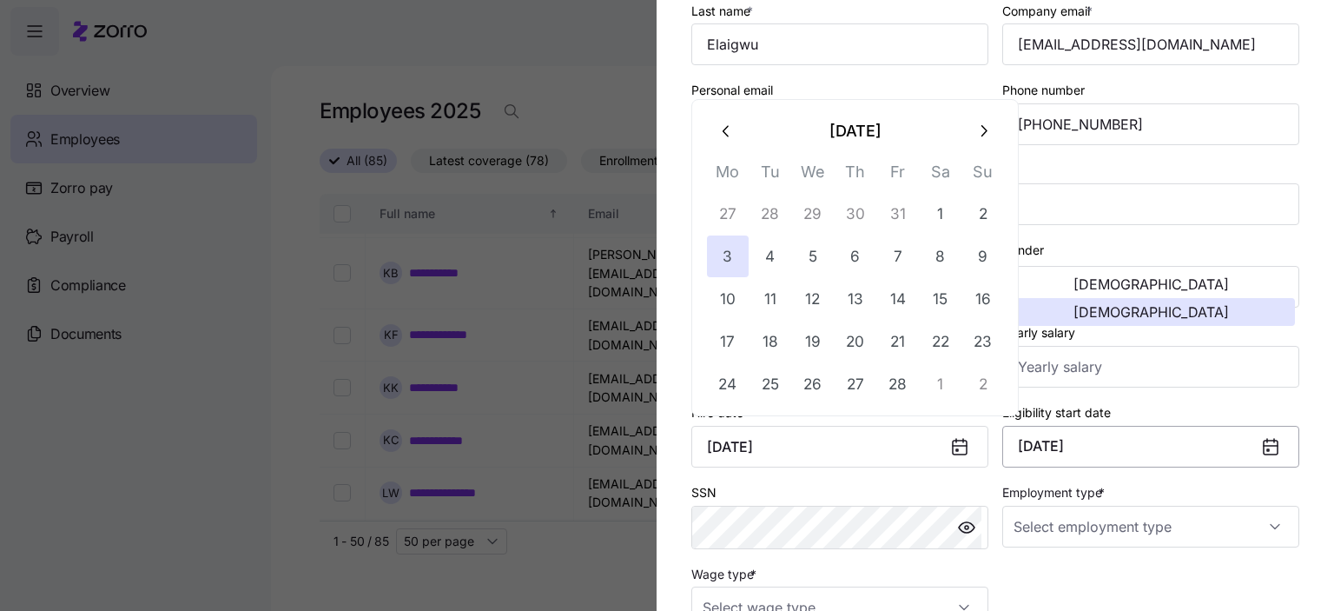
type input "[DATE]"
click at [1105, 445] on button "[DATE]" at bounding box center [1150, 447] width 297 height 42
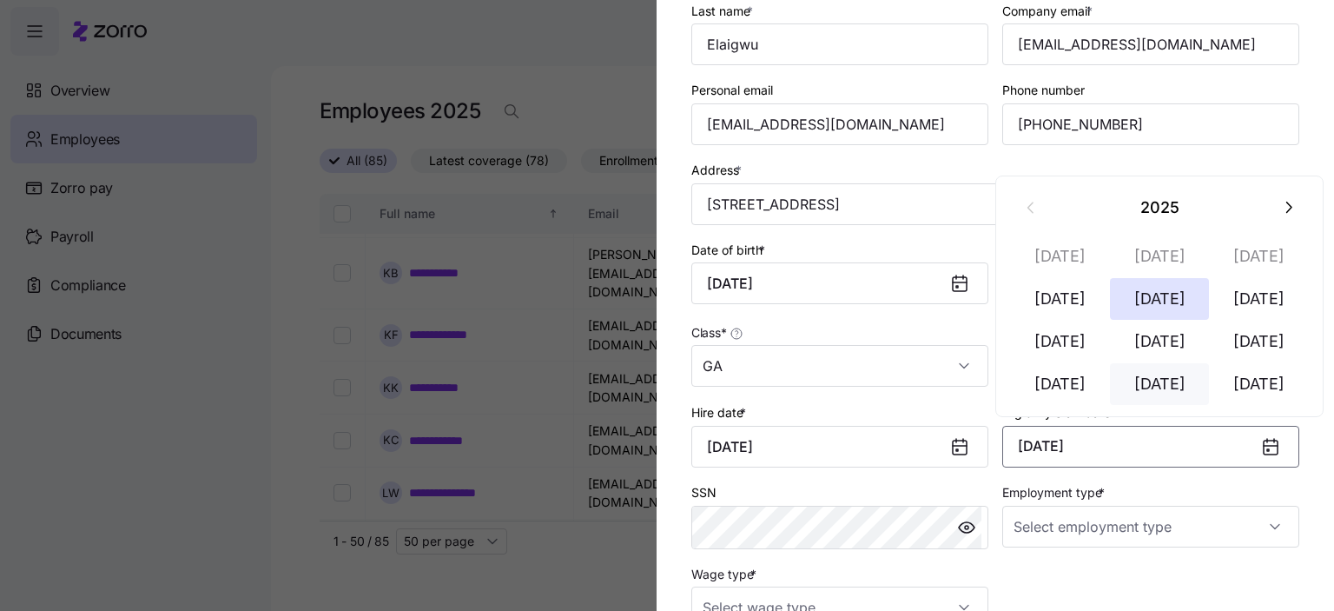
click at [1174, 385] on button "[DATE]" at bounding box center [1159, 384] width 99 height 42
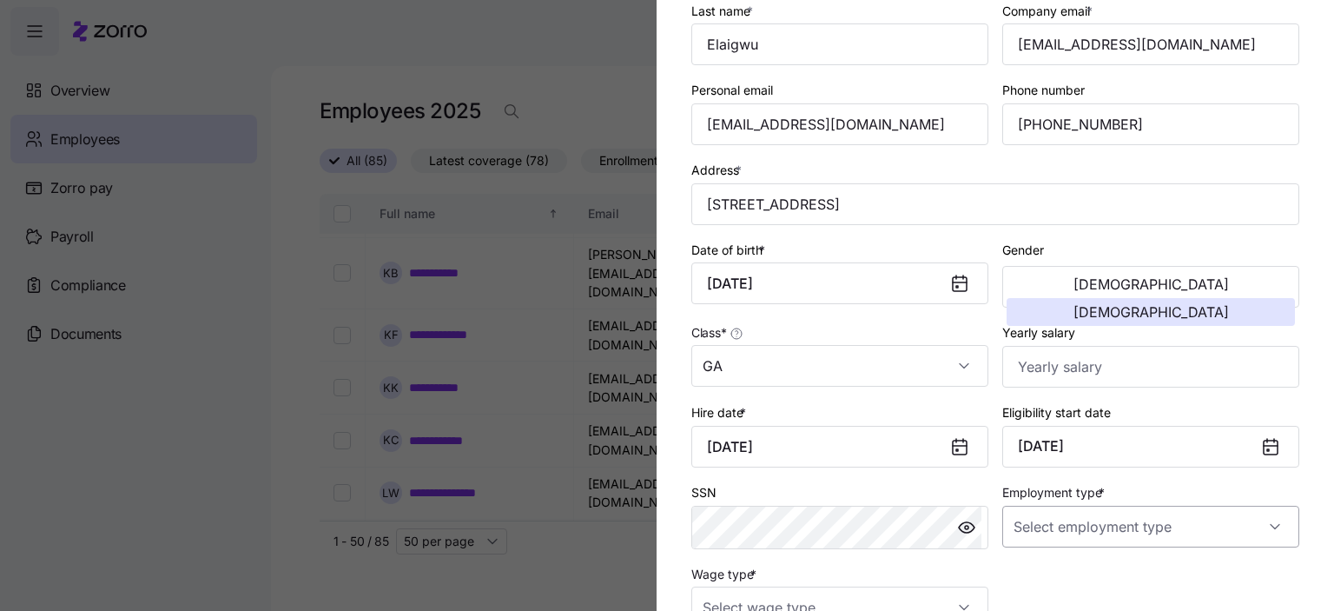
click at [1058, 526] on input "Employment type *" at bounding box center [1150, 527] width 297 height 42
click at [1063, 443] on span "Full Time" at bounding box center [1041, 434] width 50 height 19
type input "Full Time"
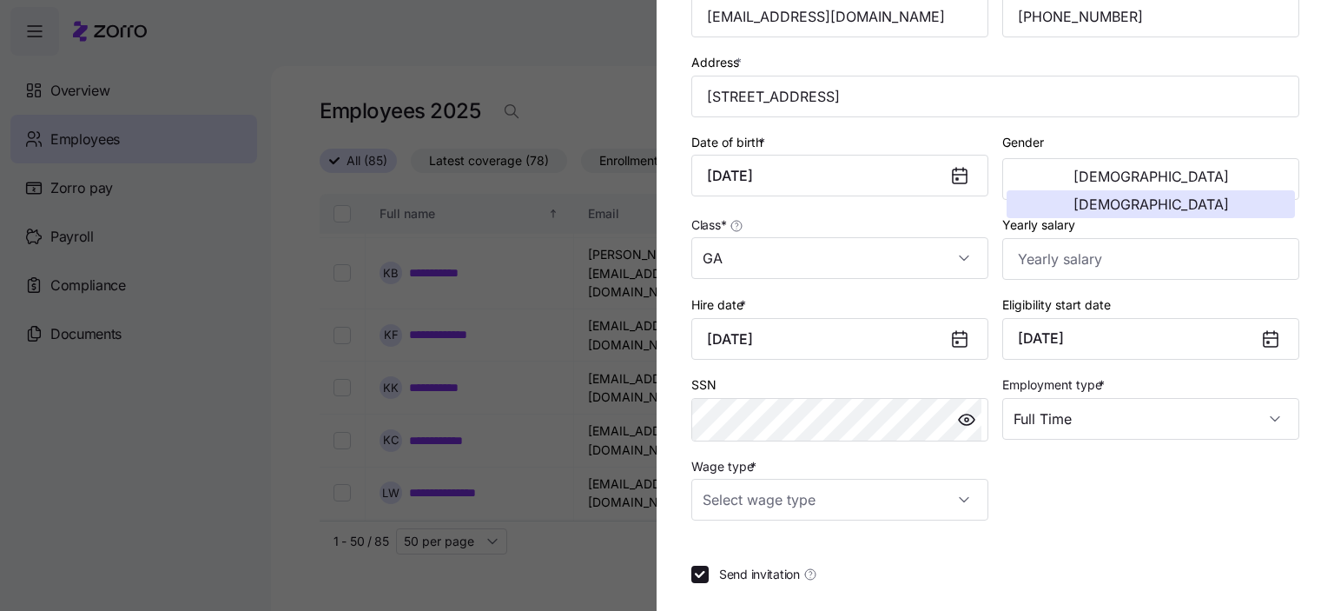
scroll to position [347, 0]
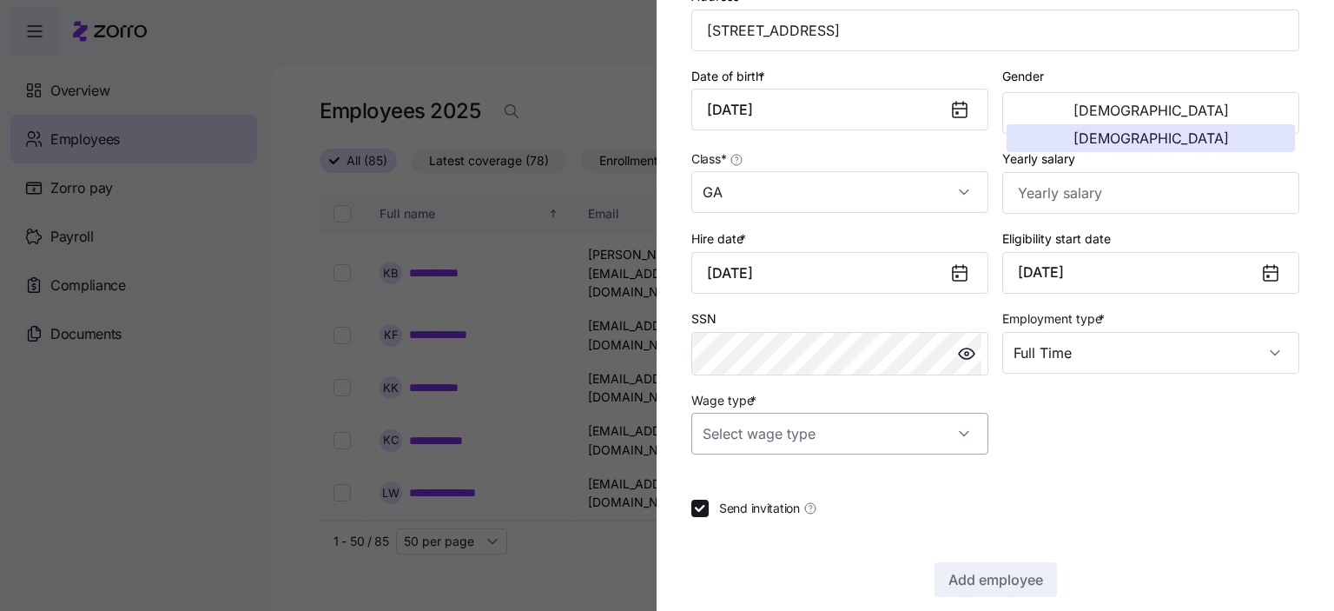
click at [830, 431] on input "Wage type *" at bounding box center [839, 434] width 297 height 42
click at [738, 521] on span "Hourly" at bounding box center [730, 519] width 36 height 19
type input "Hourly"
click at [1004, 582] on span "Add employee" at bounding box center [996, 579] width 95 height 21
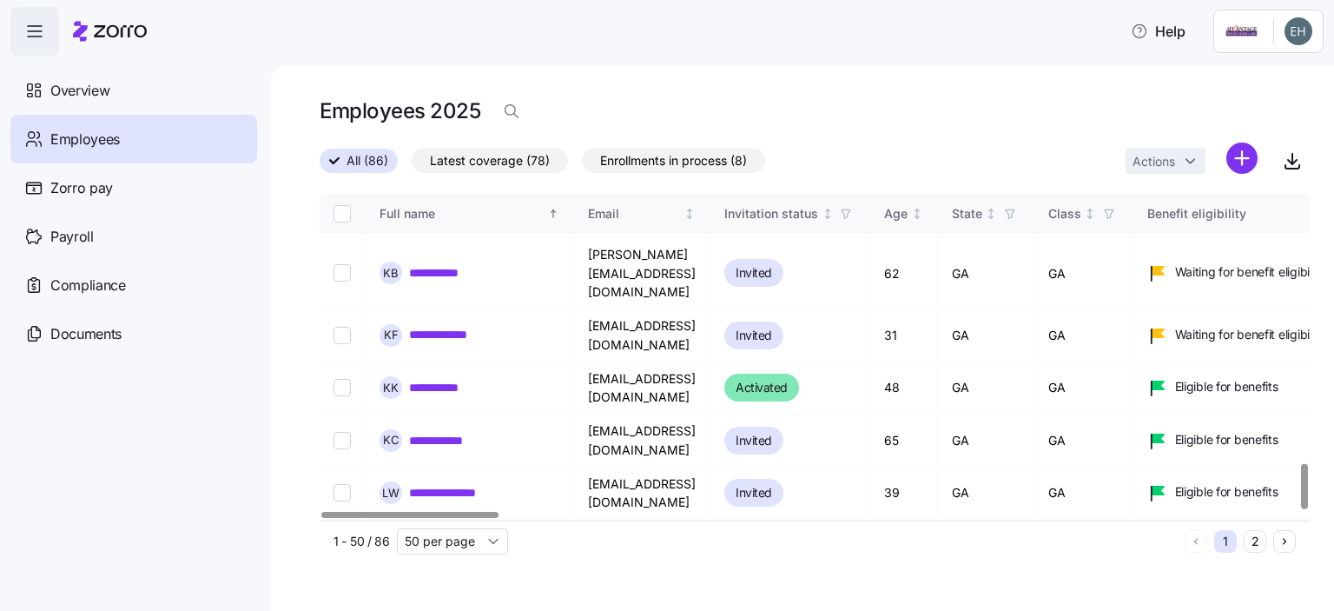
click at [1250, 155] on html "**********" at bounding box center [667, 300] width 1334 height 600
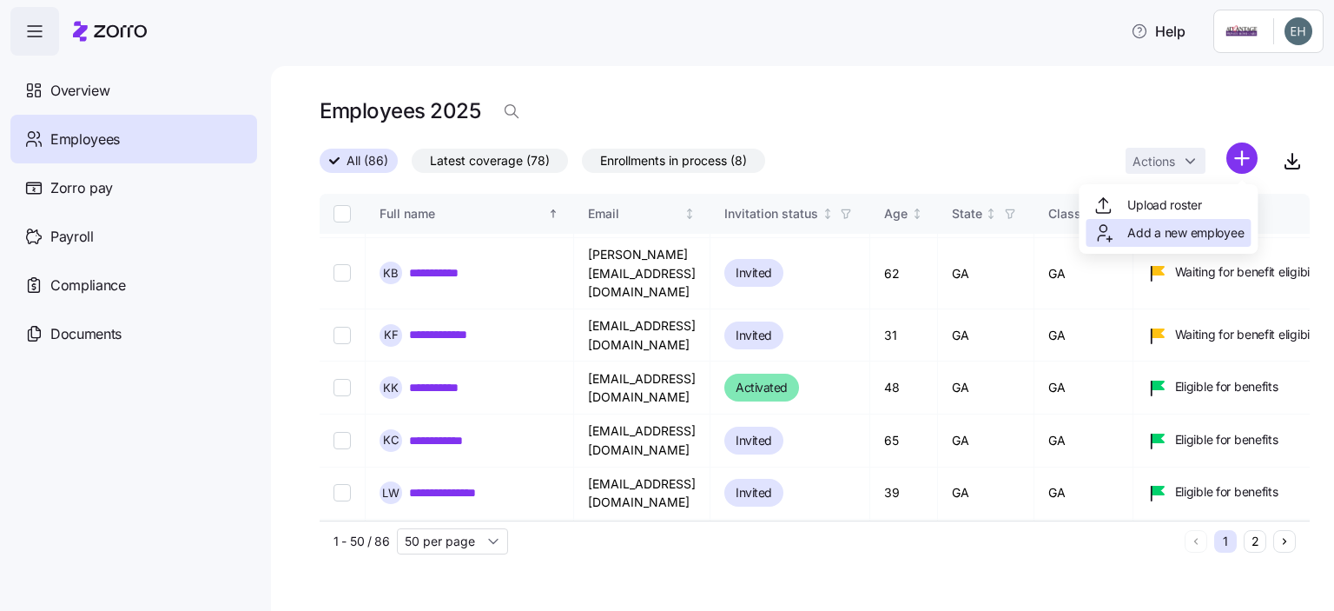
click at [1170, 234] on span "Add a new employee" at bounding box center [1186, 232] width 116 height 17
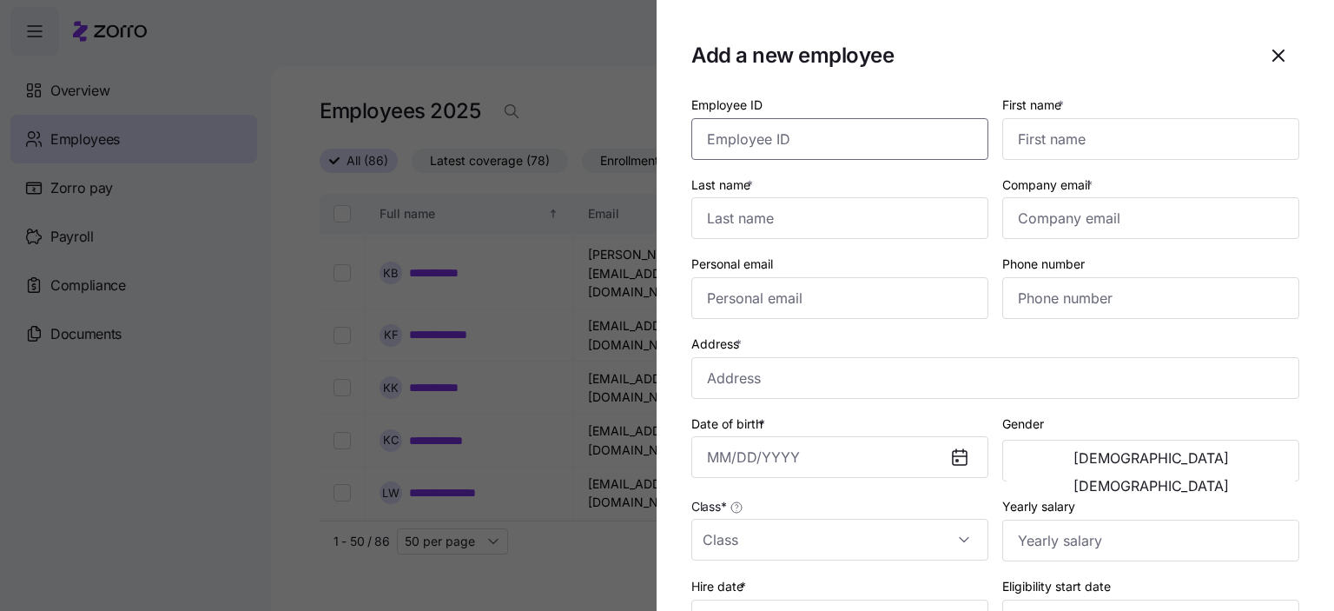
click at [725, 139] on input "Employee ID" at bounding box center [839, 139] width 297 height 42
click at [730, 146] on input "Employee ID" at bounding box center [839, 139] width 297 height 42
type input "3861"
click at [1037, 129] on input "First name *" at bounding box center [1150, 139] width 297 height 42
type input "[PERSON_NAME]"
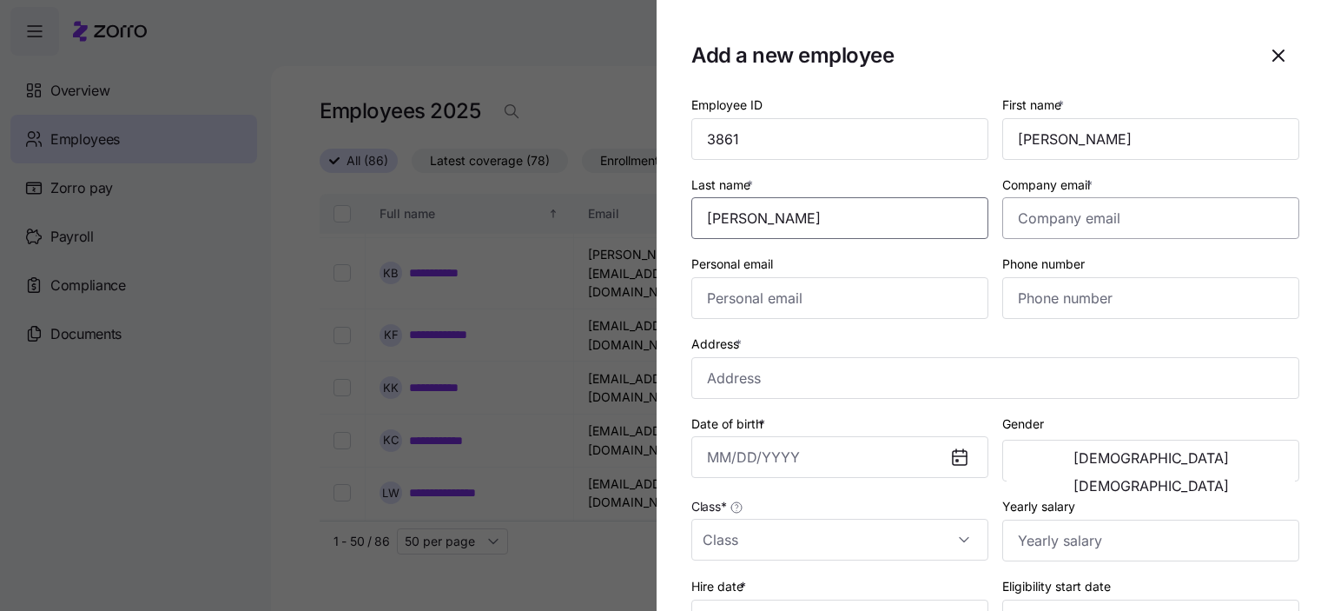
type input "[PERSON_NAME]"
click at [1043, 222] on input "Company email *" at bounding box center [1150, 218] width 297 height 42
type input "[DOMAIN_NAME][EMAIL_ADDRESS][DOMAIN_NAME]"
click at [699, 301] on input "Personal email" at bounding box center [839, 298] width 297 height 42
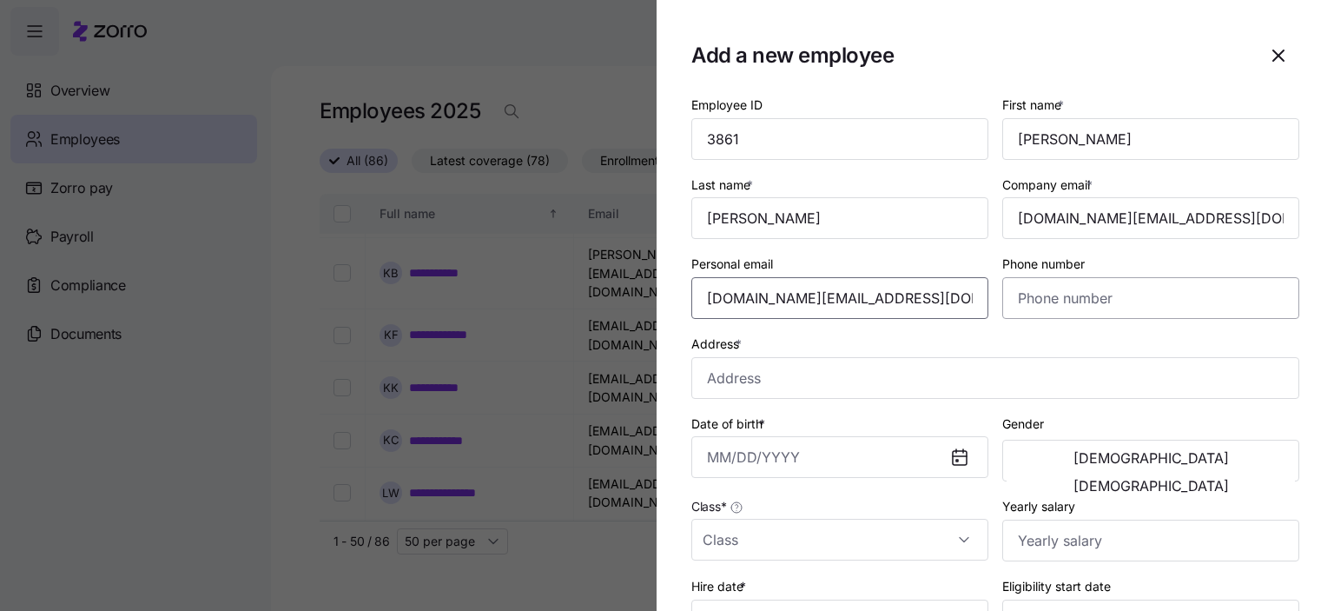
type input "[DOMAIN_NAME][EMAIL_ADDRESS][DOMAIN_NAME]"
click at [1032, 298] on input "Phone number" at bounding box center [1150, 298] width 297 height 42
type input "[PHONE_NUMBER]"
click at [733, 379] on input "Address *" at bounding box center [995, 378] width 608 height 42
type input "[STREET_ADDRESS]"
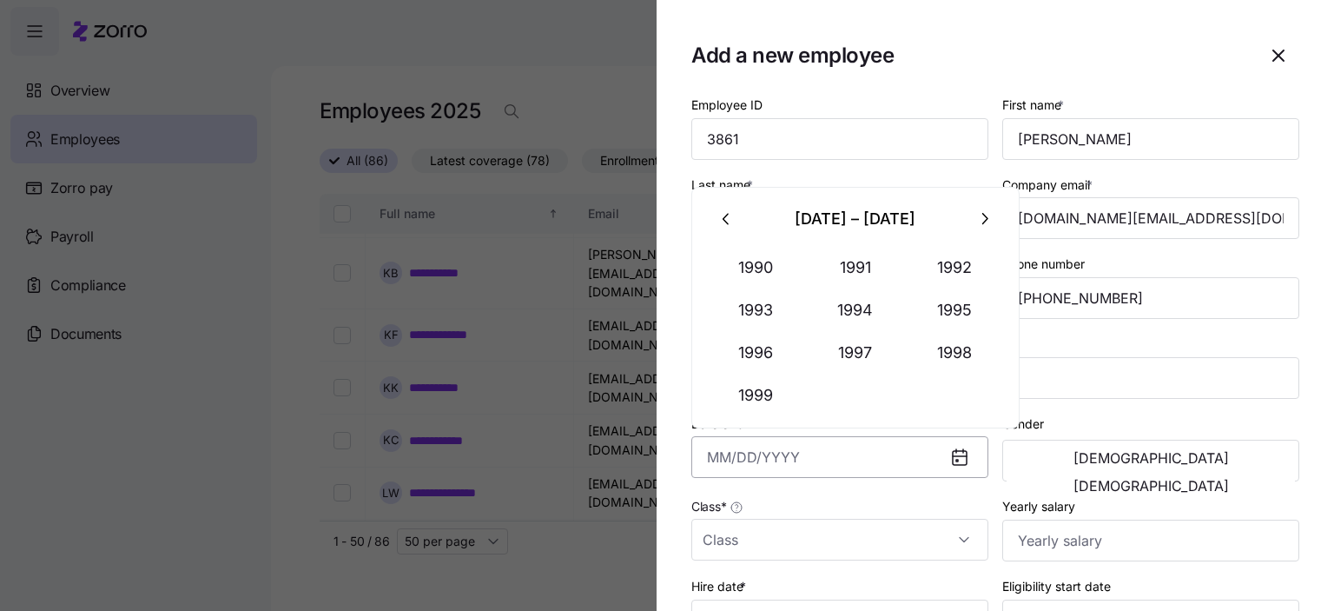
click at [729, 465] on input "Date of birth *" at bounding box center [839, 457] width 297 height 42
type input "[DATE]"
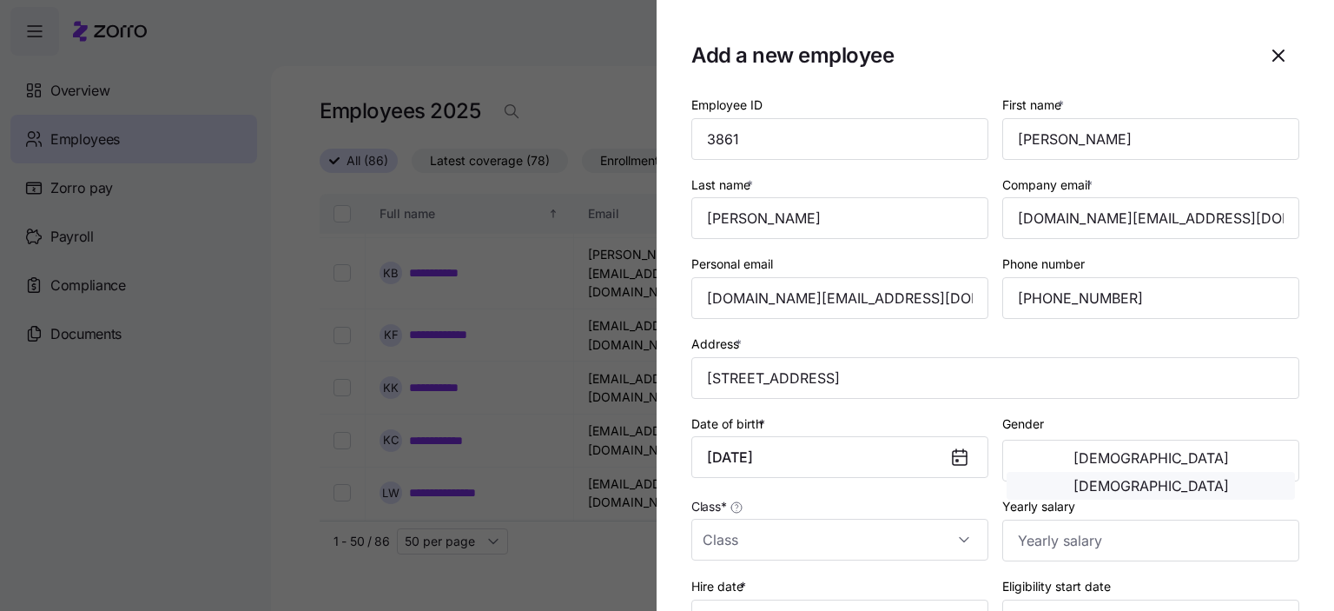
click at [1214, 479] on span "[DEMOGRAPHIC_DATA]" at bounding box center [1151, 486] width 155 height 14
click at [757, 537] on input "Class *" at bounding box center [839, 540] width 297 height 42
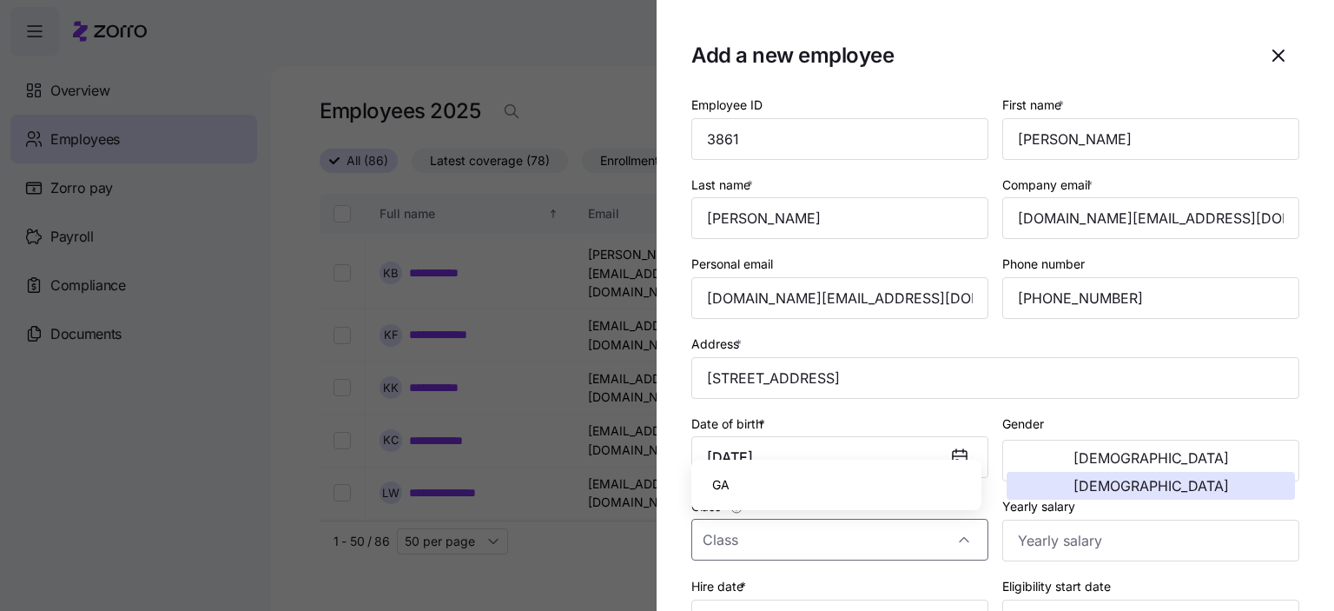
click at [728, 487] on span "GA" at bounding box center [720, 484] width 17 height 19
type input "GA"
click at [1053, 541] on input "Yearly salary" at bounding box center [1150, 540] width 297 height 42
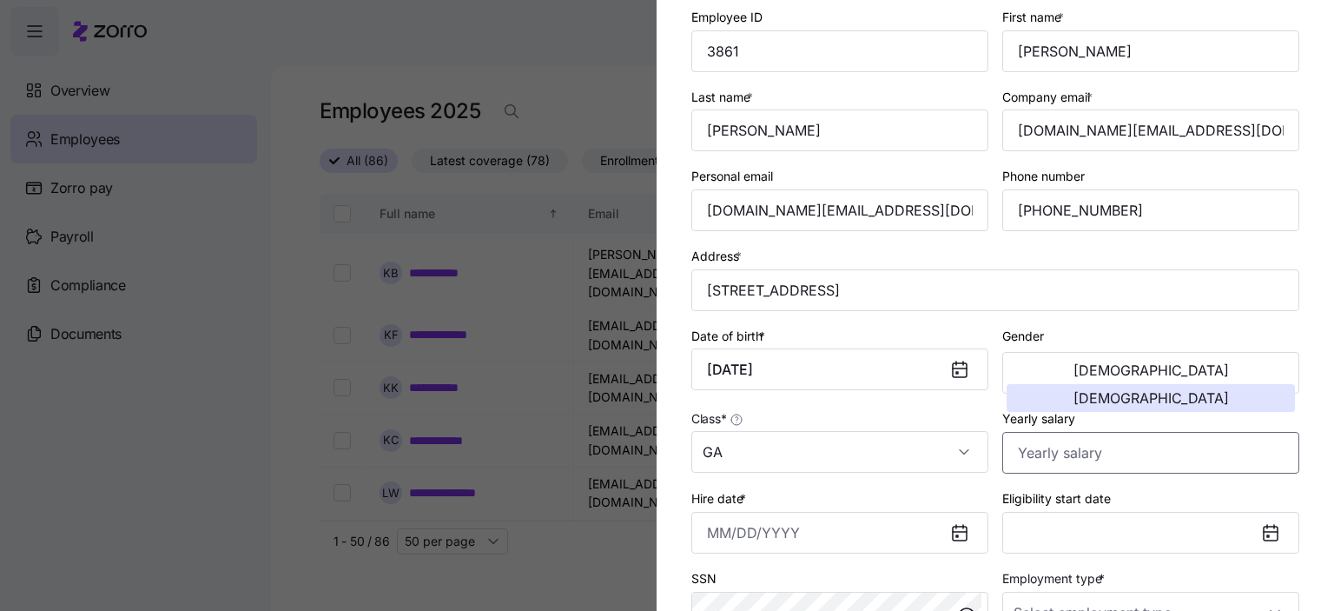
scroll to position [174, 0]
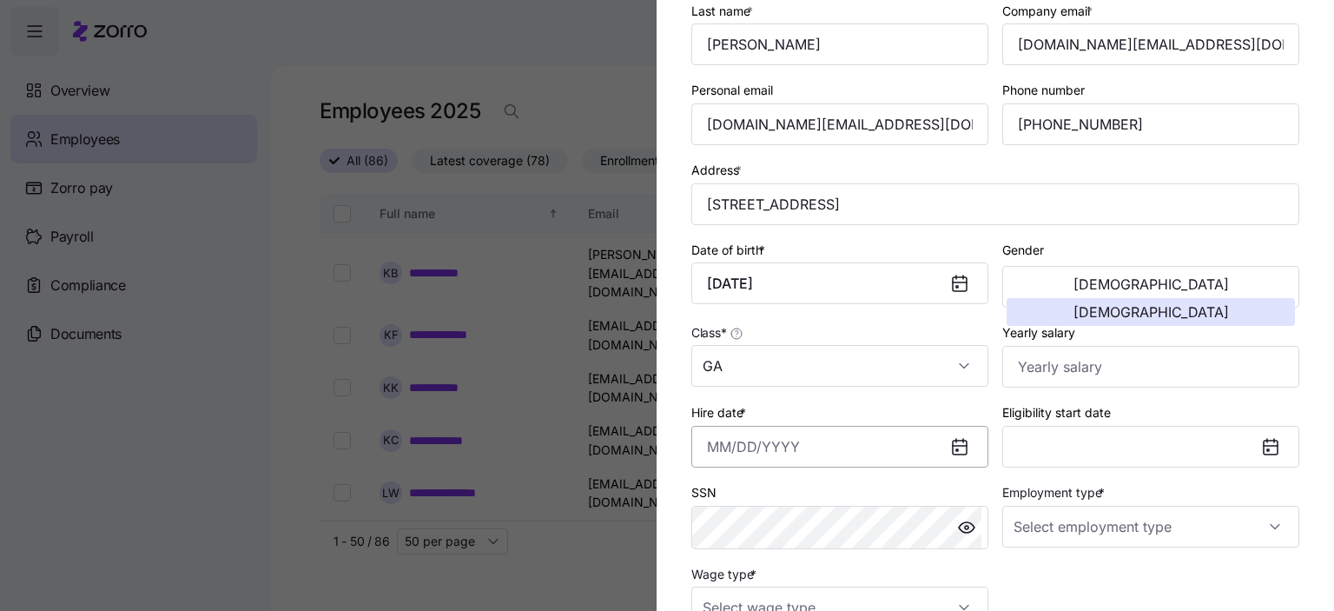
click at [752, 445] on input "Hire date *" at bounding box center [839, 447] width 297 height 42
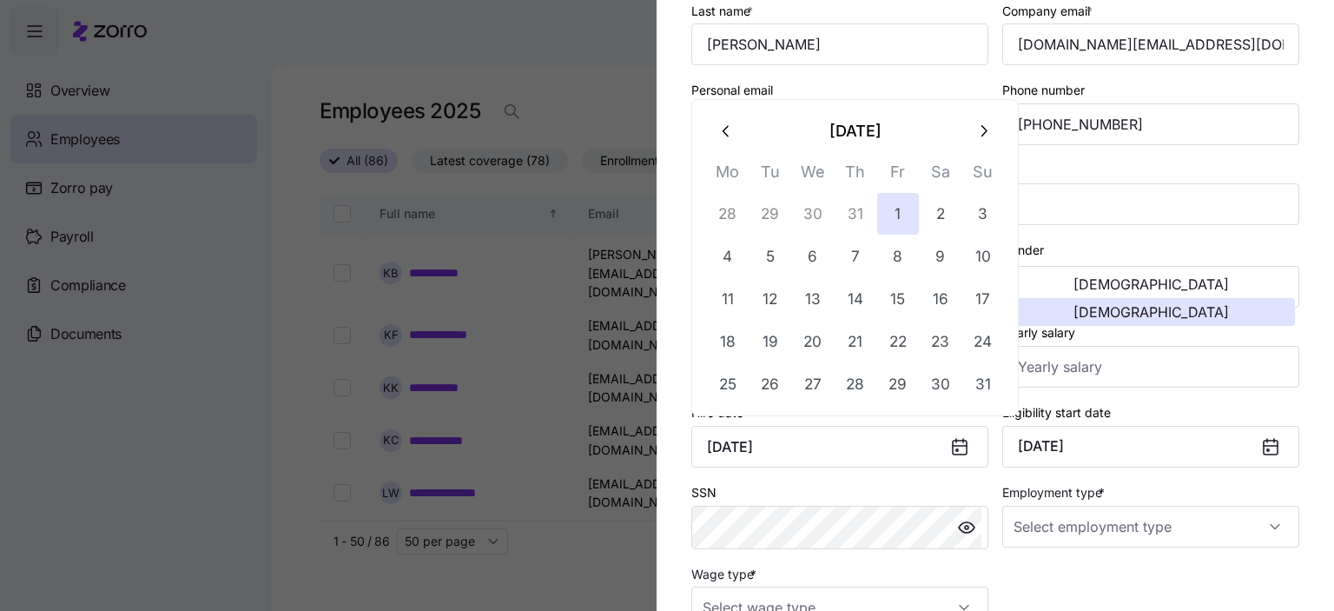
type input "[DATE]"
click at [1186, 406] on div "Eligibility start date [DATE]" at bounding box center [1150, 434] width 297 height 66
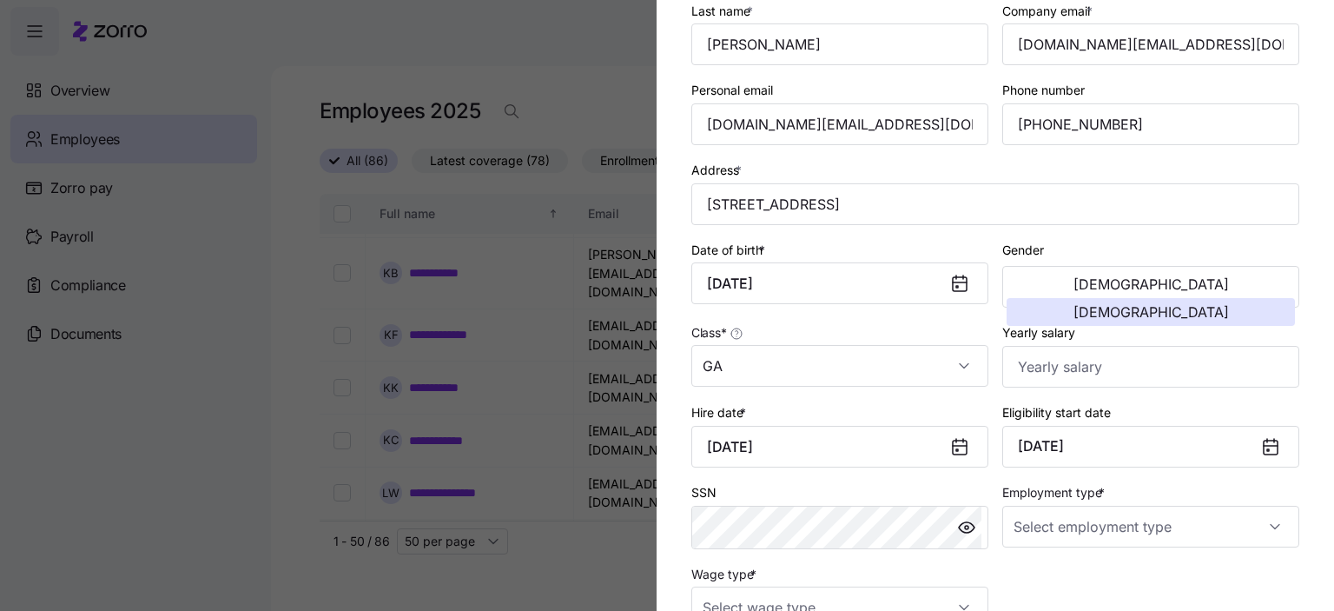
click at [1264, 444] on icon at bounding box center [1271, 447] width 14 height 14
click at [1165, 442] on button "[DATE]" at bounding box center [1150, 447] width 297 height 42
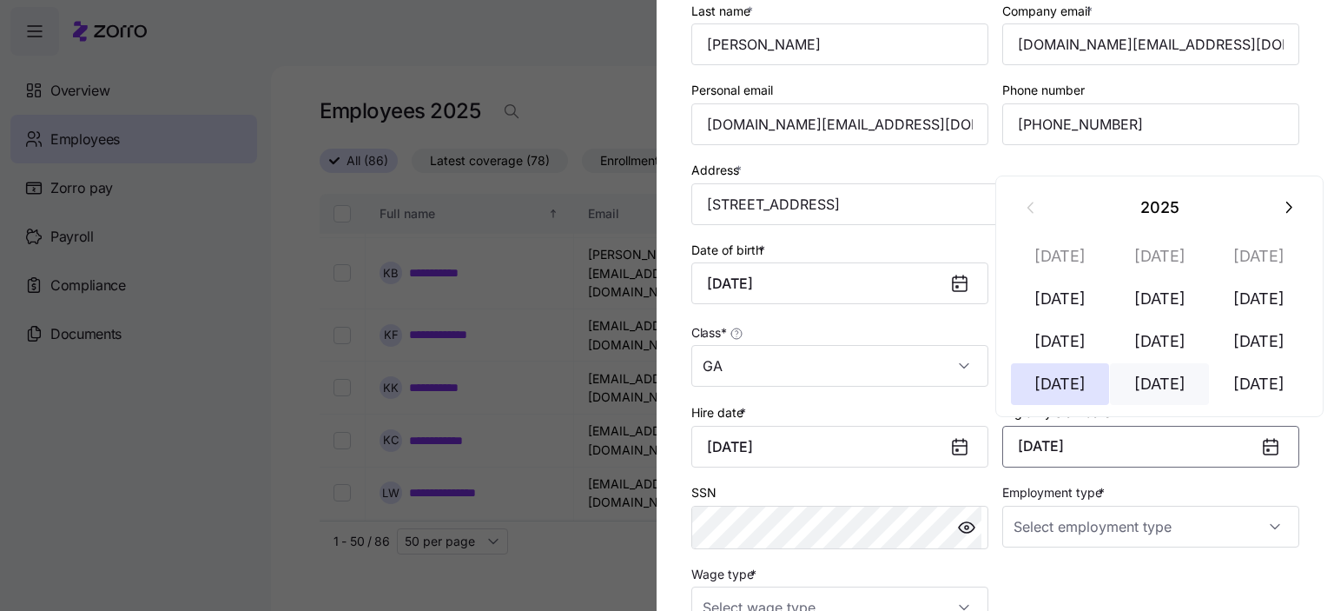
click at [1167, 387] on button "[DATE]" at bounding box center [1159, 384] width 99 height 42
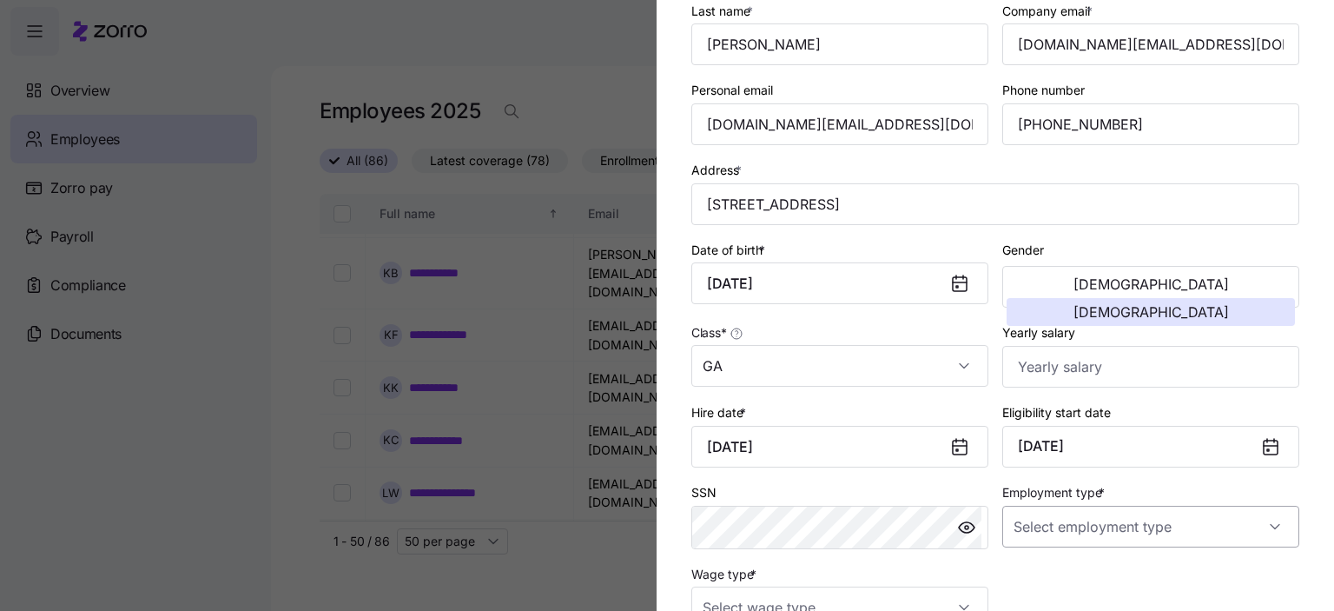
click at [1064, 522] on input "Employment type *" at bounding box center [1150, 527] width 297 height 42
click at [1035, 431] on span "Full Time" at bounding box center [1041, 434] width 50 height 19
type input "Full Time"
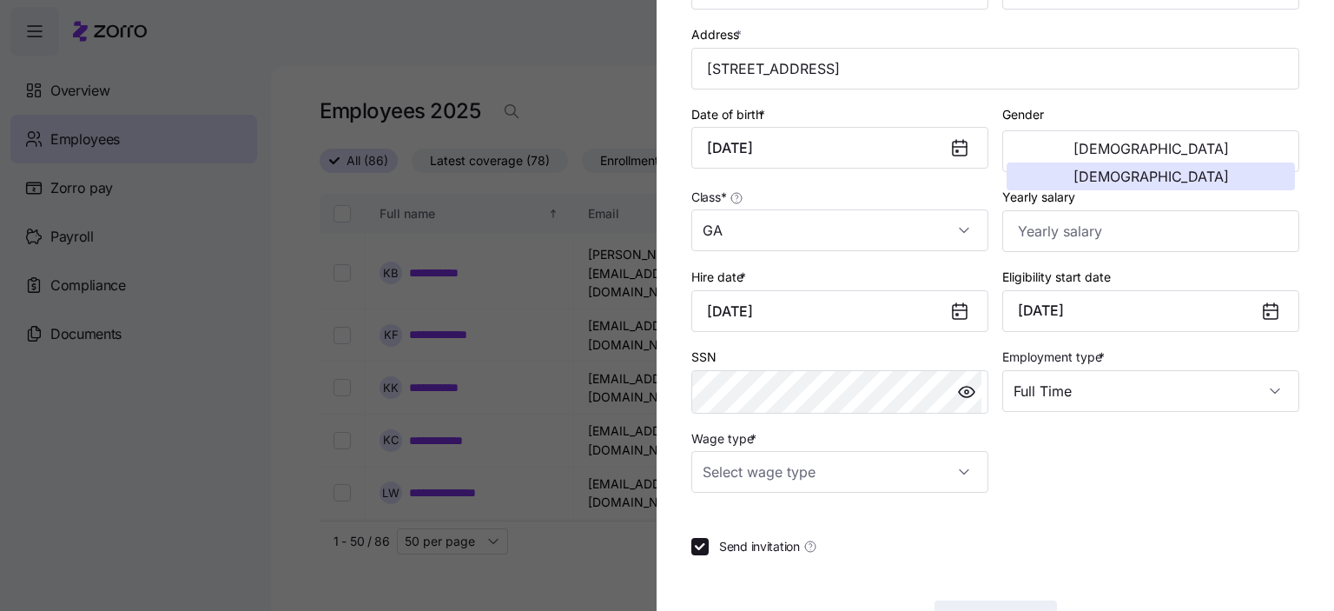
scroll to position [347, 0]
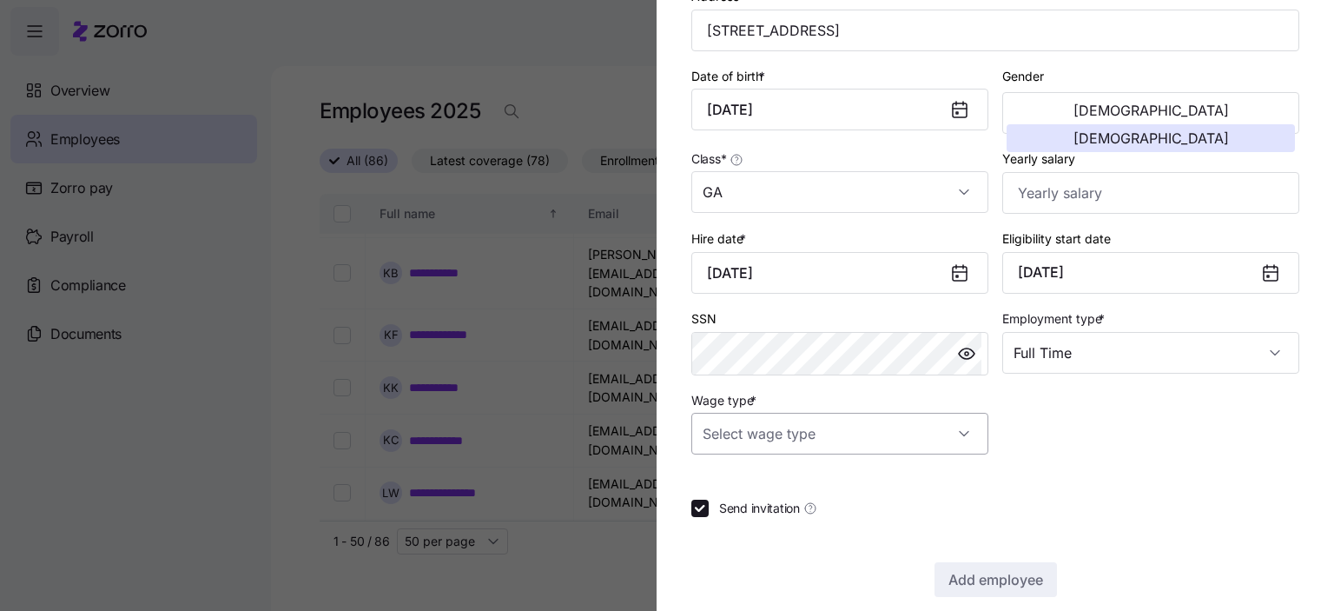
click at [845, 437] on input "Wage type *" at bounding box center [839, 434] width 297 height 42
click at [740, 520] on span "Hourly" at bounding box center [730, 519] width 36 height 19
type input "Hourly"
click at [993, 576] on span "Add employee" at bounding box center [996, 579] width 95 height 21
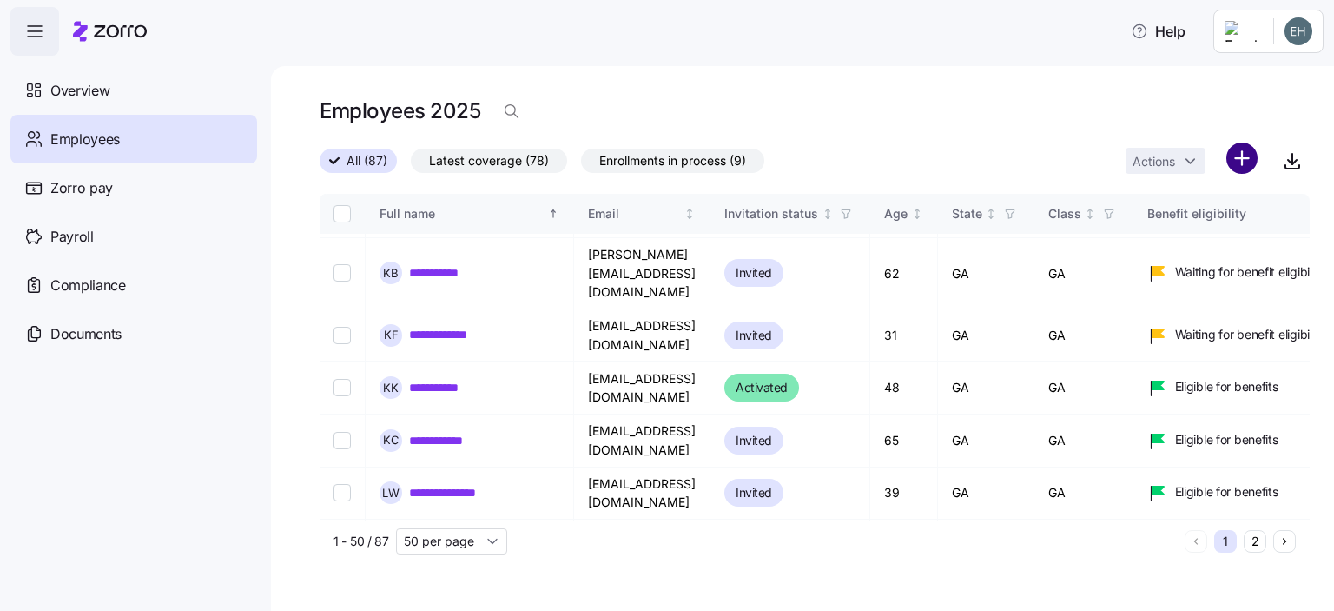
click at [1247, 166] on html "**********" at bounding box center [667, 300] width 1334 height 600
click at [1178, 232] on span "Add a new employee" at bounding box center [1186, 232] width 116 height 17
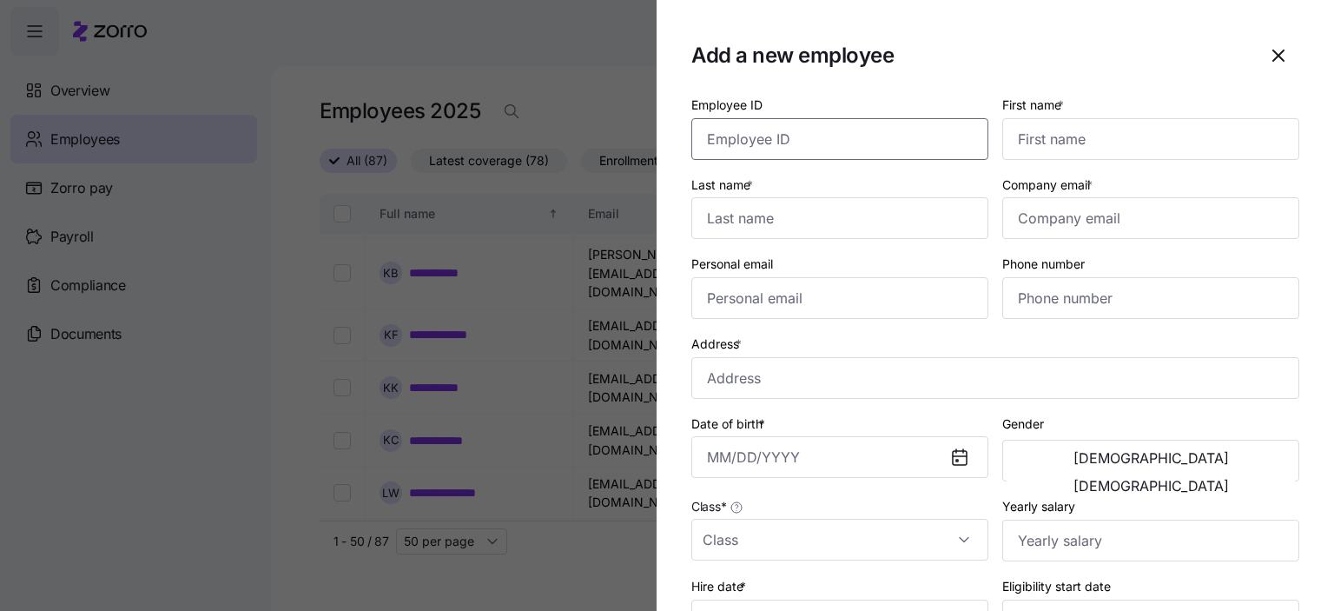
click at [803, 137] on input "Employee ID" at bounding box center [839, 139] width 297 height 42
type input "1329"
click at [1052, 148] on input "First name *" at bounding box center [1150, 139] width 297 height 42
type input "[PERSON_NAME]"
click at [721, 227] on input "Last name *" at bounding box center [839, 218] width 297 height 42
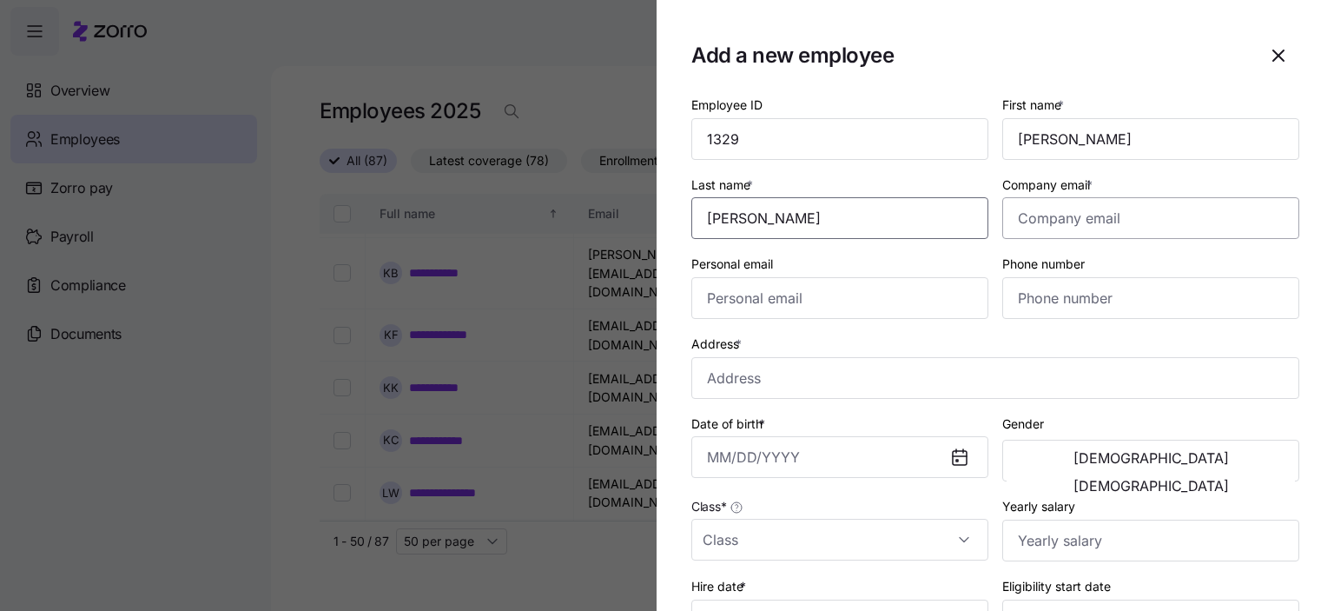
type input "[PERSON_NAME]"
click at [1114, 233] on input "Company email *" at bounding box center [1150, 218] width 297 height 42
type input "[EMAIL_ADDRESS][DOMAIN_NAME]"
click at [796, 301] on input "Personal email" at bounding box center [839, 298] width 297 height 42
type input "[EMAIL_ADDRESS][DOMAIN_NAME]"
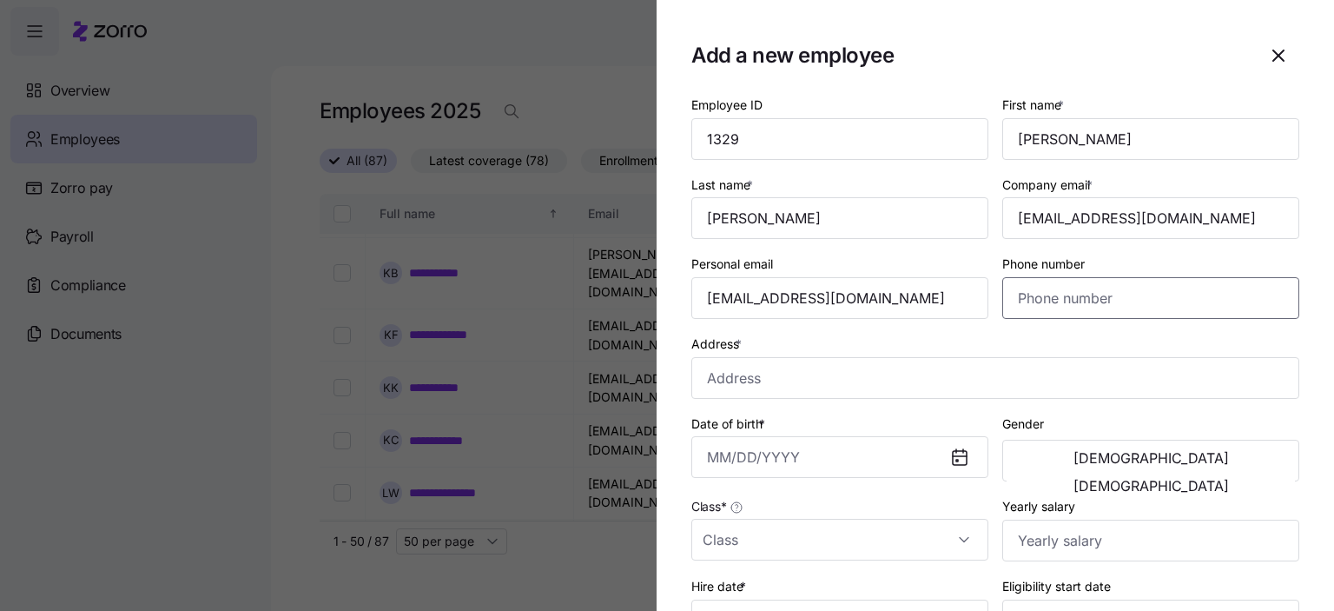
click at [1060, 304] on input "Phone number" at bounding box center [1150, 298] width 297 height 42
type input "[PHONE_NUMBER]"
click at [752, 378] on input "Address *" at bounding box center [995, 378] width 608 height 42
type input "[STREET_ADDRESS][PERSON_NAME]"
click at [782, 460] on input "Date of birth *" at bounding box center [839, 457] width 297 height 42
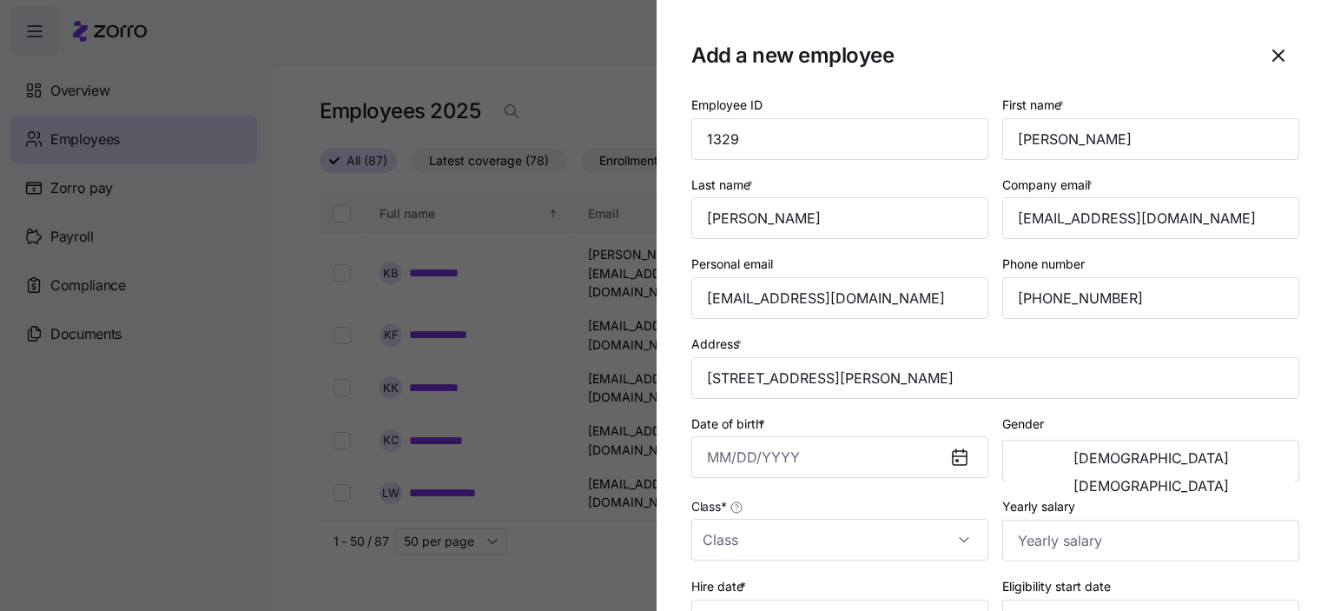
click at [1065, 416] on div "Gender [DEMOGRAPHIC_DATA] [DEMOGRAPHIC_DATA]" at bounding box center [1150, 447] width 297 height 69
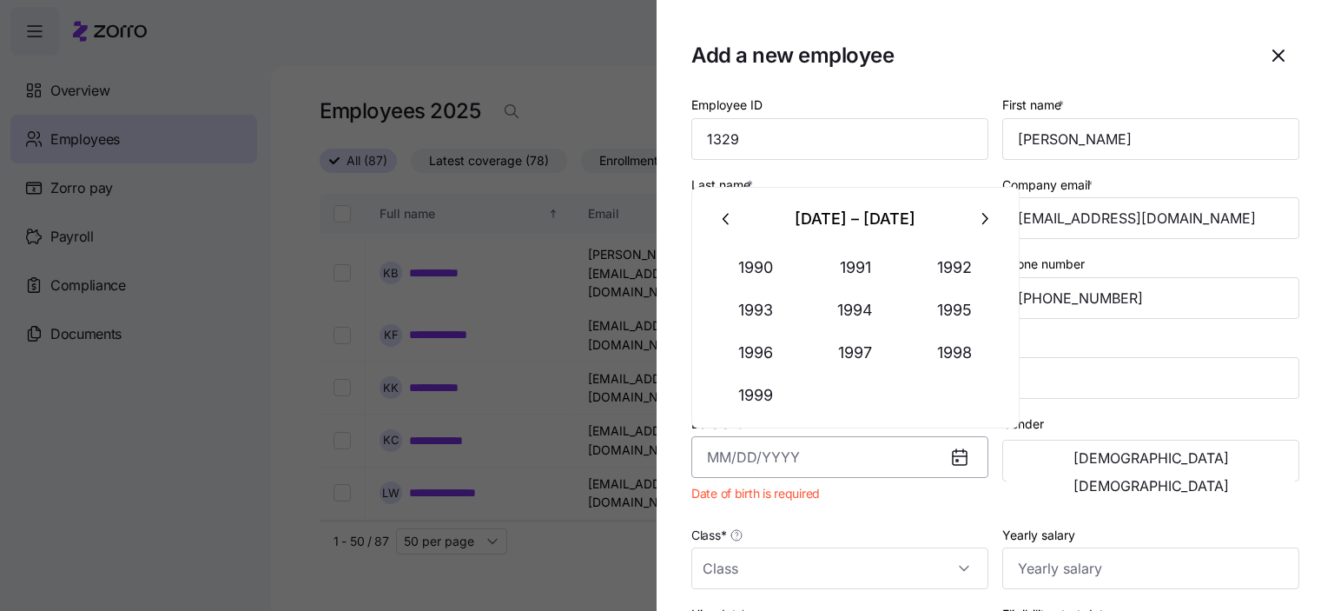
click at [751, 453] on input "Date of birth *" at bounding box center [839, 457] width 297 height 42
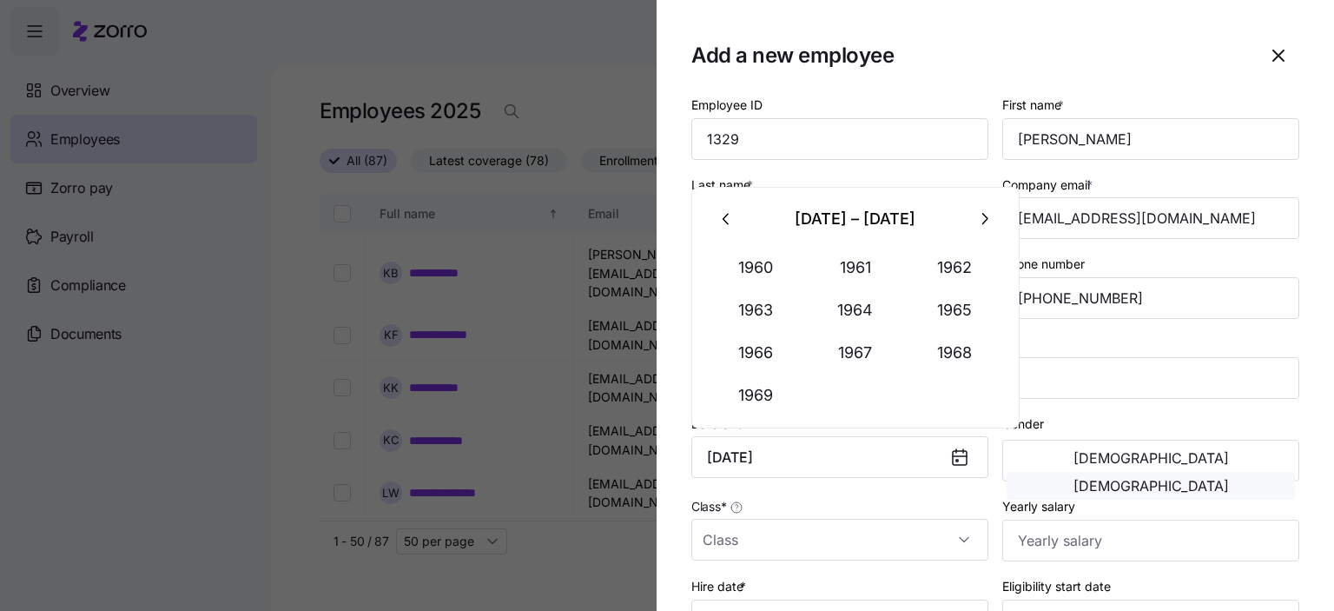
type input "[DATE]"
click at [1217, 479] on span "[DEMOGRAPHIC_DATA]" at bounding box center [1151, 486] width 155 height 14
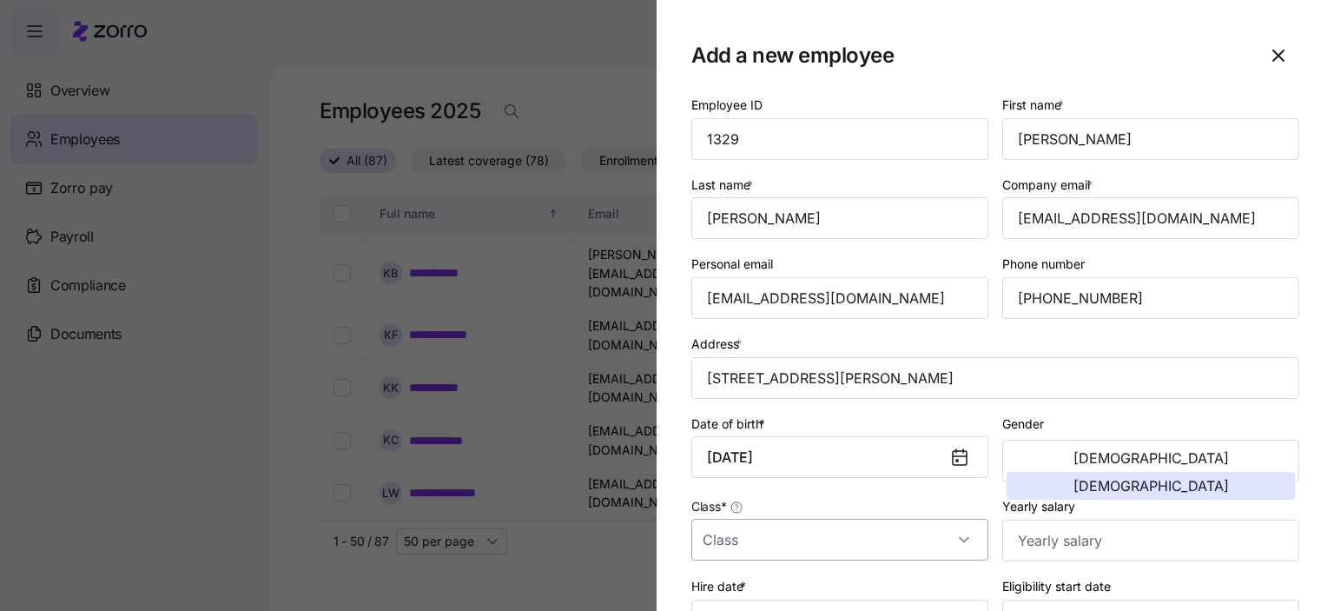
click at [755, 539] on input "Class *" at bounding box center [839, 540] width 297 height 42
click at [733, 487] on div "GA" at bounding box center [836, 484] width 276 height 36
type input "GA"
click at [1093, 545] on input "Yearly salary" at bounding box center [1150, 540] width 297 height 42
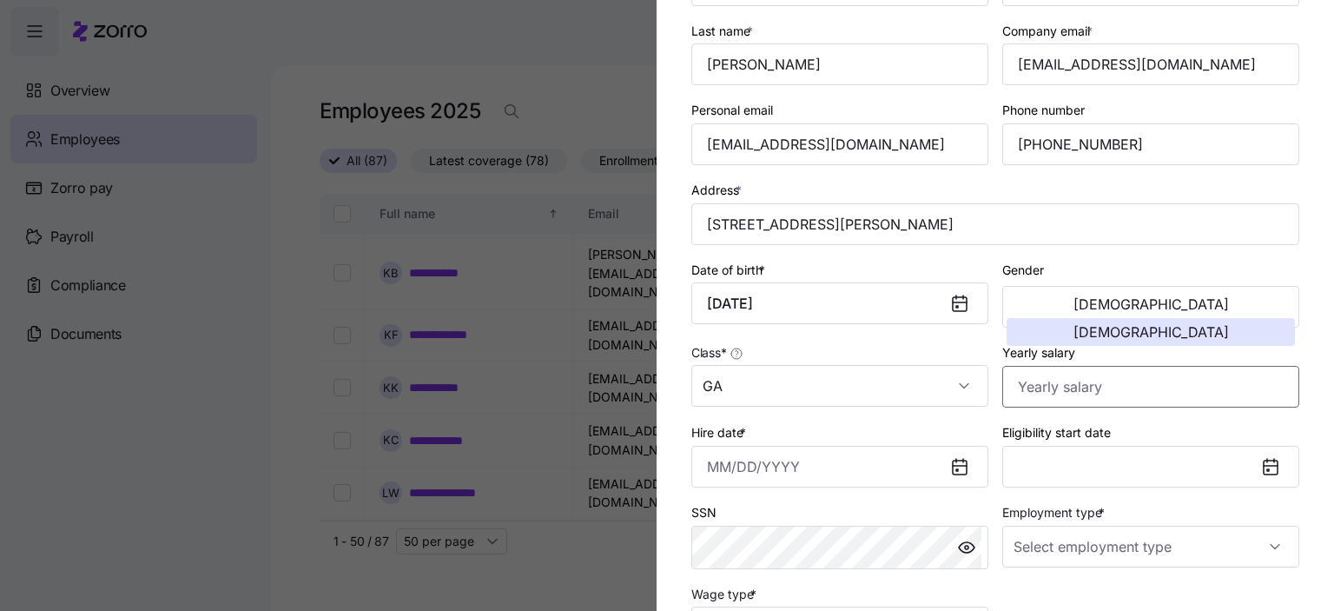
scroll to position [174, 0]
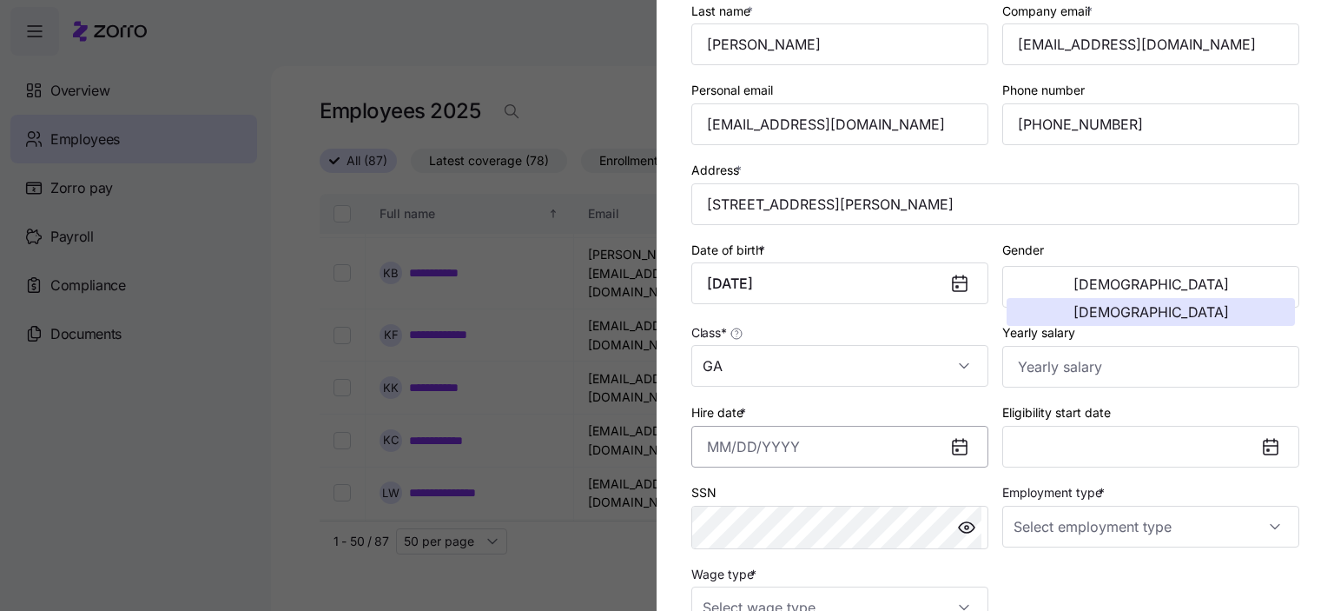
click at [744, 445] on input "Hire date *" at bounding box center [839, 447] width 297 height 42
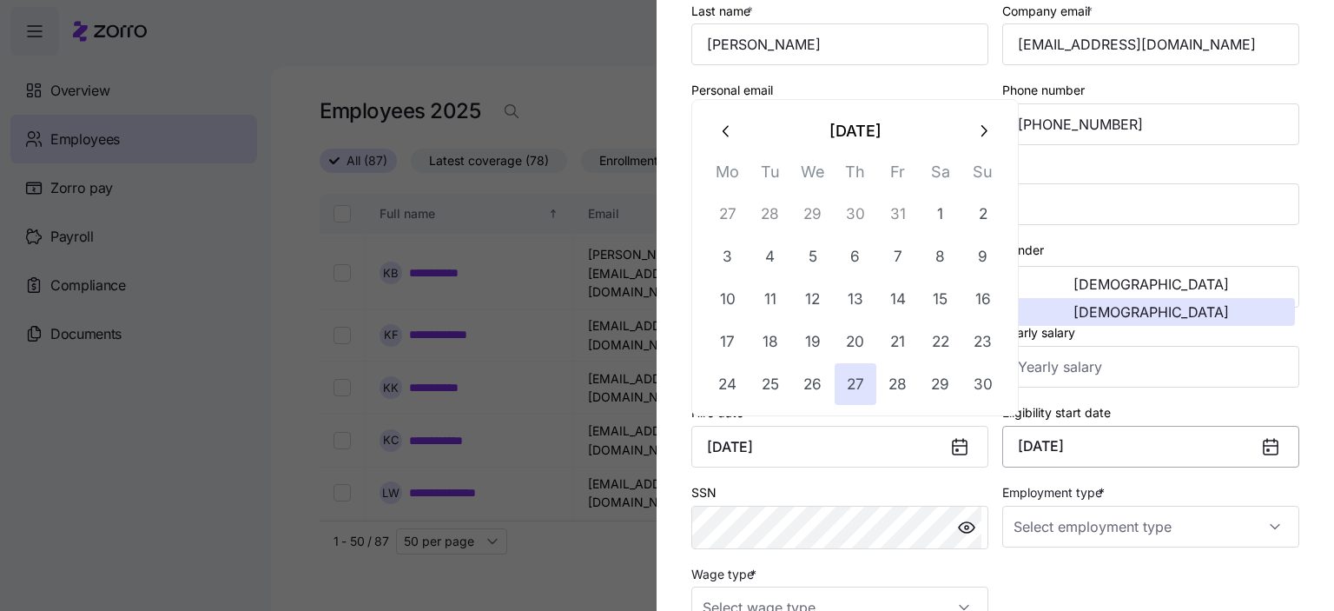
type input "[DATE]"
click at [1233, 440] on button "[DATE]" at bounding box center [1150, 447] width 297 height 42
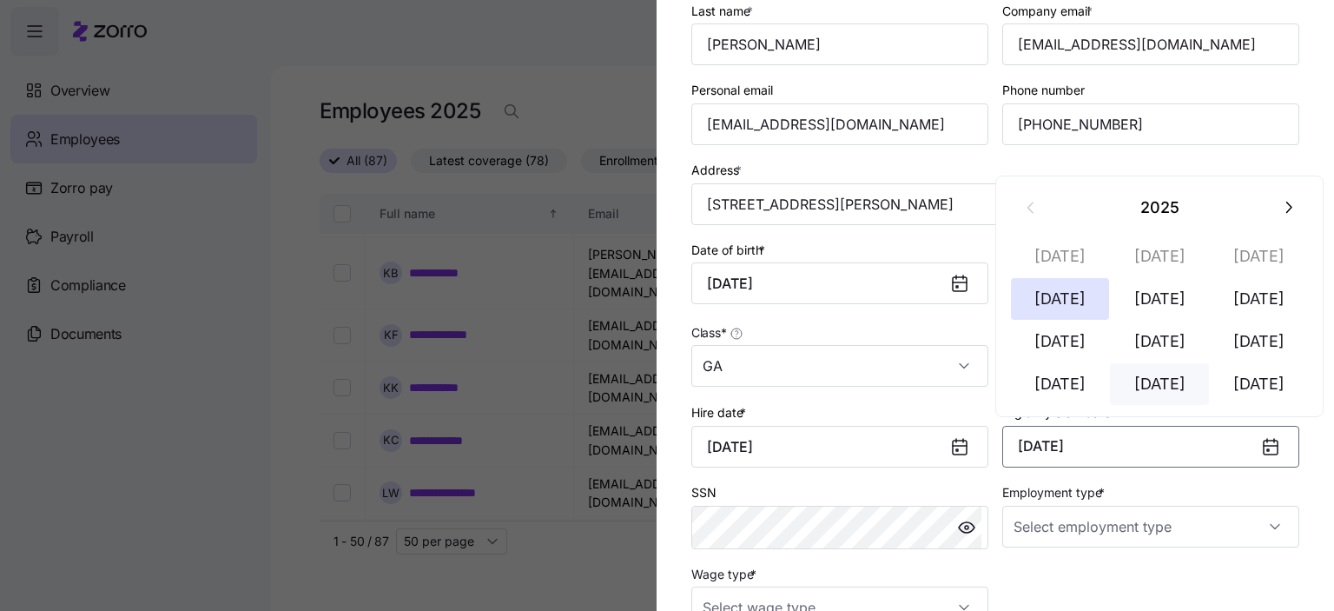
click at [1152, 385] on button "[DATE]" at bounding box center [1159, 384] width 99 height 42
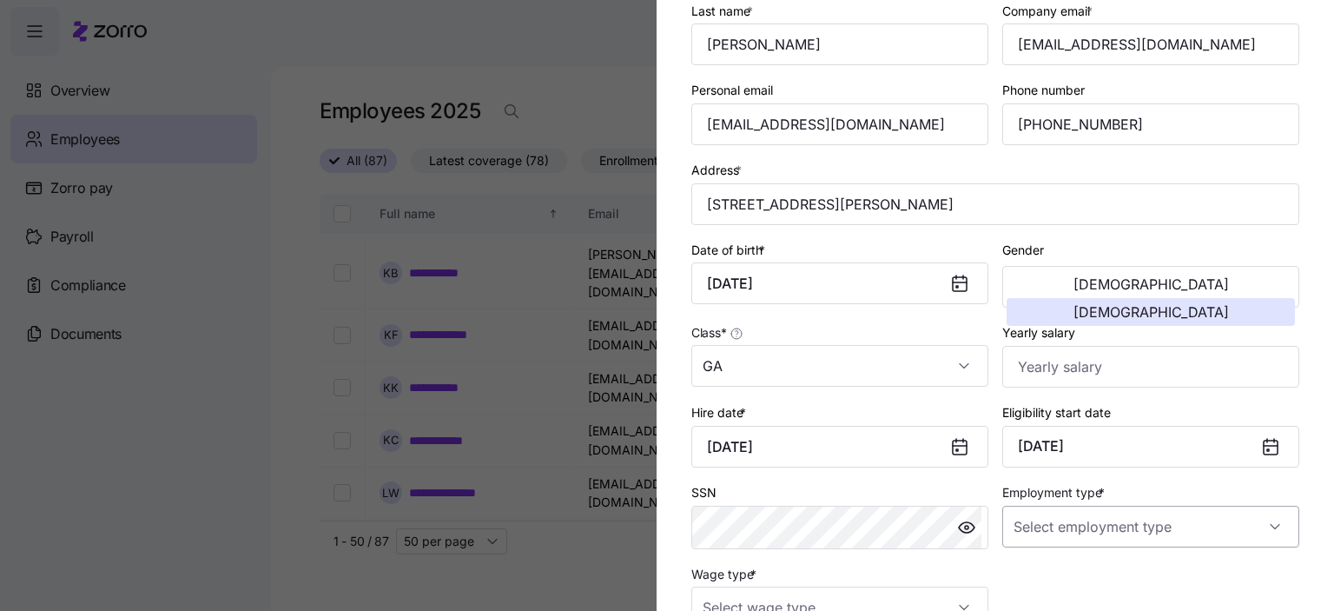
click at [1064, 520] on input "Employment type *" at bounding box center [1150, 527] width 297 height 42
click at [1045, 440] on span "Full Time" at bounding box center [1041, 434] width 50 height 19
type input "Full Time"
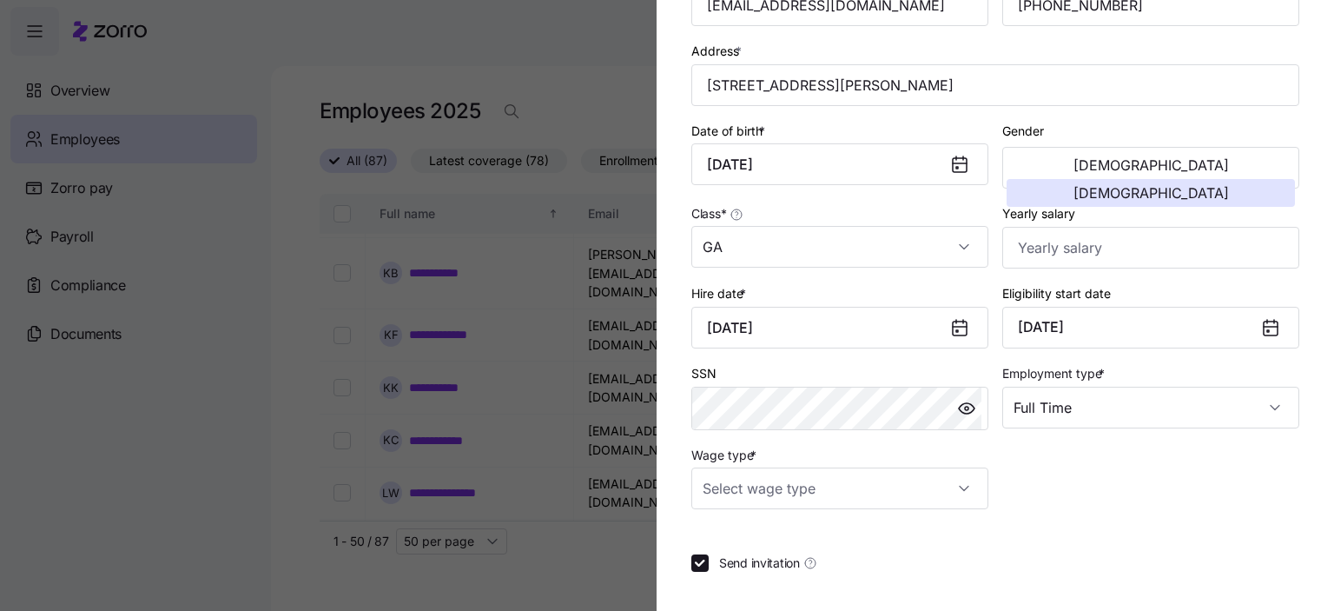
scroll to position [347, 0]
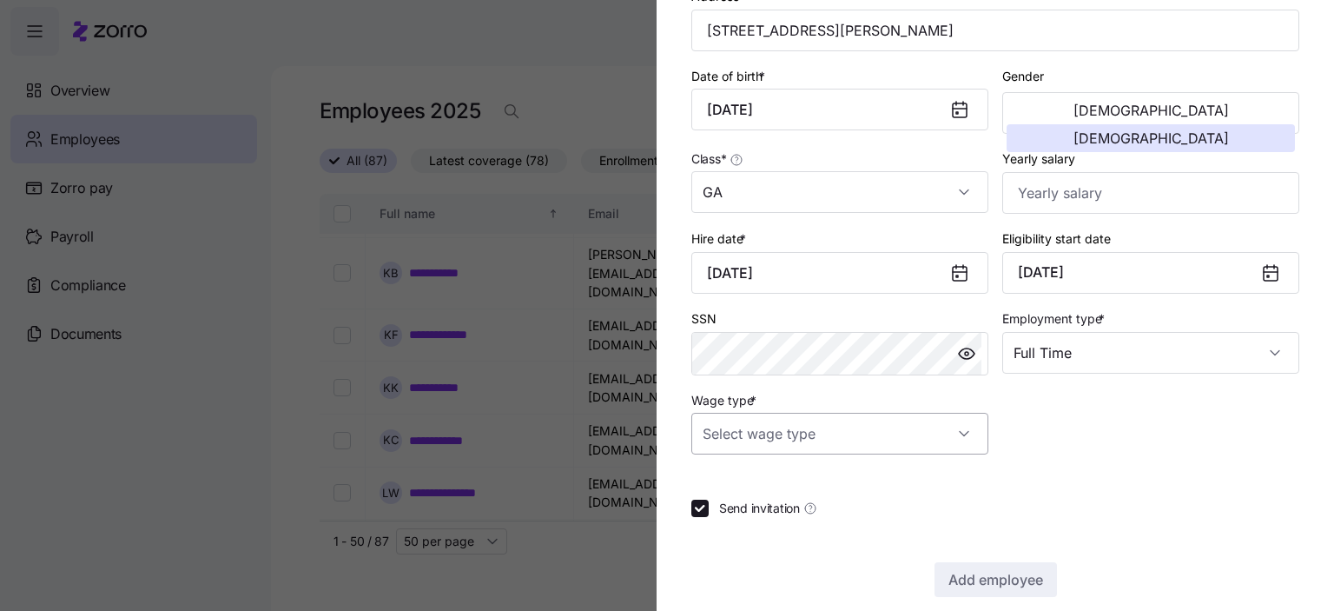
click at [915, 424] on input "Wage type *" at bounding box center [839, 434] width 297 height 42
click at [733, 517] on span "Hourly" at bounding box center [730, 519] width 36 height 19
type input "Hourly"
click at [992, 581] on span "Add employee" at bounding box center [996, 579] width 95 height 21
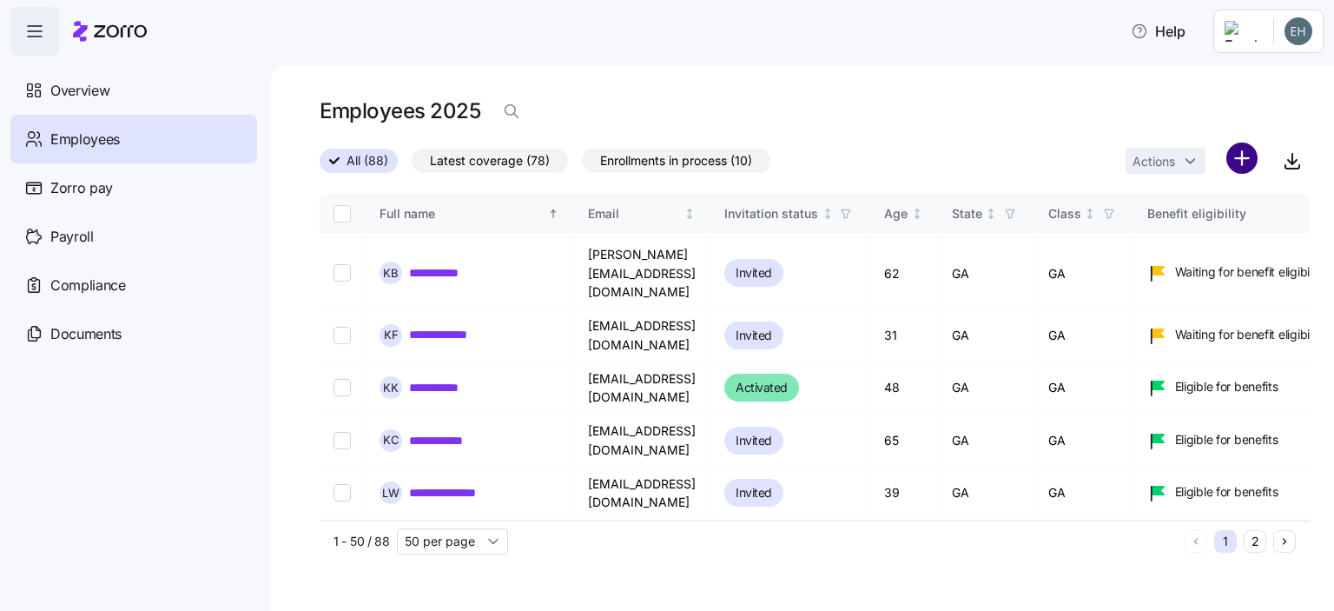
click at [1244, 166] on html "**********" at bounding box center [667, 300] width 1334 height 600
click at [1171, 237] on span "Add a new employee" at bounding box center [1186, 232] width 116 height 17
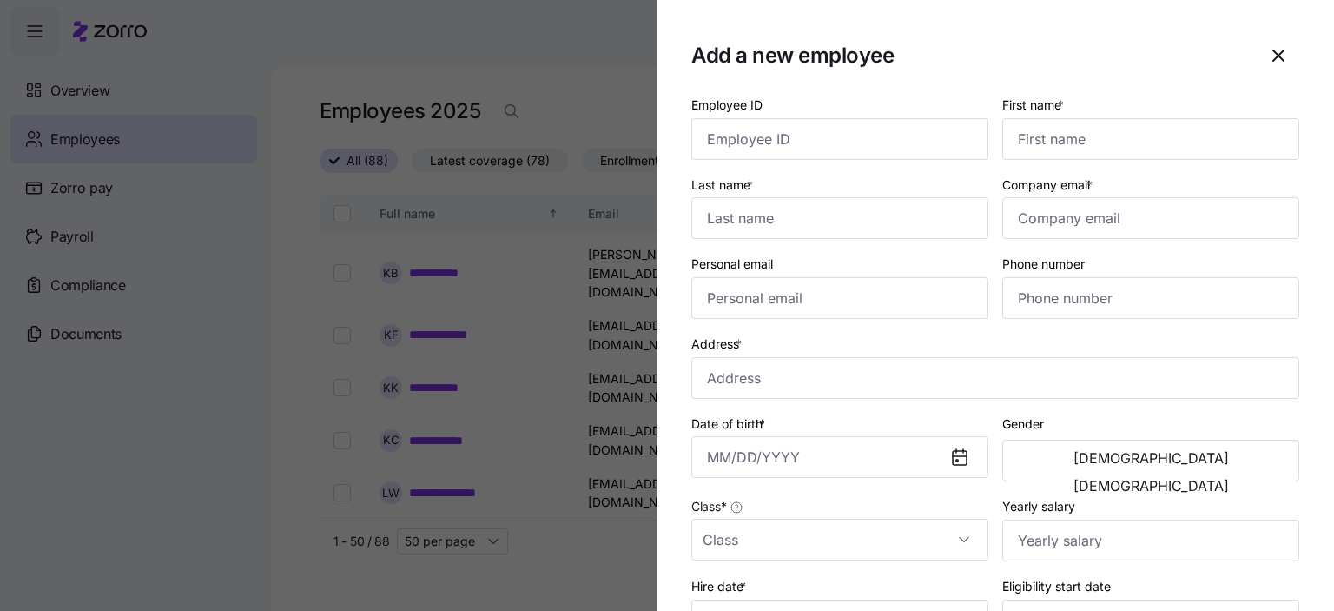
click at [600, 52] on div at bounding box center [667, 305] width 1334 height 611
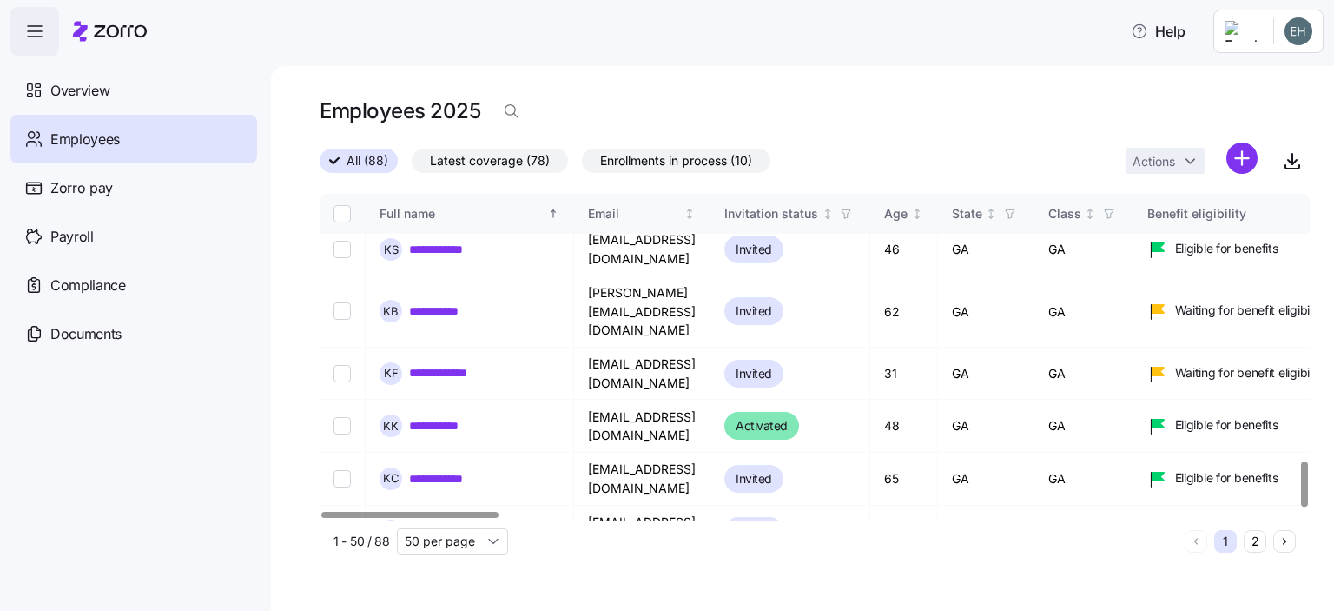
scroll to position [1962, 0]
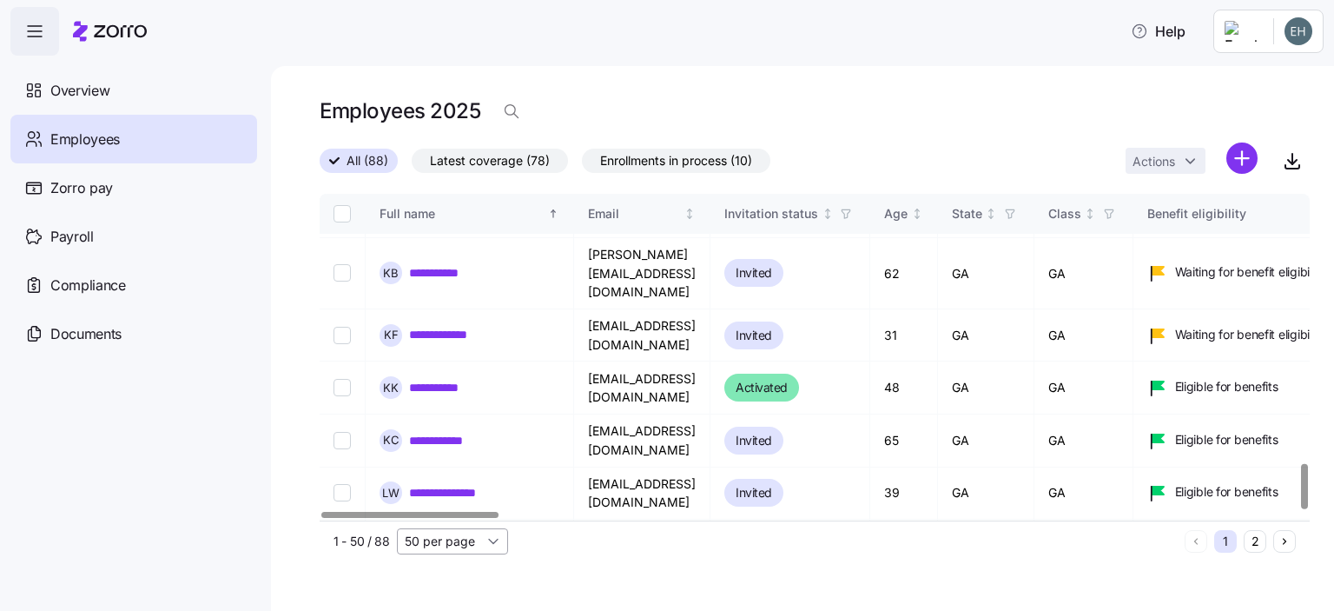
click at [490, 542] on input "50 per page" at bounding box center [452, 541] width 111 height 26
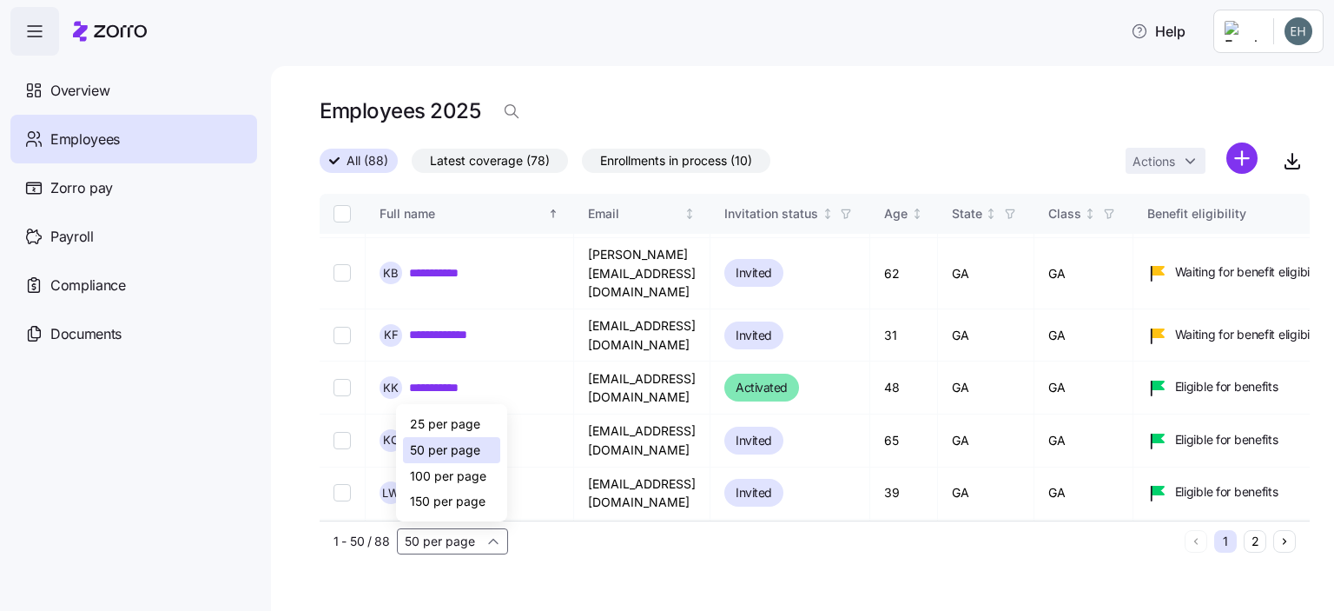
click at [448, 502] on span "150 per page" at bounding box center [448, 501] width 76 height 19
type input "150 per page"
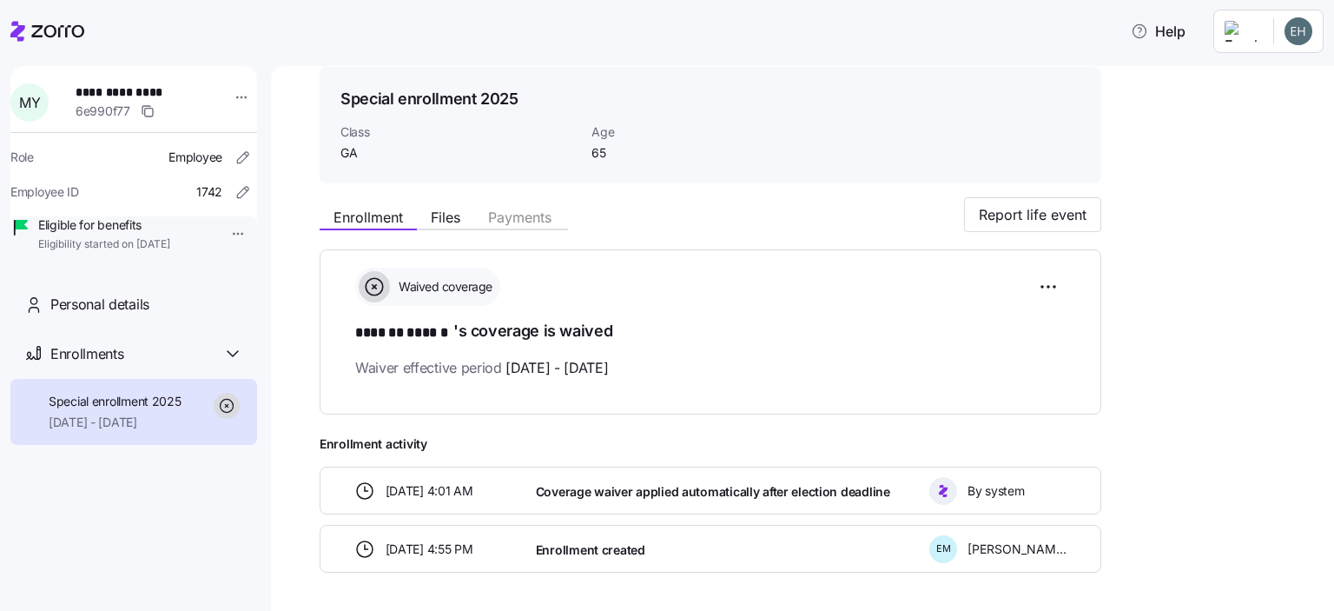
scroll to position [126, 0]
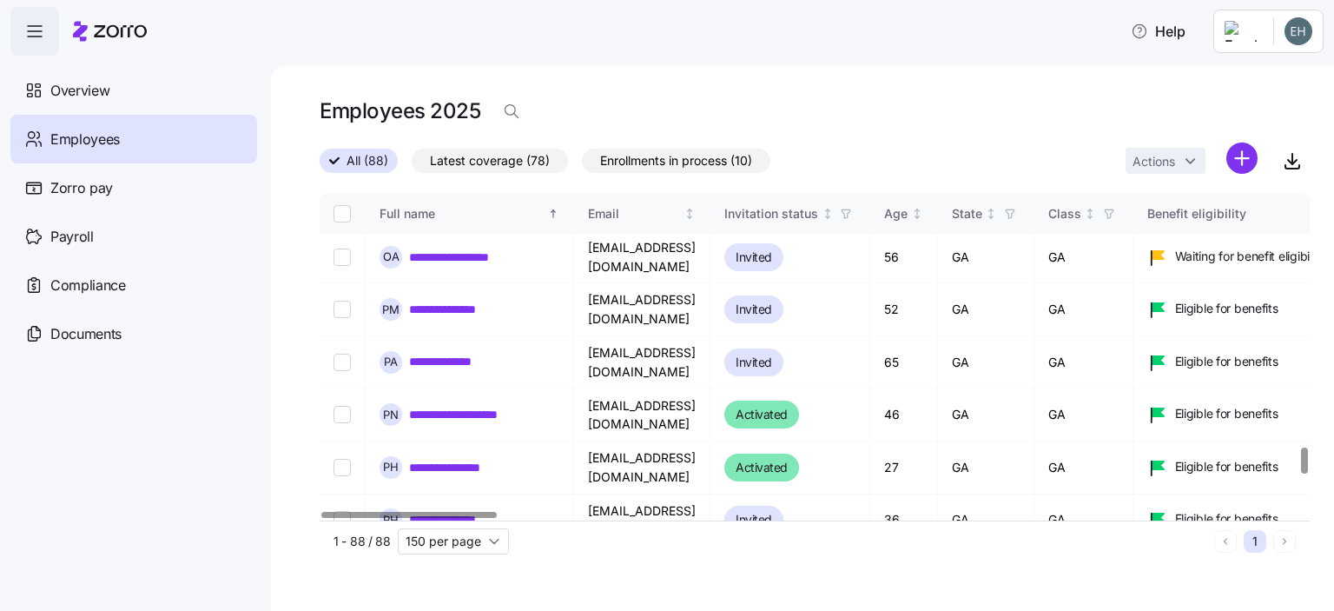
scroll to position [3301, 0]
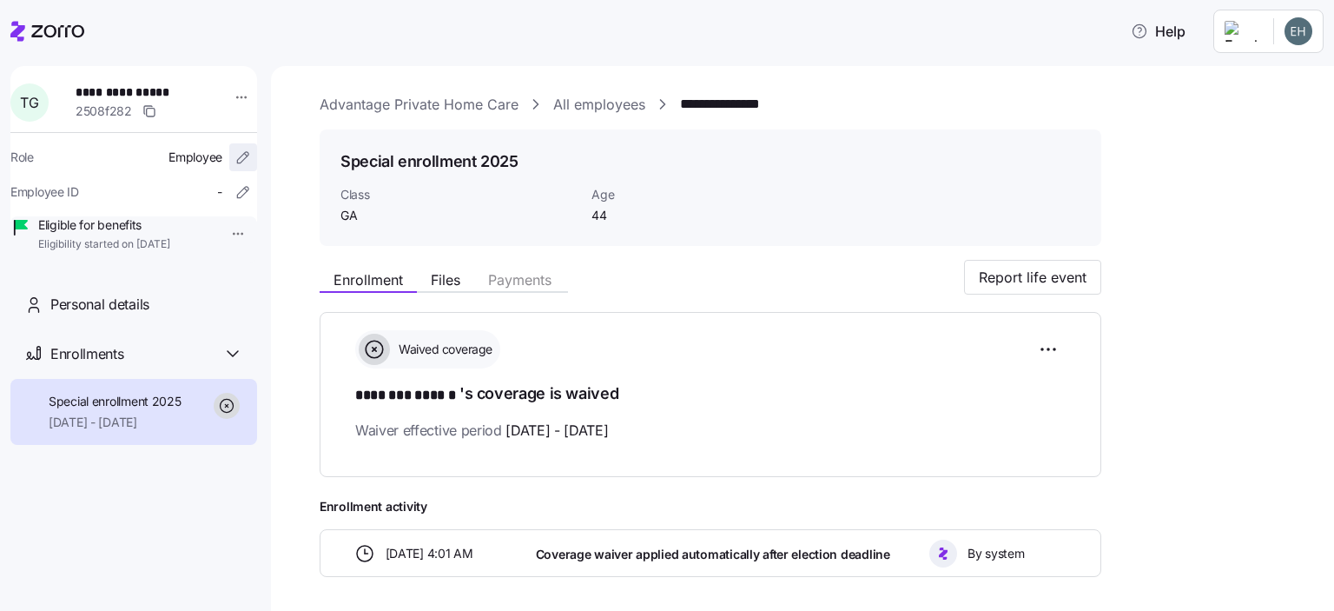
click at [244, 155] on icon "button" at bounding box center [245, 155] width 3 height 3
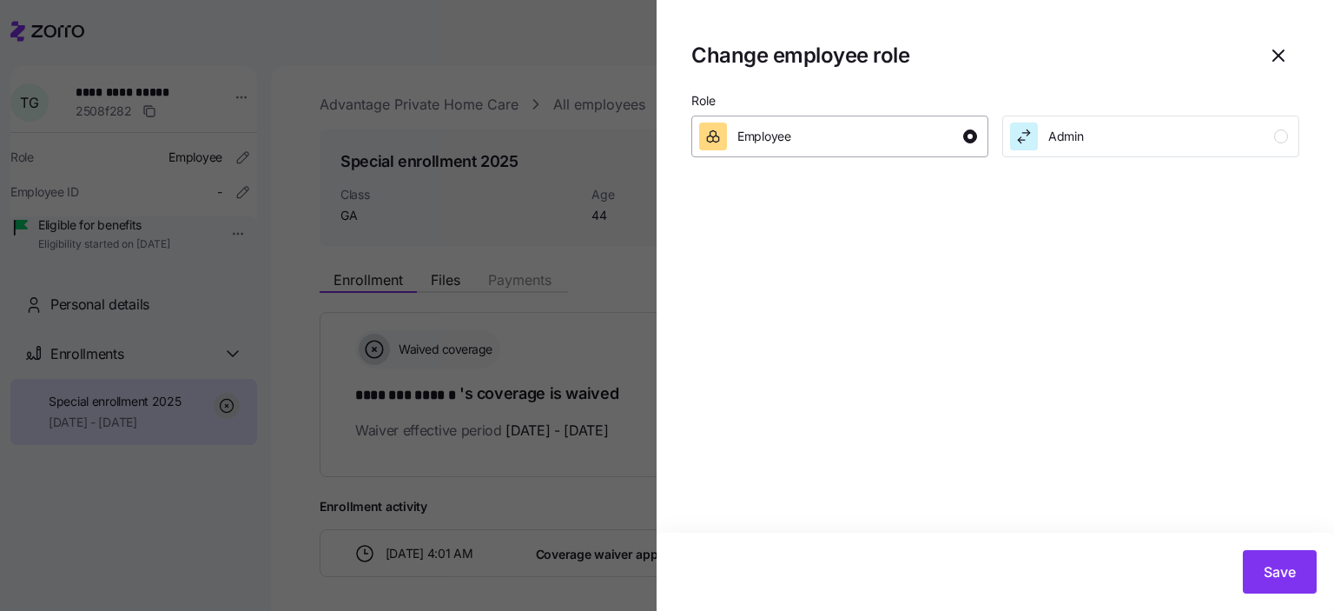
click at [810, 136] on div "Employee" at bounding box center [838, 136] width 278 height 28
click at [1120, 138] on div "Admin" at bounding box center [1149, 136] width 278 height 28
click at [964, 134] on div "button" at bounding box center [970, 136] width 14 height 14
click at [1289, 576] on span "Save" at bounding box center [1280, 571] width 32 height 21
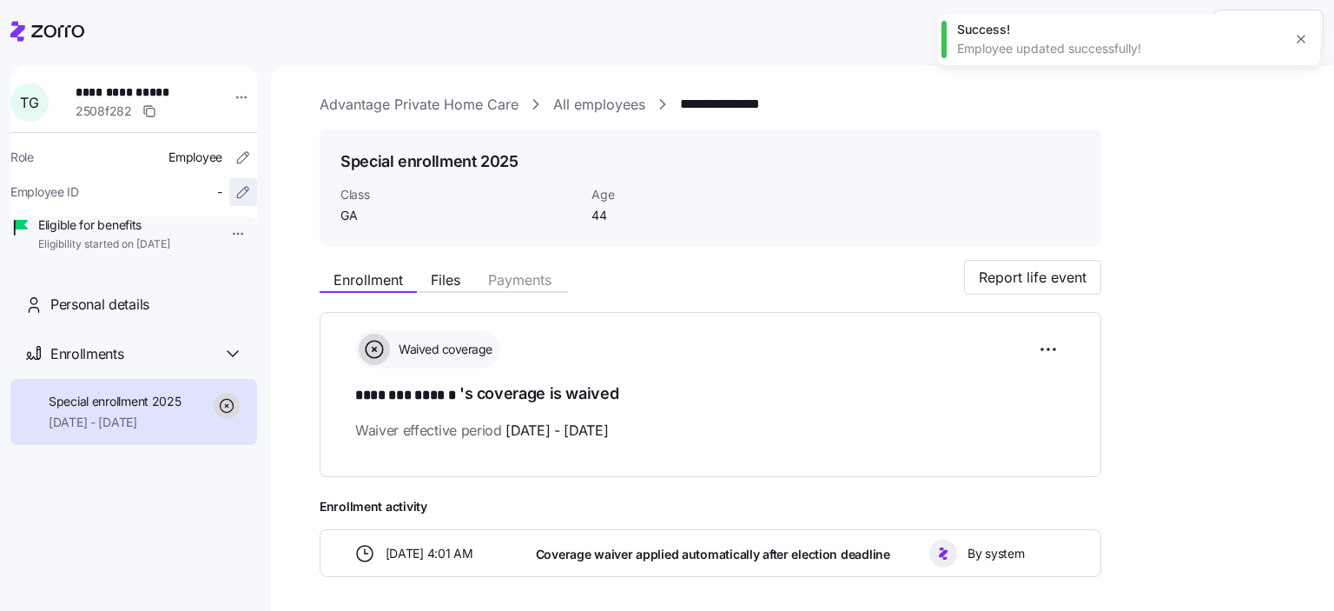
click at [235, 191] on icon "button" at bounding box center [243, 191] width 17 height 17
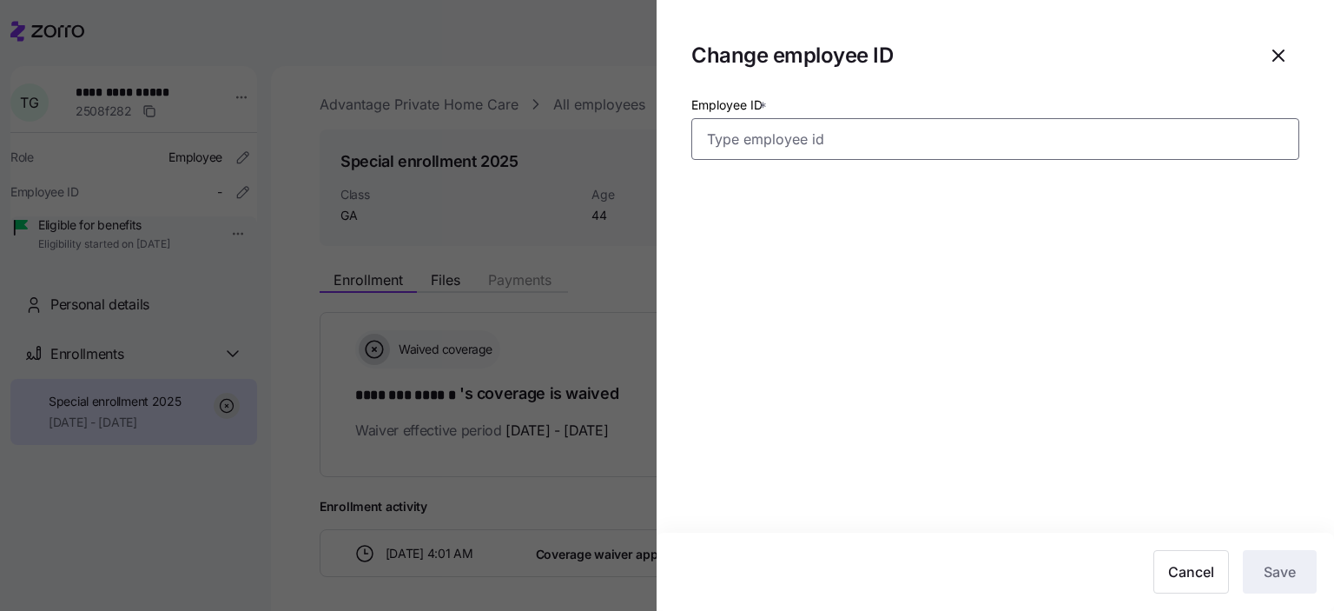
click at [863, 141] on input "Employee ID *" at bounding box center [995, 139] width 608 height 42
click at [295, 240] on div at bounding box center [667, 305] width 1334 height 611
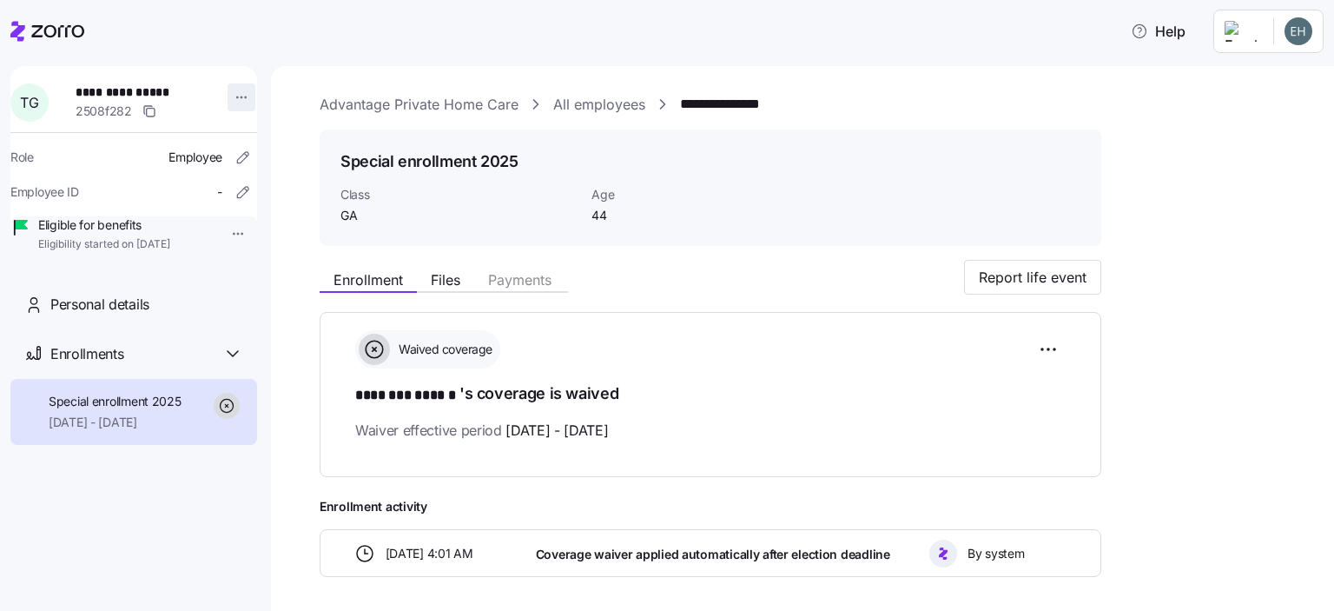
click at [228, 97] on html "**********" at bounding box center [667, 300] width 1334 height 600
click at [136, 326] on html "**********" at bounding box center [667, 300] width 1334 height 600
click at [132, 315] on span "Personal details" at bounding box center [99, 305] width 99 height 22
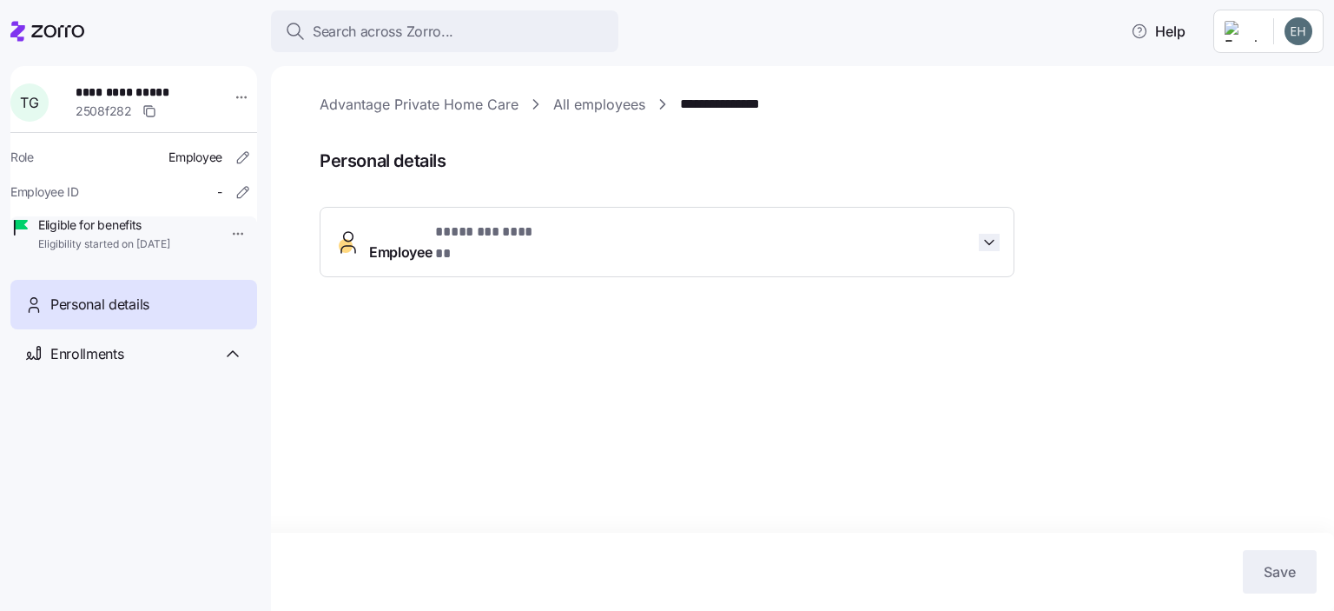
click at [982, 234] on icon "button" at bounding box center [989, 242] width 17 height 17
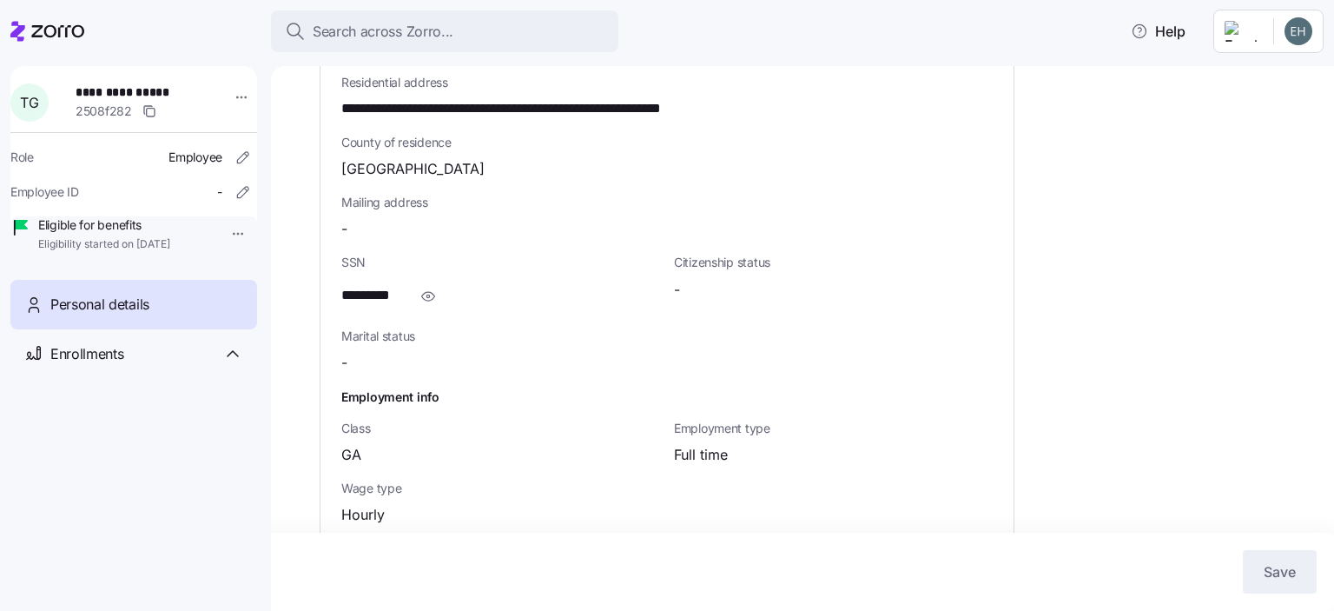
scroll to position [627, 0]
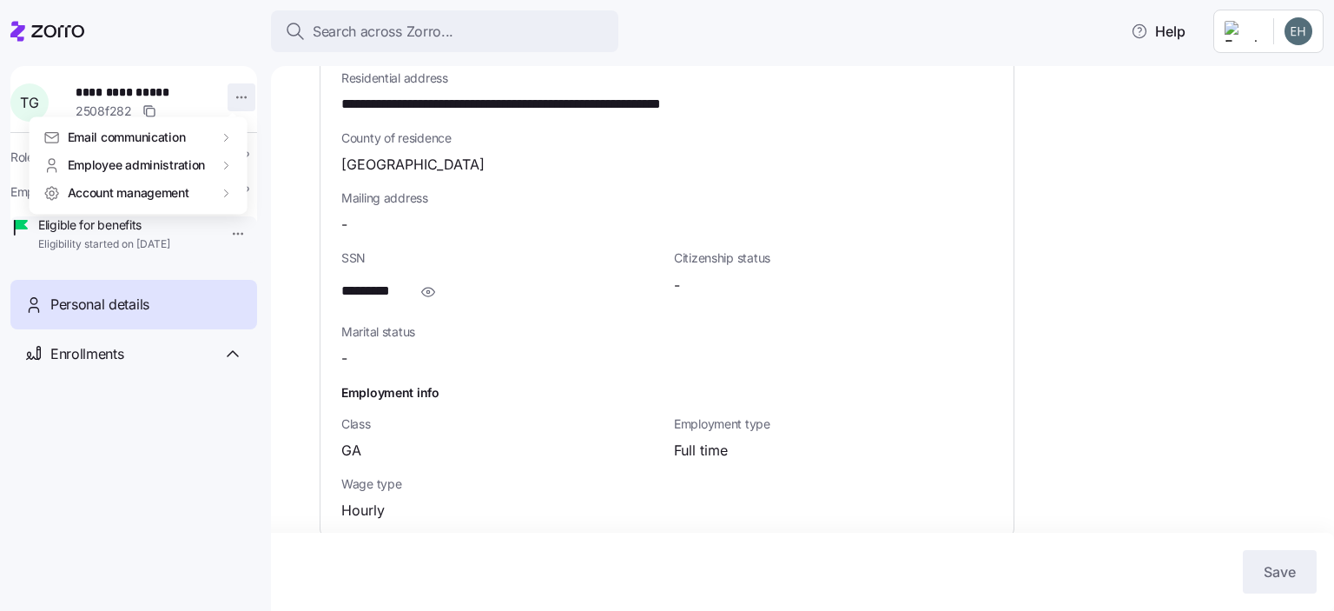
click at [235, 101] on html "**********" at bounding box center [667, 300] width 1334 height 600
click at [135, 327] on html "**********" at bounding box center [667, 300] width 1334 height 600
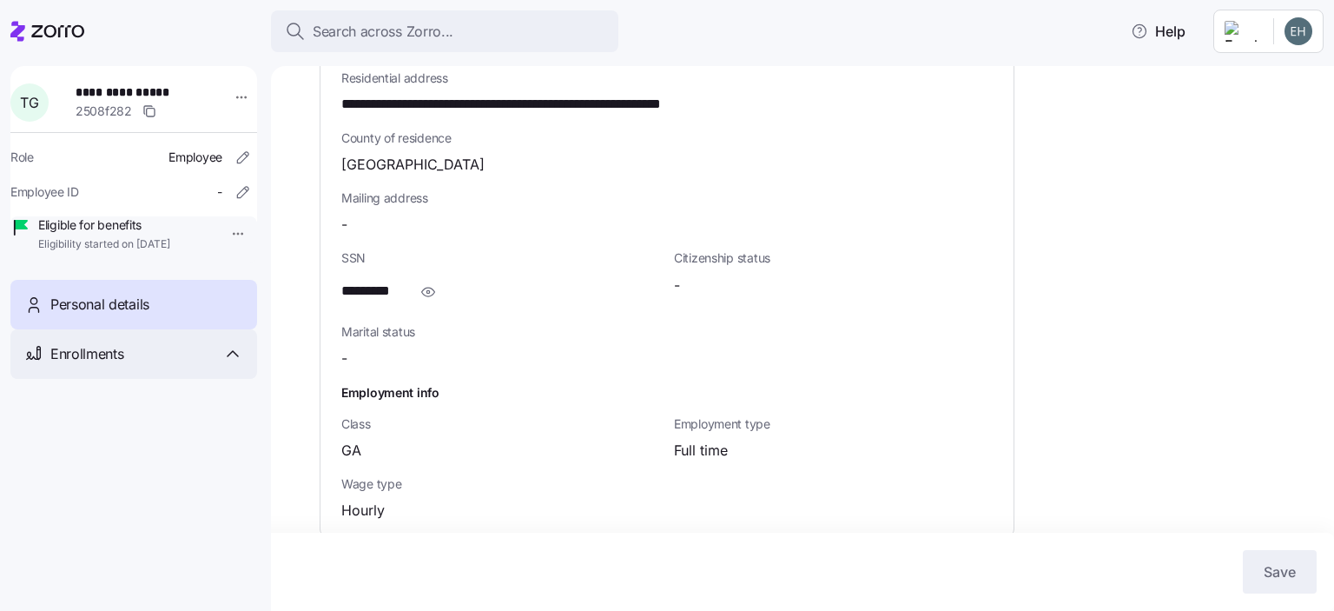
click at [237, 364] on icon at bounding box center [232, 353] width 21 height 21
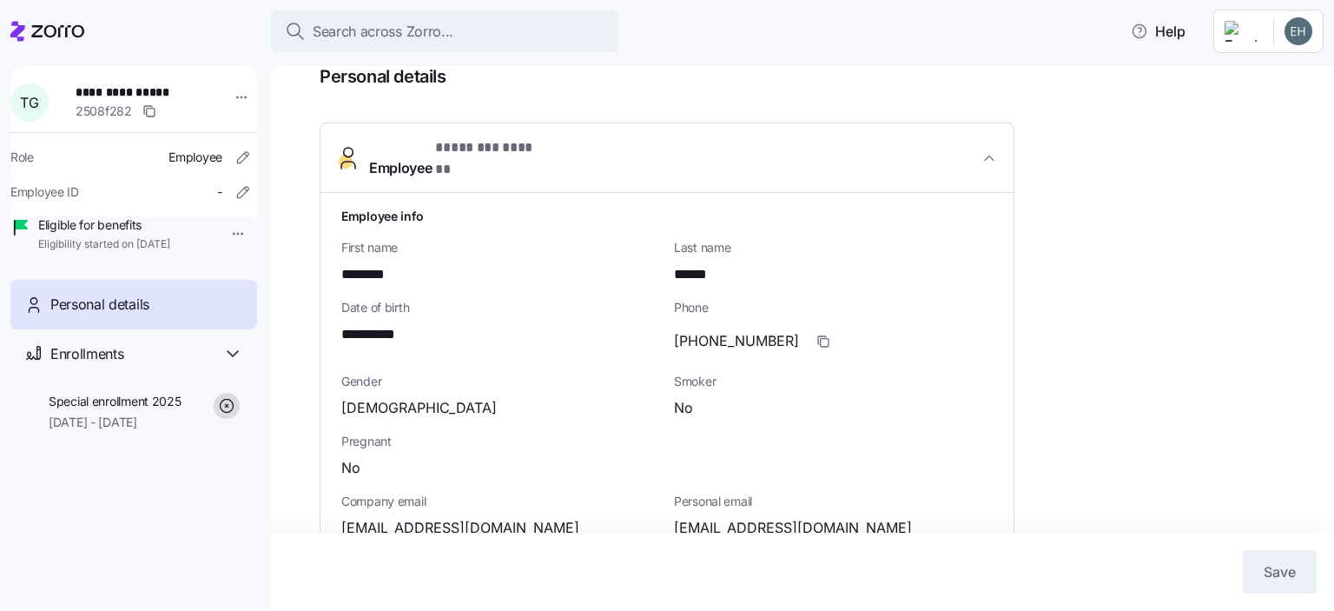
scroll to position [0, 0]
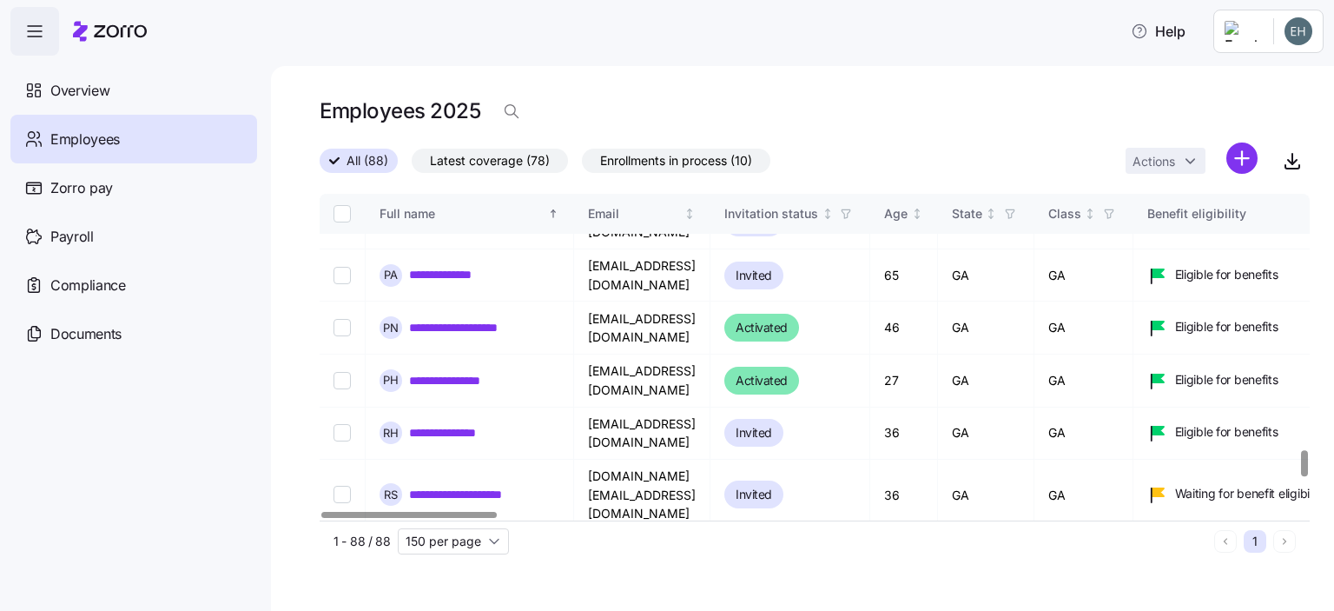
scroll to position [3214, 0]
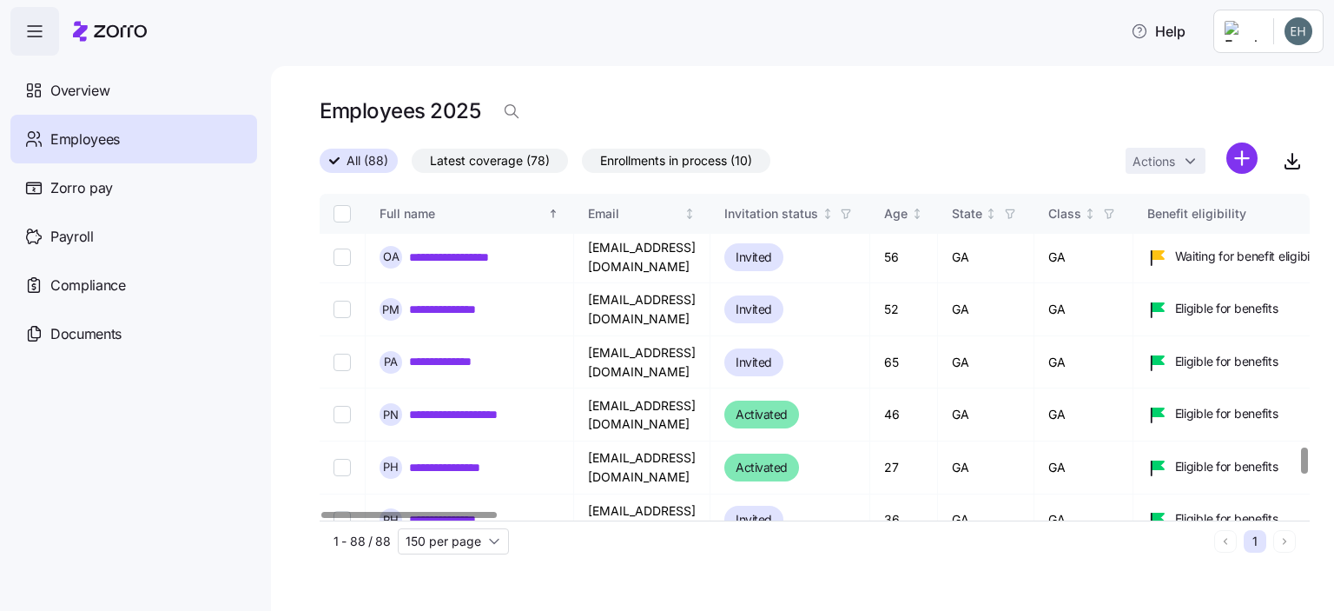
click at [1247, 160] on html "**********" at bounding box center [667, 300] width 1334 height 600
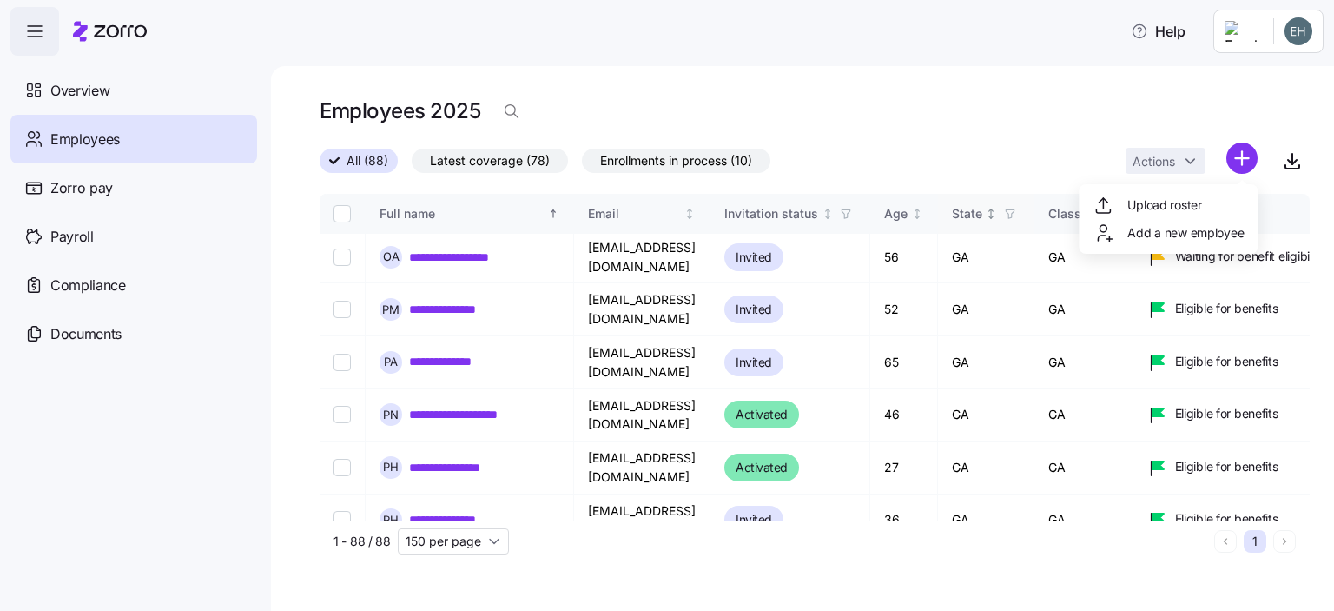
click at [1167, 231] on span "Add a new employee" at bounding box center [1186, 232] width 116 height 17
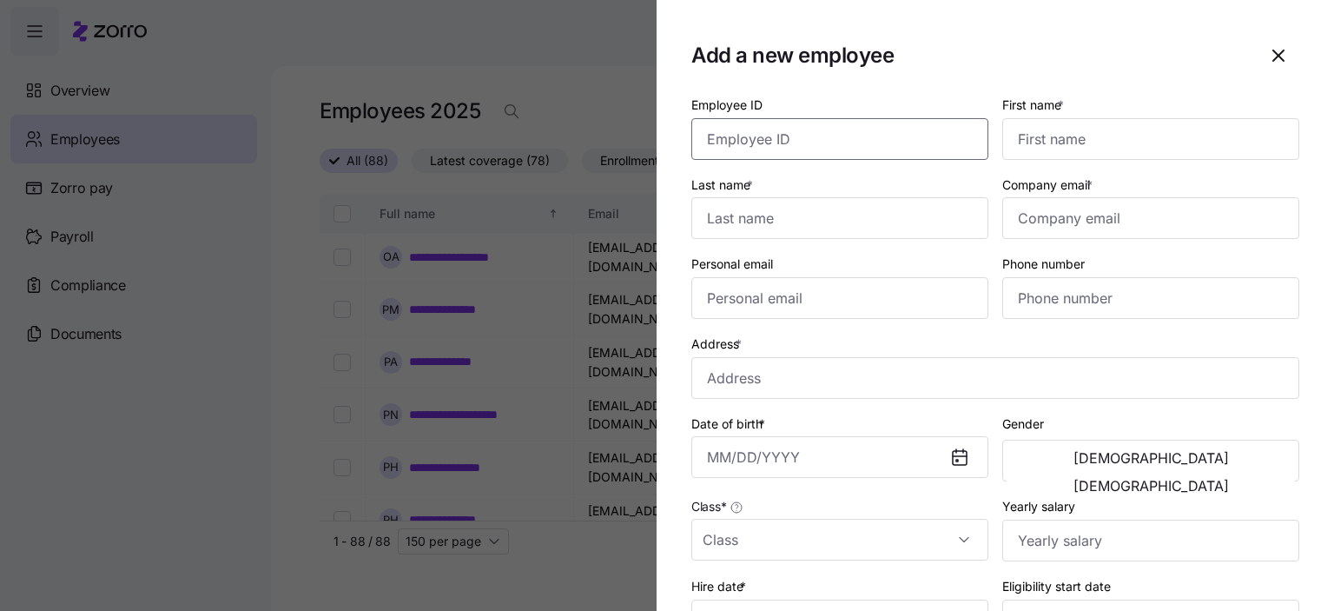
drag, startPoint x: 764, startPoint y: 136, endPoint x: 765, endPoint y: 118, distance: 18.3
click at [764, 136] on input "Employee ID" at bounding box center [839, 139] width 297 height 42
type input "0290"
click at [1275, 56] on span "button" at bounding box center [1279, 56] width 40 height 40
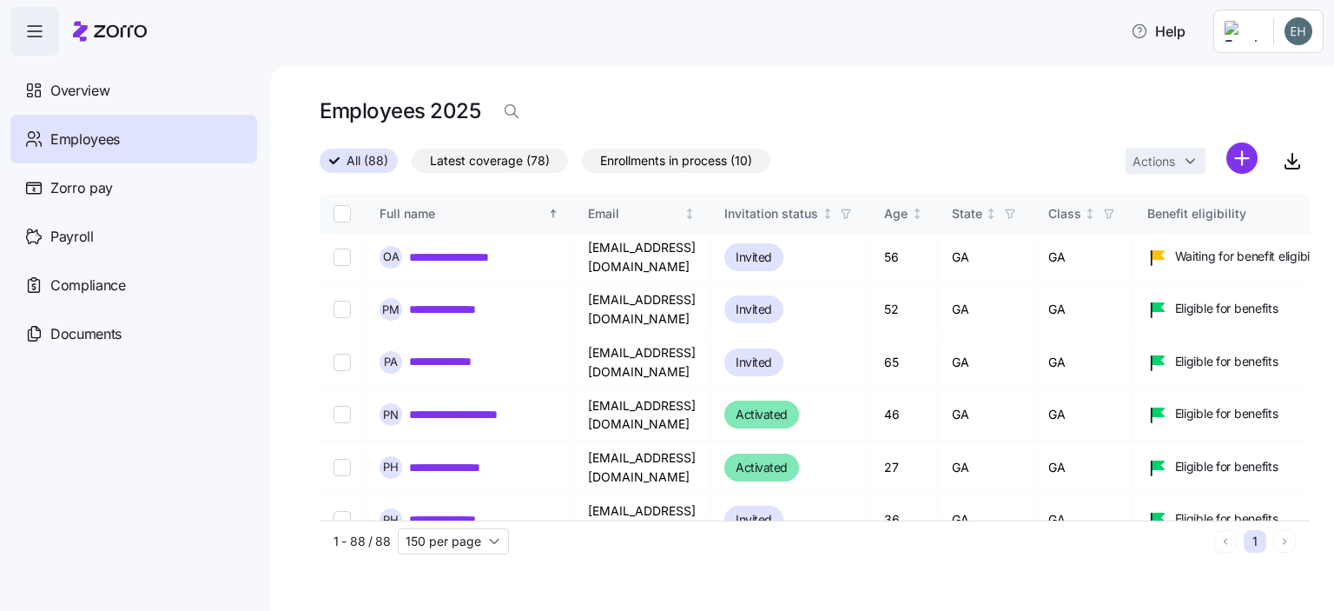
click at [1241, 162] on html "**********" at bounding box center [667, 300] width 1334 height 600
click at [1160, 234] on span "Add a new employee" at bounding box center [1186, 232] width 116 height 17
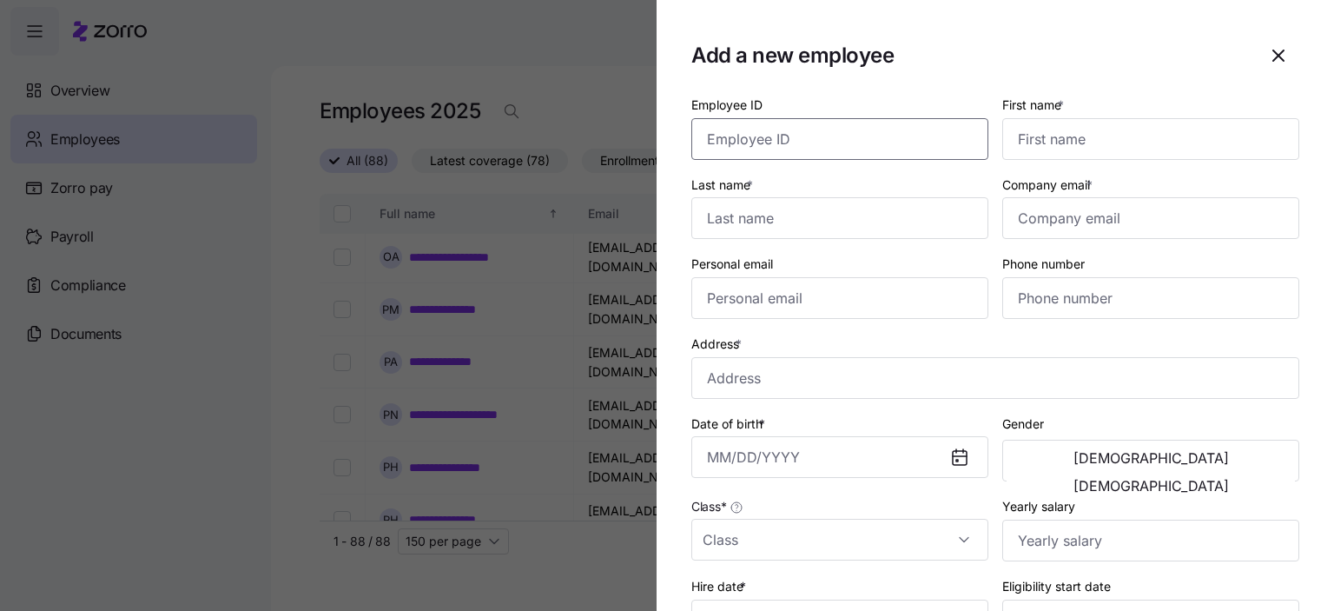
drag, startPoint x: 781, startPoint y: 133, endPoint x: 847, endPoint y: 131, distance: 66.0
click at [781, 132] on input "Employee ID" at bounding box center [839, 139] width 297 height 42
type input "0290"
click at [1048, 141] on input "First name *" at bounding box center [1150, 139] width 297 height 42
type input "[PERSON_NAME]"
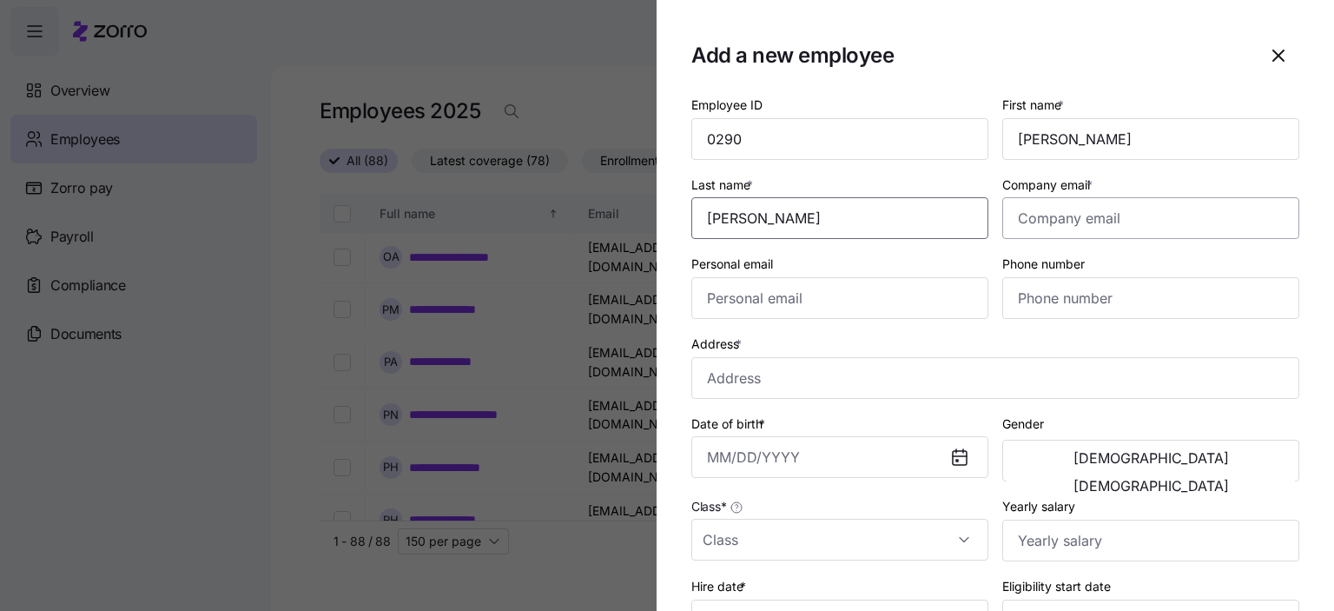
type input "[PERSON_NAME]"
click at [1068, 215] on input "Company email *" at bounding box center [1150, 218] width 297 height 42
type input "[EMAIL_ADDRESS][DOMAIN_NAME]"
click at [730, 299] on input "Personal email" at bounding box center [839, 298] width 297 height 42
type input "[EMAIL_ADDRESS][DOMAIN_NAME]"
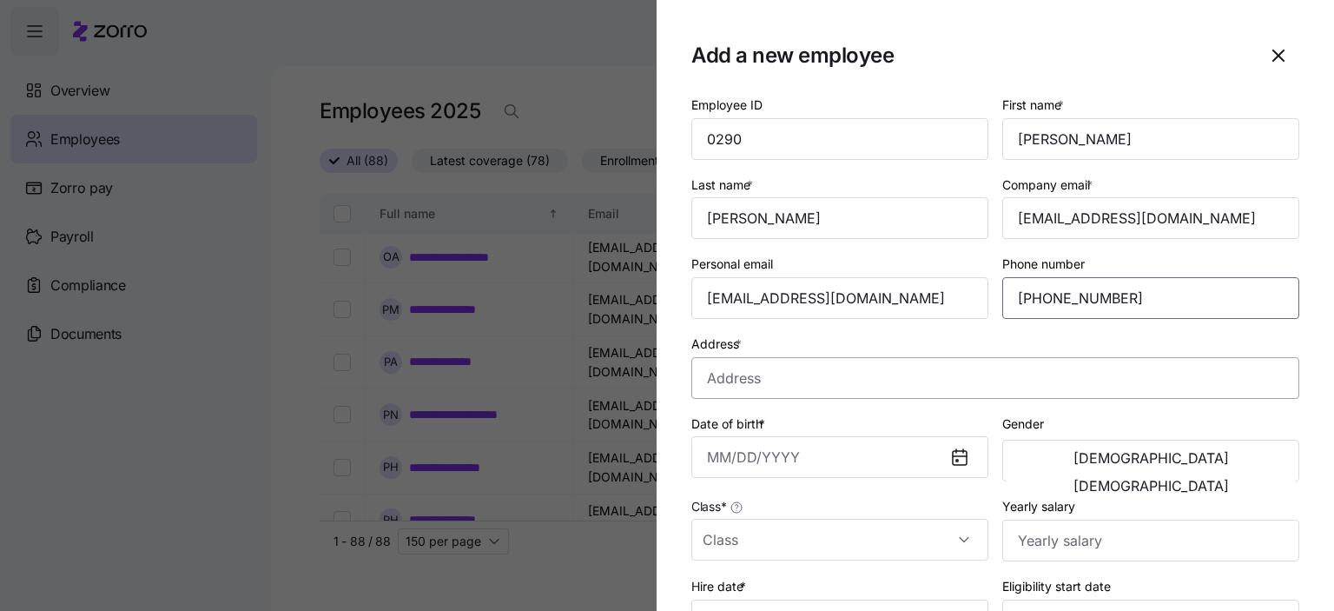
type input "[PHONE_NUMBER]"
drag, startPoint x: 722, startPoint y: 380, endPoint x: 731, endPoint y: 375, distance: 10.5
click at [722, 379] on input "Address *" at bounding box center [995, 378] width 608 height 42
type input "[STREET_ADDRESS][PERSON_NAME][PERSON_NAME]"
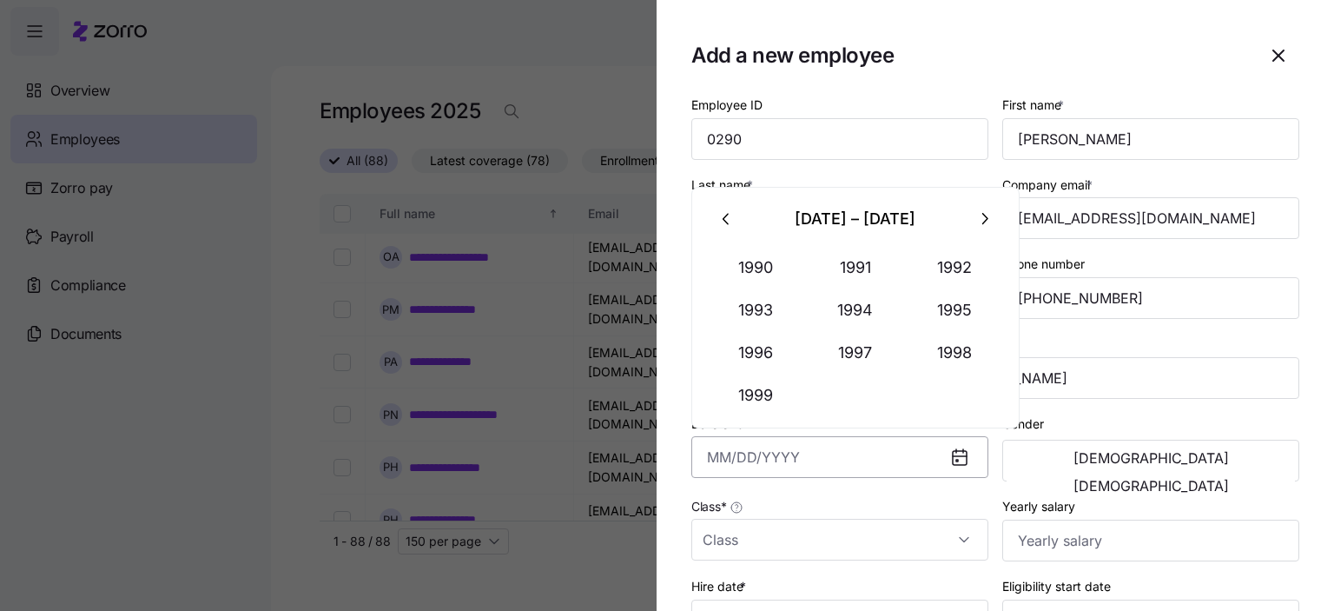
click at [747, 466] on input "Date of birth *" at bounding box center [839, 457] width 297 height 42
type input "[DATE]"
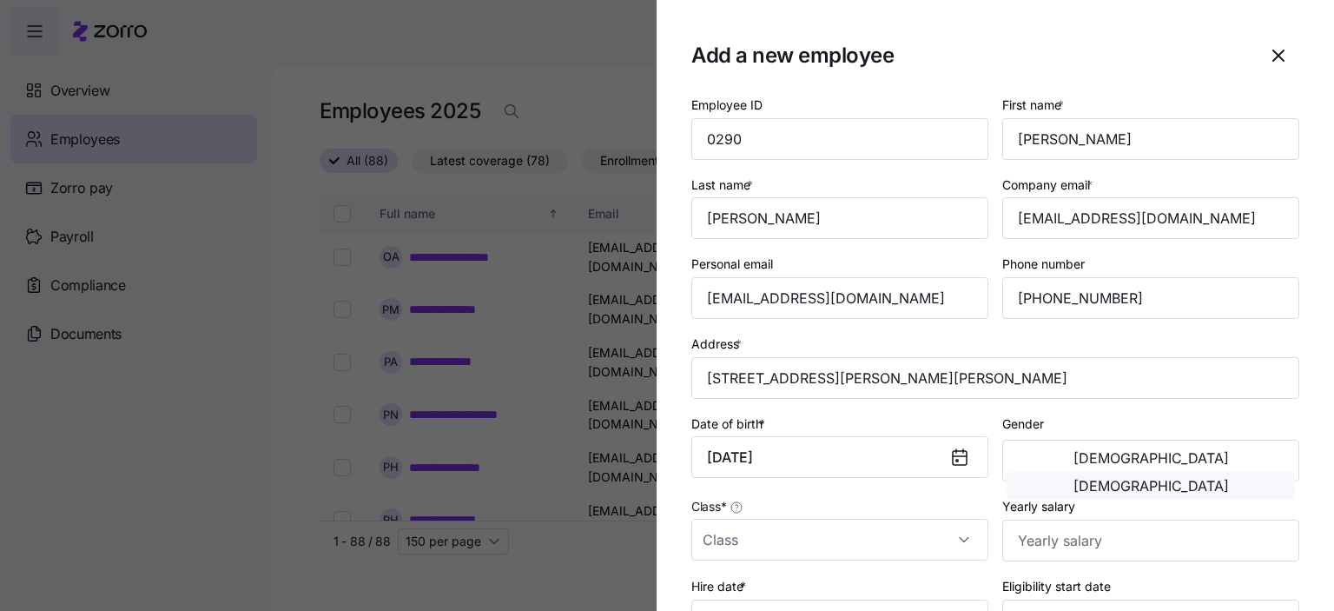
click at [1209, 479] on span "[DEMOGRAPHIC_DATA]" at bounding box center [1151, 486] width 155 height 14
click at [766, 534] on input "Class *" at bounding box center [839, 540] width 297 height 42
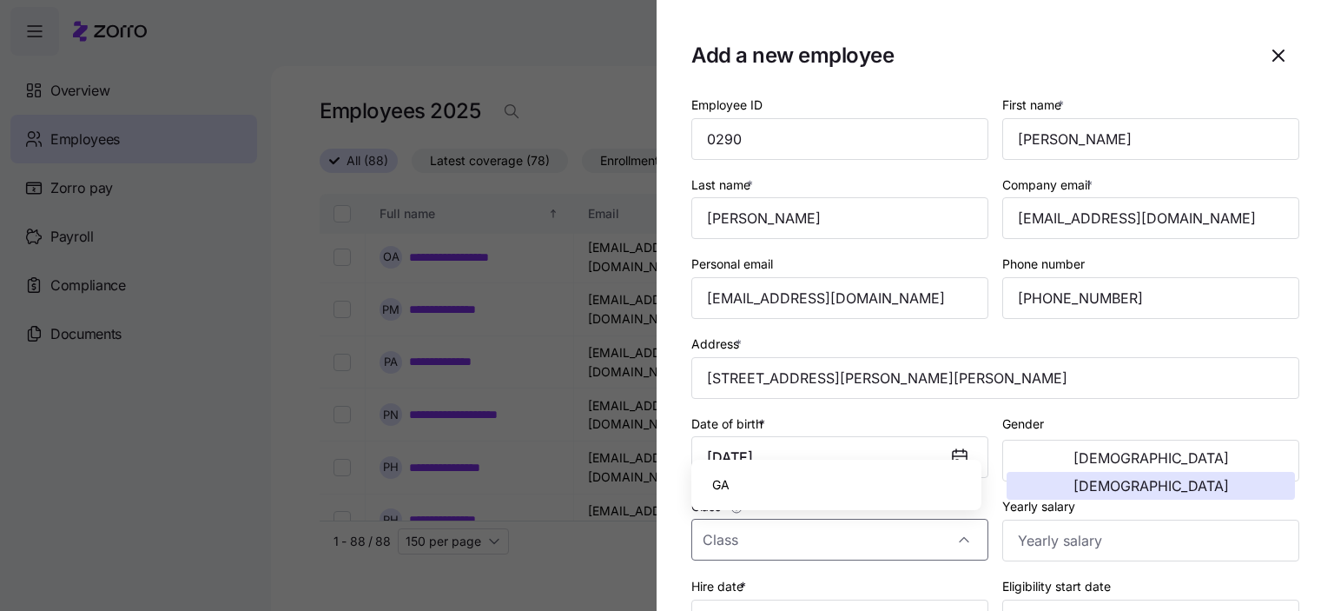
click at [735, 486] on div "GA" at bounding box center [836, 484] width 276 height 36
type input "GA"
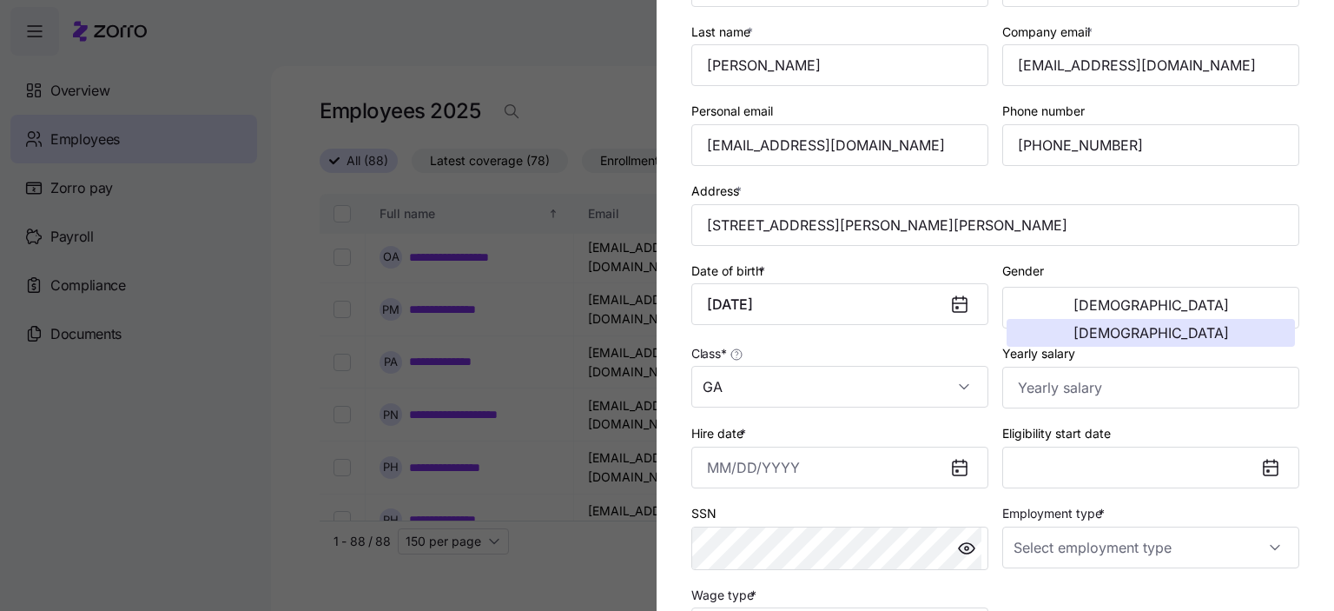
scroll to position [174, 0]
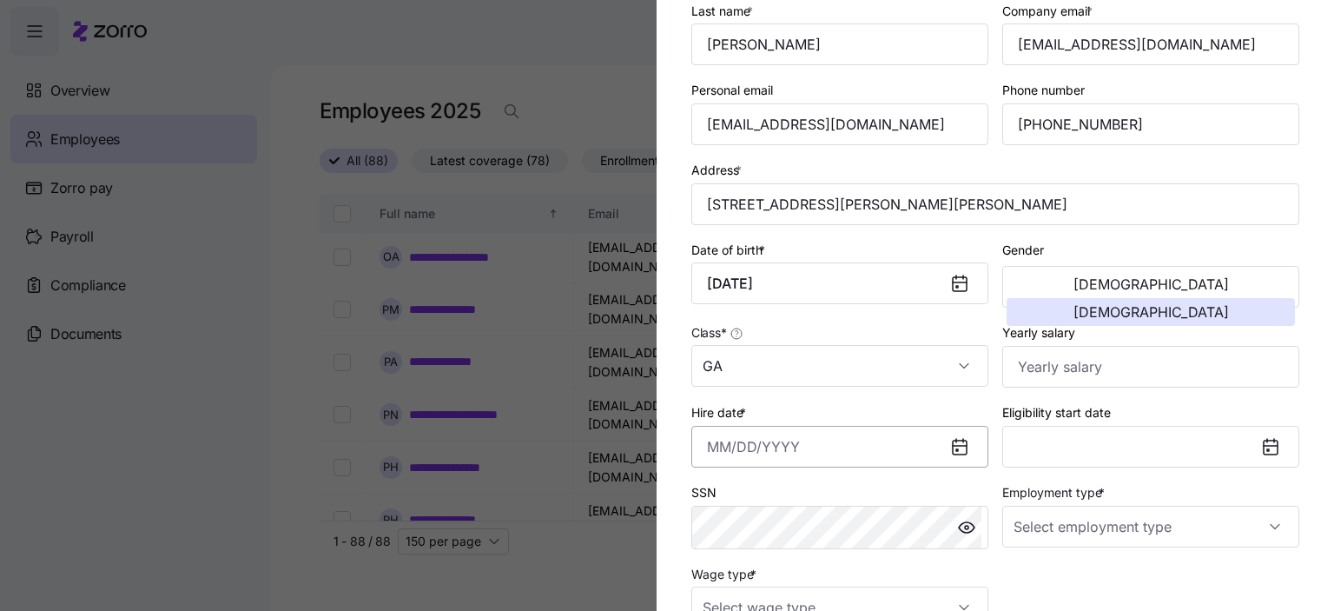
click at [710, 432] on input "Hire date *" at bounding box center [839, 447] width 297 height 42
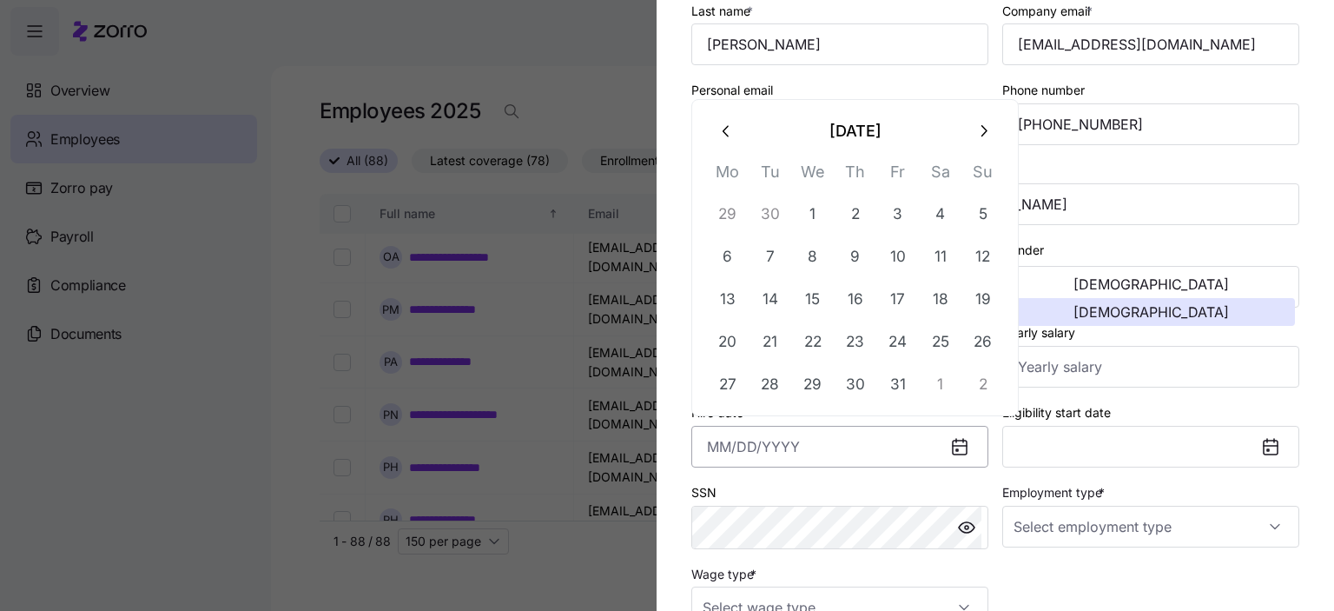
click at [712, 444] on input "Hire date *" at bounding box center [839, 447] width 297 height 42
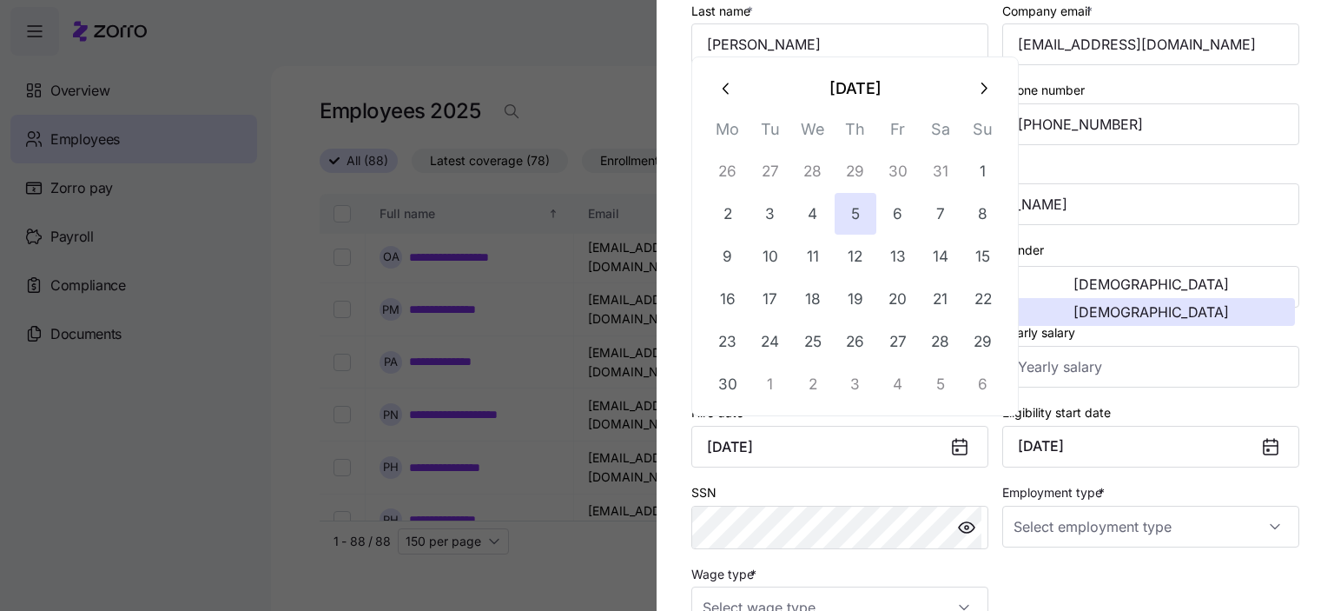
type input "[DATE]"
click at [1264, 445] on icon at bounding box center [1271, 447] width 14 height 14
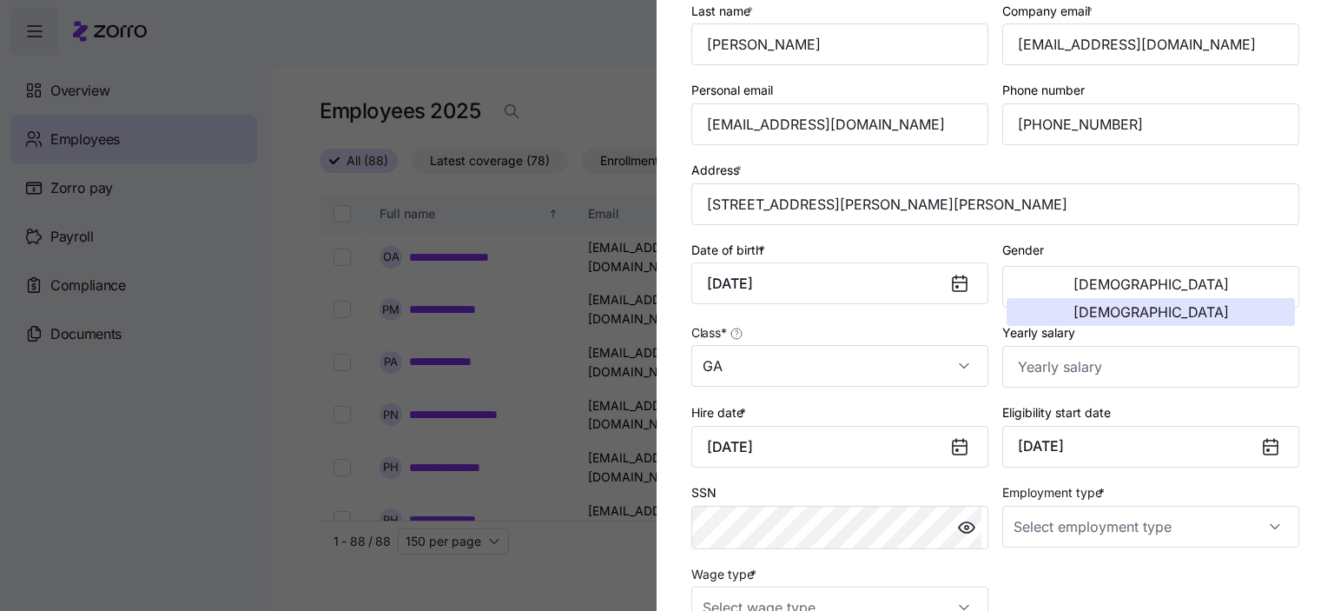
click at [1264, 440] on icon at bounding box center [1271, 447] width 14 height 14
click at [1155, 443] on button "[DATE]" at bounding box center [1150, 447] width 297 height 42
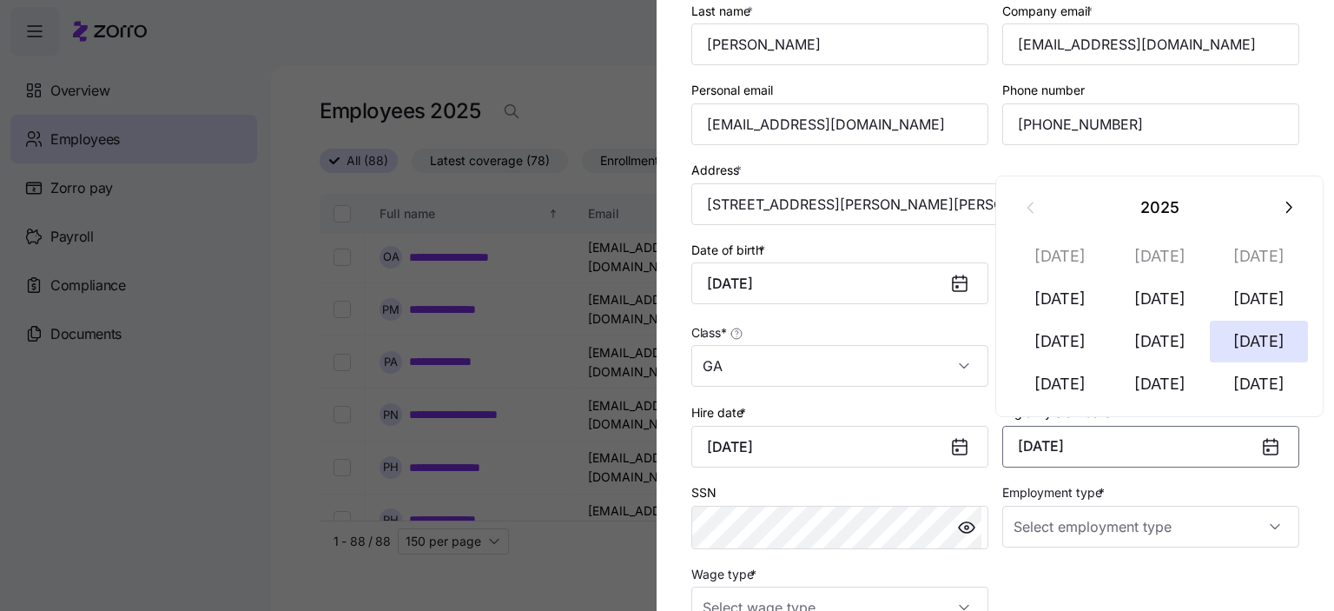
click at [1101, 439] on button "[DATE]" at bounding box center [1150, 447] width 297 height 42
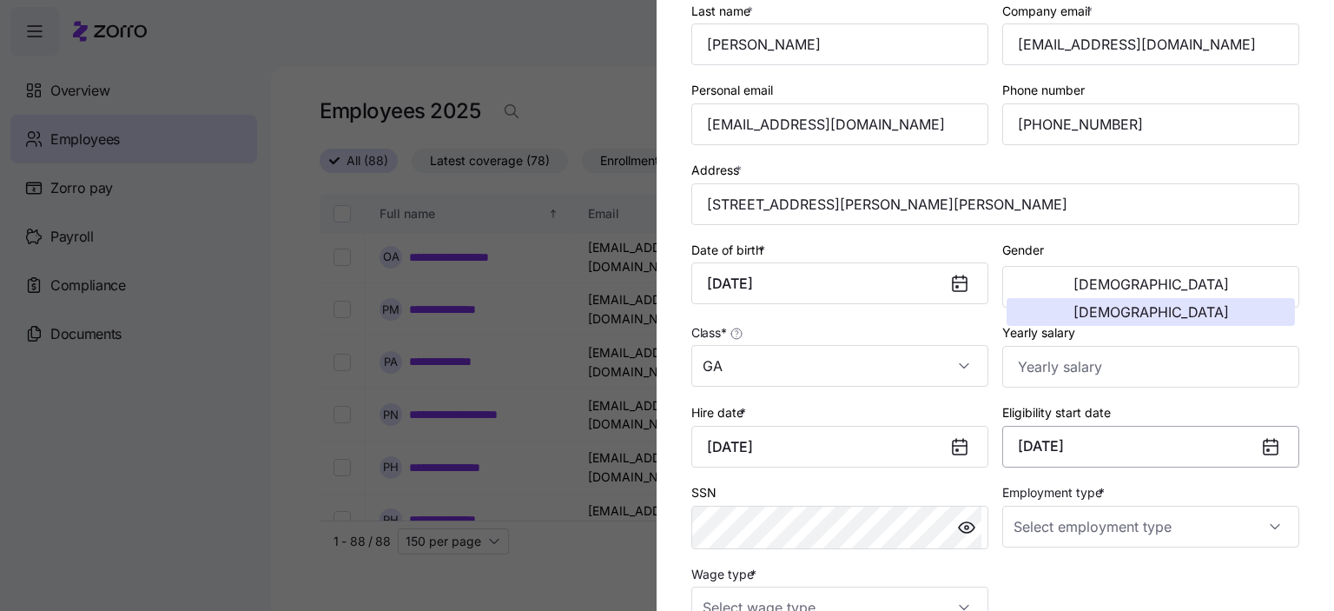
drag, startPoint x: 1102, startPoint y: 438, endPoint x: 1138, endPoint y: 443, distance: 36.0
click at [1108, 439] on button "[DATE]" at bounding box center [1150, 447] width 297 height 42
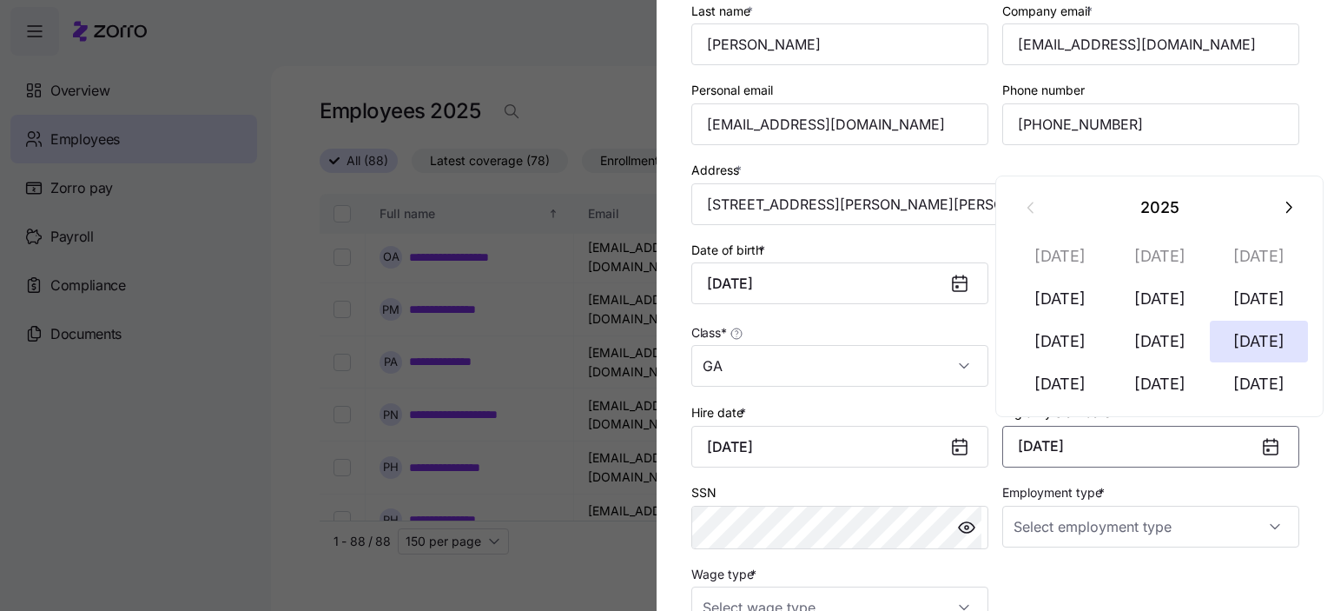
click at [1138, 442] on button "[DATE]" at bounding box center [1150, 447] width 297 height 42
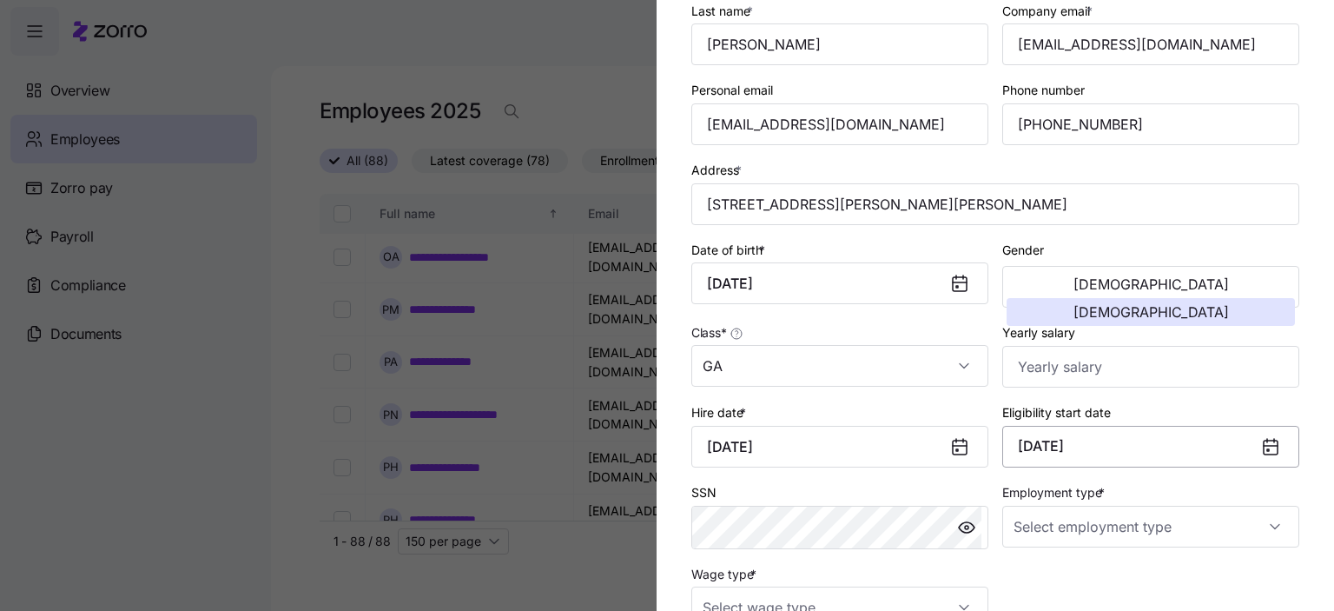
click at [1141, 442] on button "[DATE]" at bounding box center [1150, 447] width 297 height 42
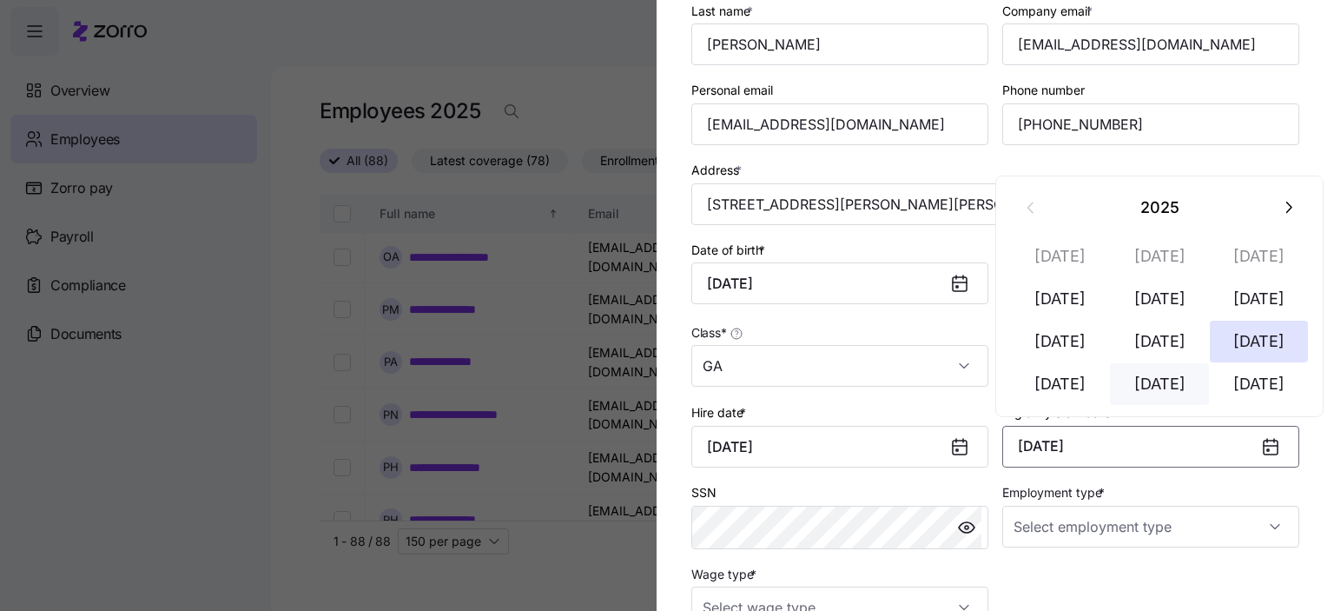
click at [1166, 380] on button "[DATE]" at bounding box center [1159, 384] width 99 height 42
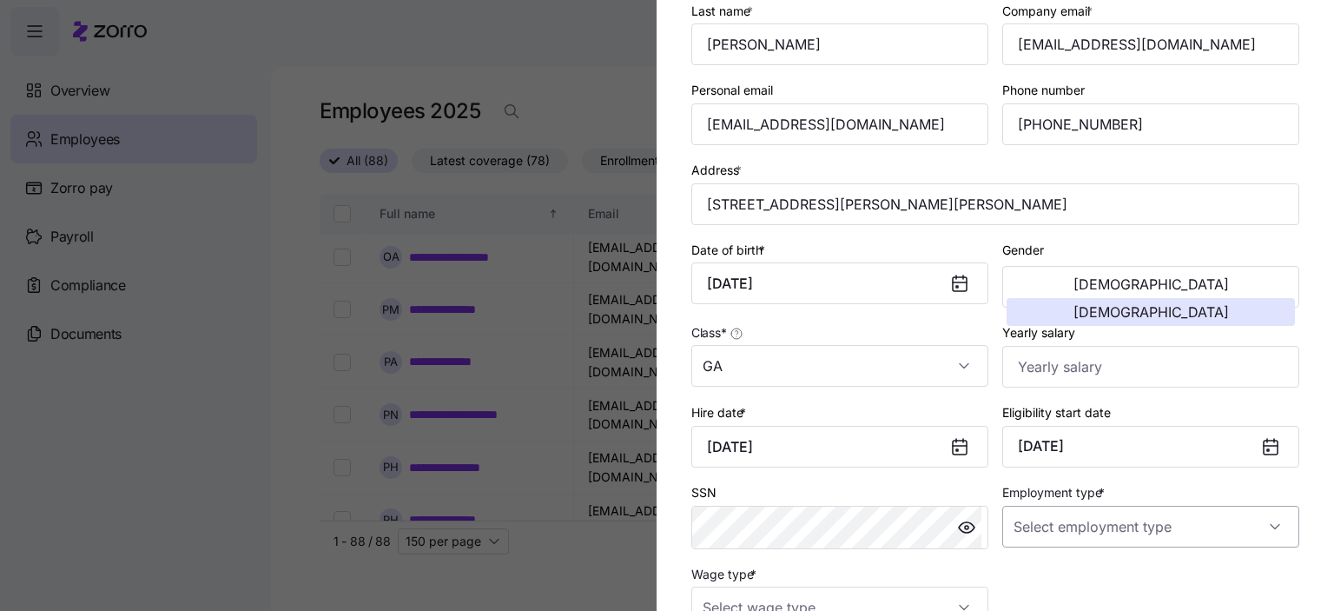
click at [1054, 523] on input "Employment type *" at bounding box center [1150, 527] width 297 height 42
click at [1045, 433] on span "Full Time" at bounding box center [1041, 434] width 50 height 19
type input "Full Time"
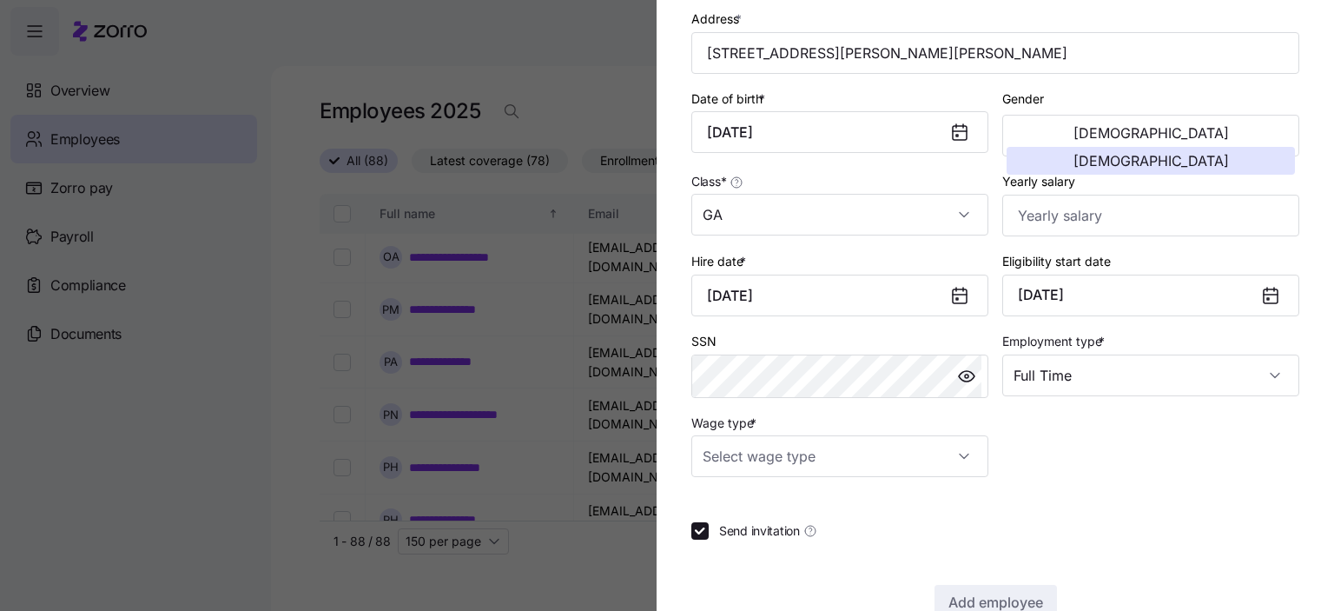
scroll to position [365, 0]
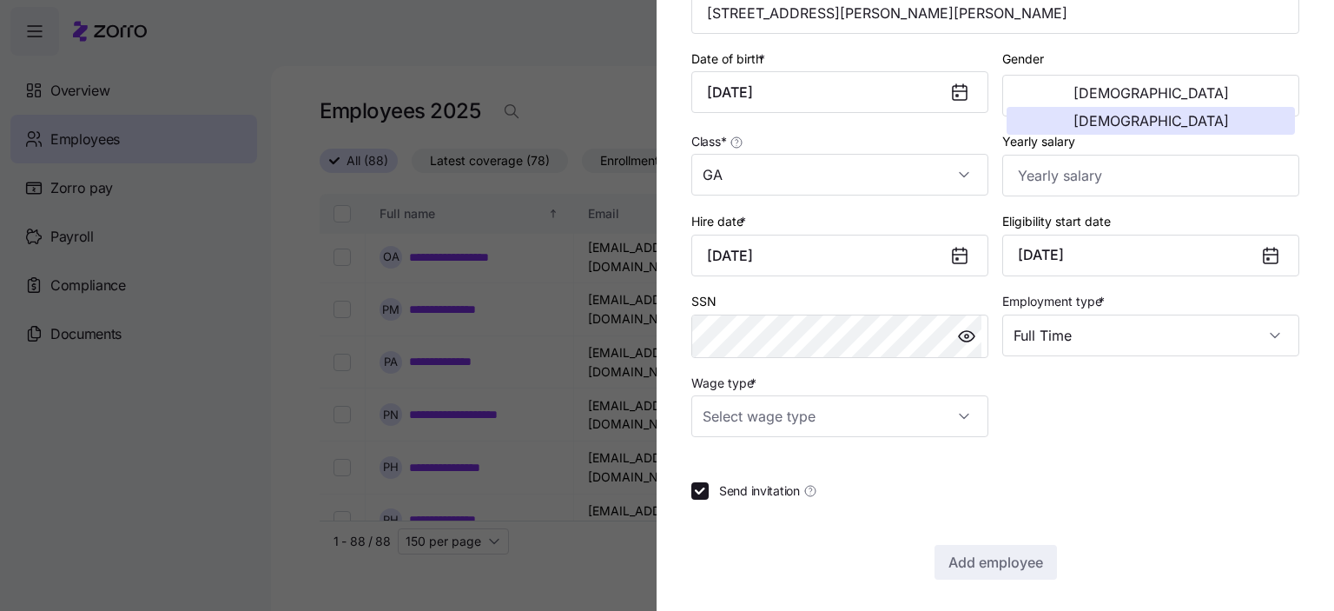
click at [771, 414] on input "Wage type *" at bounding box center [839, 416] width 297 height 42
click at [732, 503] on span "Hourly" at bounding box center [730, 502] width 36 height 19
type input "Hourly"
click at [1003, 561] on span "Add employee" at bounding box center [996, 562] width 95 height 21
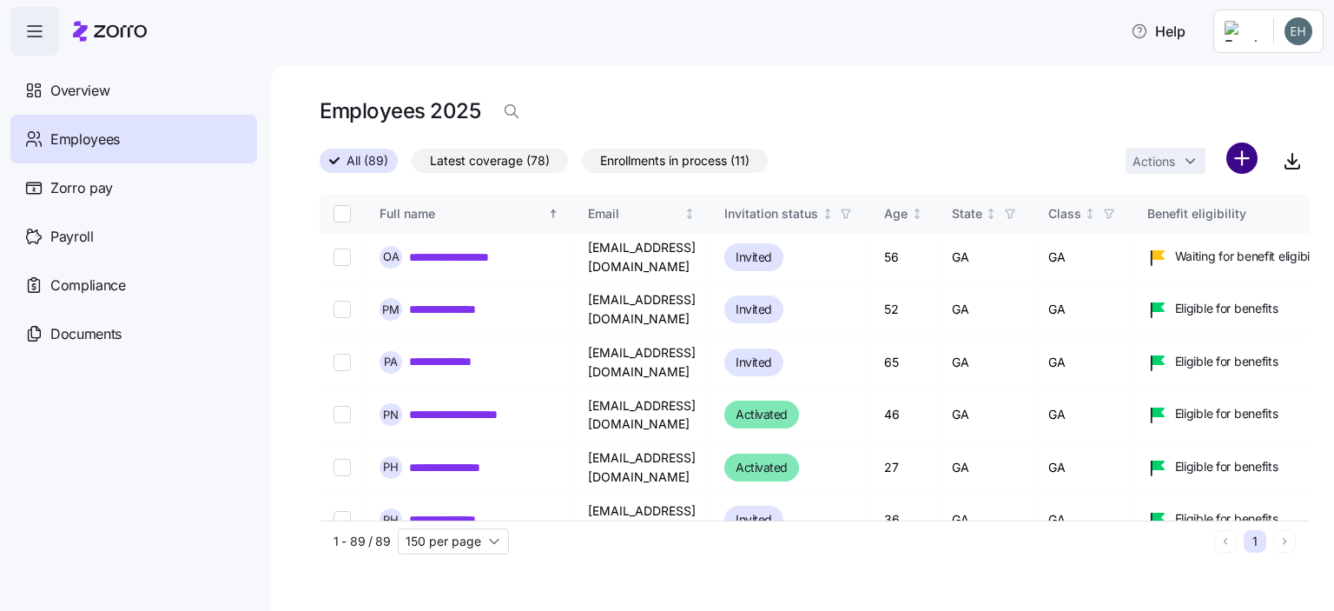
click at [1244, 154] on html "**********" at bounding box center [667, 300] width 1334 height 600
click at [1131, 235] on span "Add a new employee" at bounding box center [1186, 232] width 116 height 17
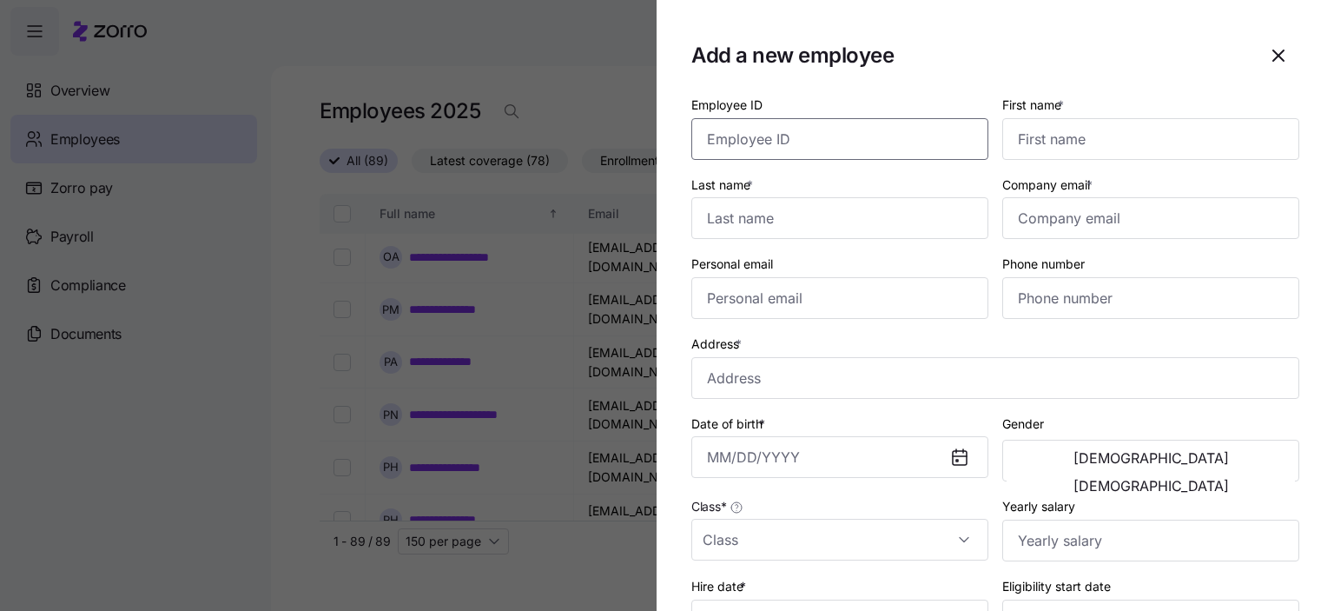
drag, startPoint x: 735, startPoint y: 149, endPoint x: 744, endPoint y: 144, distance: 10.5
click at [738, 144] on input "Employee ID" at bounding box center [839, 139] width 297 height 42
type input "[PERSON_NAME]"
drag, startPoint x: 761, startPoint y: 140, endPoint x: 549, endPoint y: 121, distance: 212.8
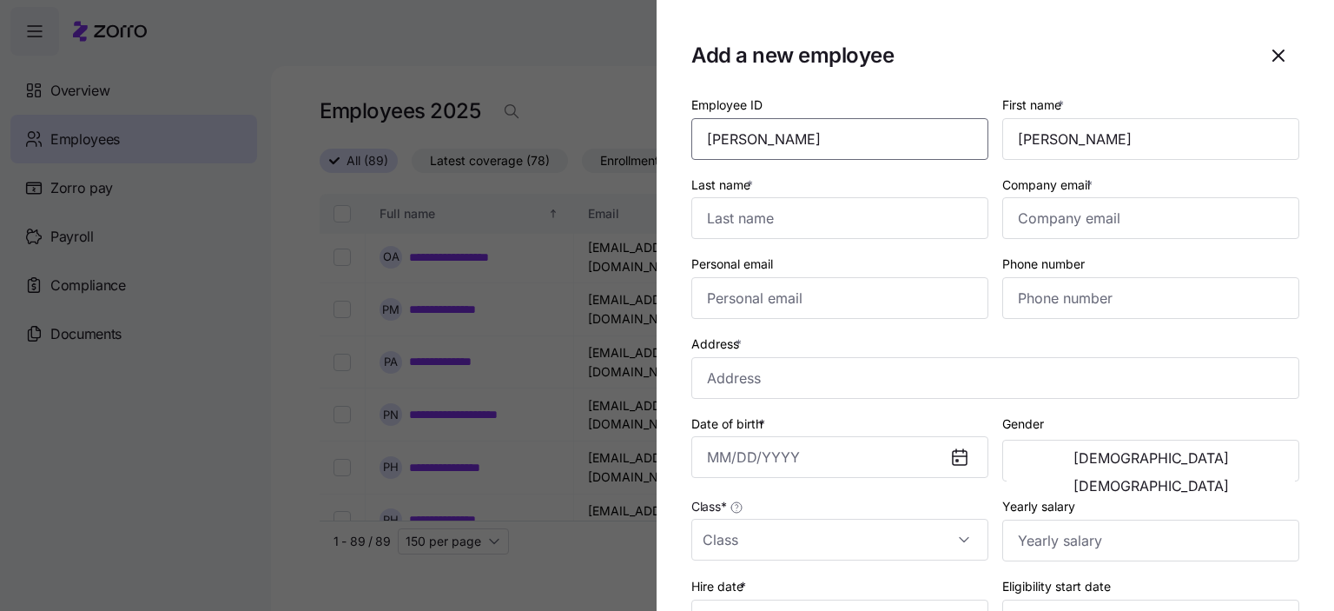
click at [549, 600] on div "Add a new employee Employee ID [PERSON_NAME] First name * [PERSON_NAME] Last na…" at bounding box center [667, 600] width 1334 height 0
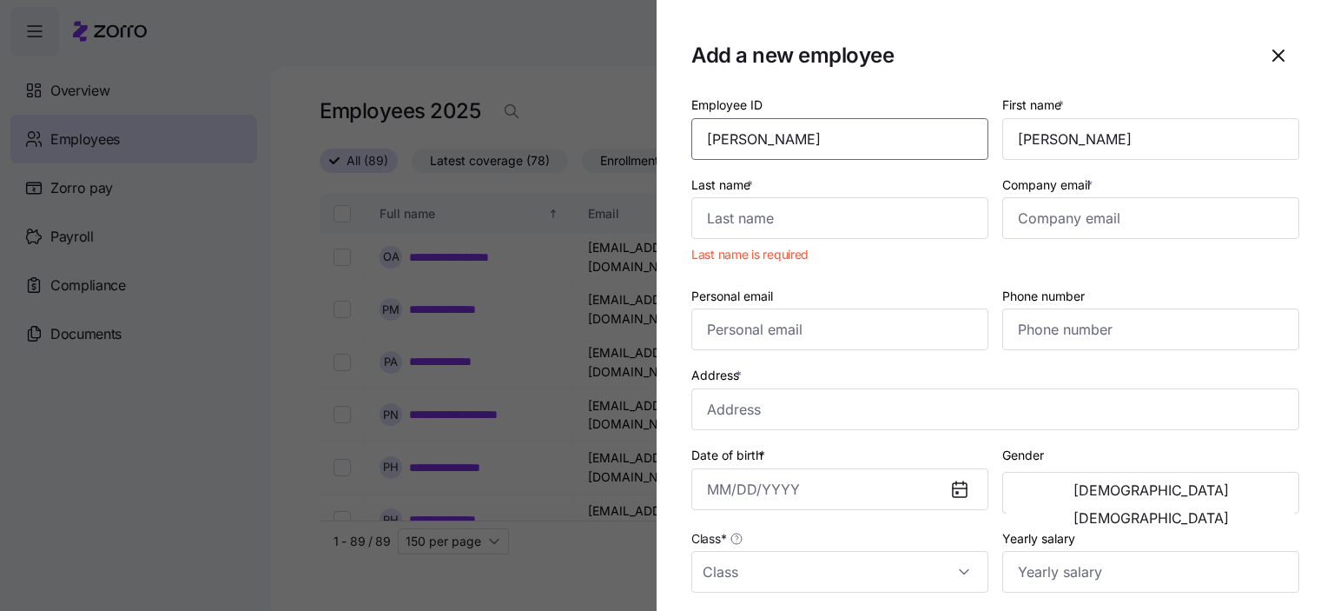
click at [775, 141] on input "[PERSON_NAME]" at bounding box center [839, 139] width 297 height 42
drag, startPoint x: 773, startPoint y: 141, endPoint x: 565, endPoint y: 123, distance: 209.2
click at [565, 600] on div "Add a new employee Employee ID [PERSON_NAME] First name * [PERSON_NAME] Last na…" at bounding box center [667, 600] width 1334 height 0
type input "5826"
drag, startPoint x: 1058, startPoint y: 147, endPoint x: 964, endPoint y: 135, distance: 94.6
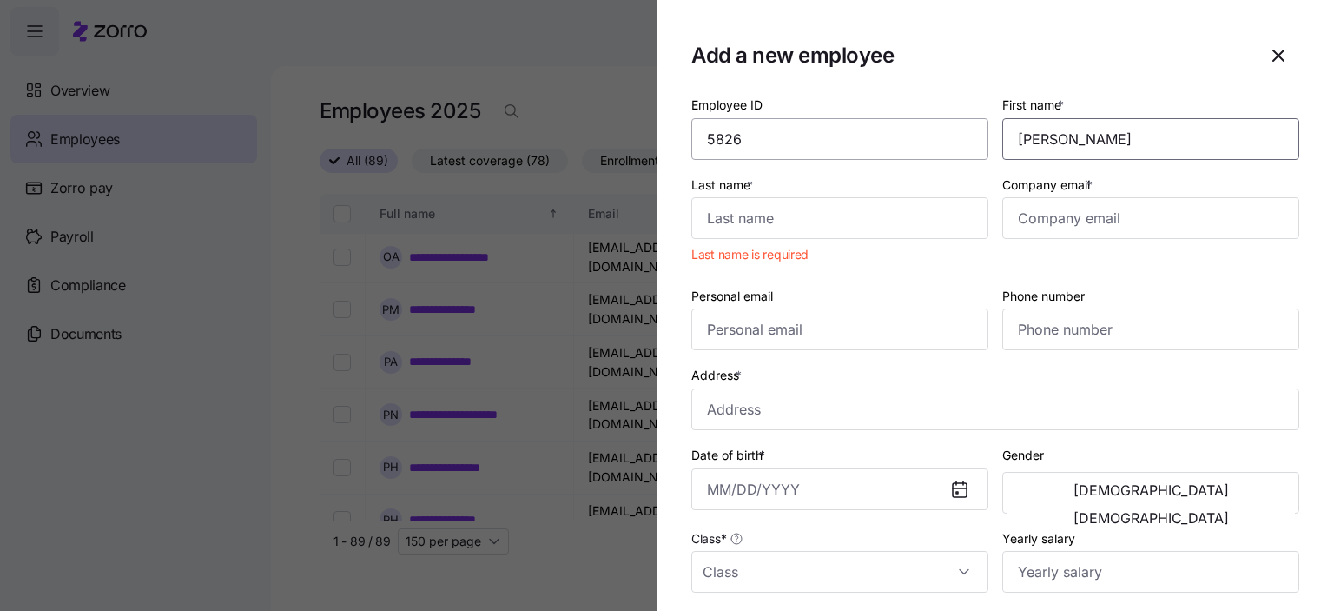
click at [964, 135] on div "Employee ID 5826 First name * [PERSON_NAME] Last name * Last name is required C…" at bounding box center [995, 463] width 622 height 753
type input "[PERSON_NAME]"
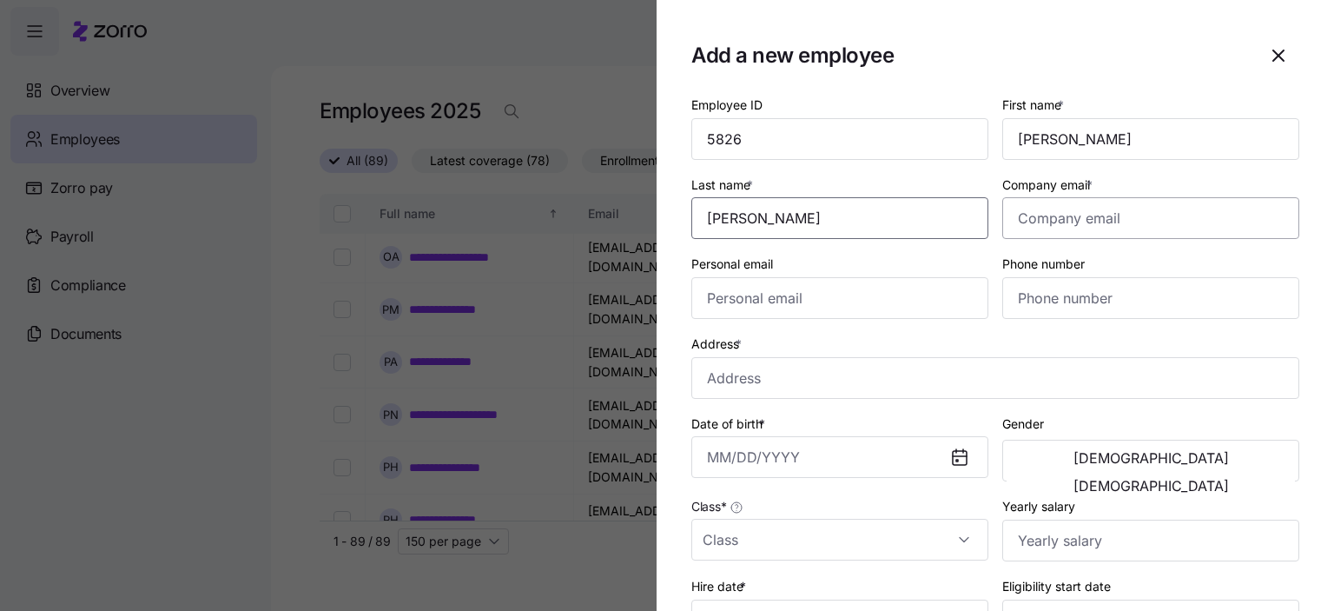
type input "[PERSON_NAME]"
click at [1094, 219] on input "Company email *" at bounding box center [1150, 218] width 297 height 42
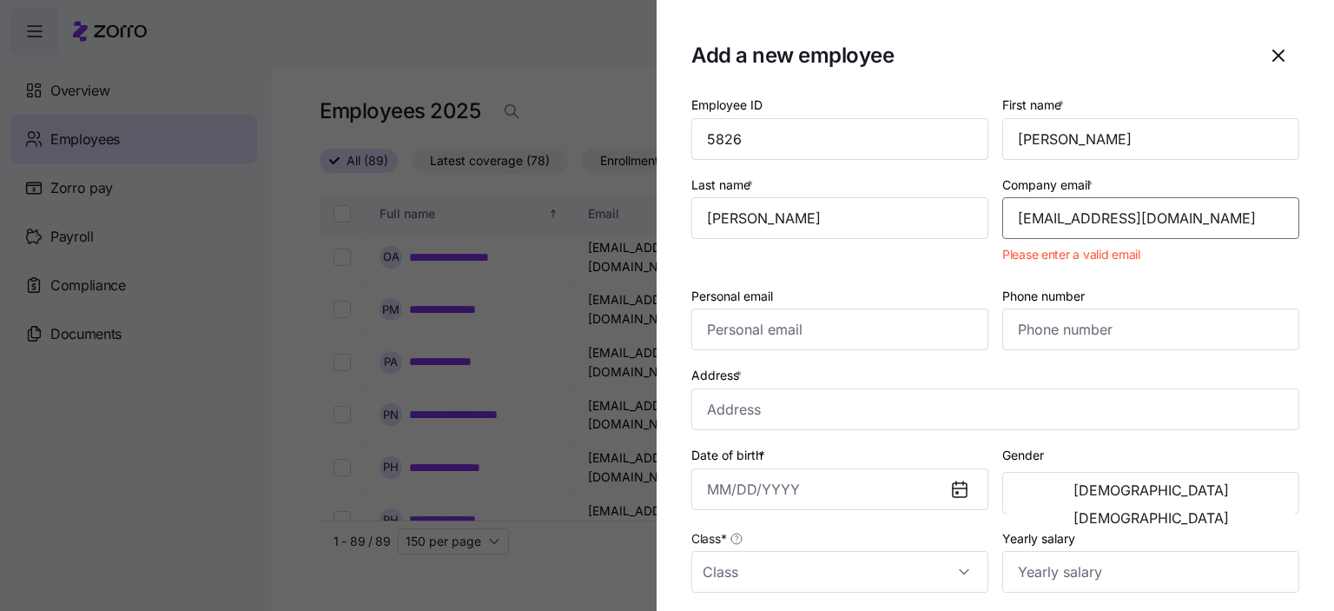
scroll to position [0, 14]
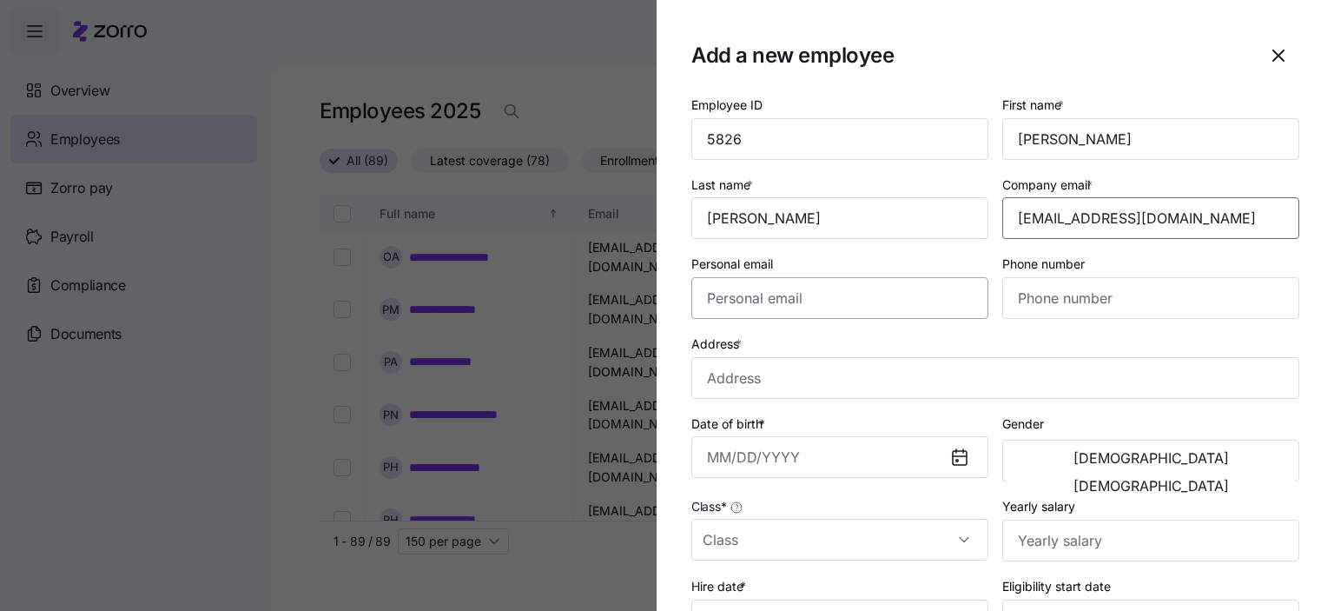
type input "[EMAIL_ADDRESS][DOMAIN_NAME]"
click at [715, 298] on input "Personal email" at bounding box center [839, 298] width 297 height 42
click at [743, 299] on input "Personal email" at bounding box center [839, 298] width 297 height 42
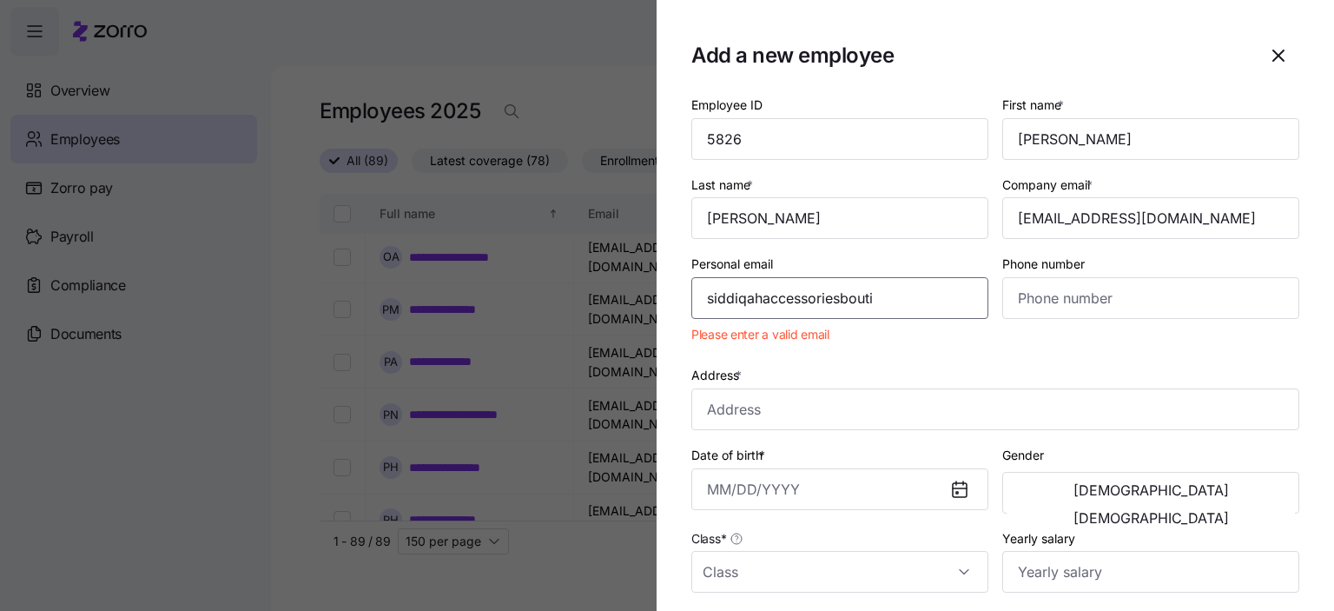
type input "siddiqahaccessoriesbouti"
click at [886, 294] on input "siddiqahaccessoriesbouti" at bounding box center [839, 298] width 297 height 42
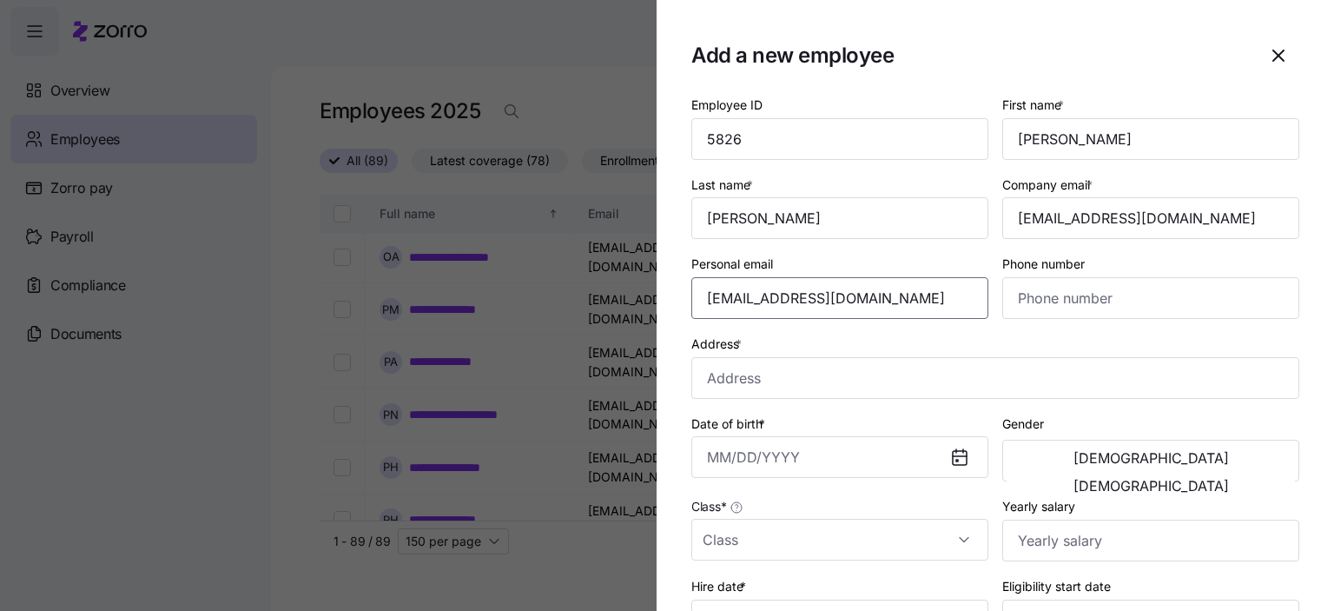
scroll to position [0, 14]
type input "[EMAIL_ADDRESS][DOMAIN_NAME]"
click at [1042, 299] on input "Phone number" at bounding box center [1150, 298] width 297 height 42
type input "[PHONE_NUMBER]"
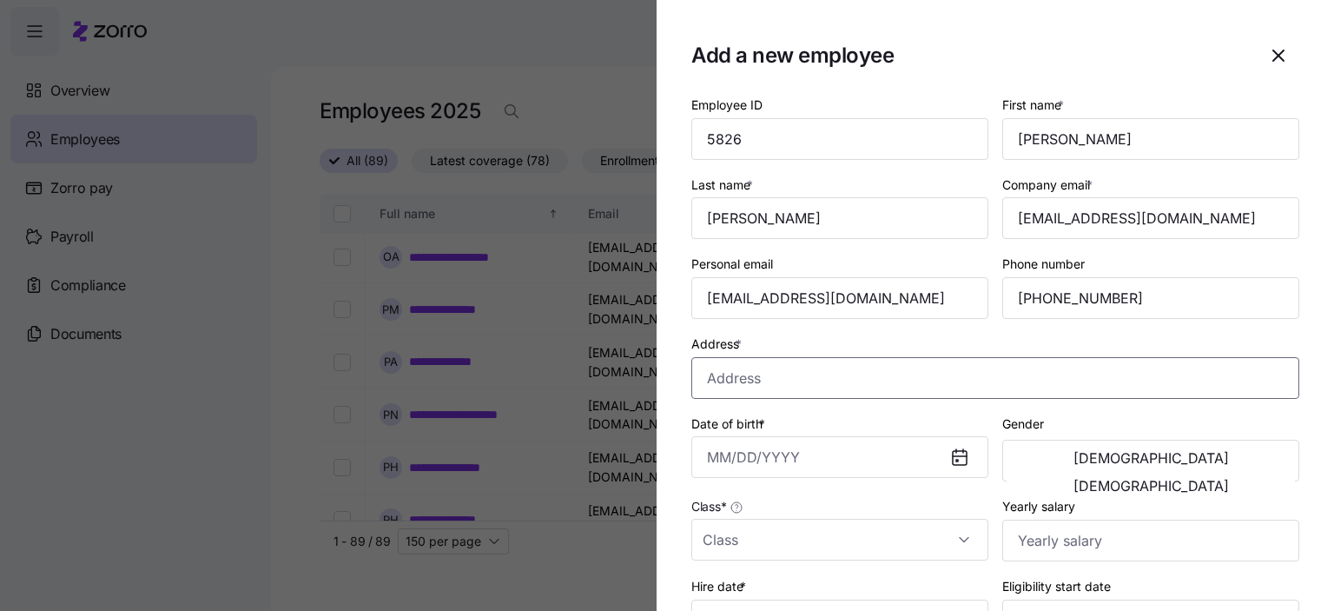
click at [719, 389] on input "Address *" at bounding box center [995, 378] width 608 height 42
type input "[STREET_ADDRESS][PERSON_NAME][PERSON_NAME]"
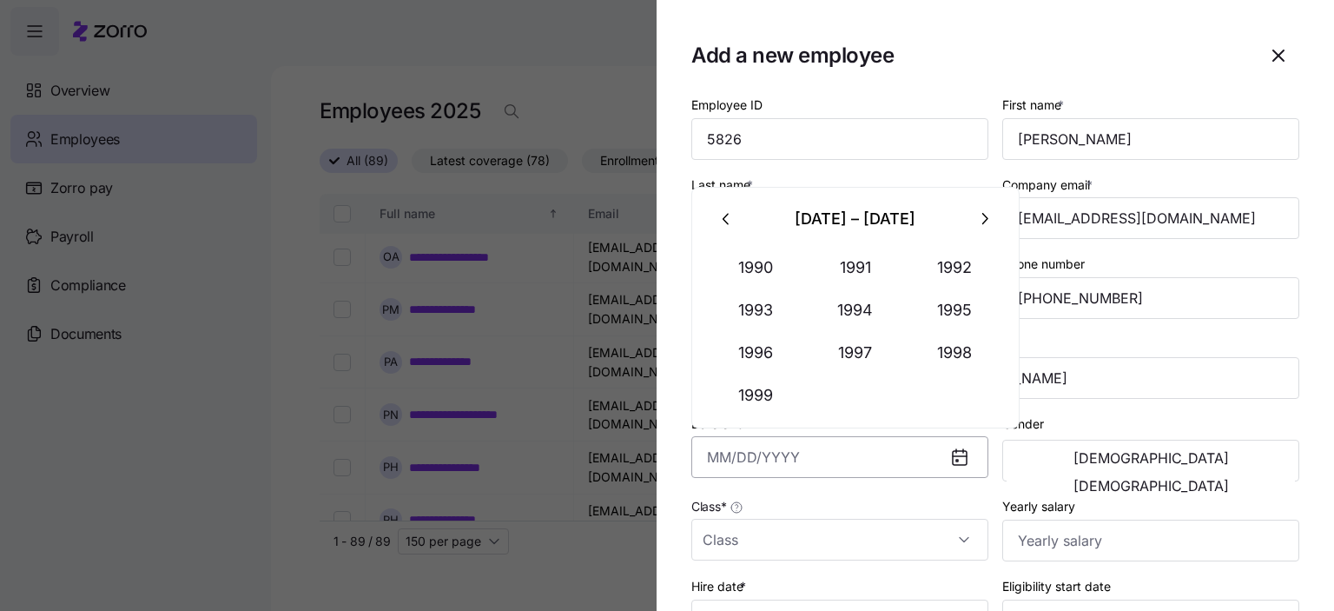
click at [740, 454] on input "Date of birth *" at bounding box center [839, 457] width 297 height 42
type input "[DATE]"
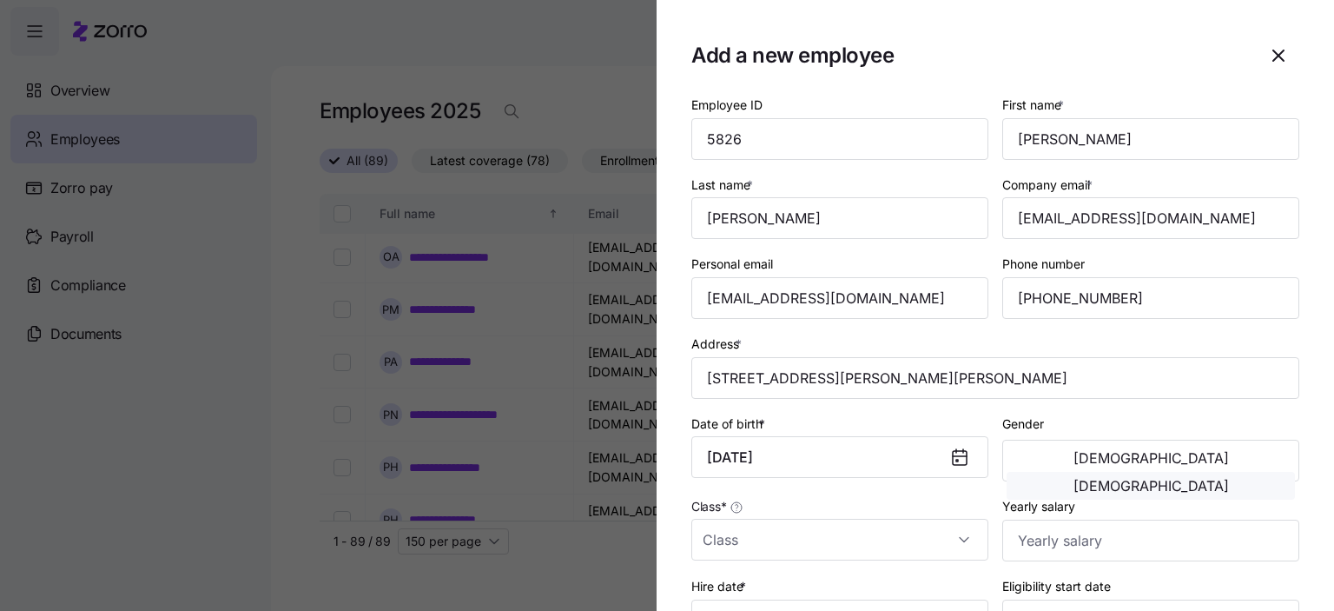
click at [1205, 479] on span "[DEMOGRAPHIC_DATA]" at bounding box center [1151, 486] width 155 height 14
click at [753, 536] on input "Class *" at bounding box center [839, 540] width 297 height 42
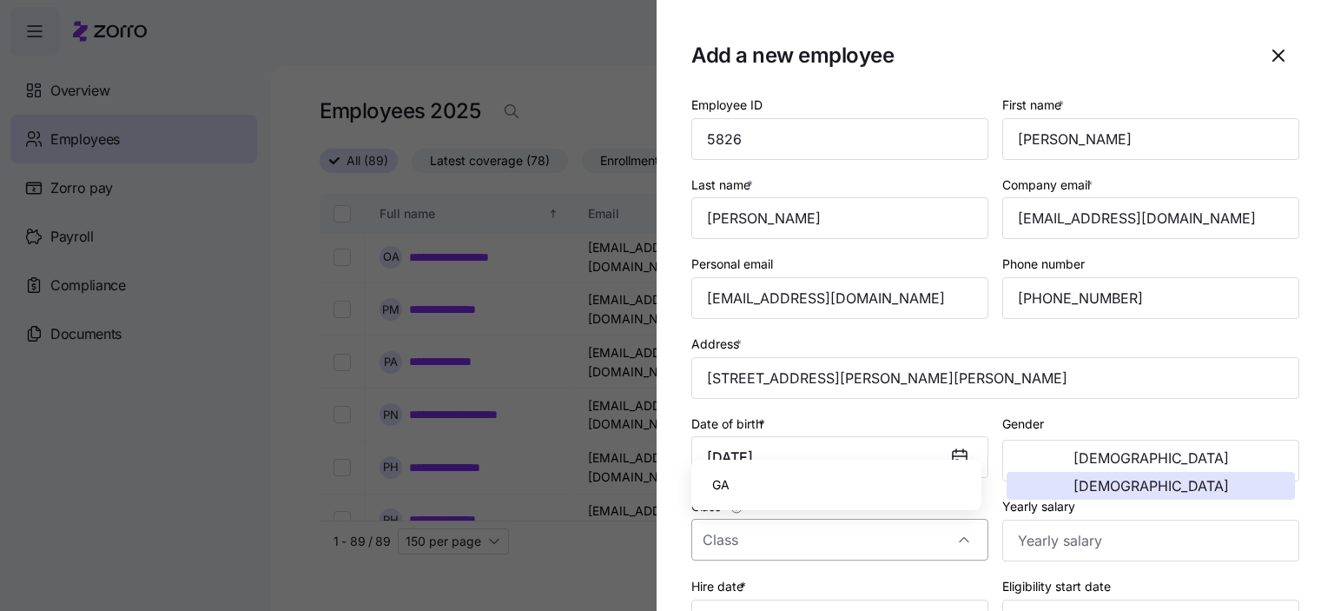
click at [723, 494] on div "GA" at bounding box center [836, 484] width 276 height 36
type input "GA"
click at [1064, 546] on input "Yearly salary" at bounding box center [1150, 540] width 297 height 42
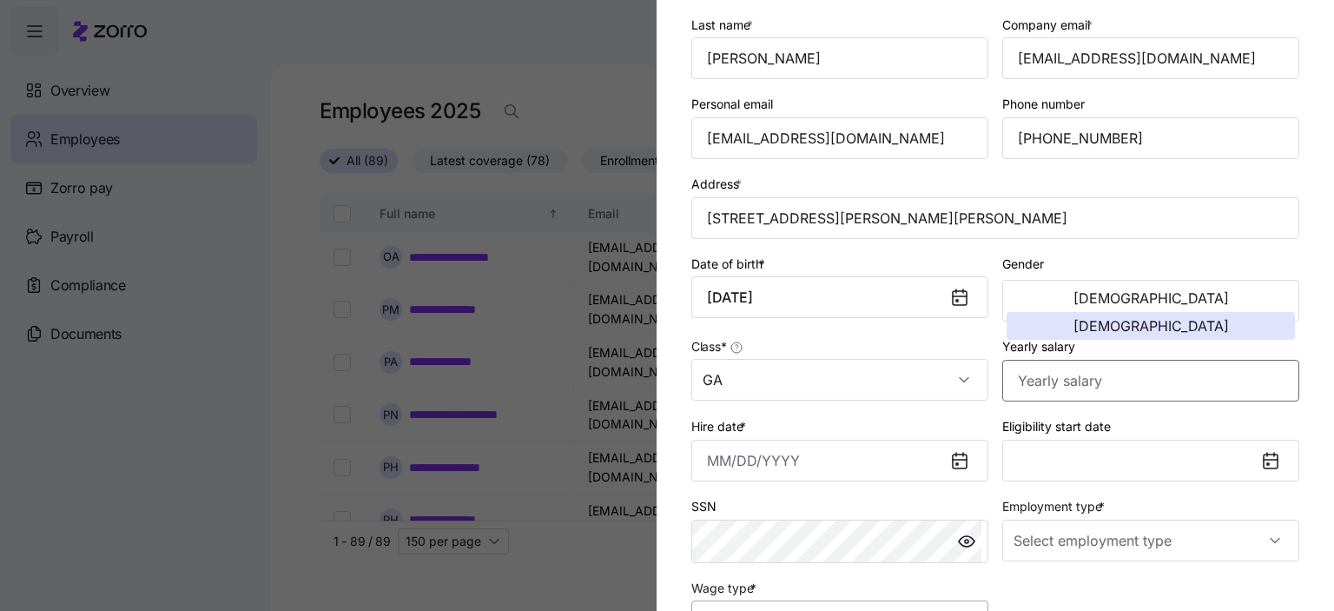
scroll to position [261, 0]
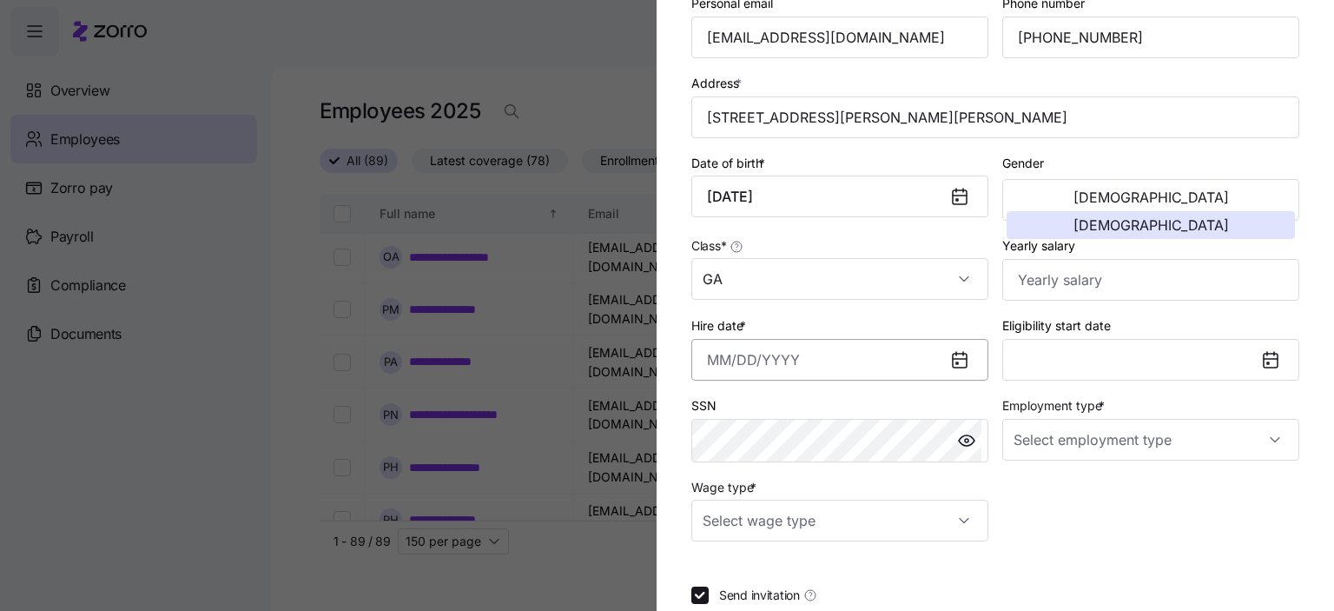
click at [725, 364] on input "Hire date *" at bounding box center [839, 360] width 297 height 42
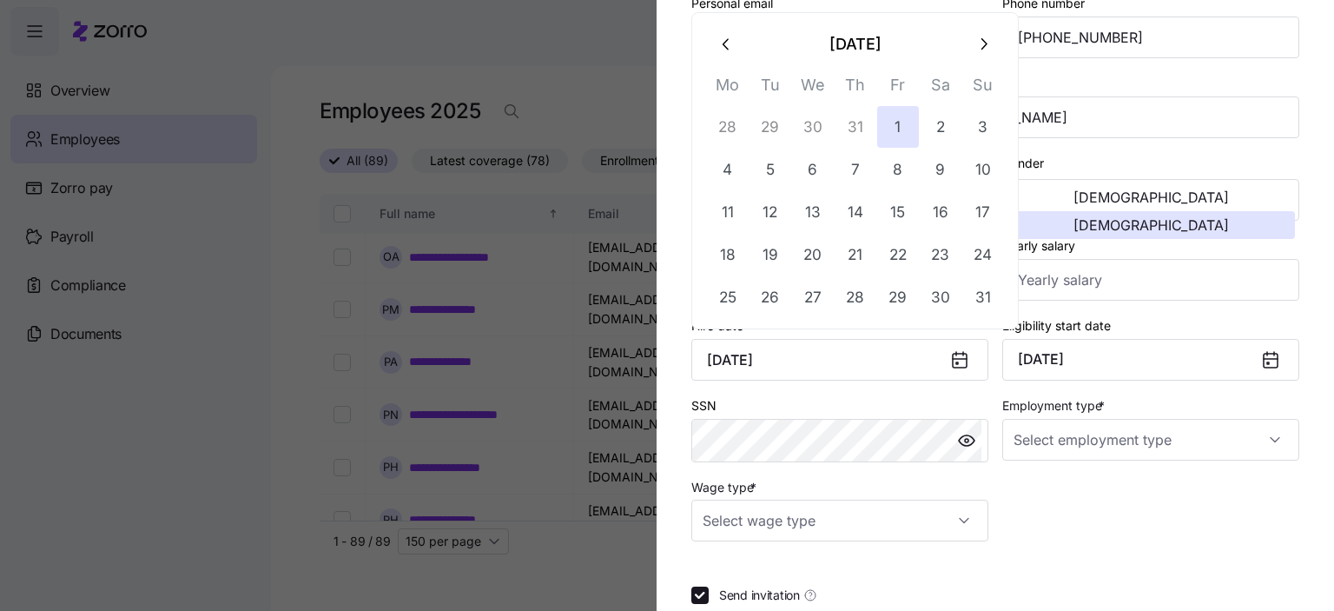
click at [1147, 354] on button "[DATE]" at bounding box center [1150, 360] width 297 height 42
type input "[DATE]"
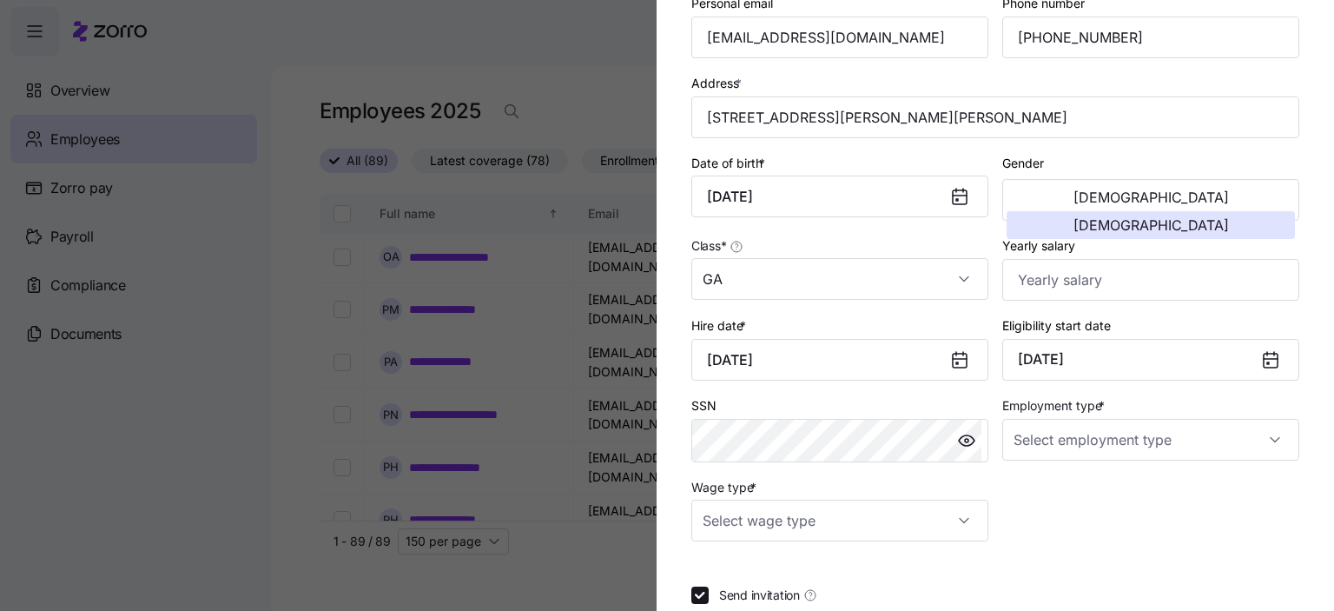
click at [1268, 358] on div at bounding box center [1278, 360] width 42 height 40
click at [1264, 359] on icon at bounding box center [1271, 361] width 14 height 14
click at [1138, 349] on button "[DATE]" at bounding box center [1150, 360] width 297 height 42
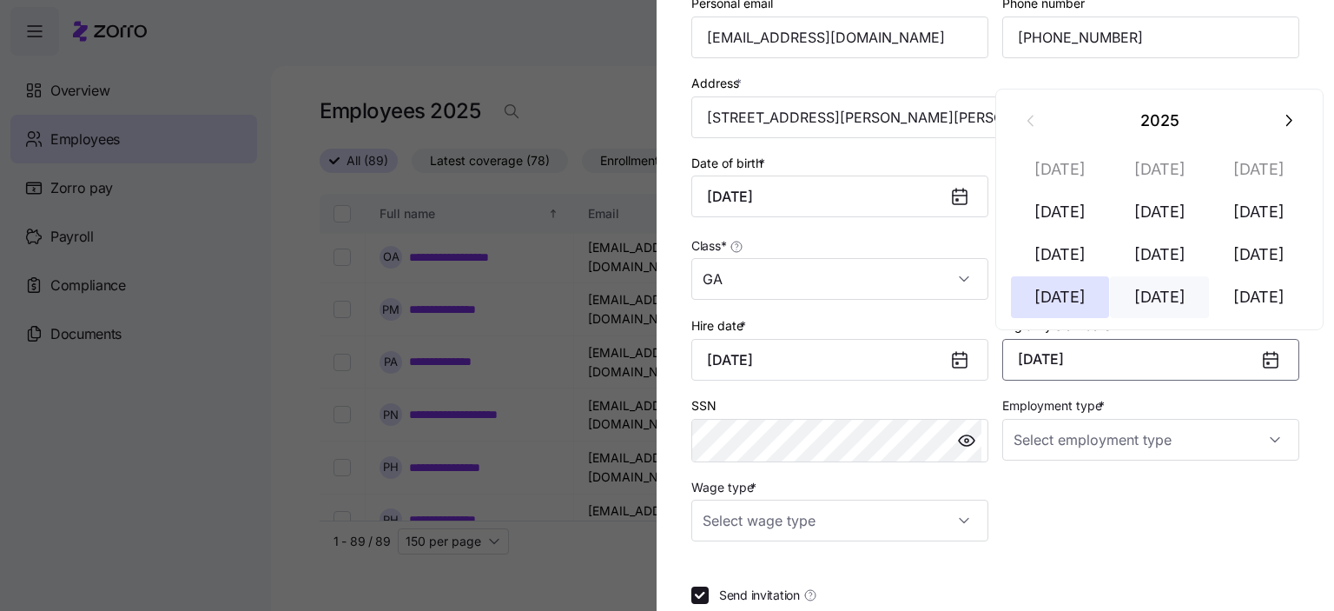
click at [1164, 301] on button "[DATE]" at bounding box center [1159, 297] width 99 height 42
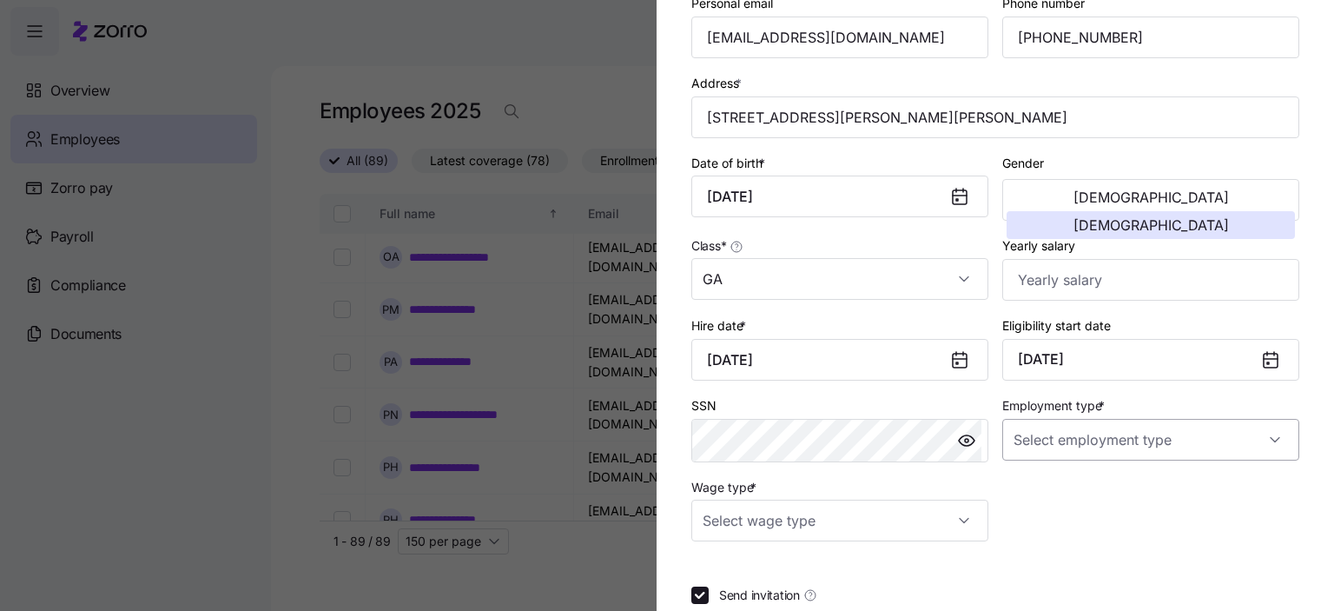
click at [1081, 424] on input "Employment type *" at bounding box center [1150, 440] width 297 height 42
click at [1046, 493] on span "Full Time" at bounding box center [1041, 488] width 50 height 19
type input "Full Time"
click at [835, 520] on input "Wage type *" at bounding box center [839, 520] width 297 height 42
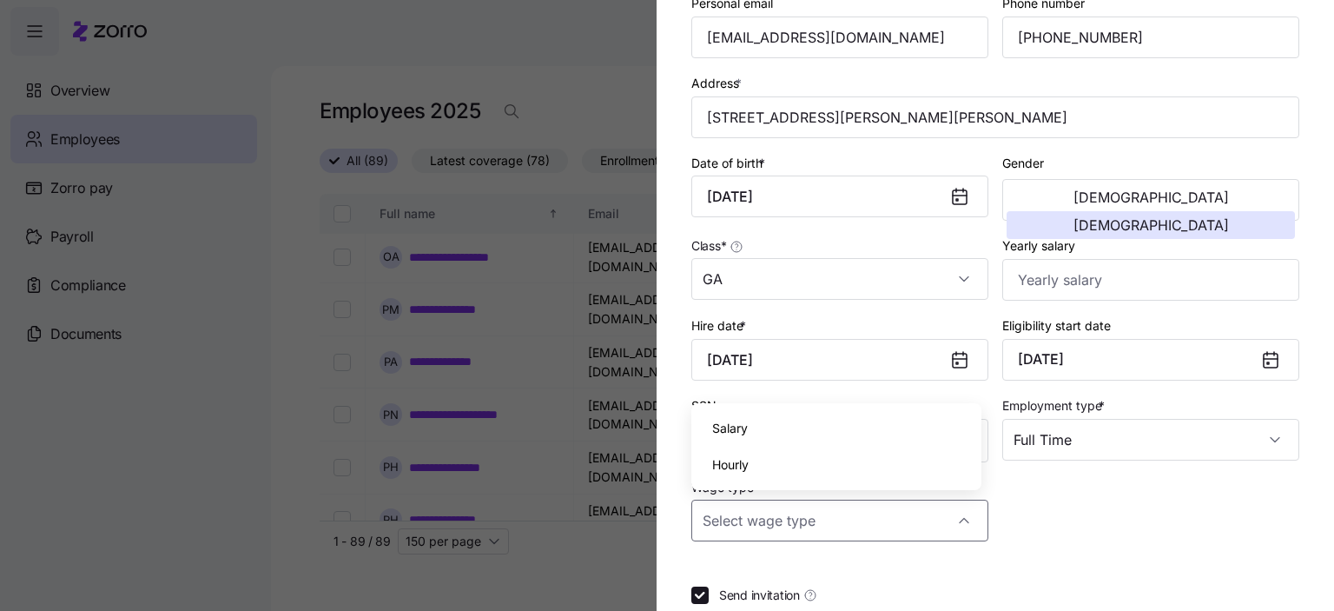
click at [734, 461] on span "Hourly" at bounding box center [730, 464] width 36 height 19
type input "Hourly"
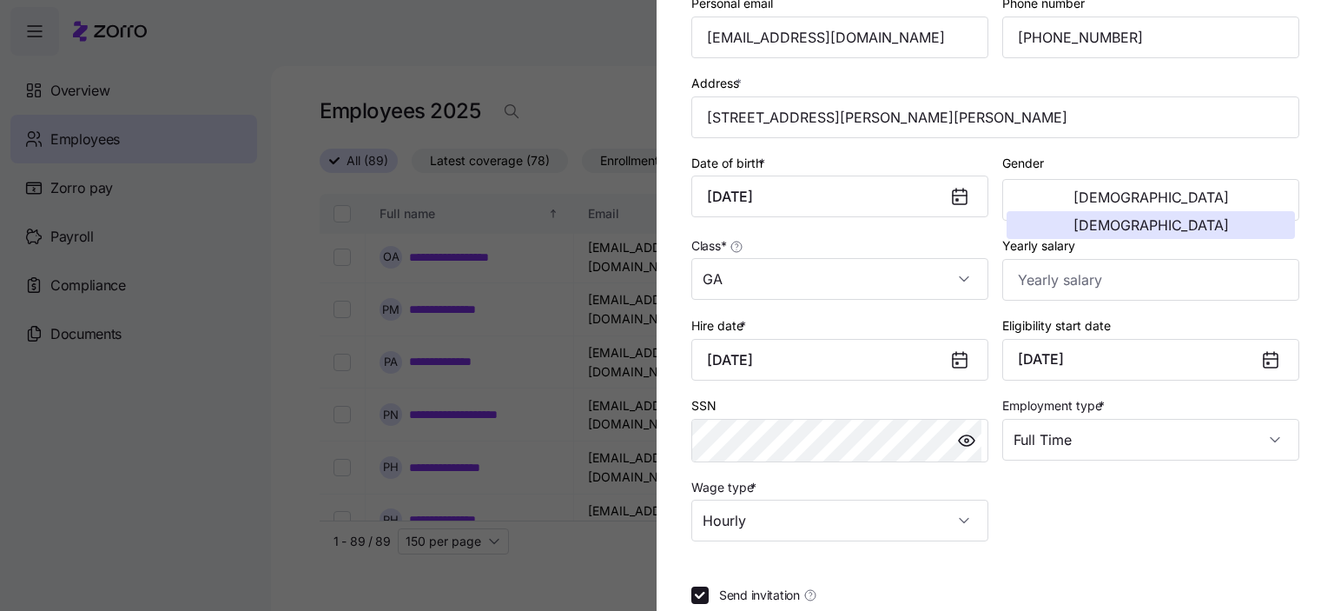
scroll to position [365, 0]
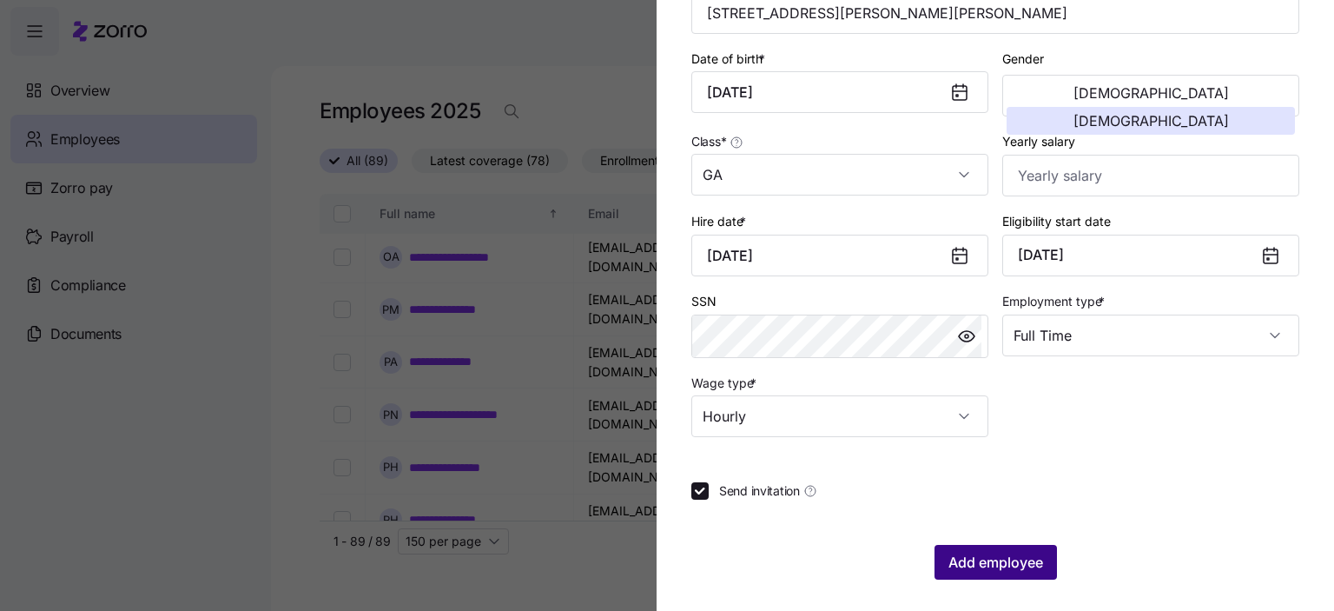
click at [969, 559] on span "Add employee" at bounding box center [996, 562] width 95 height 21
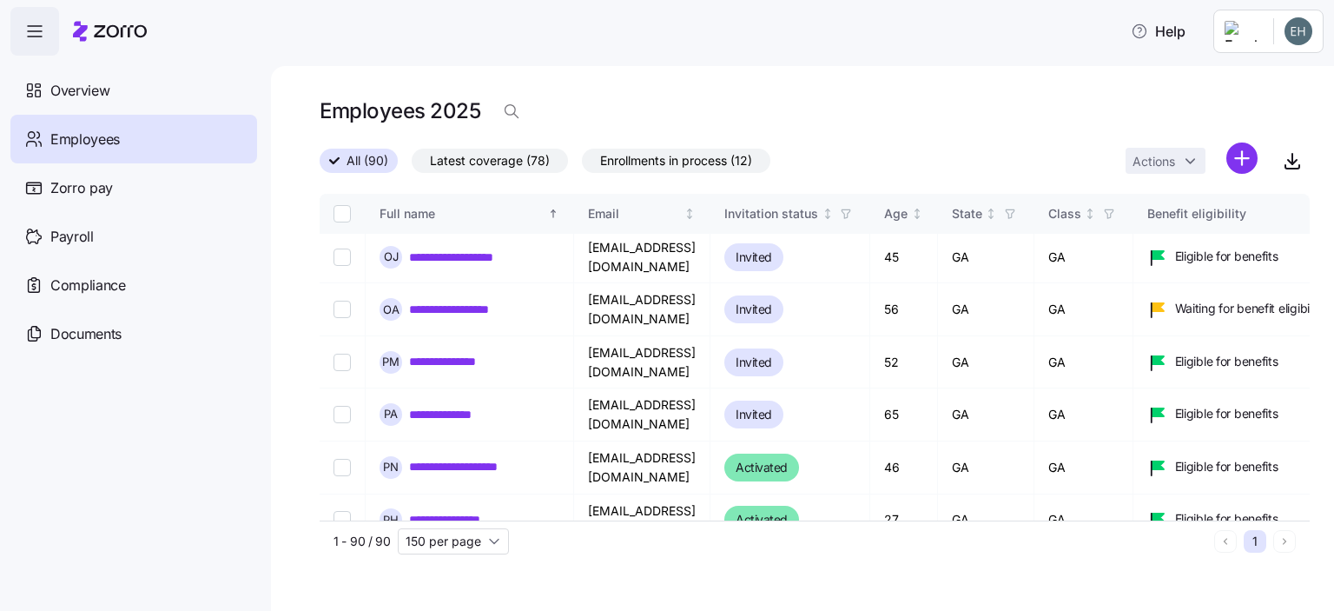
scroll to position [3257, 0]
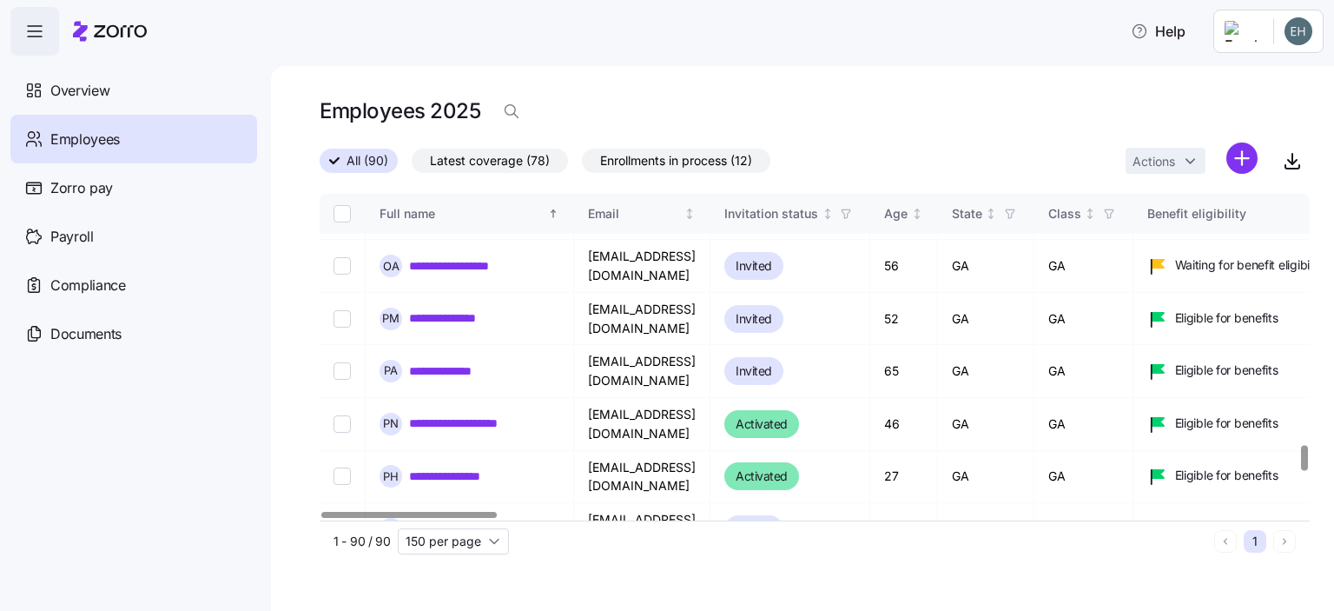
click at [1243, 159] on html "**********" at bounding box center [667, 300] width 1334 height 600
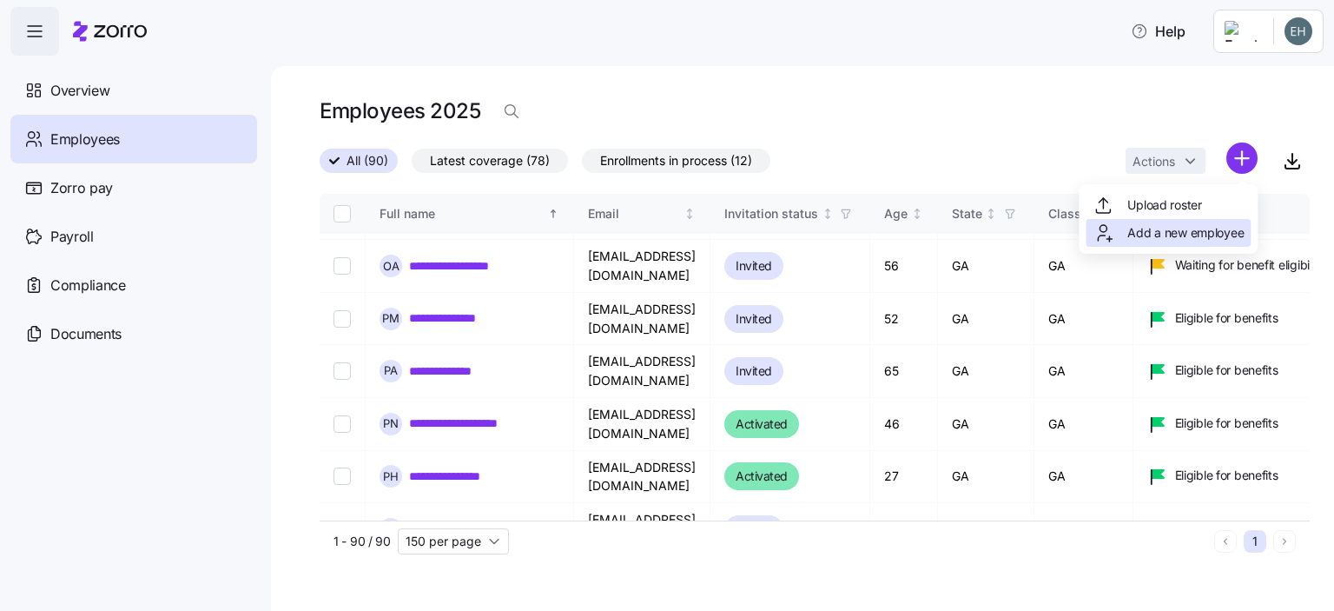
click at [1148, 234] on span "Add a new employee" at bounding box center [1186, 232] width 116 height 17
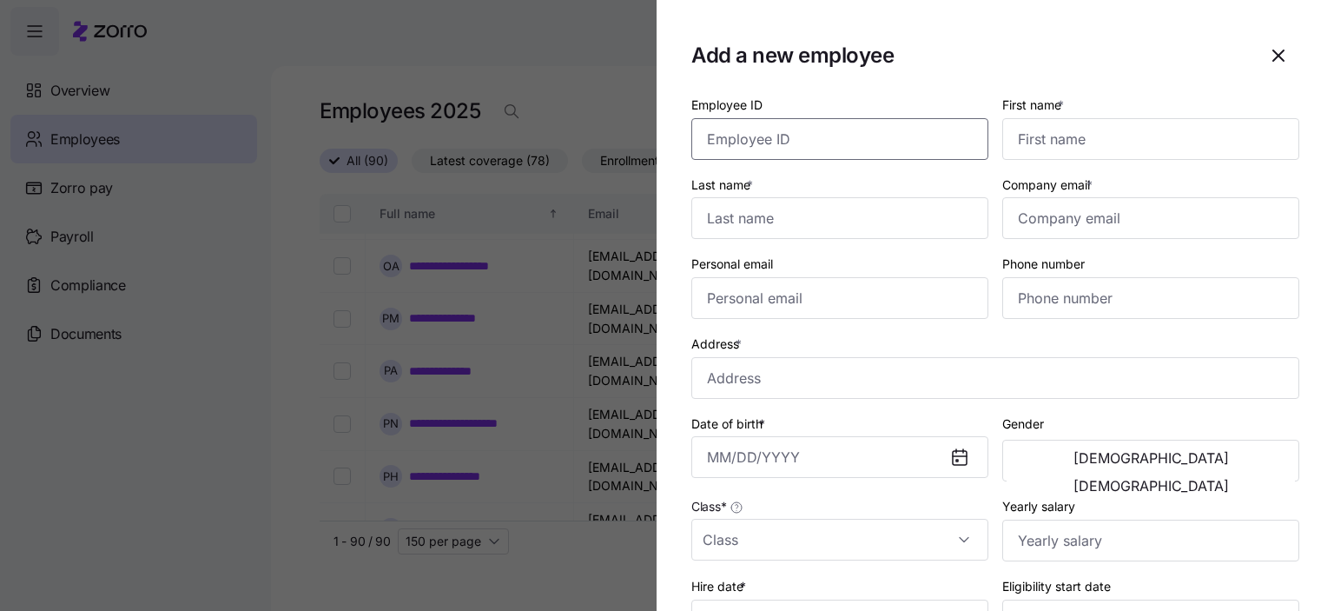
click at [746, 135] on input "Employee ID" at bounding box center [839, 139] width 297 height 42
type input "2618"
click at [1055, 137] on input "First name *" at bounding box center [1150, 139] width 297 height 42
type input "Wymeka"
type input "[PERSON_NAME]"
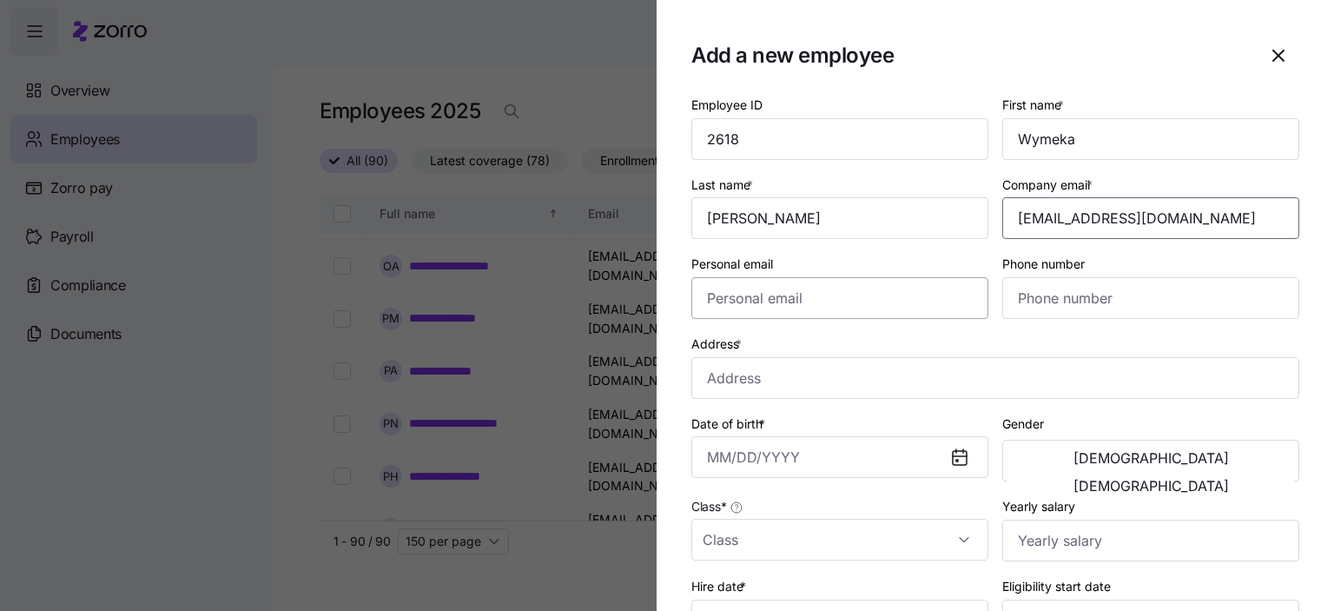
type input "[EMAIL_ADDRESS][DOMAIN_NAME]"
drag, startPoint x: 733, startPoint y: 305, endPoint x: 695, endPoint y: 294, distance: 39.6
click at [732, 305] on input "Personal email" at bounding box center [839, 298] width 297 height 42
type input "[EMAIL_ADDRESS][DOMAIN_NAME]"
click at [1024, 303] on input "Phone number" at bounding box center [1150, 298] width 297 height 42
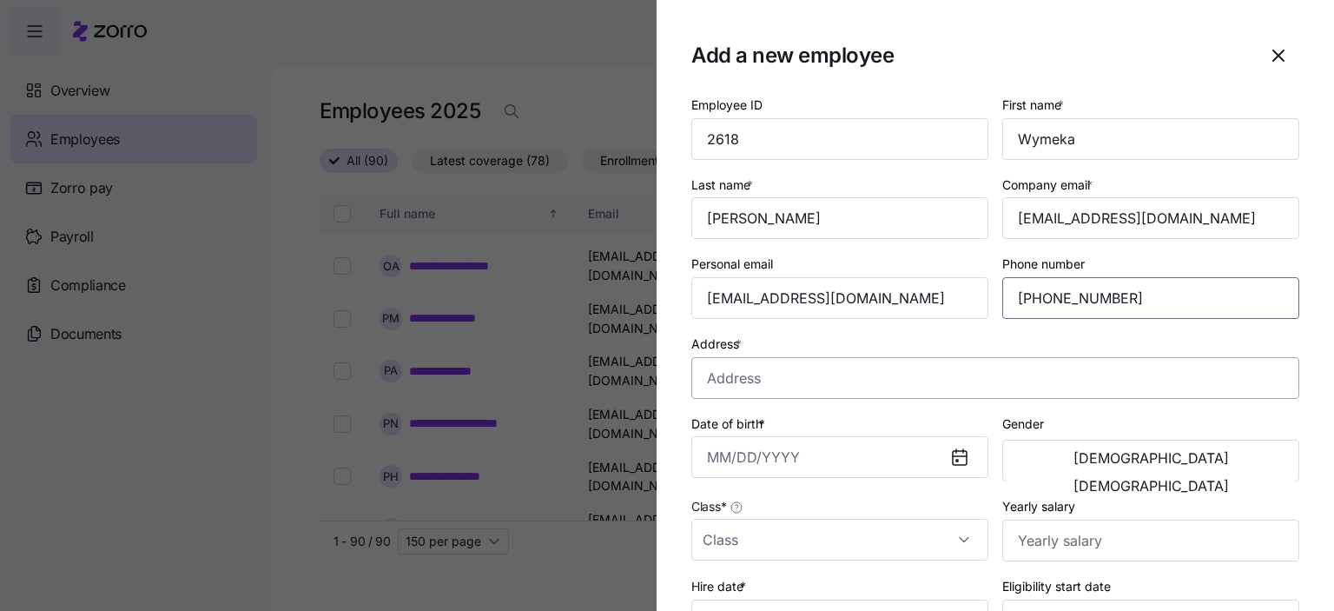
type input "[PHONE_NUMBER]"
click at [706, 383] on input "Address *" at bounding box center [995, 378] width 608 height 42
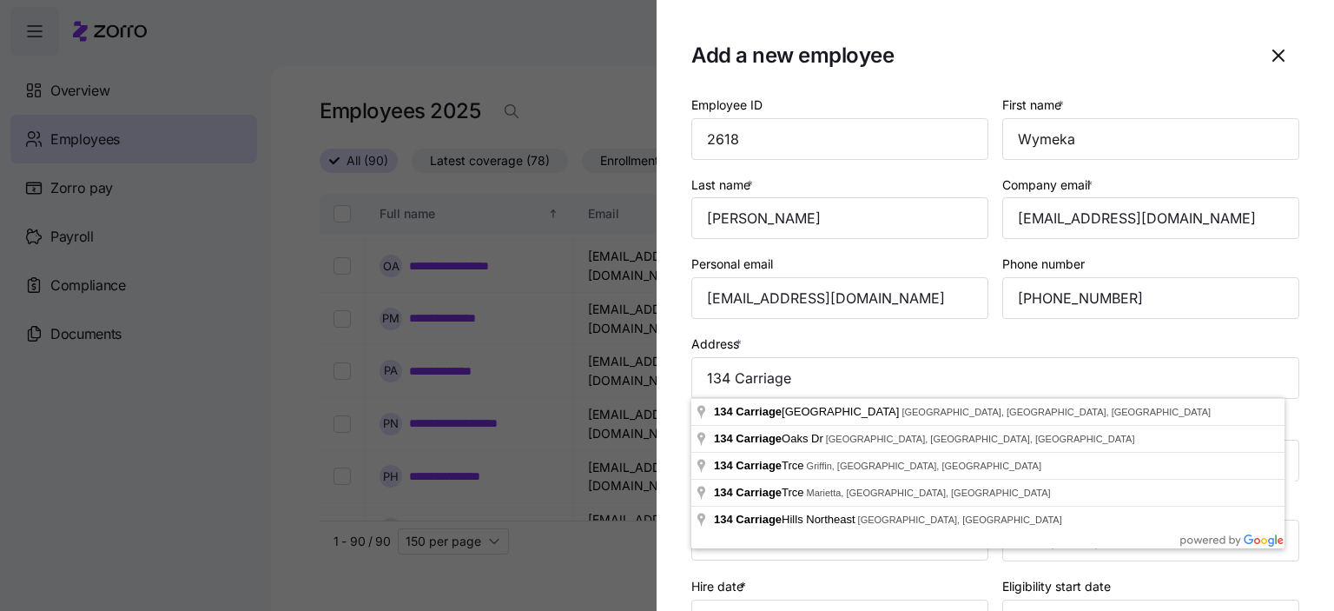
type input "[STREET_ADDRESS]"
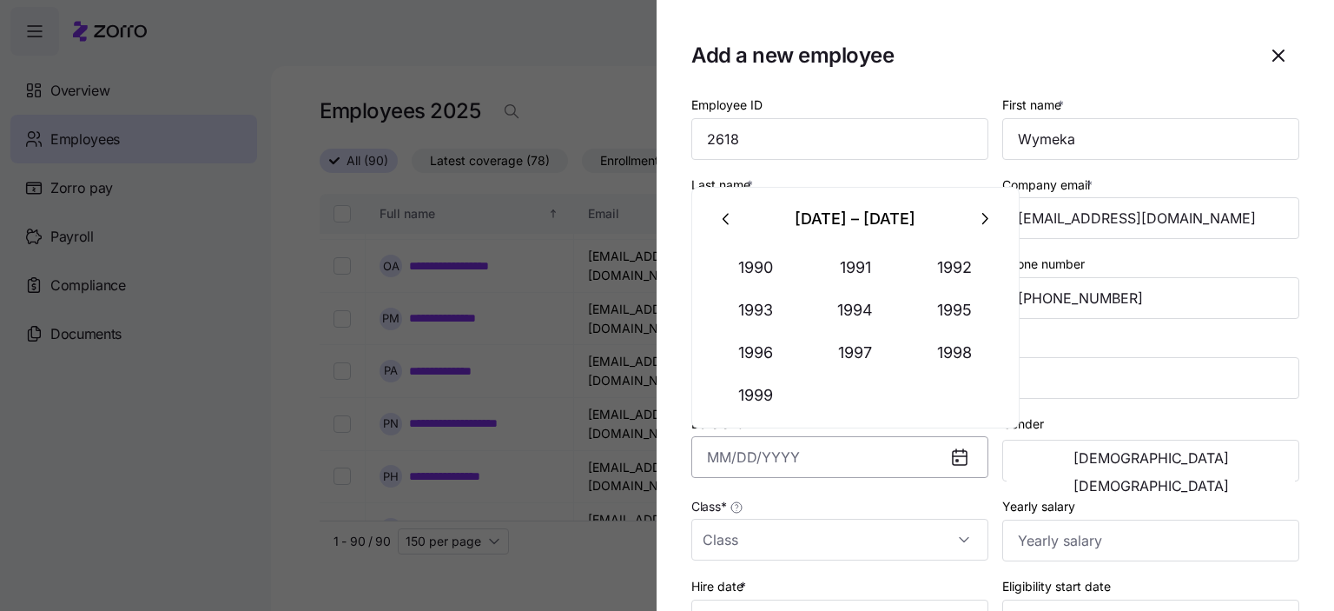
click at [701, 453] on input "Date of birth *" at bounding box center [839, 457] width 297 height 42
type input "[DATE]"
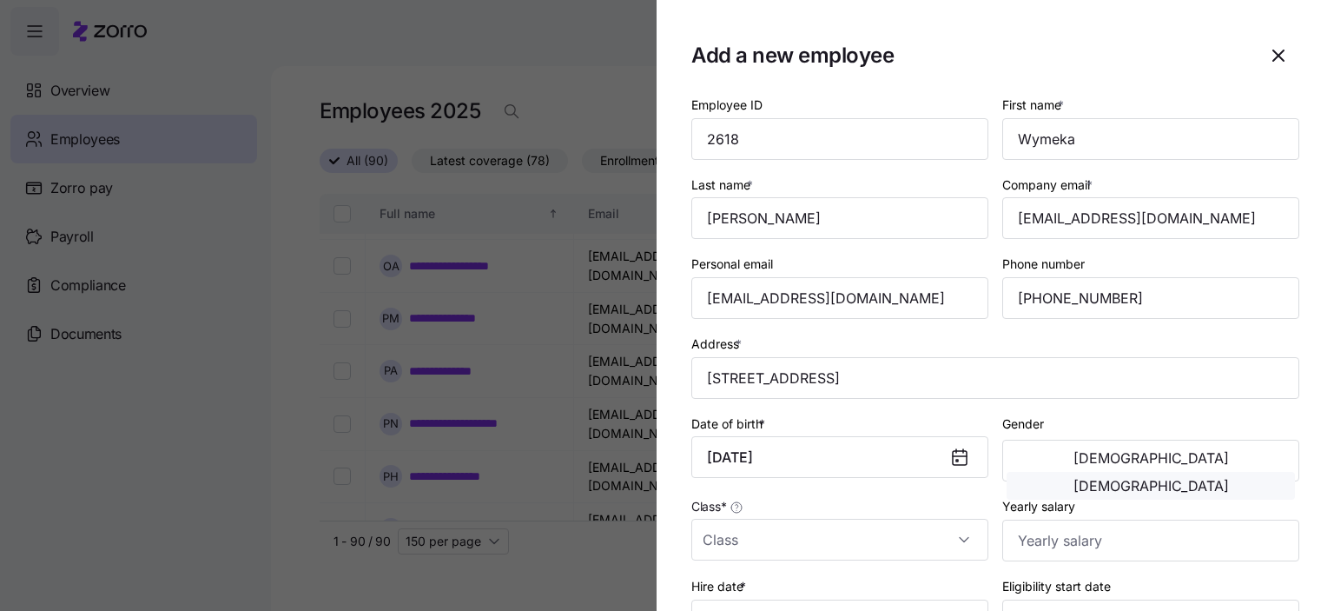
click at [1213, 479] on span "[DEMOGRAPHIC_DATA]" at bounding box center [1151, 486] width 155 height 14
click at [742, 545] on input "Class *" at bounding box center [839, 540] width 297 height 42
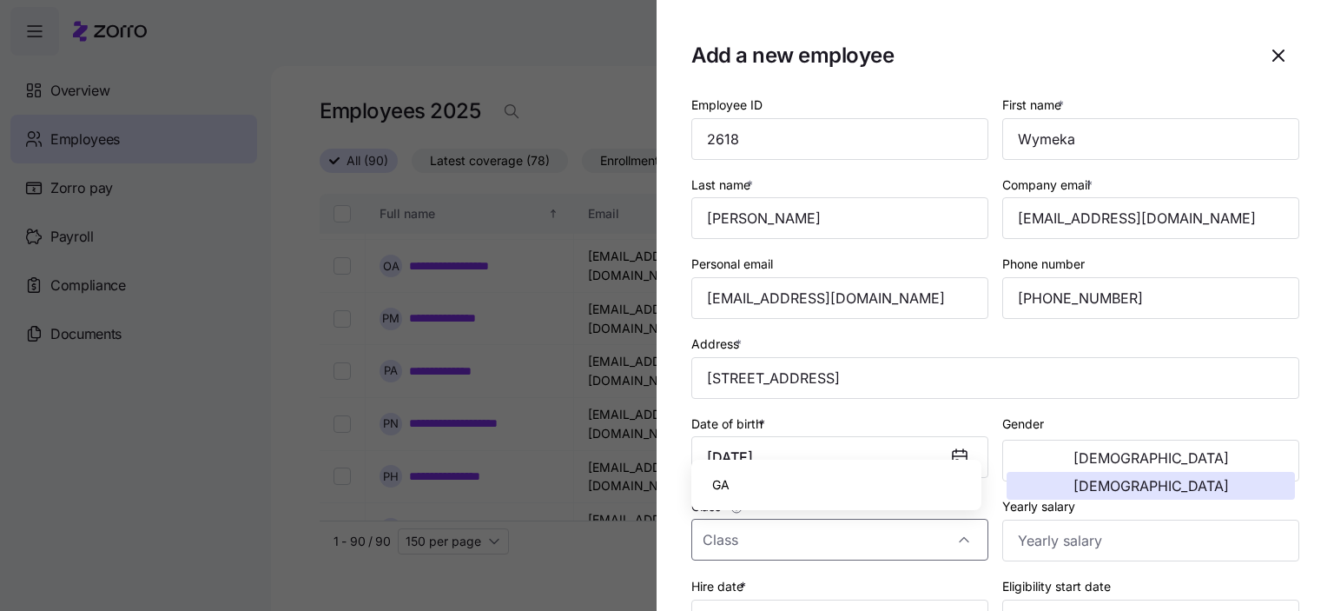
click at [727, 486] on span "GA" at bounding box center [720, 484] width 17 height 19
type input "GA"
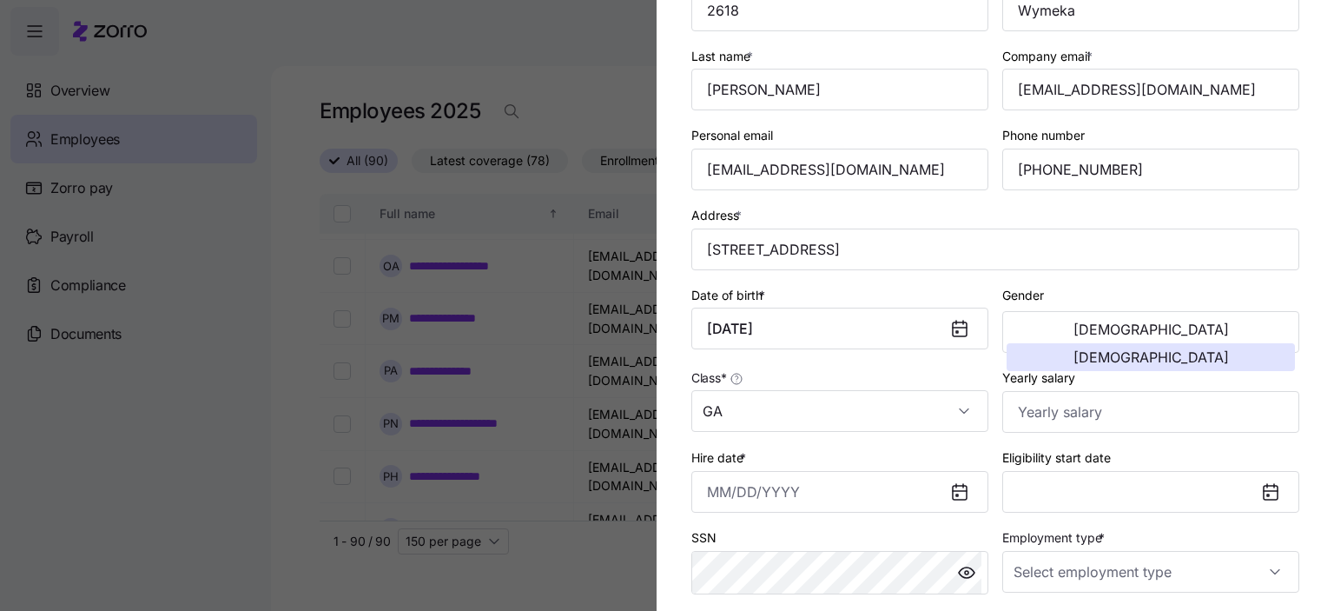
scroll to position [174, 0]
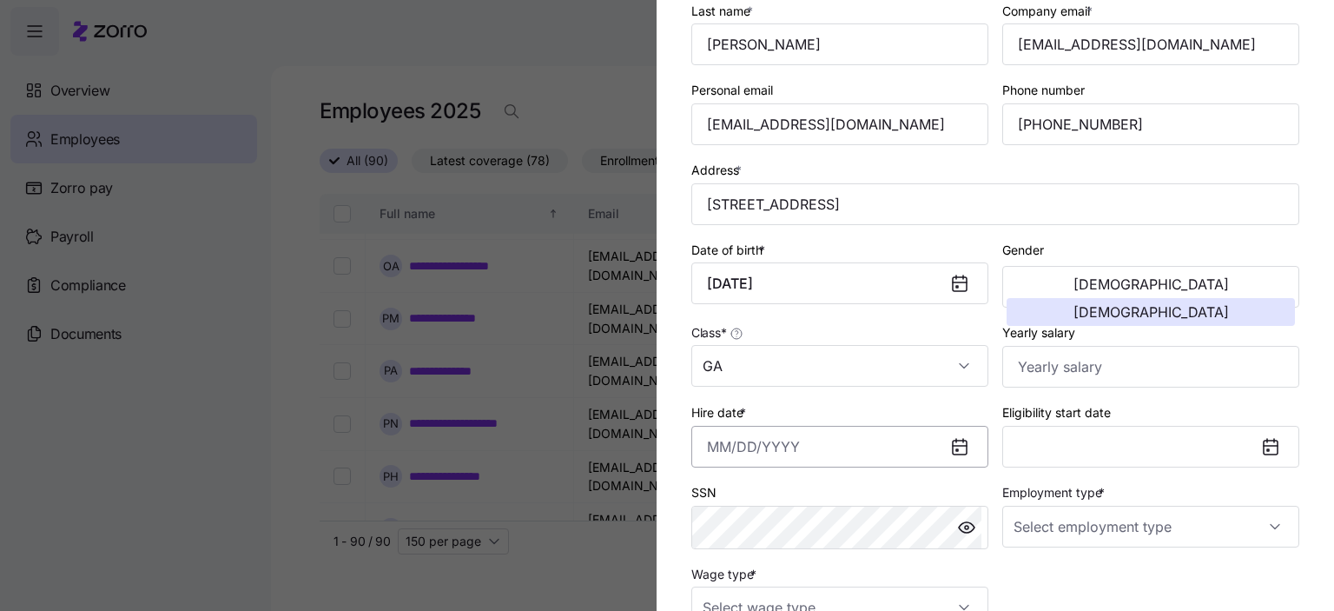
click at [730, 453] on input "Hire date *" at bounding box center [839, 447] width 297 height 42
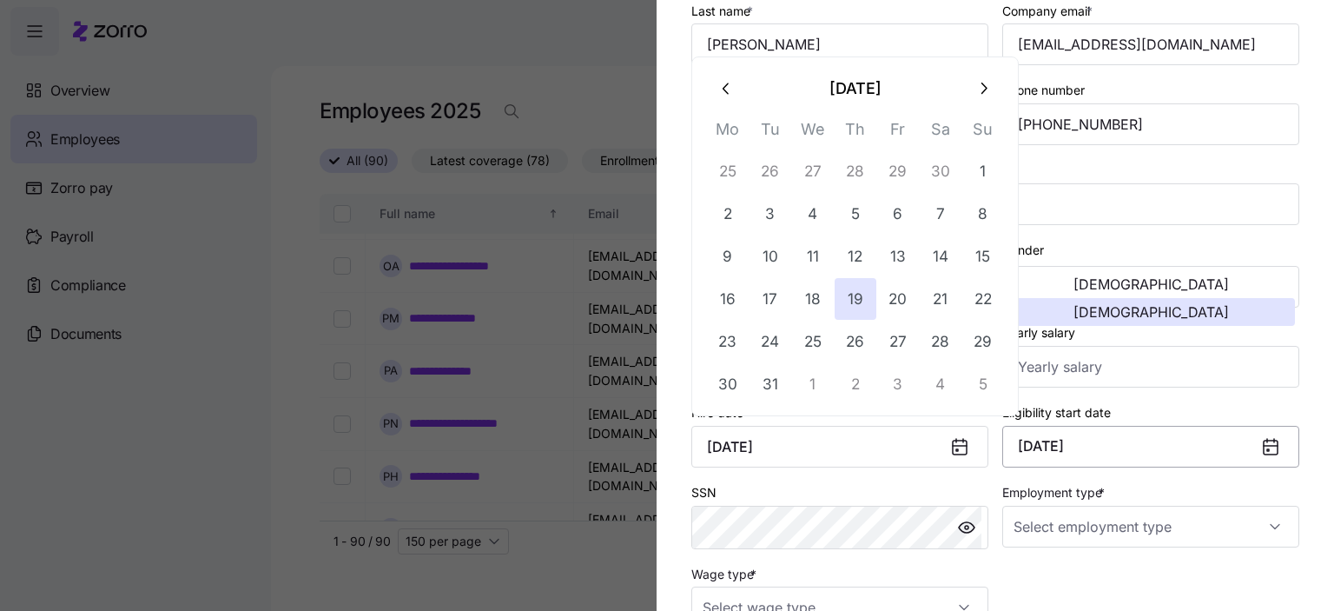
type input "[DATE]"
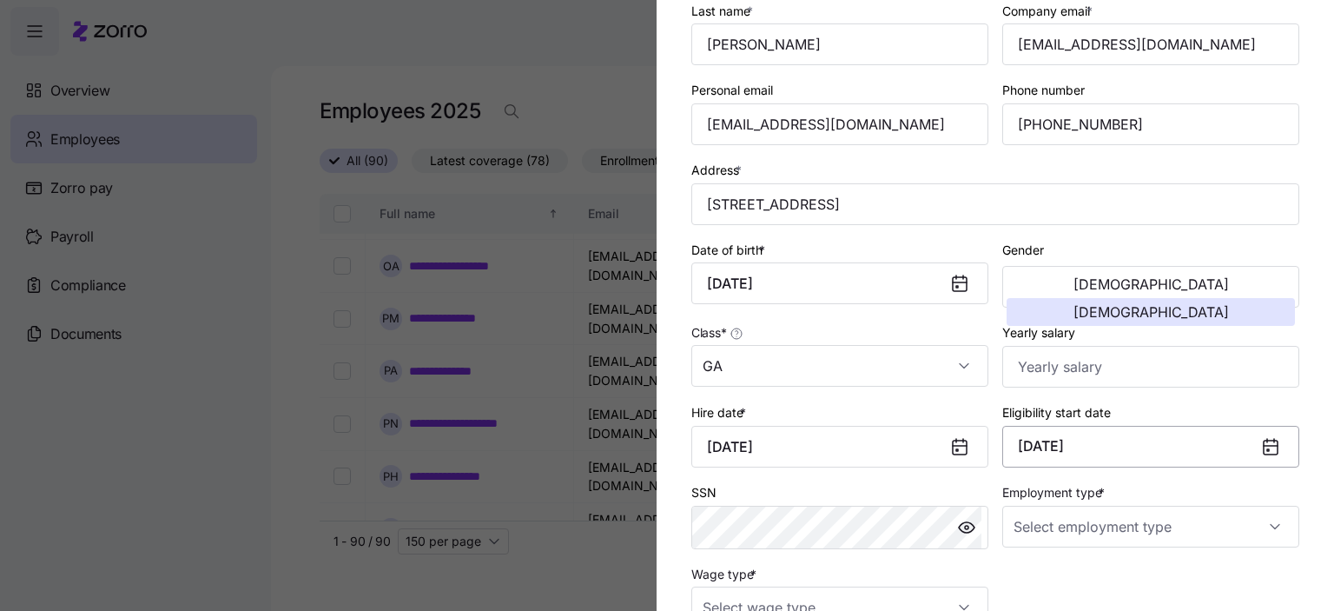
click at [1220, 441] on button "[DATE]" at bounding box center [1150, 447] width 297 height 42
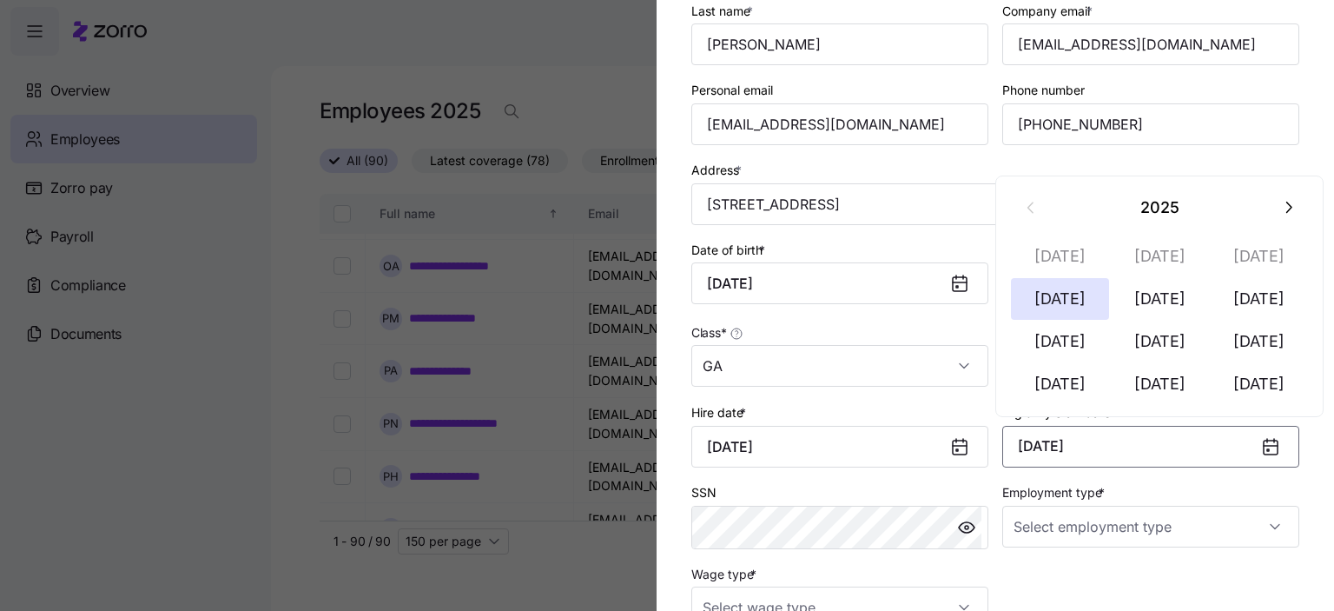
click at [1223, 444] on button "[DATE]" at bounding box center [1150, 447] width 297 height 42
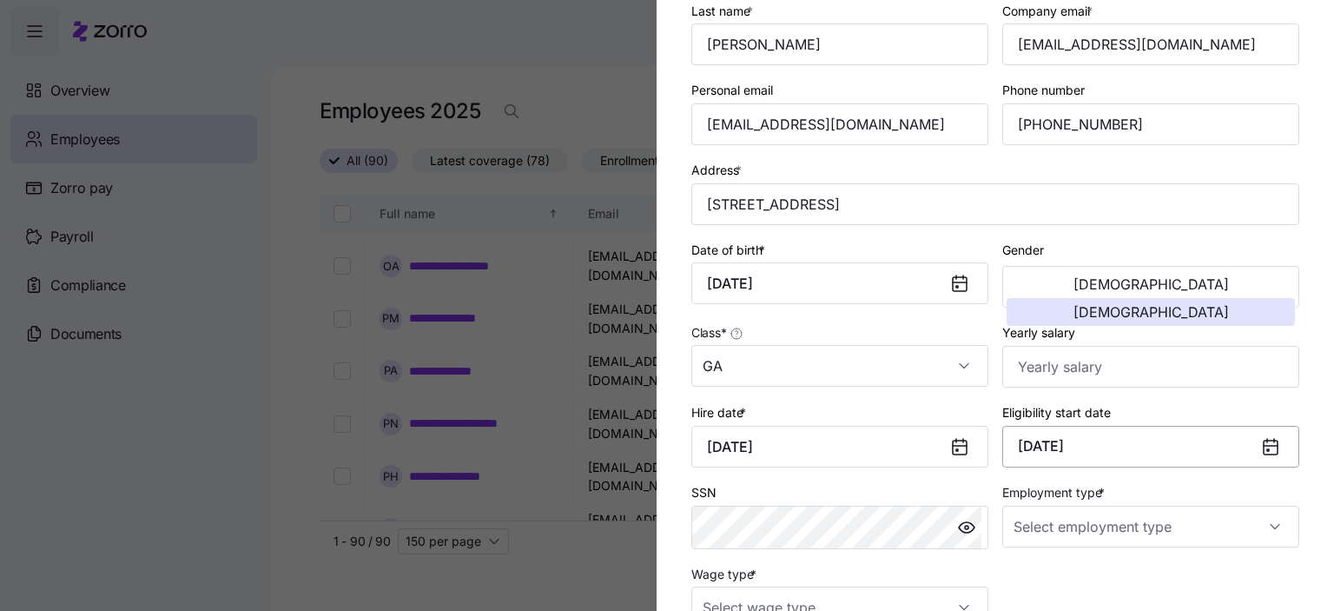
click at [1218, 444] on button "[DATE]" at bounding box center [1150, 447] width 297 height 42
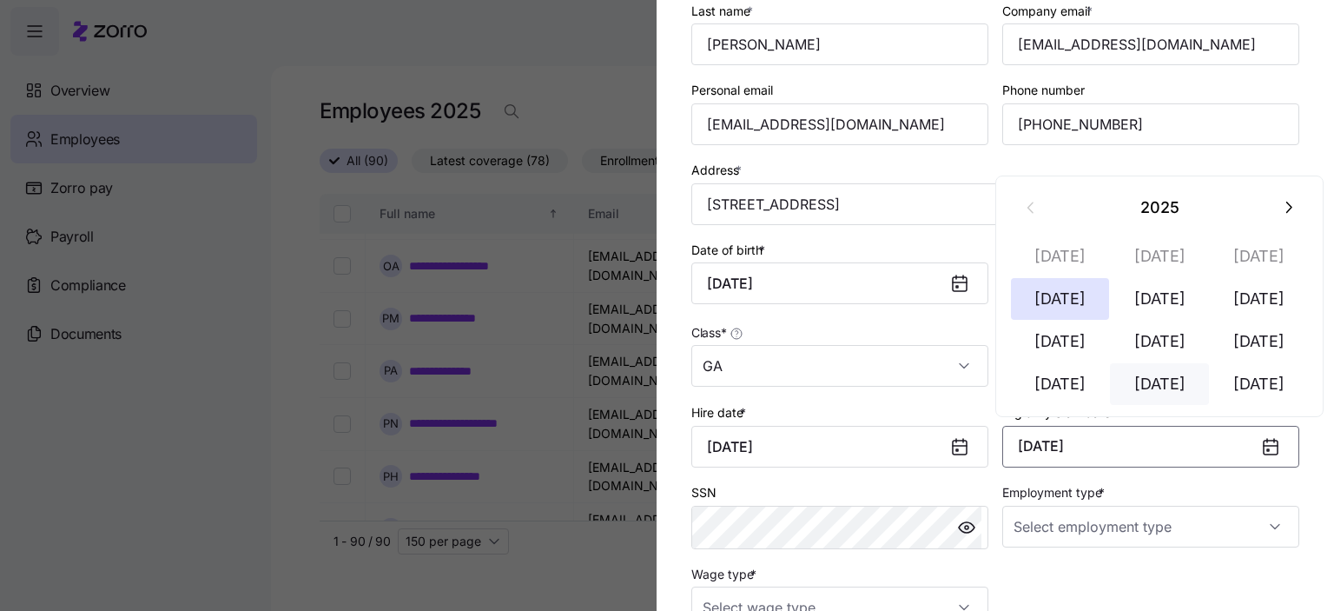
click at [1170, 386] on button "[DATE]" at bounding box center [1159, 384] width 99 height 42
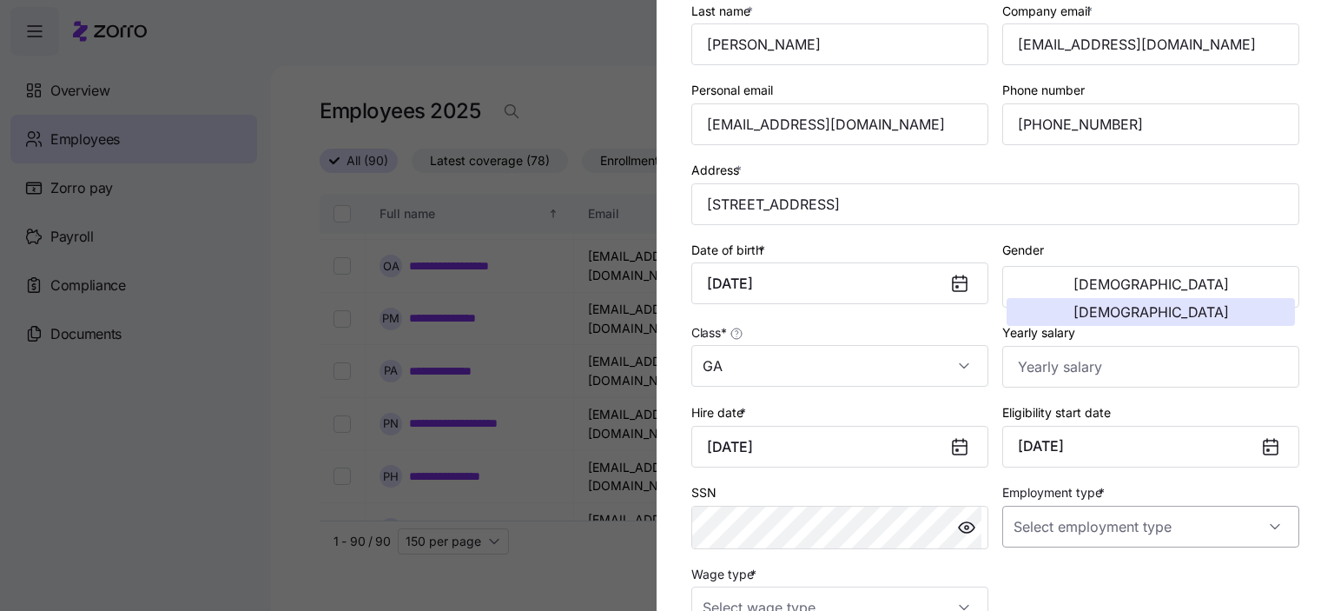
click at [1100, 527] on input "Employment type *" at bounding box center [1150, 527] width 297 height 42
click at [1042, 435] on span "Full Time" at bounding box center [1041, 434] width 50 height 19
type input "Full Time"
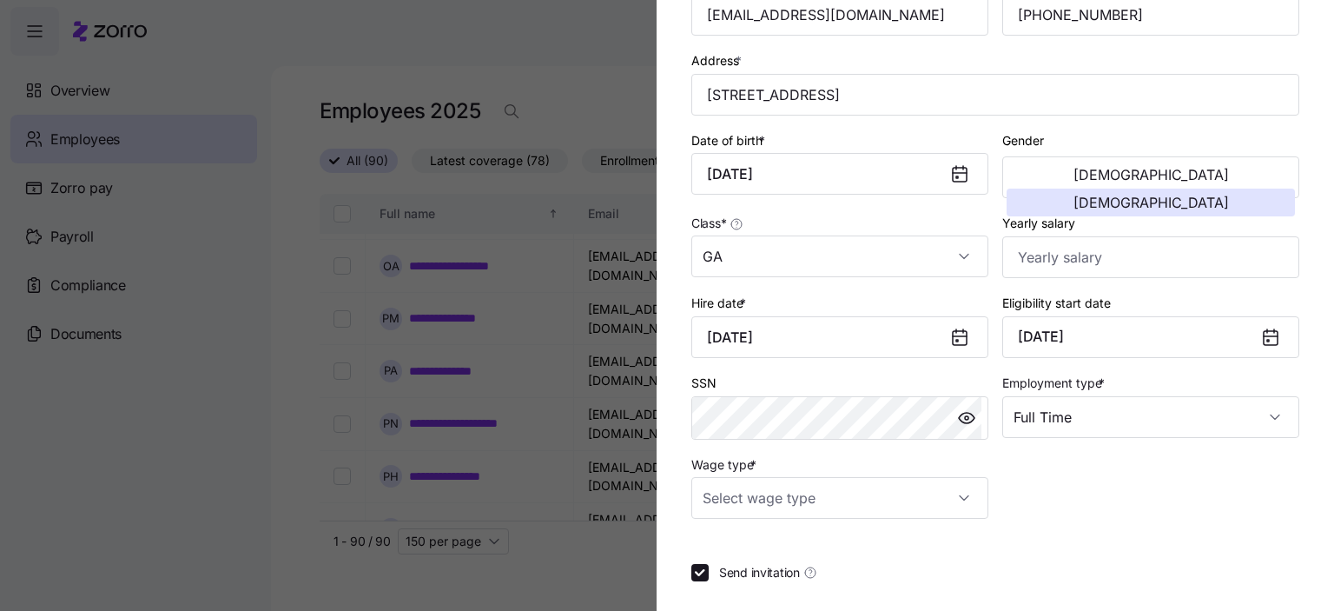
scroll to position [365, 0]
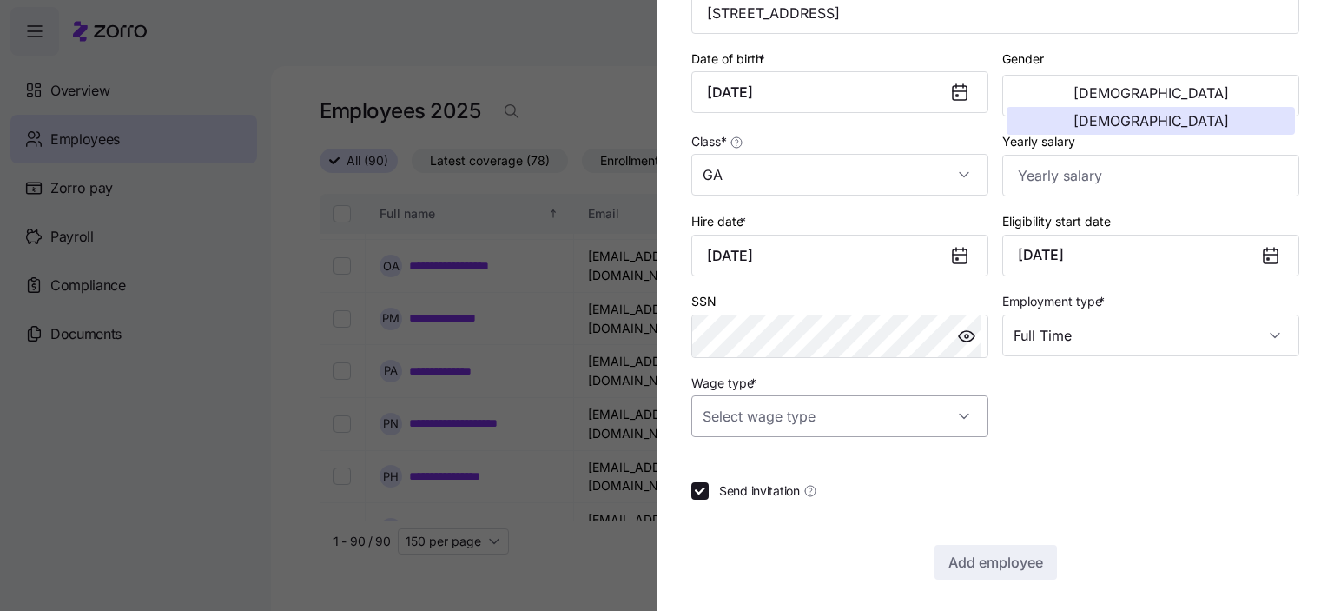
click at [908, 414] on input "Wage type *" at bounding box center [839, 416] width 297 height 42
click at [733, 505] on span "Hourly" at bounding box center [730, 502] width 36 height 19
type input "Hourly"
click at [1004, 559] on span "Add employee" at bounding box center [996, 562] width 95 height 21
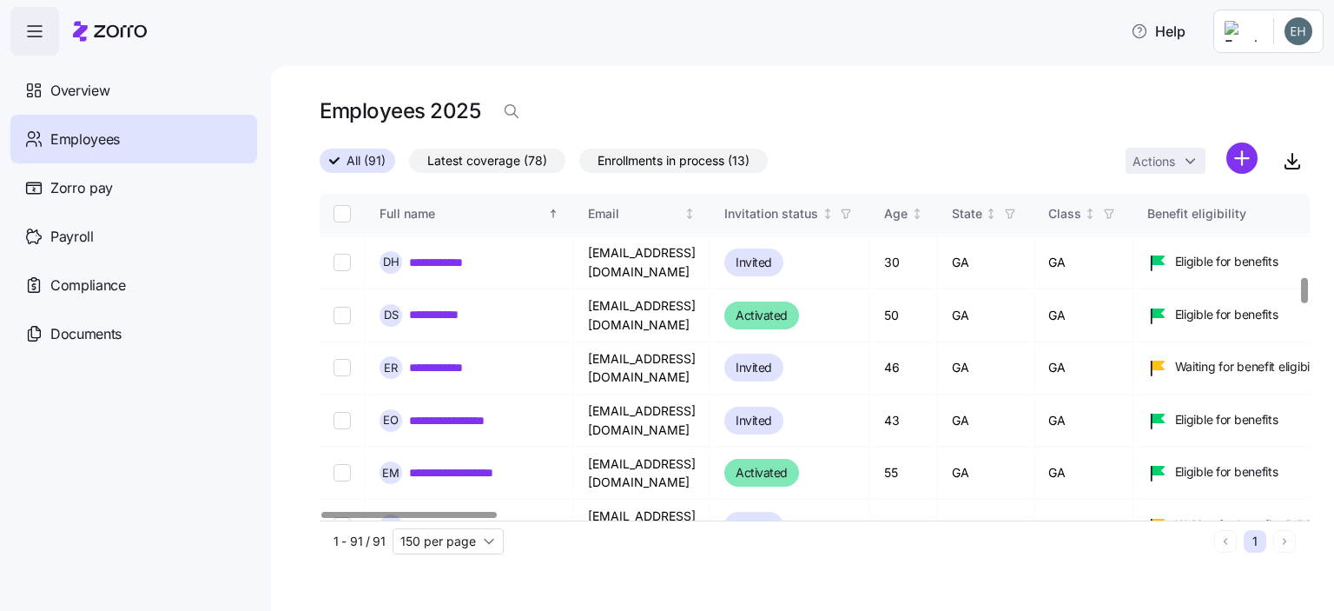
scroll to position [738, 0]
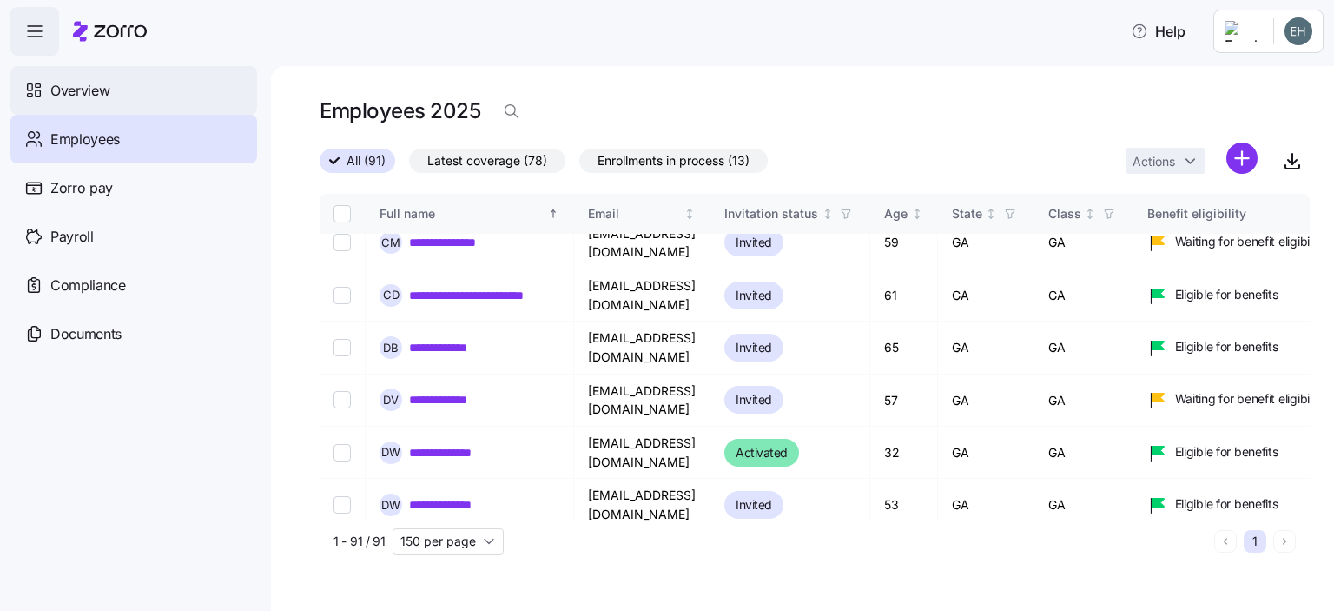
click at [80, 96] on span "Overview" at bounding box center [79, 91] width 59 height 22
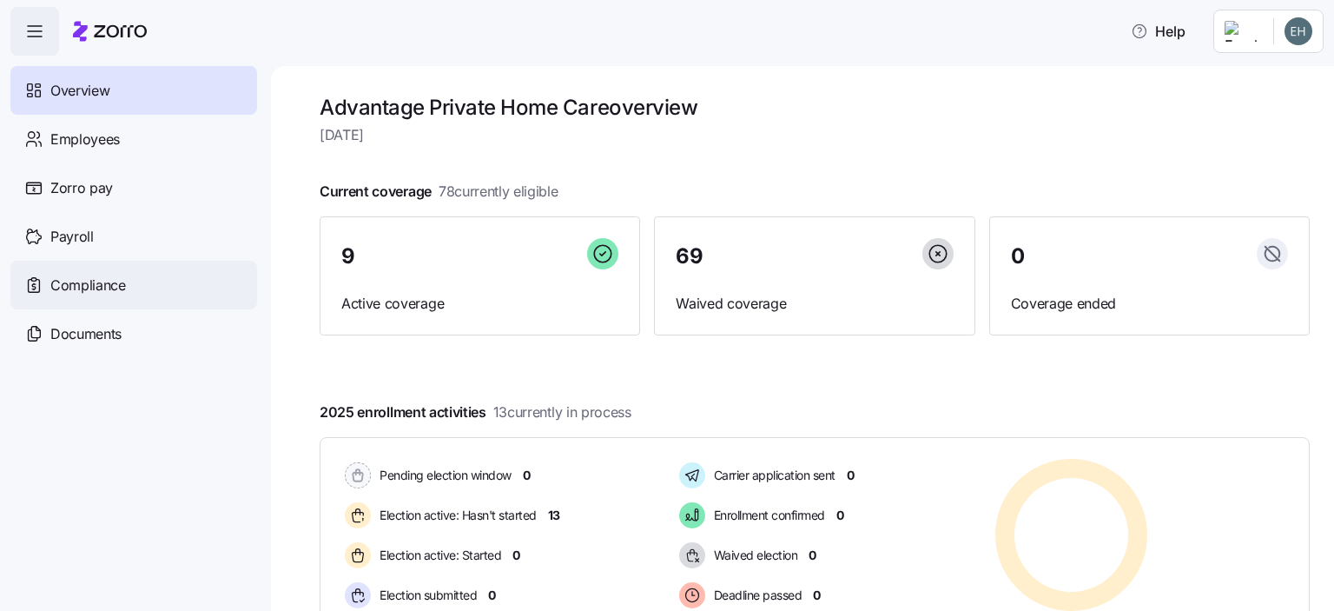
click at [87, 288] on span "Compliance" at bounding box center [88, 285] width 76 height 22
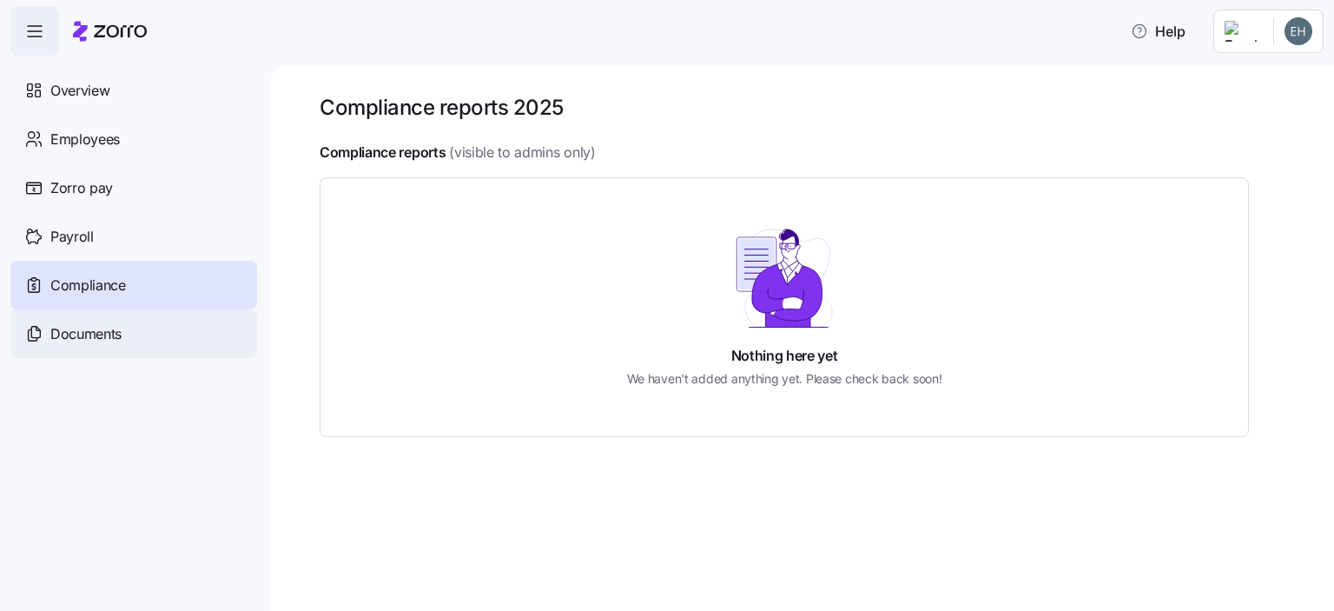
click at [81, 336] on span "Documents" at bounding box center [85, 334] width 71 height 22
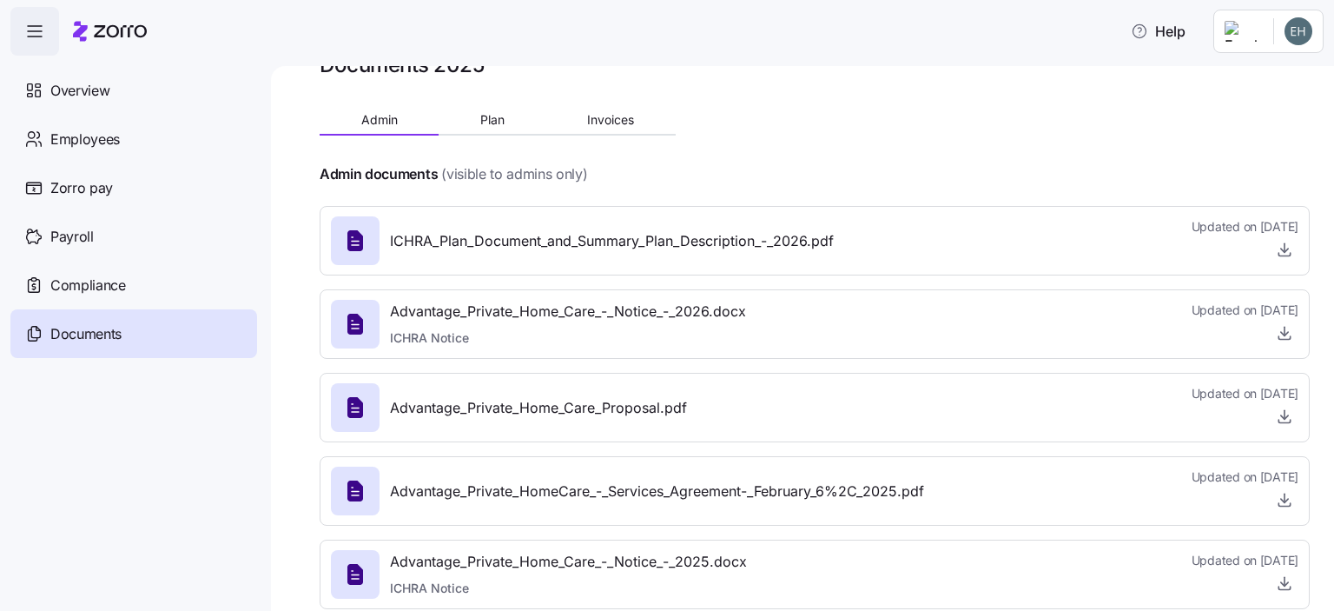
scroll to position [76, 0]
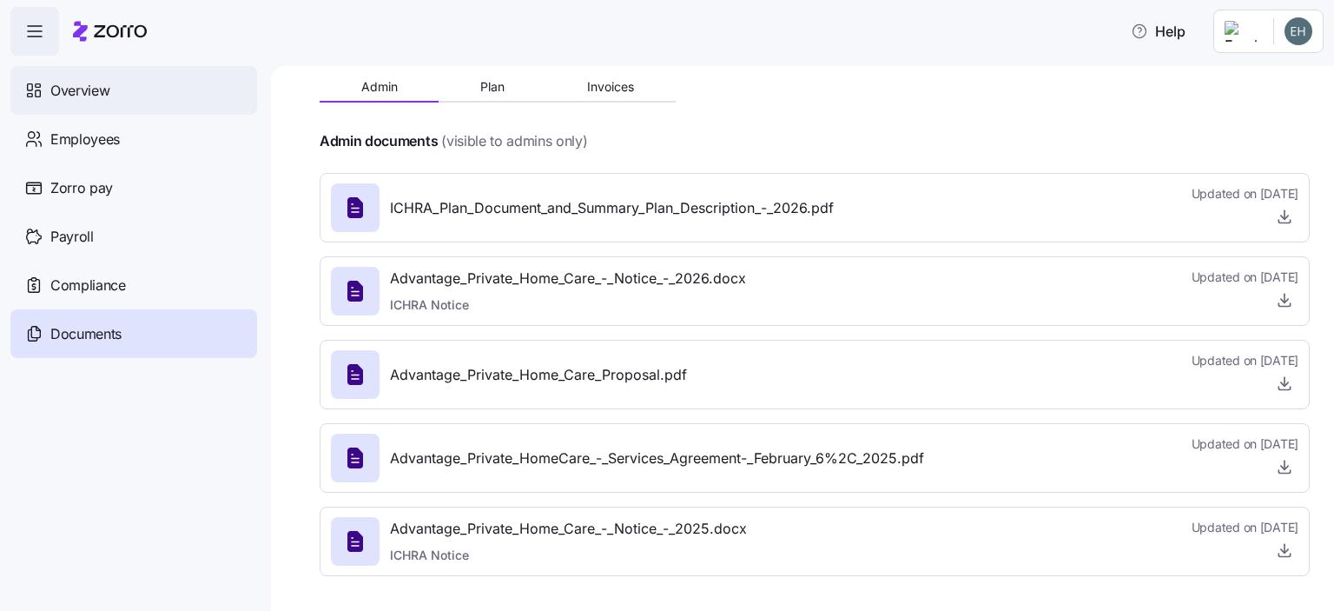
click at [76, 91] on span "Overview" at bounding box center [79, 91] width 59 height 22
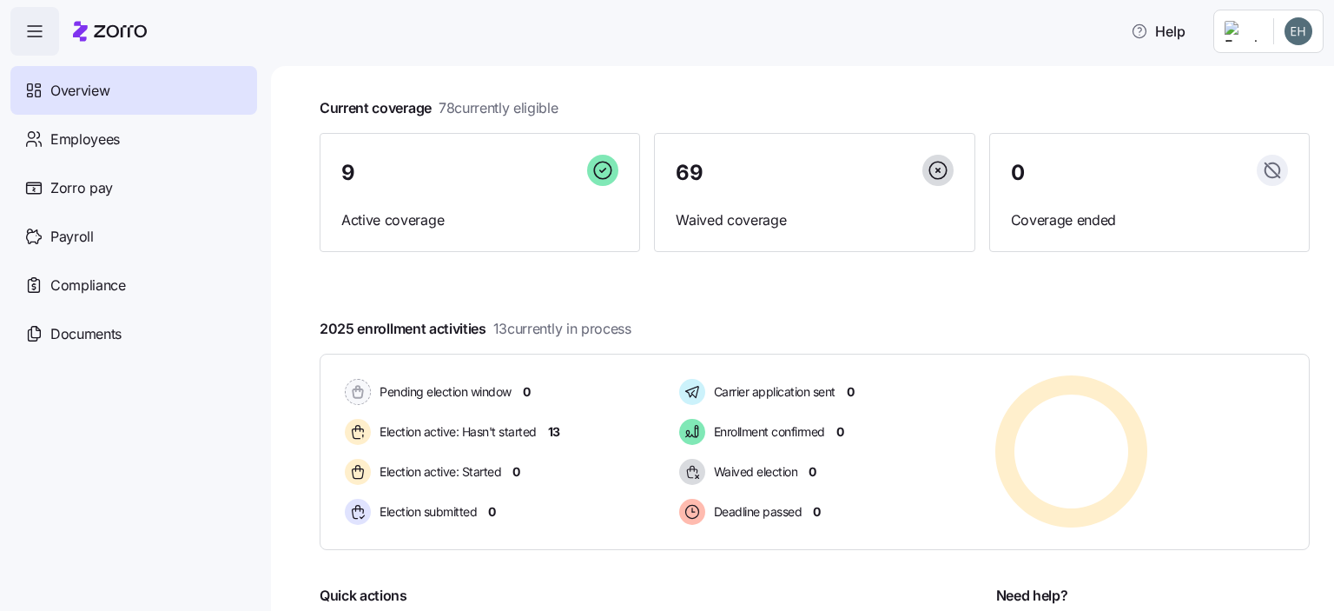
scroll to position [174, 0]
